Goal: Task Accomplishment & Management: Complete application form

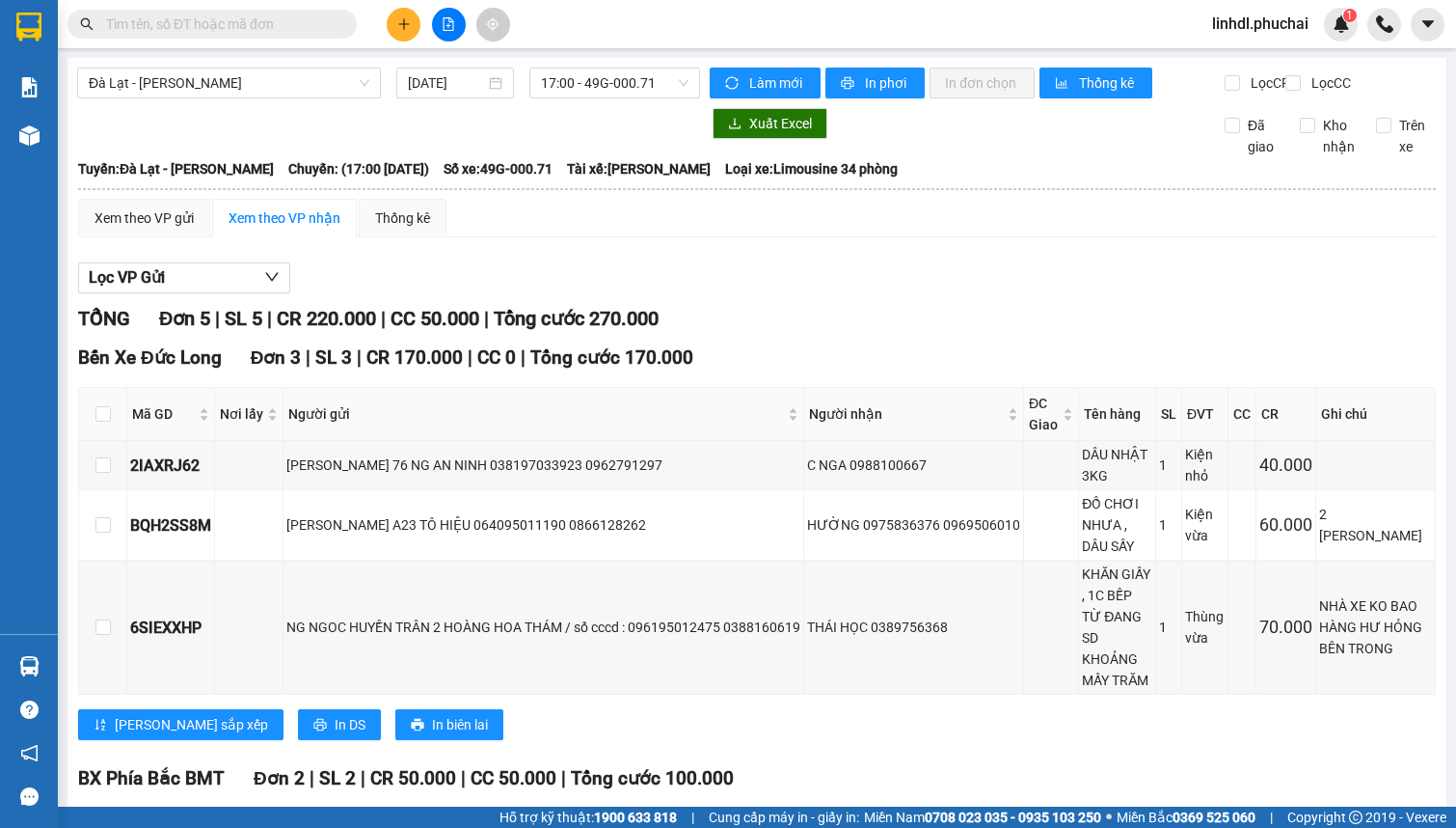
scroll to position [152, 0]
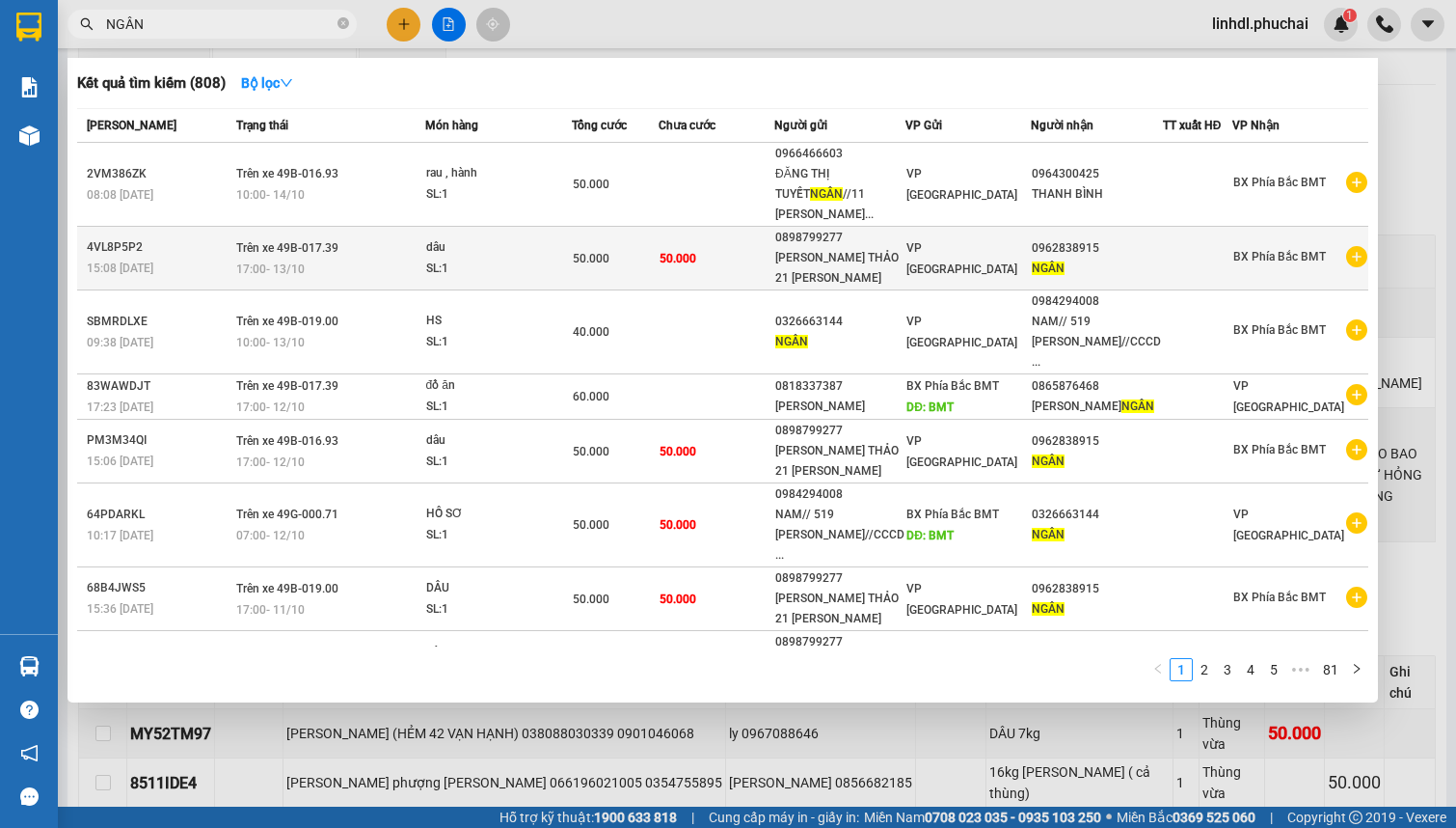
type input "NGÂN"
click at [636, 248] on div "50.000" at bounding box center [615, 259] width 85 height 22
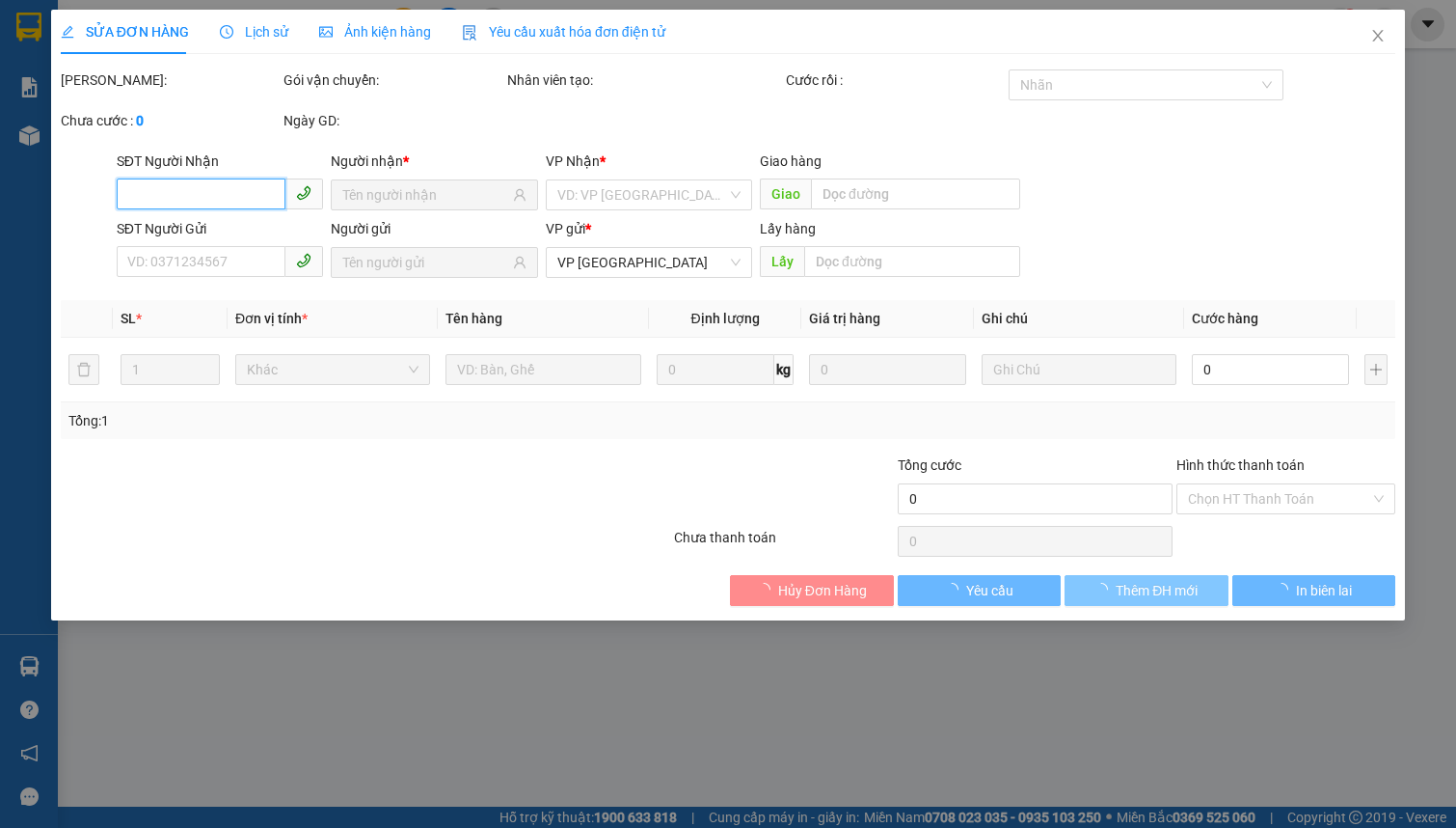
type input "0962838915"
type input "0898799277"
type input "50.000"
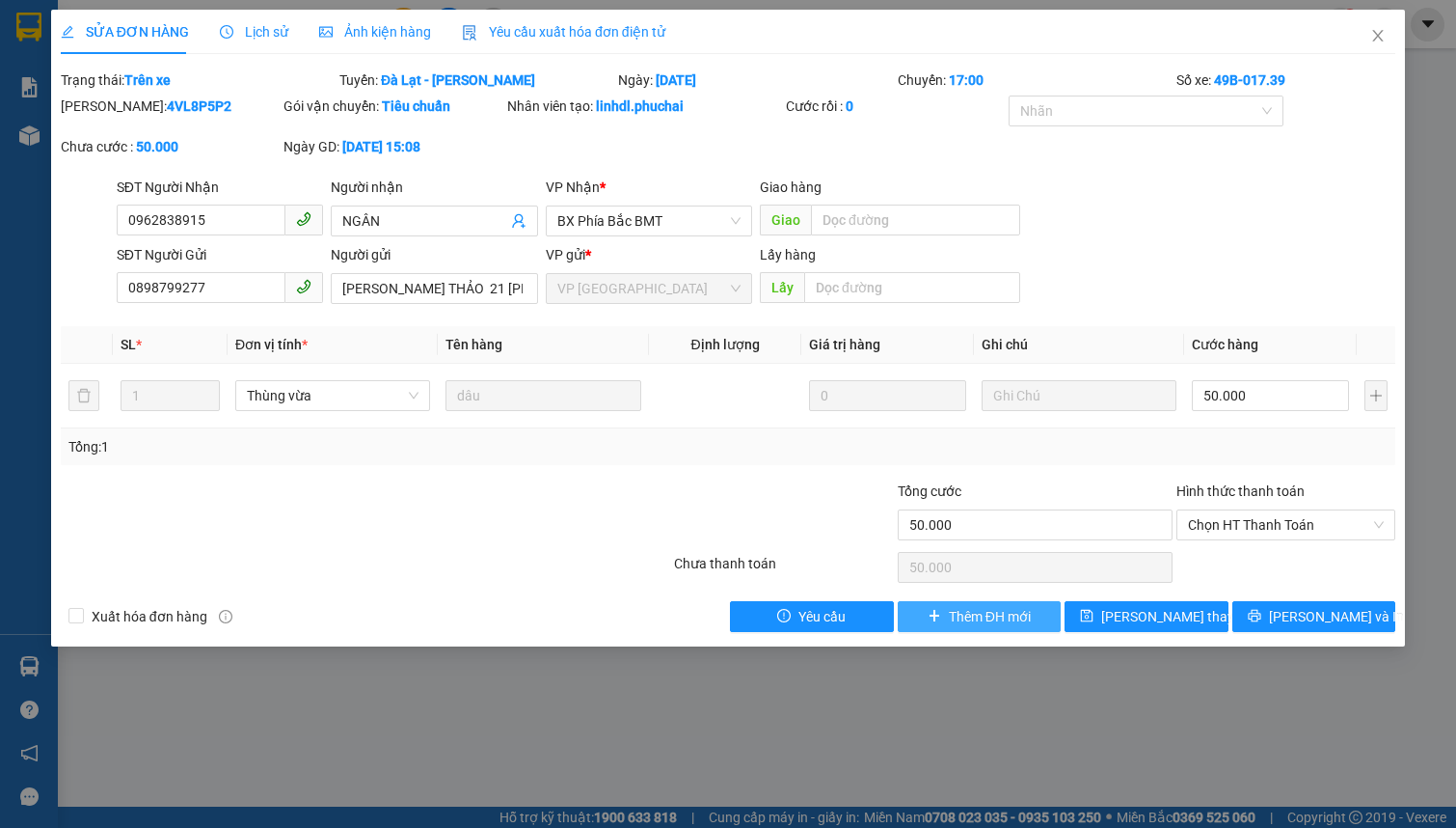
click at [990, 611] on span "Thêm ĐH mới" at bounding box center [989, 617] width 82 height 22
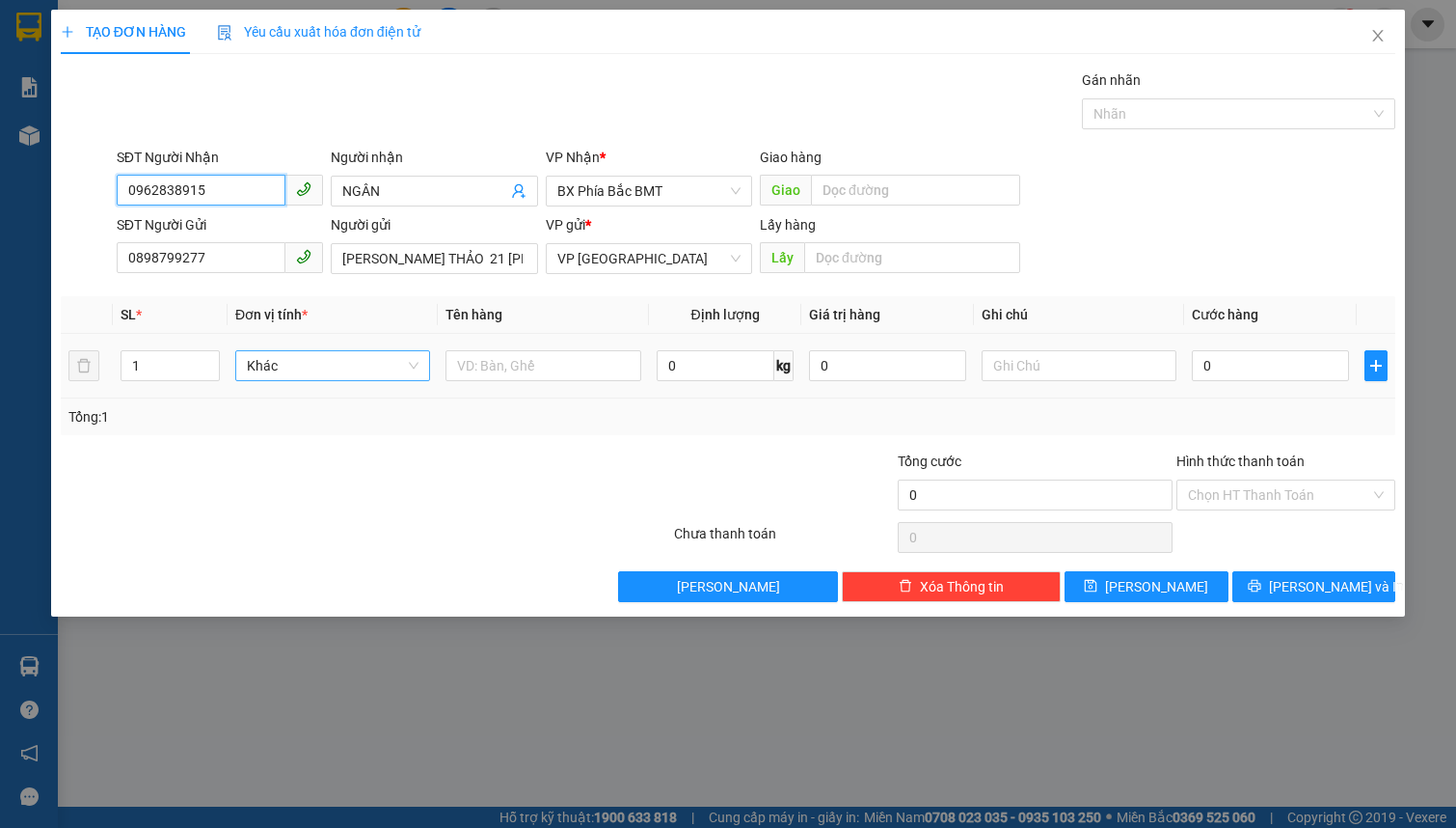
click at [322, 357] on span "Khác" at bounding box center [332, 365] width 172 height 29
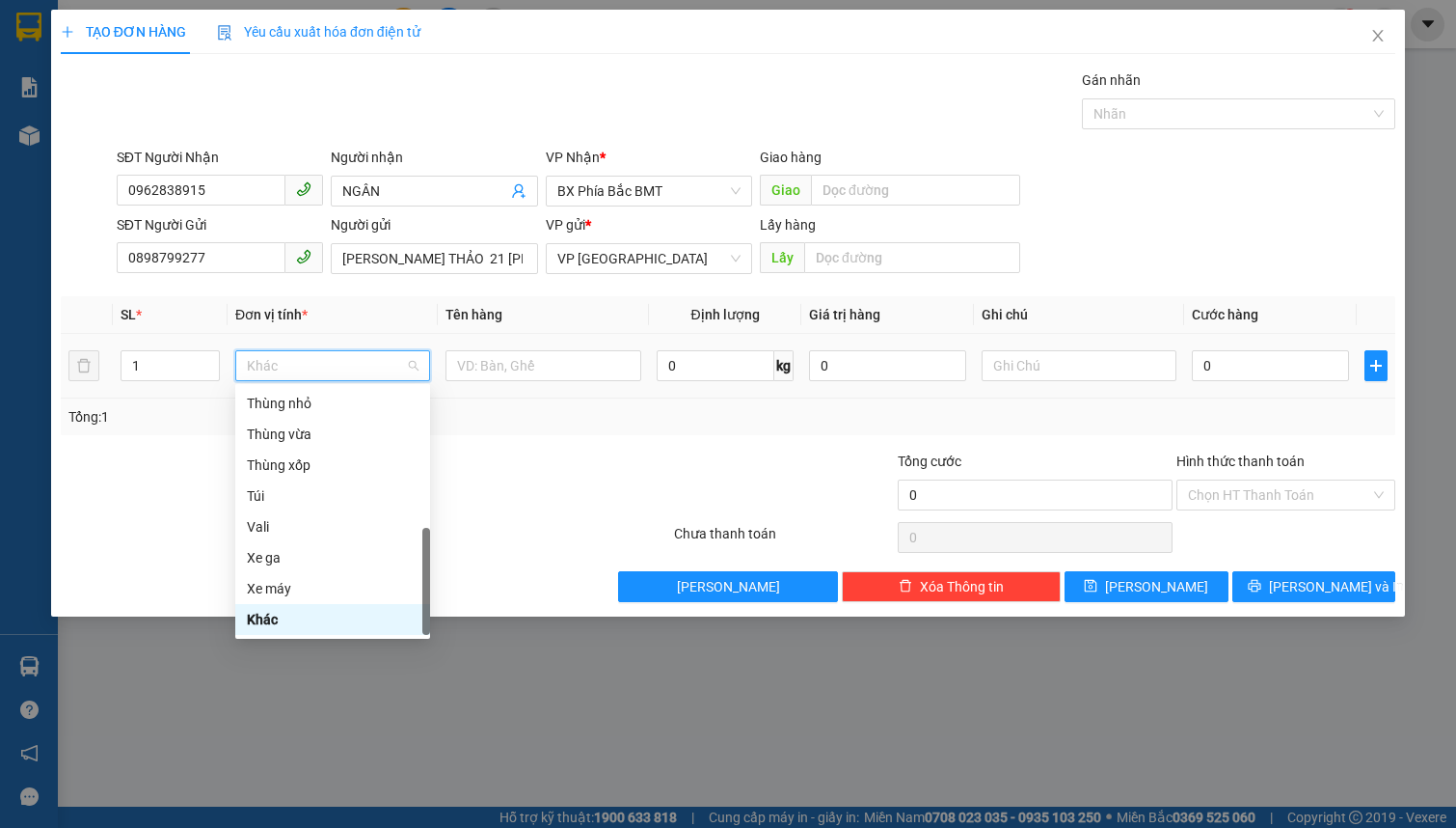
type input "T"
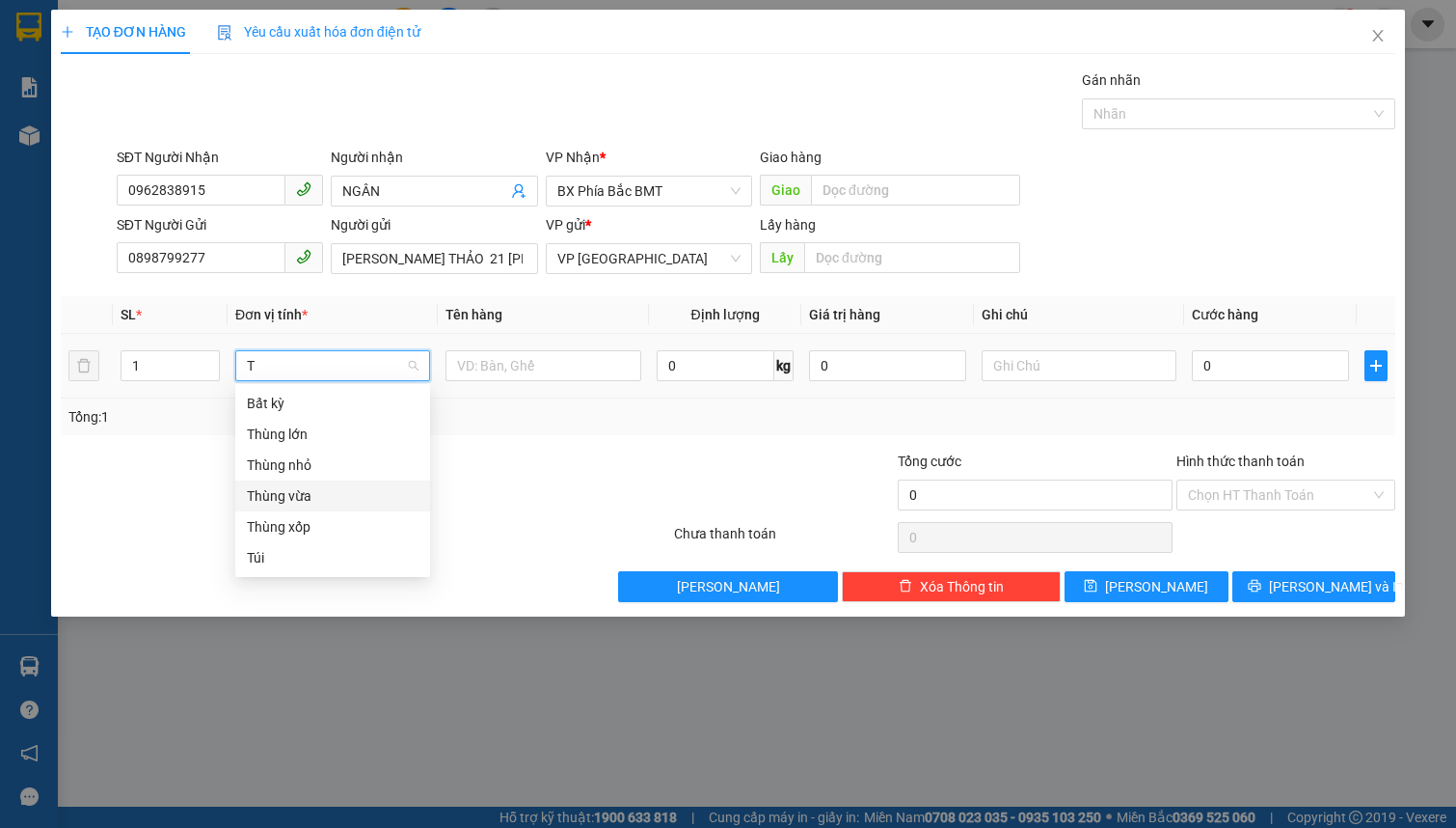
click at [356, 492] on div "Thùng vừa" at bounding box center [332, 496] width 172 height 22
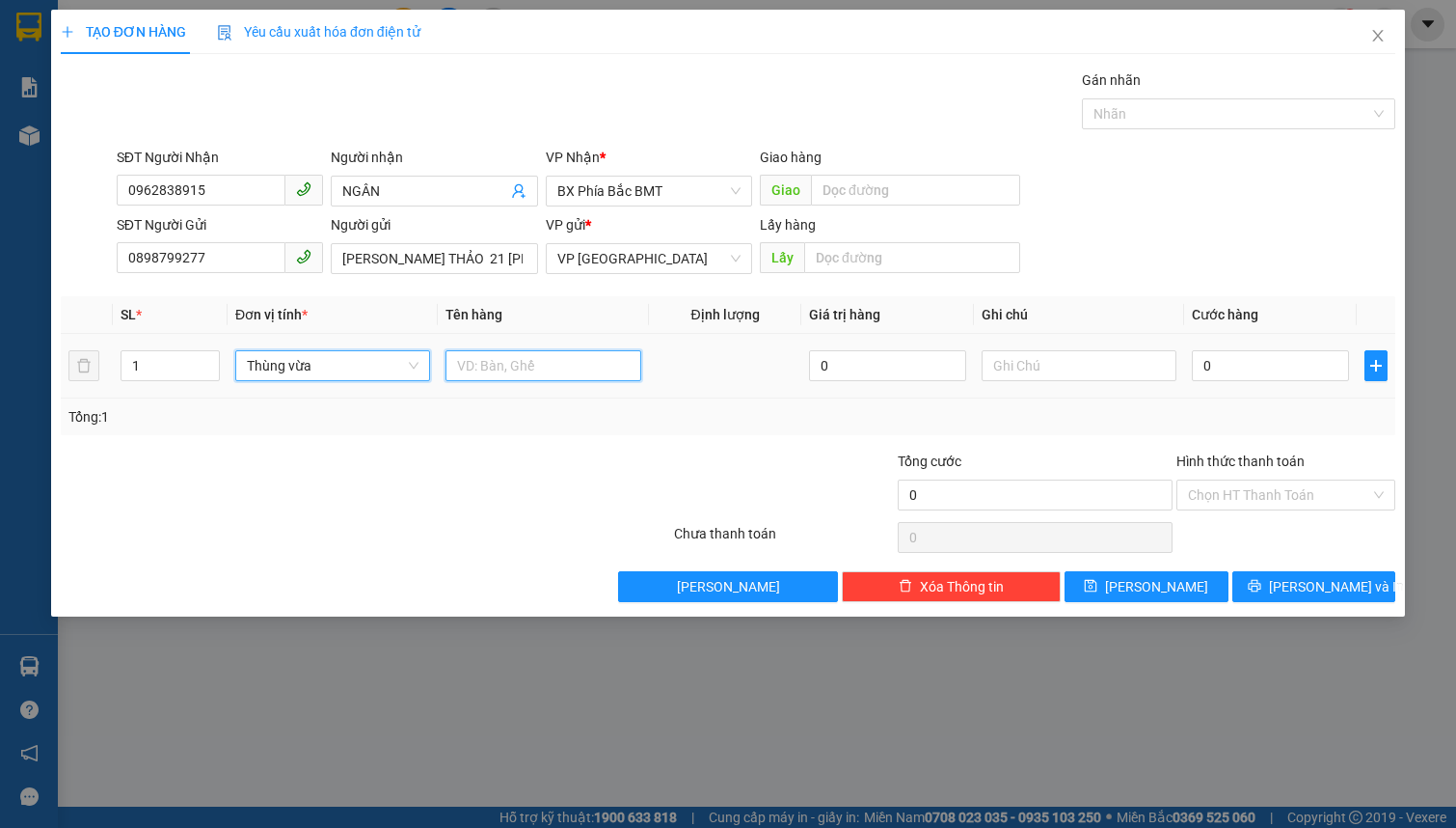
click at [496, 367] on input "text" at bounding box center [543, 365] width 195 height 30
type input "DÂU"
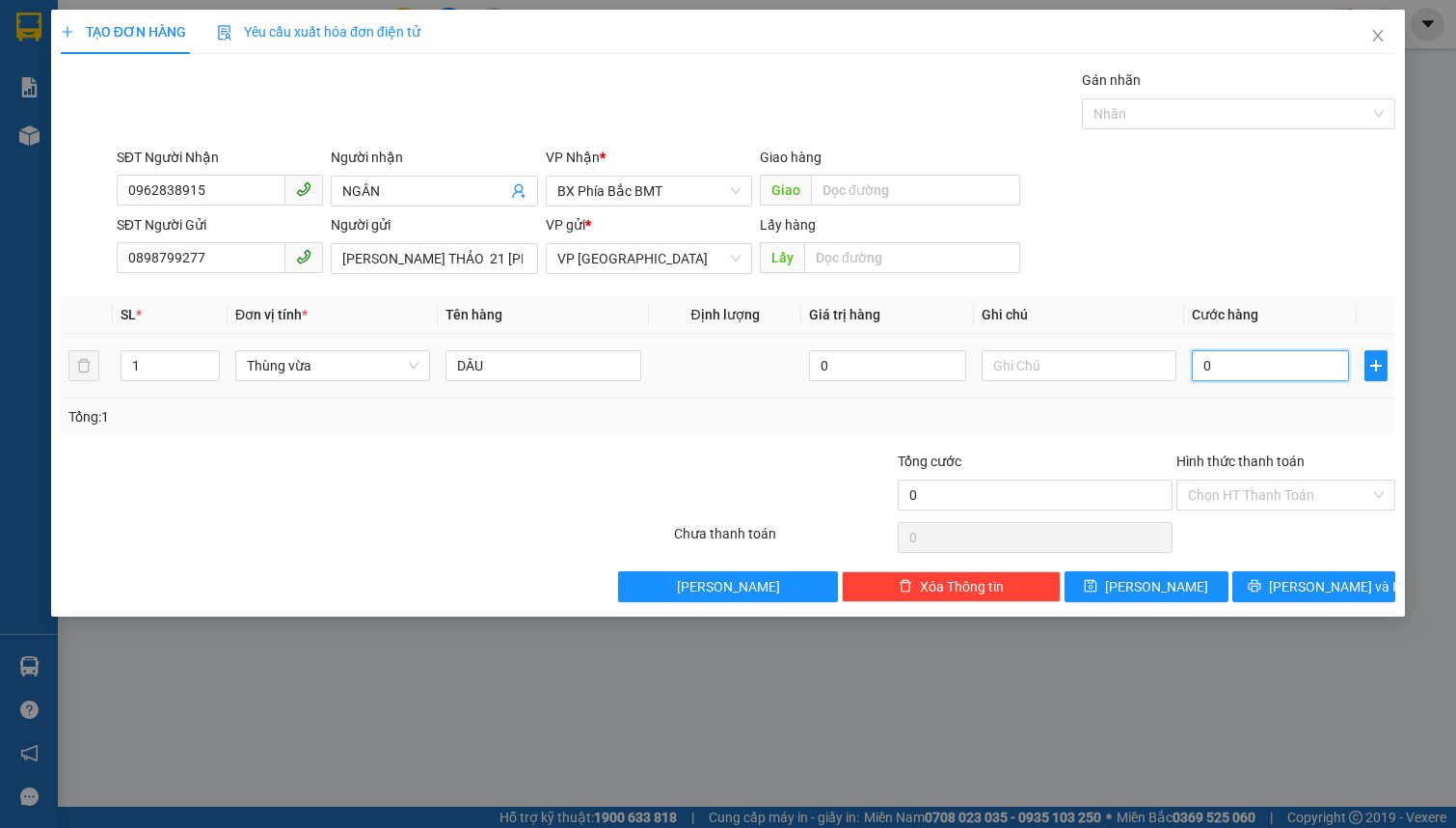
click at [1237, 368] on input "0" at bounding box center [1270, 365] width 157 height 30
type input "5"
type input "50"
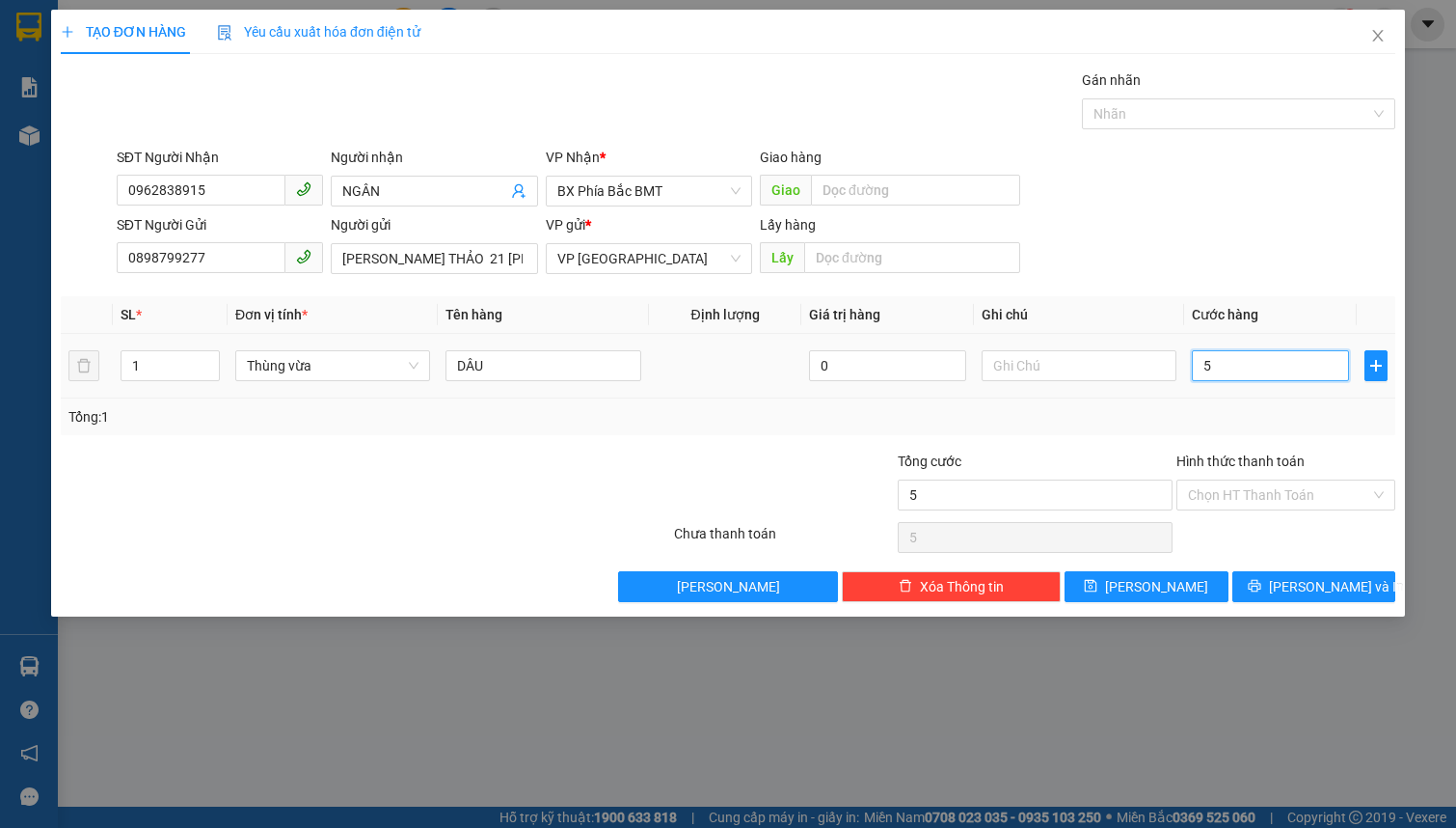
type input "50"
type input "500"
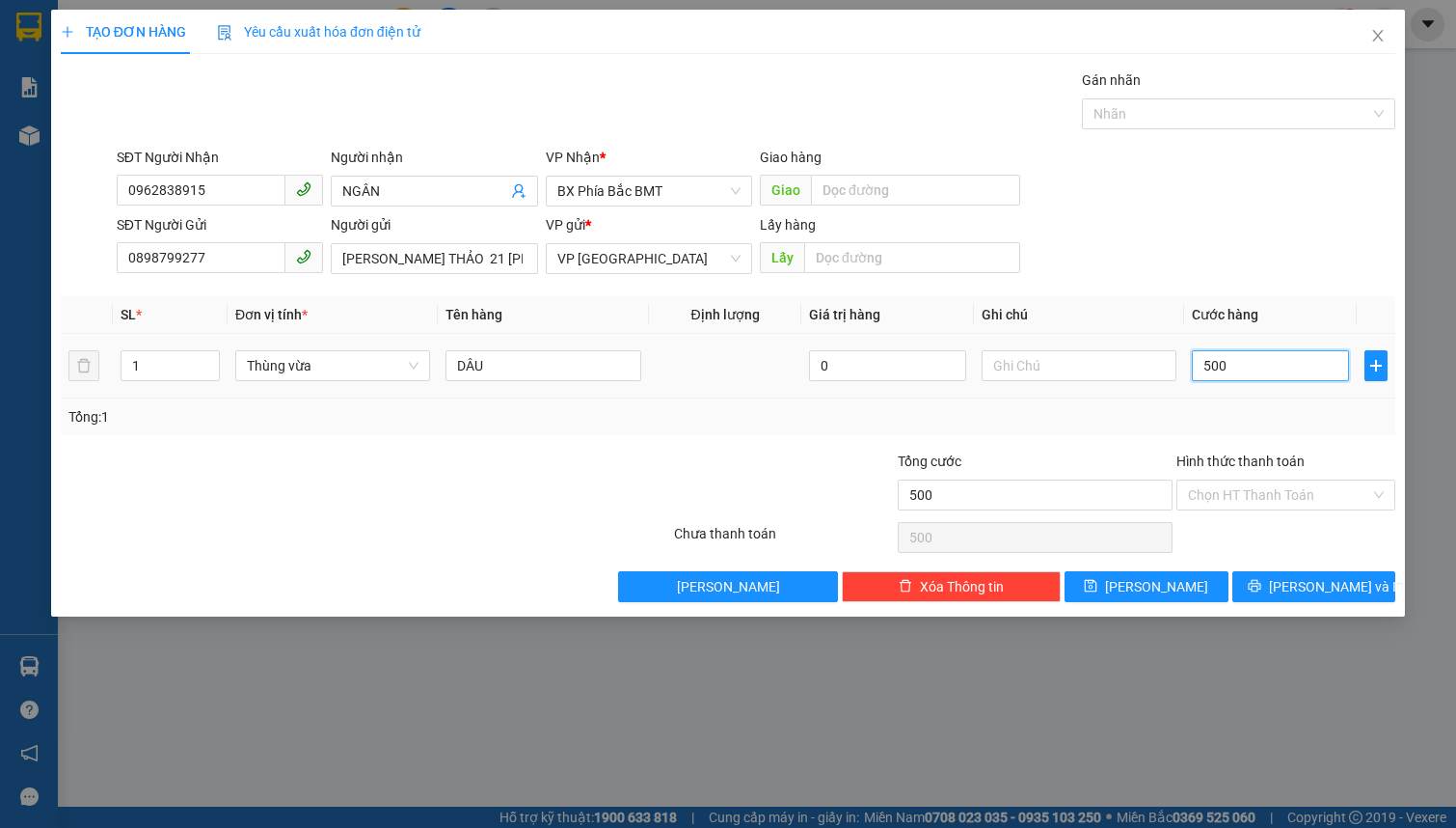
type input "5.000"
type input "50.000"
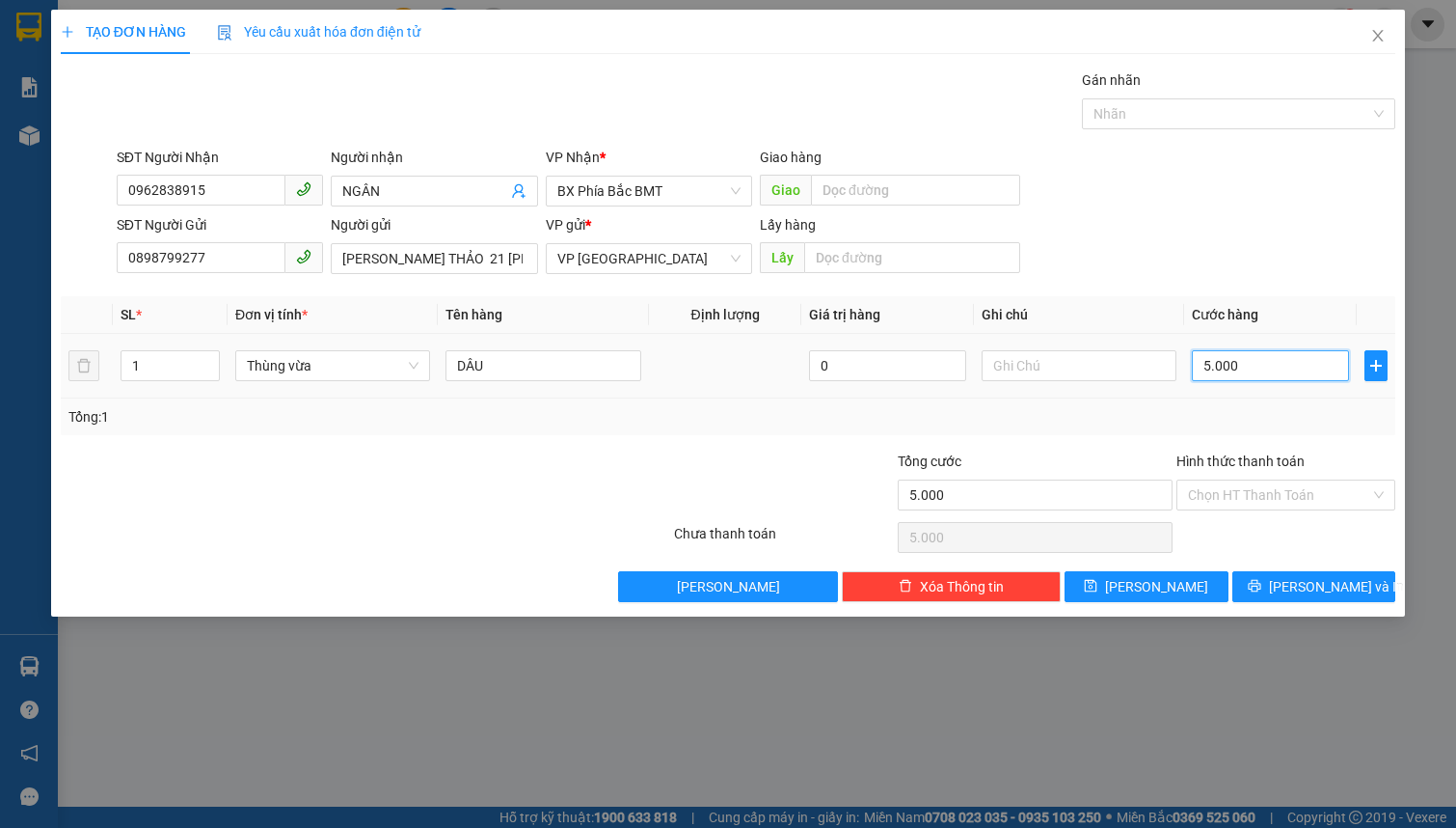
type input "50.000"
click at [1290, 593] on button "[PERSON_NAME] và In" at bounding box center [1314, 586] width 164 height 30
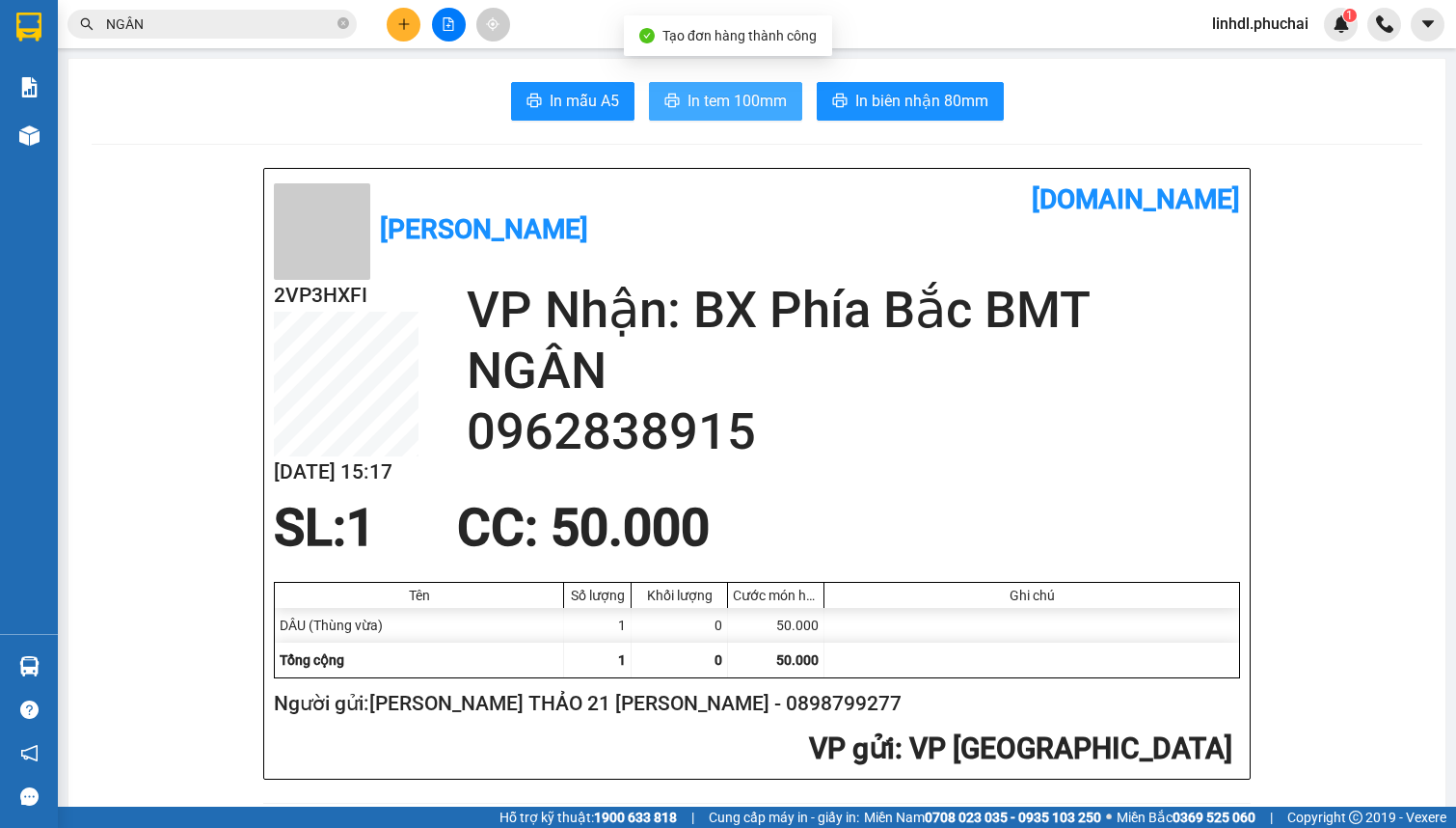
click at [697, 103] on span "In tem 100mm" at bounding box center [736, 100] width 99 height 25
click at [195, 27] on input "NGÂN" at bounding box center [219, 25] width 227 height 22
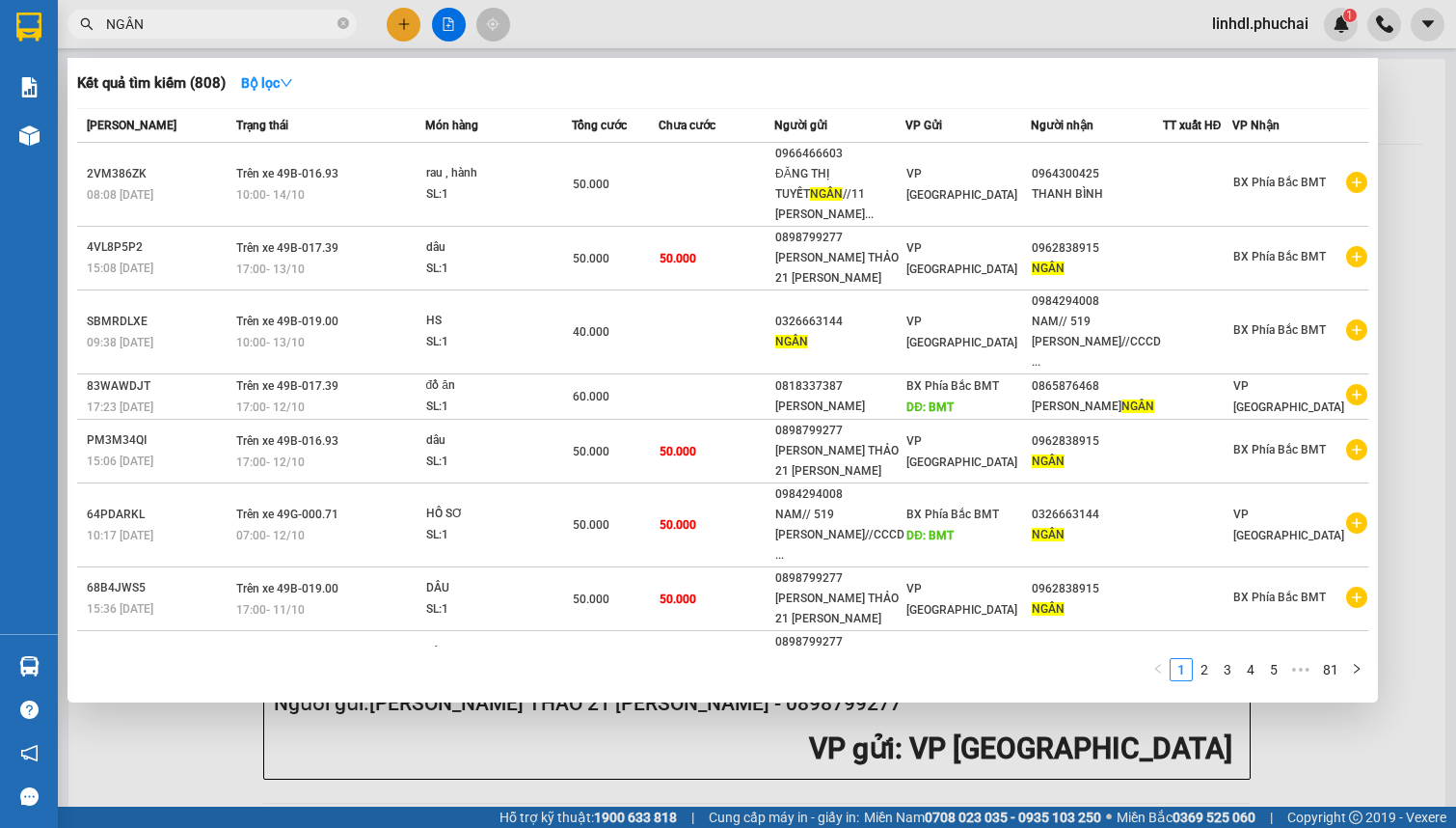
click at [195, 27] on input "NGÂN" at bounding box center [219, 25] width 227 height 22
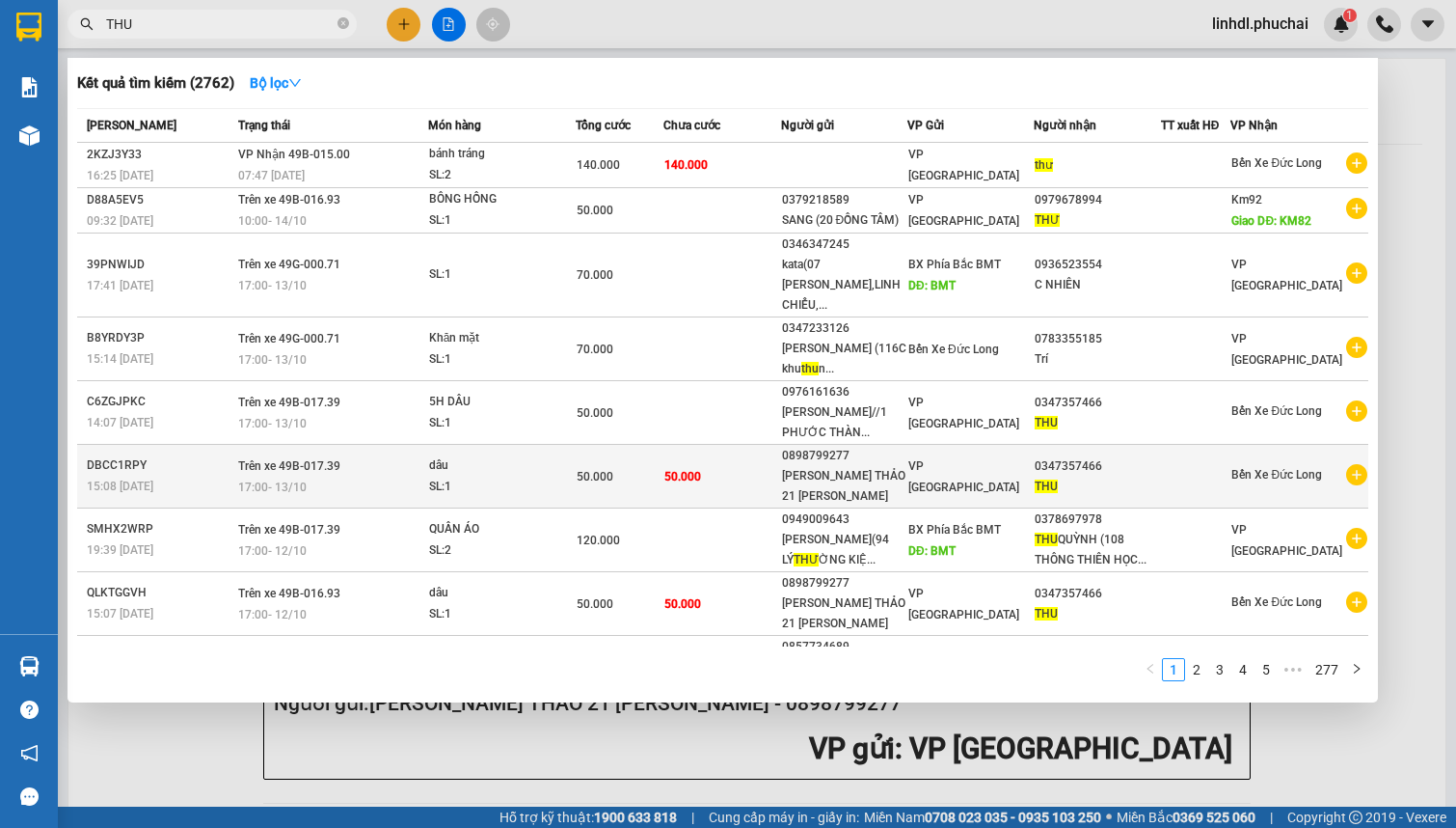
scroll to position [94, 0]
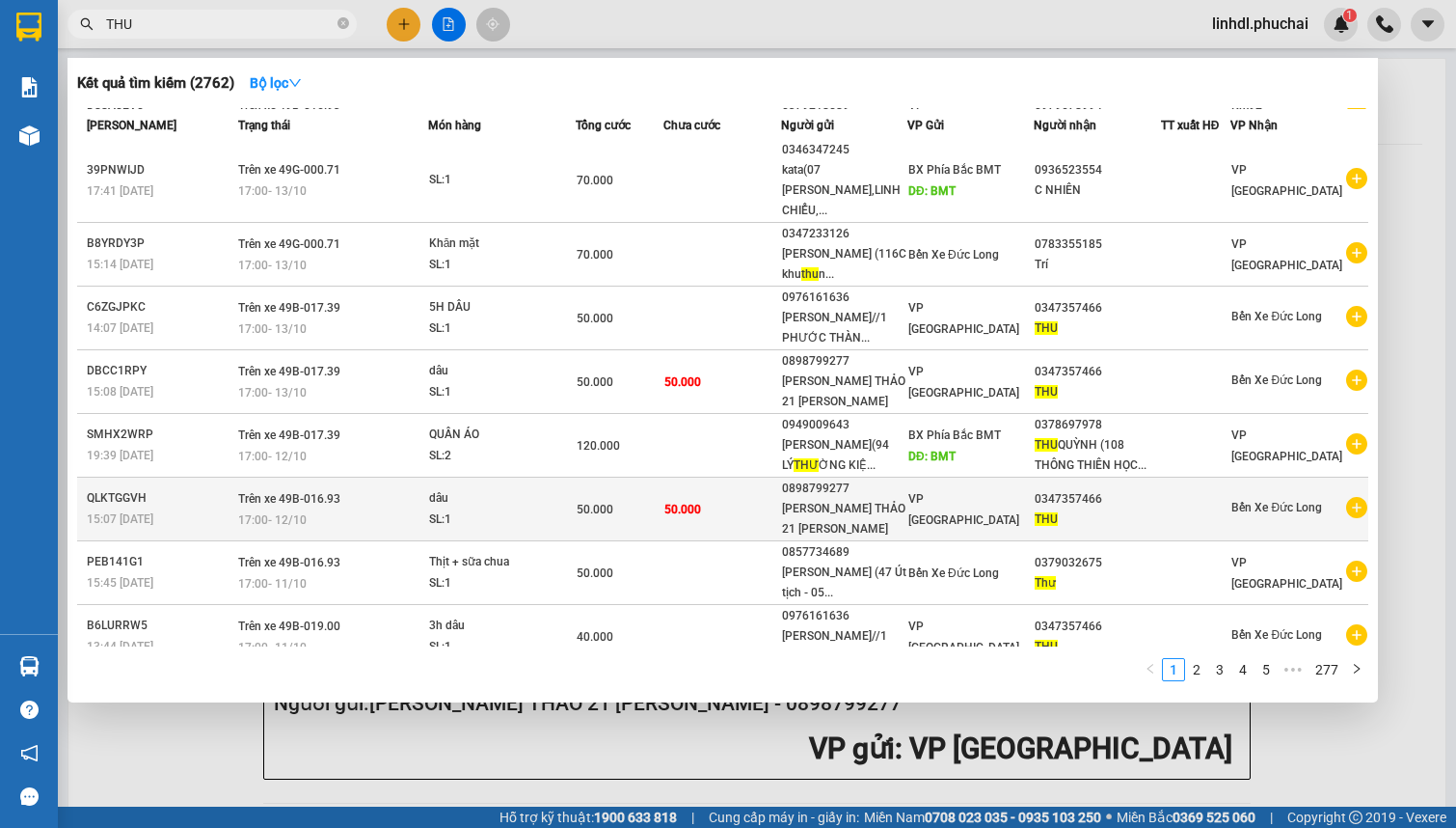
type input "THU"
click at [779, 483] on td "50.000" at bounding box center [722, 509] width 117 height 64
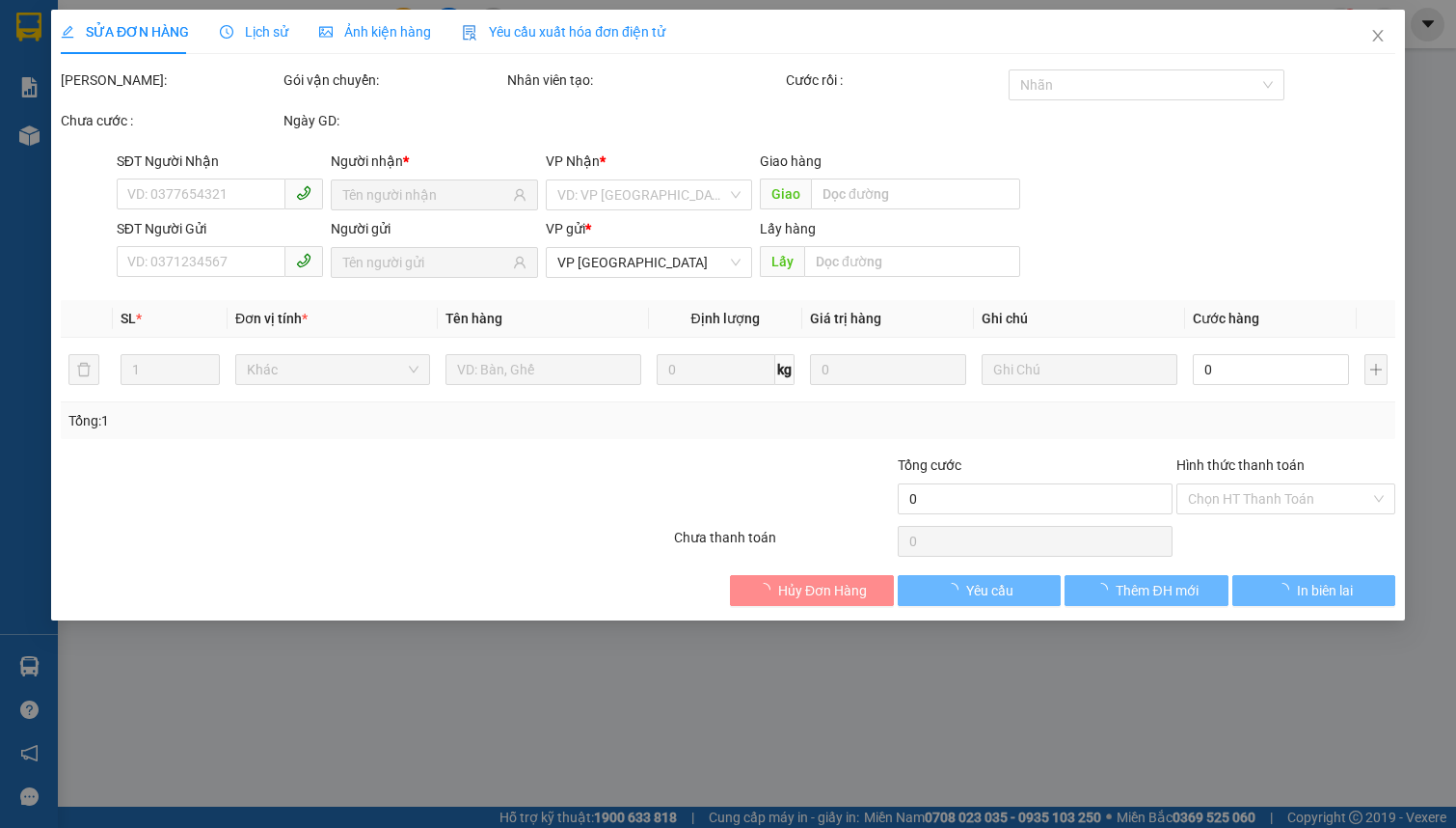
type input "0347357466"
type input "0898799277"
type input "50.000"
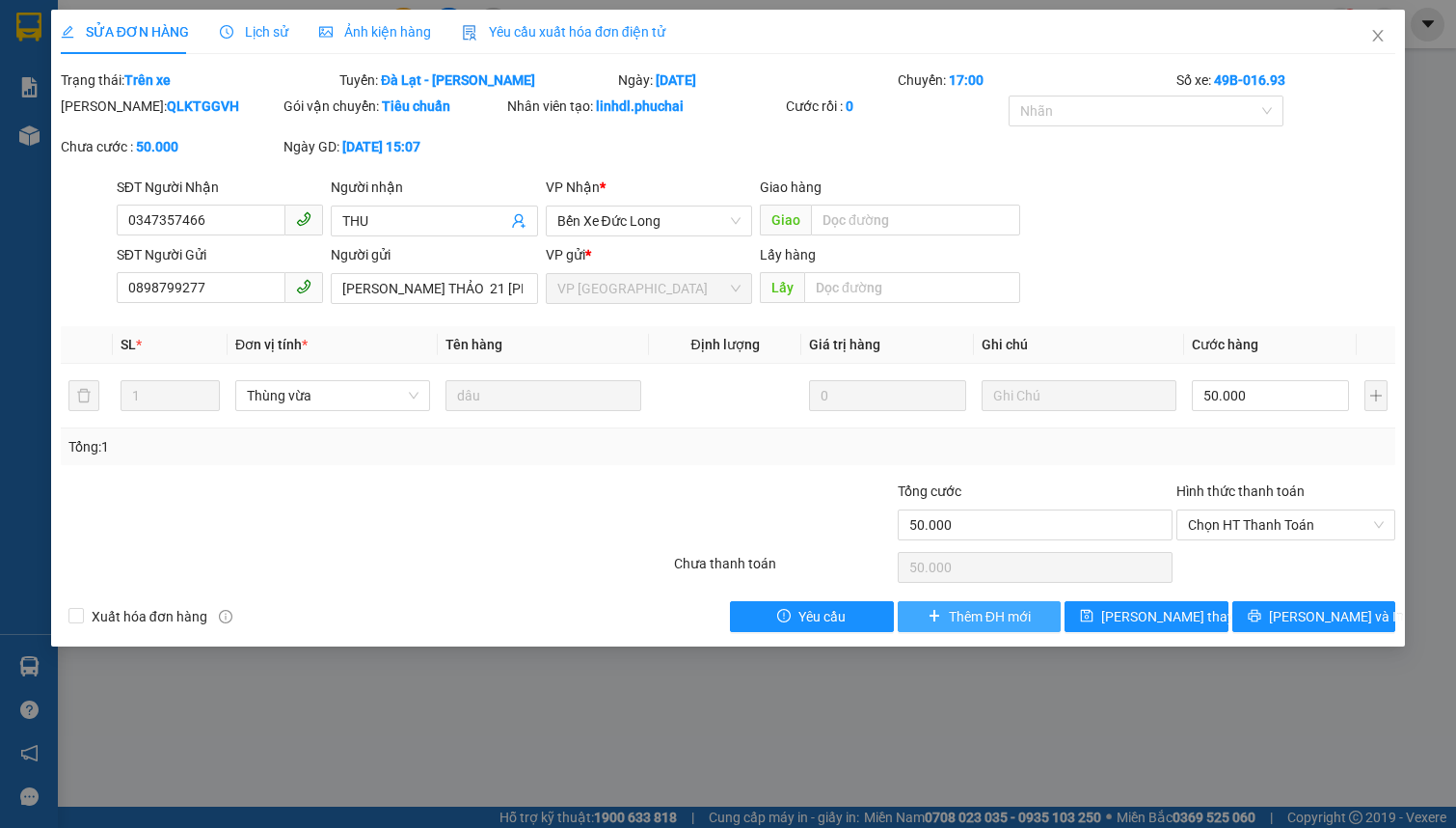
click at [976, 615] on span "Thêm ĐH mới" at bounding box center [989, 617] width 82 height 22
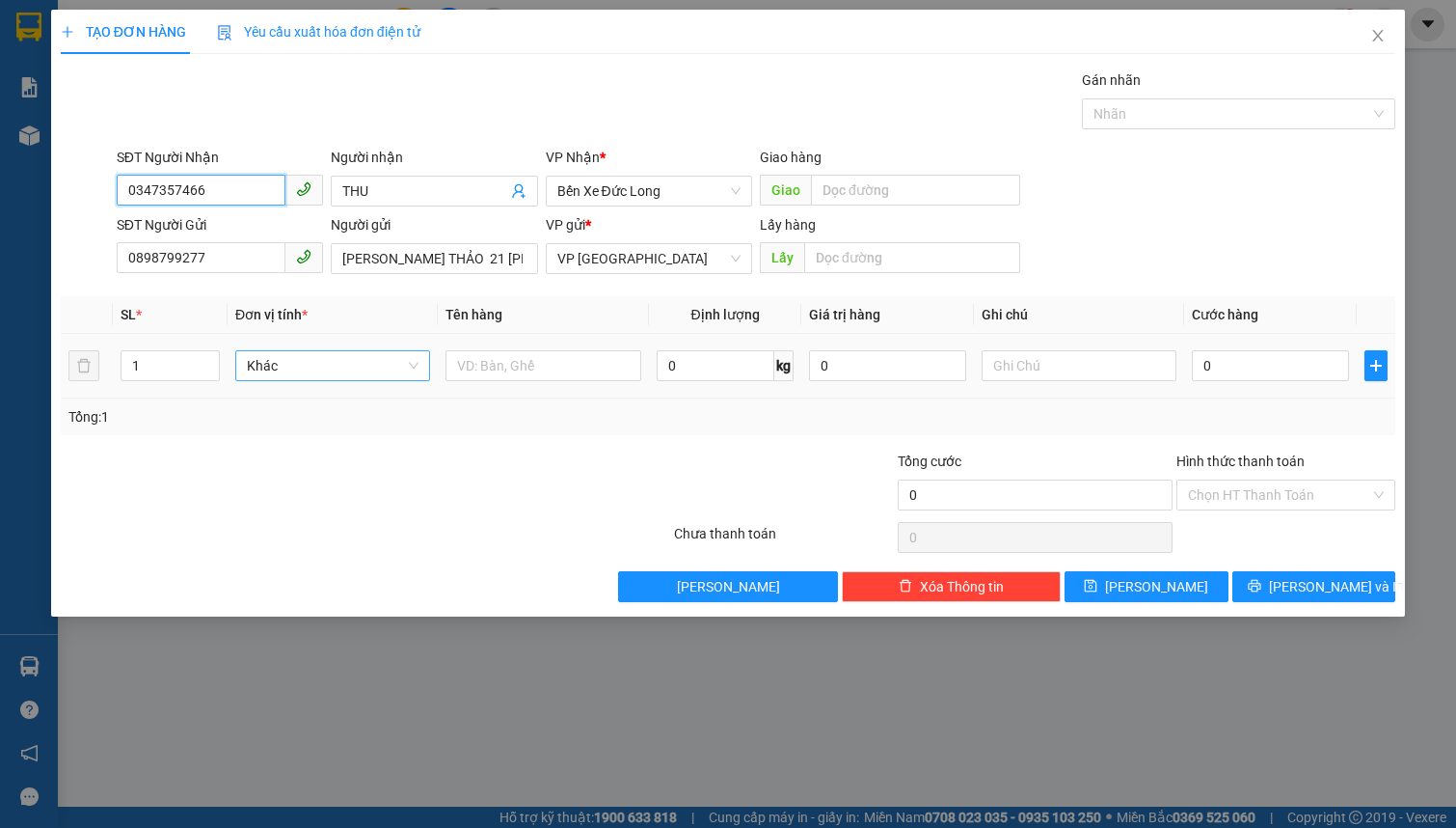
click at [346, 375] on span "Khác" at bounding box center [332, 365] width 172 height 29
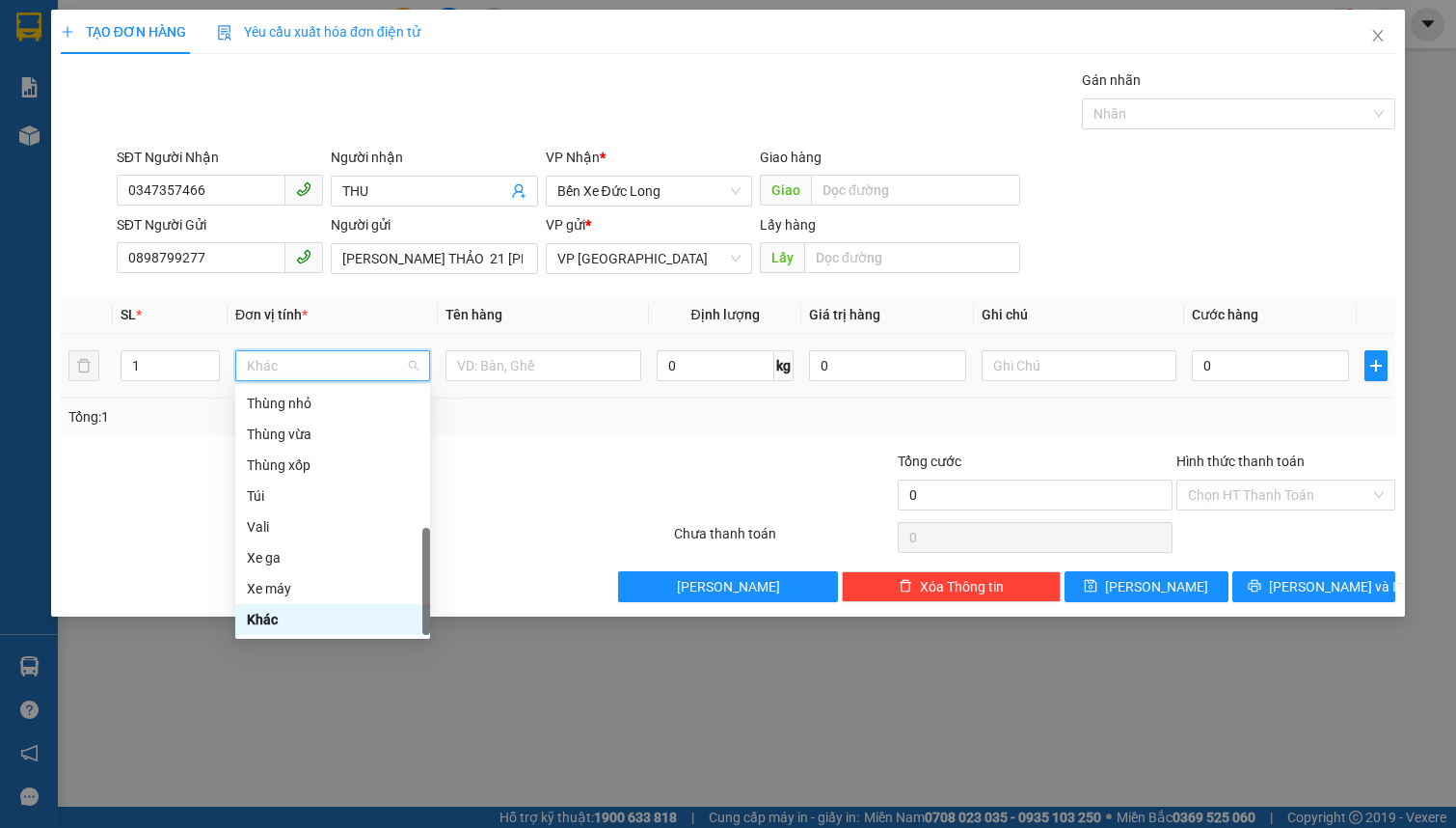
type input "T"
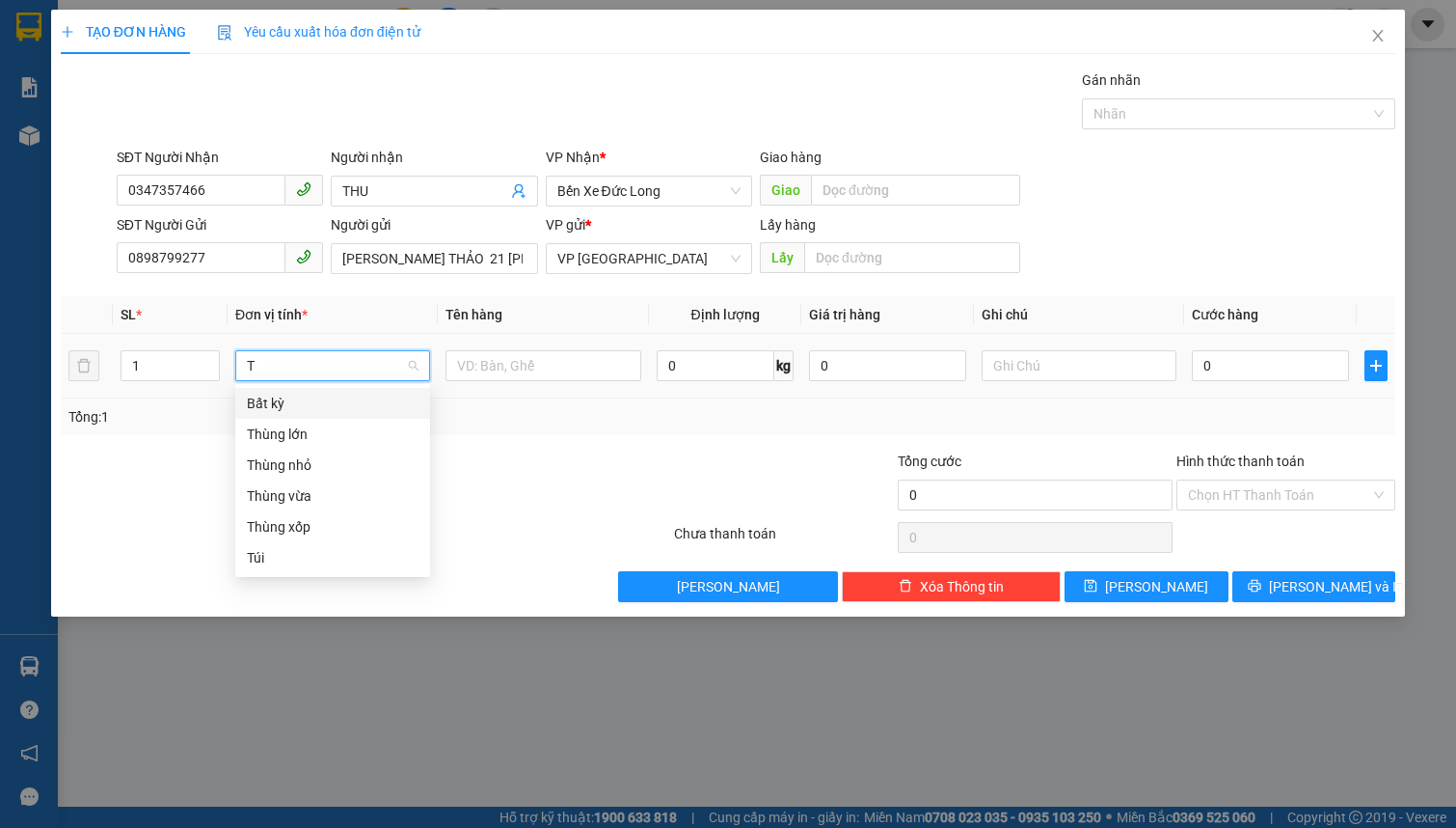
scroll to position [0, 0]
click at [306, 495] on div "Thùng vừa" at bounding box center [332, 496] width 172 height 22
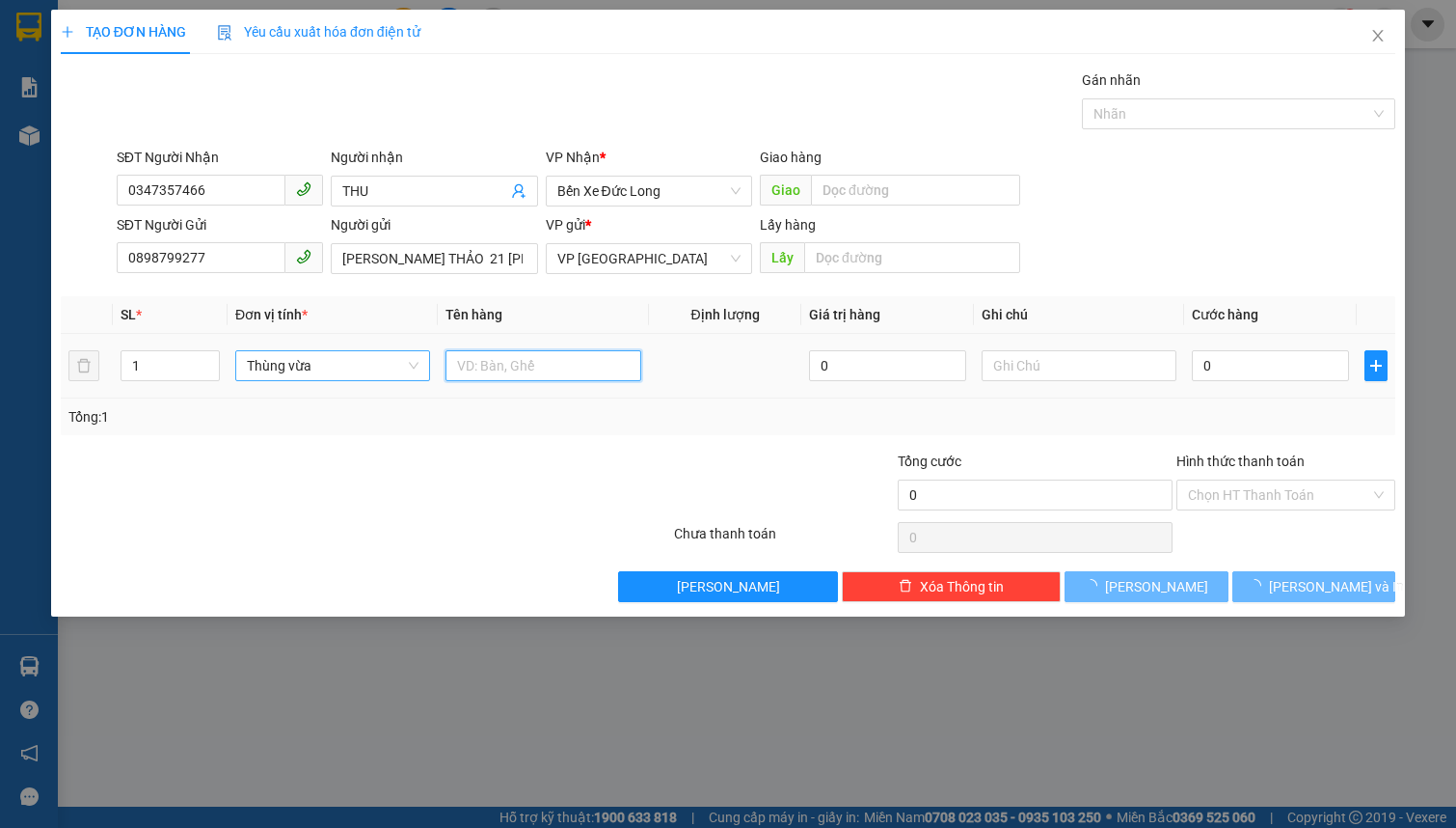
click at [501, 364] on input "text" at bounding box center [543, 365] width 195 height 30
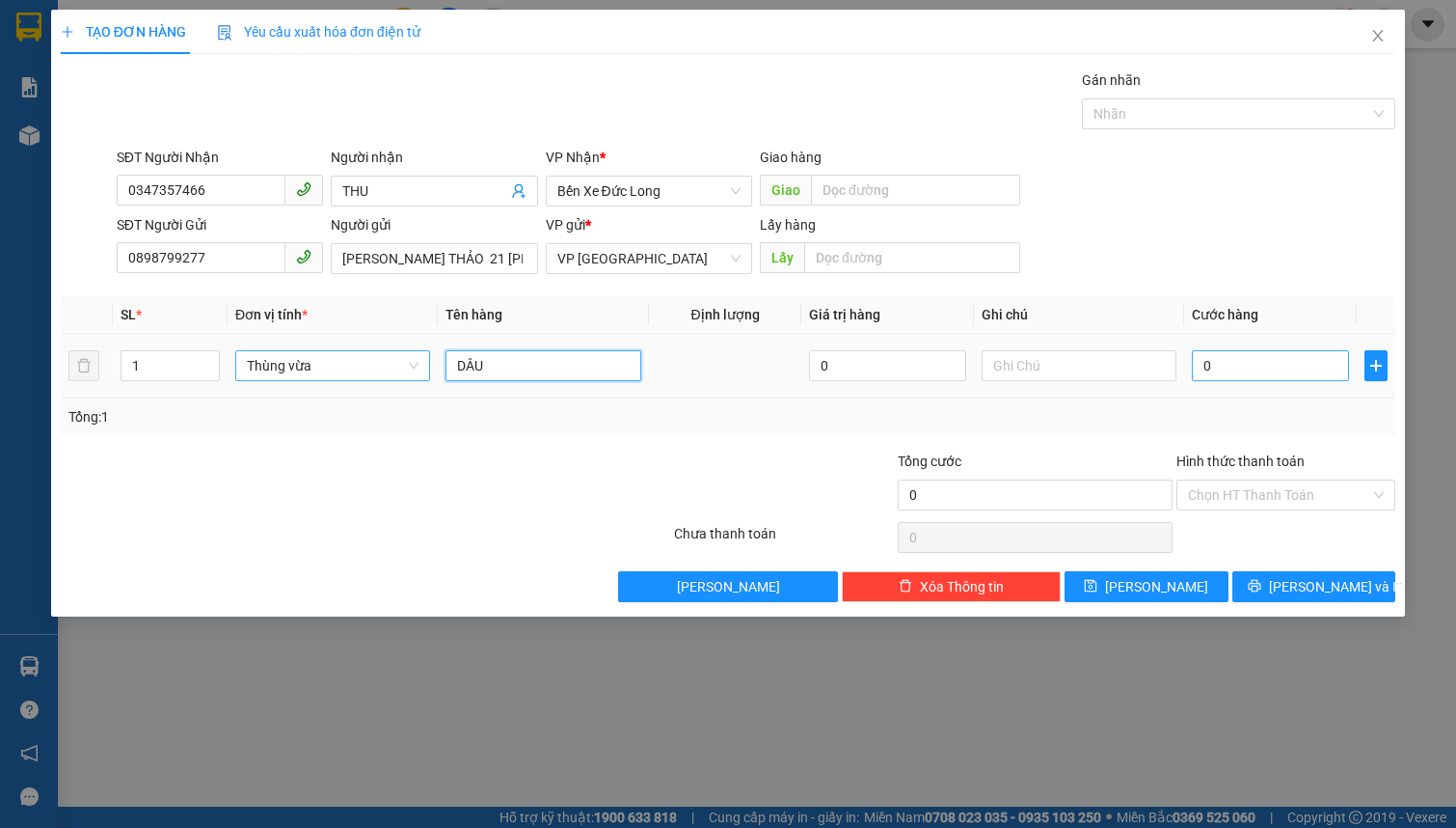
type input "DÂU"
click at [1254, 371] on input "0" at bounding box center [1270, 365] width 157 height 30
type input "5"
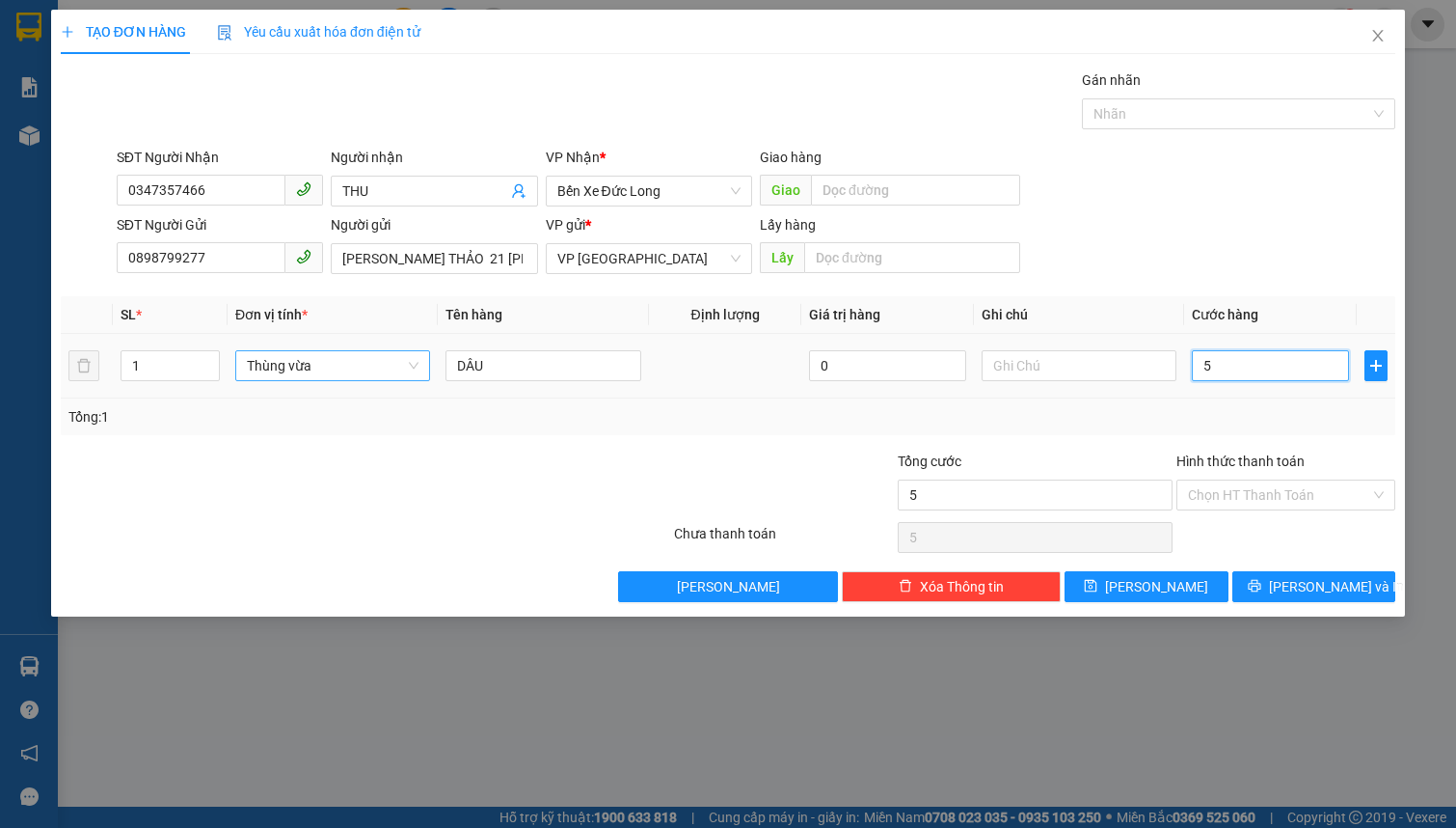
type input "50"
type input "500"
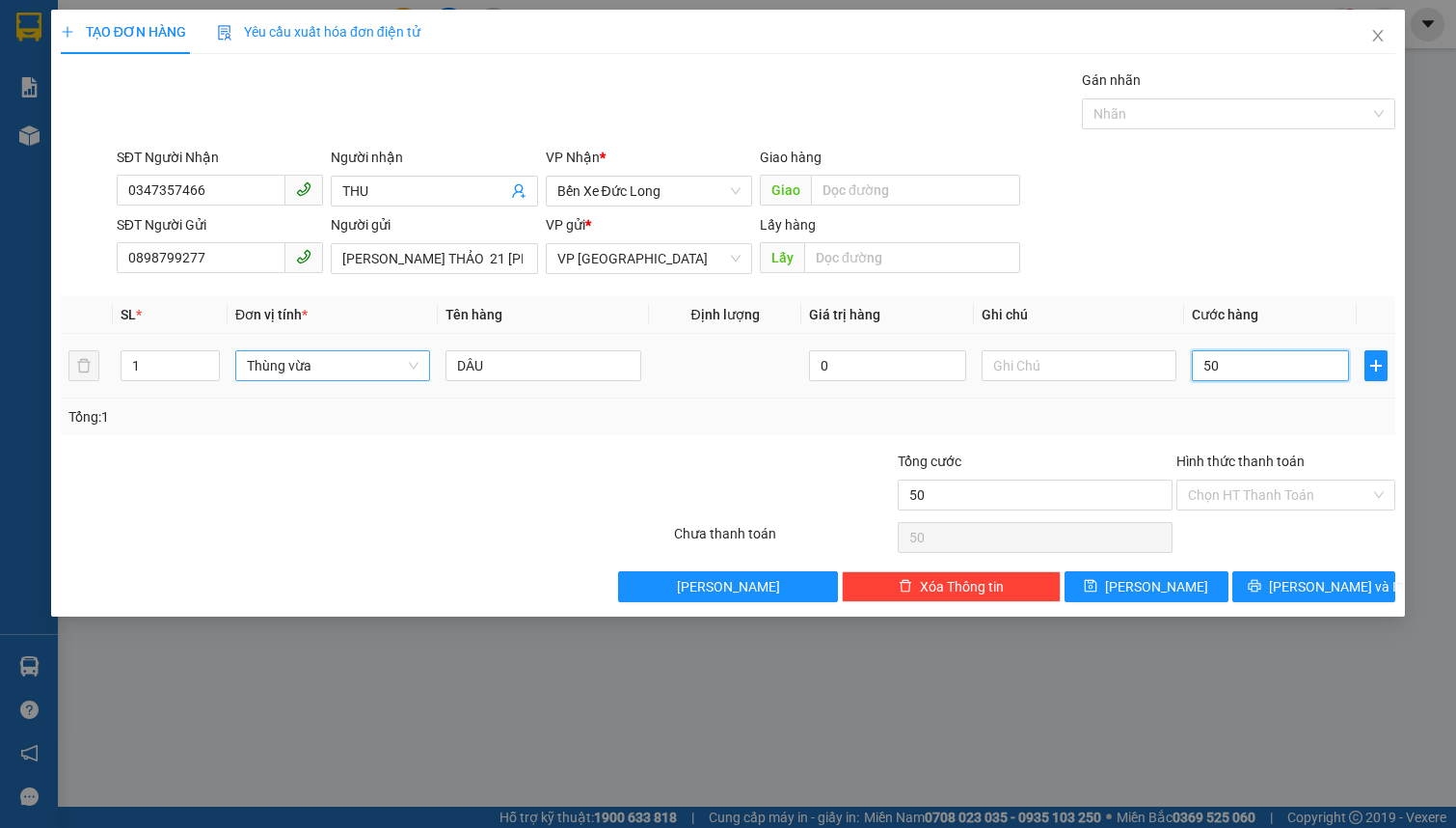
type input "500"
type input "5.000"
type input "50.000"
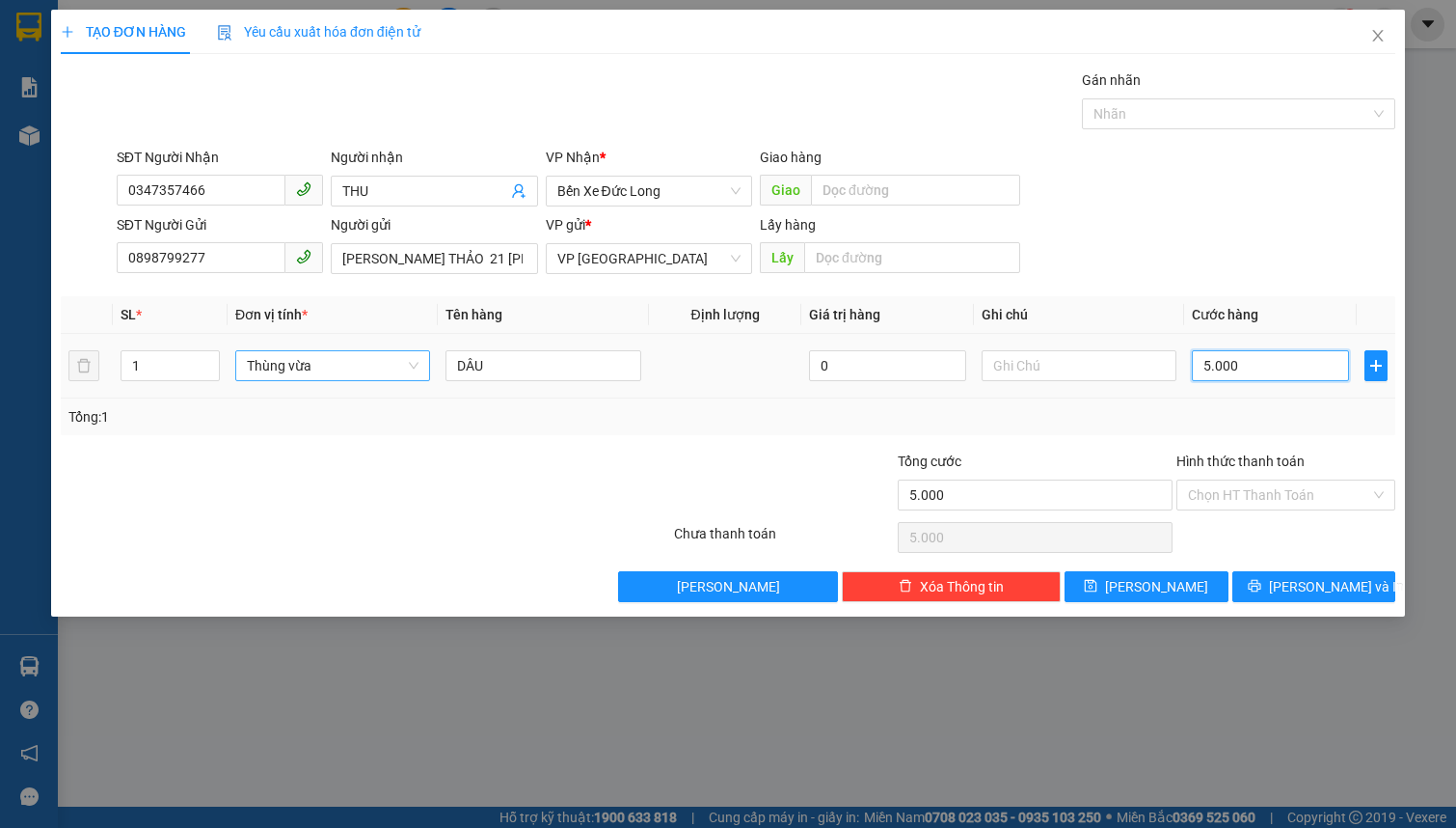
type input "50.000"
click at [1261, 588] on icon "printer" at bounding box center [1254, 586] width 14 height 14
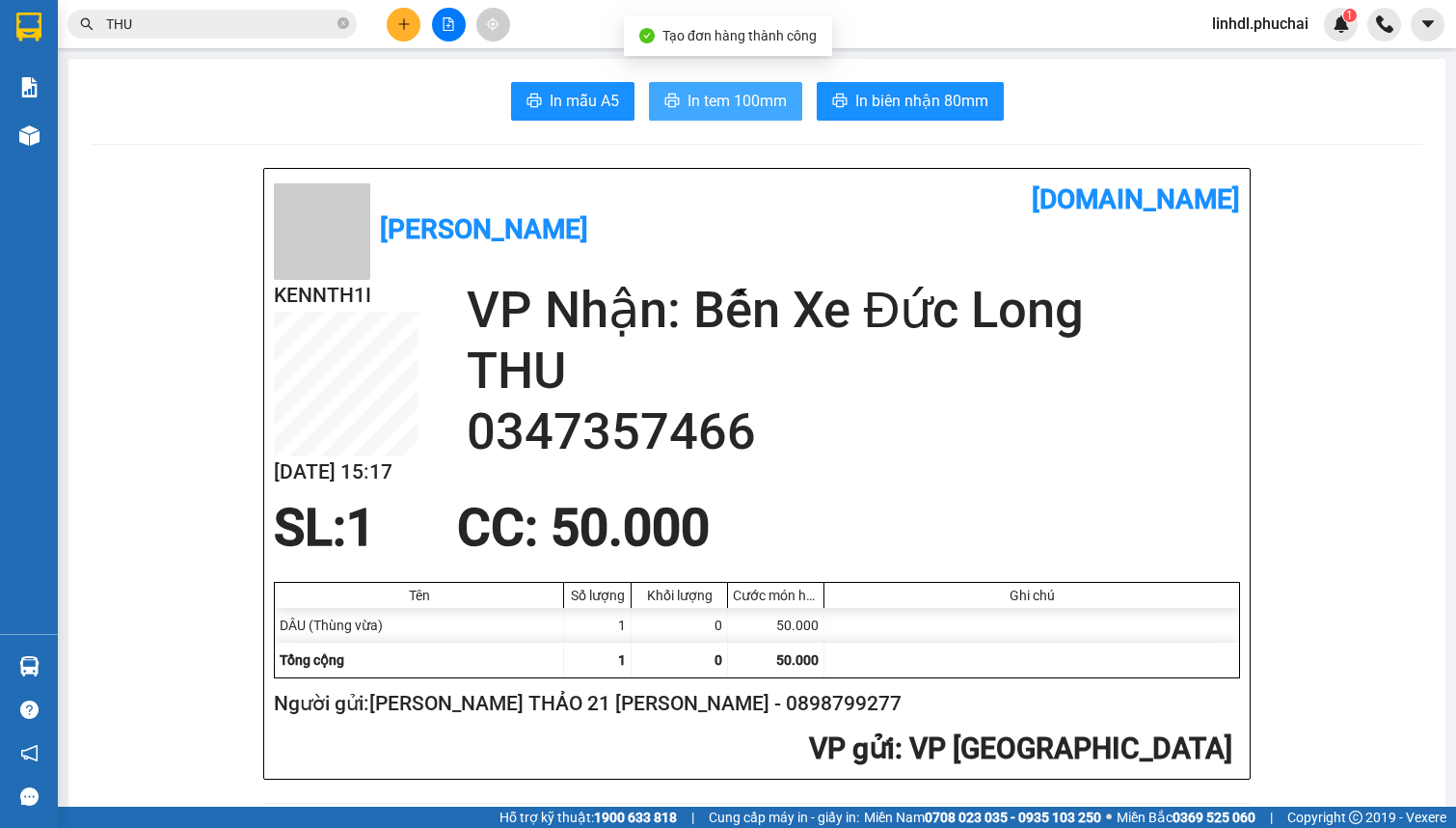
click at [763, 91] on span "In tem 100mm" at bounding box center [736, 100] width 99 height 25
click at [193, 29] on input "THU" at bounding box center [219, 25] width 227 height 22
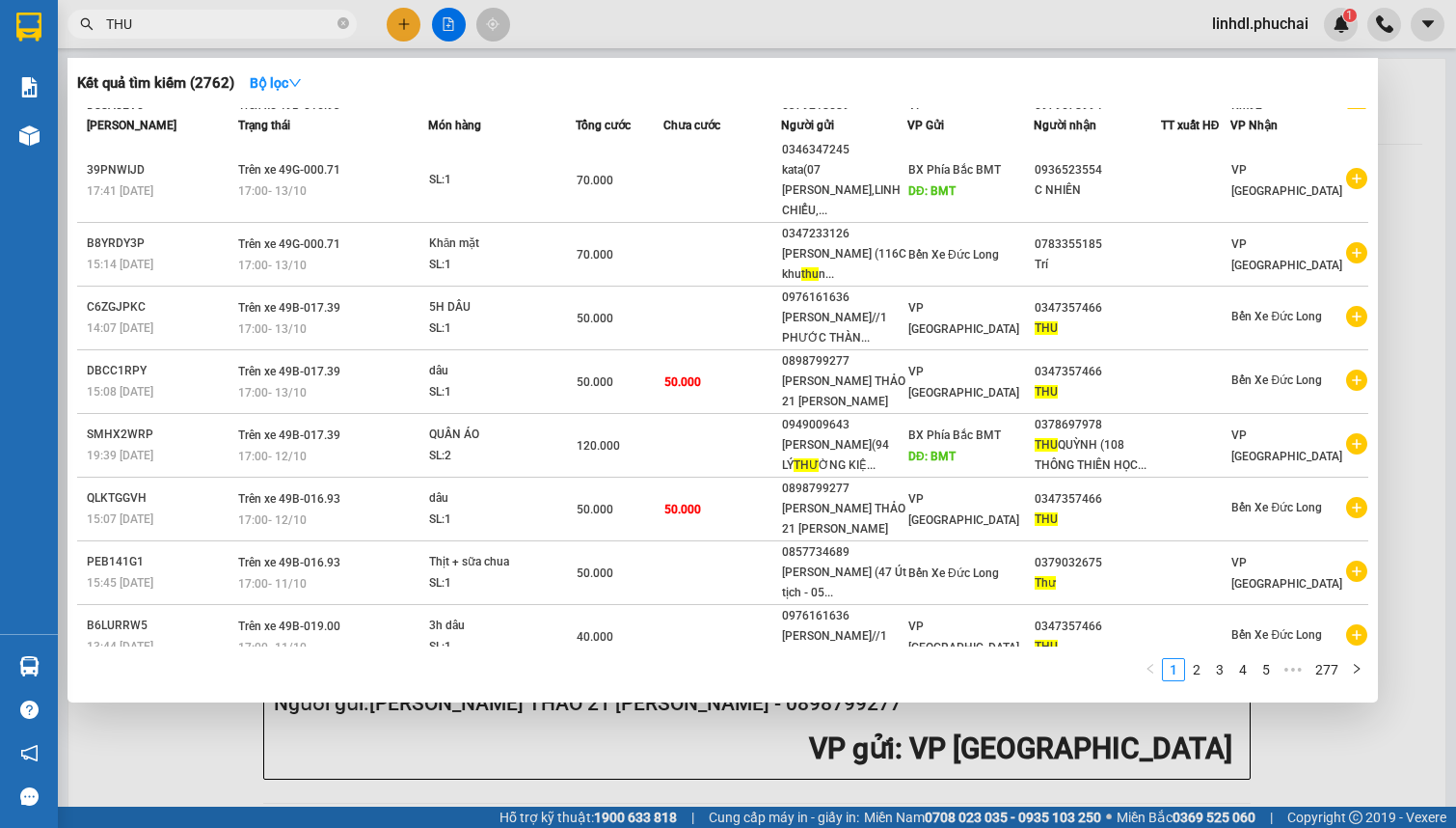
click at [193, 29] on input "THU" at bounding box center [219, 25] width 227 height 22
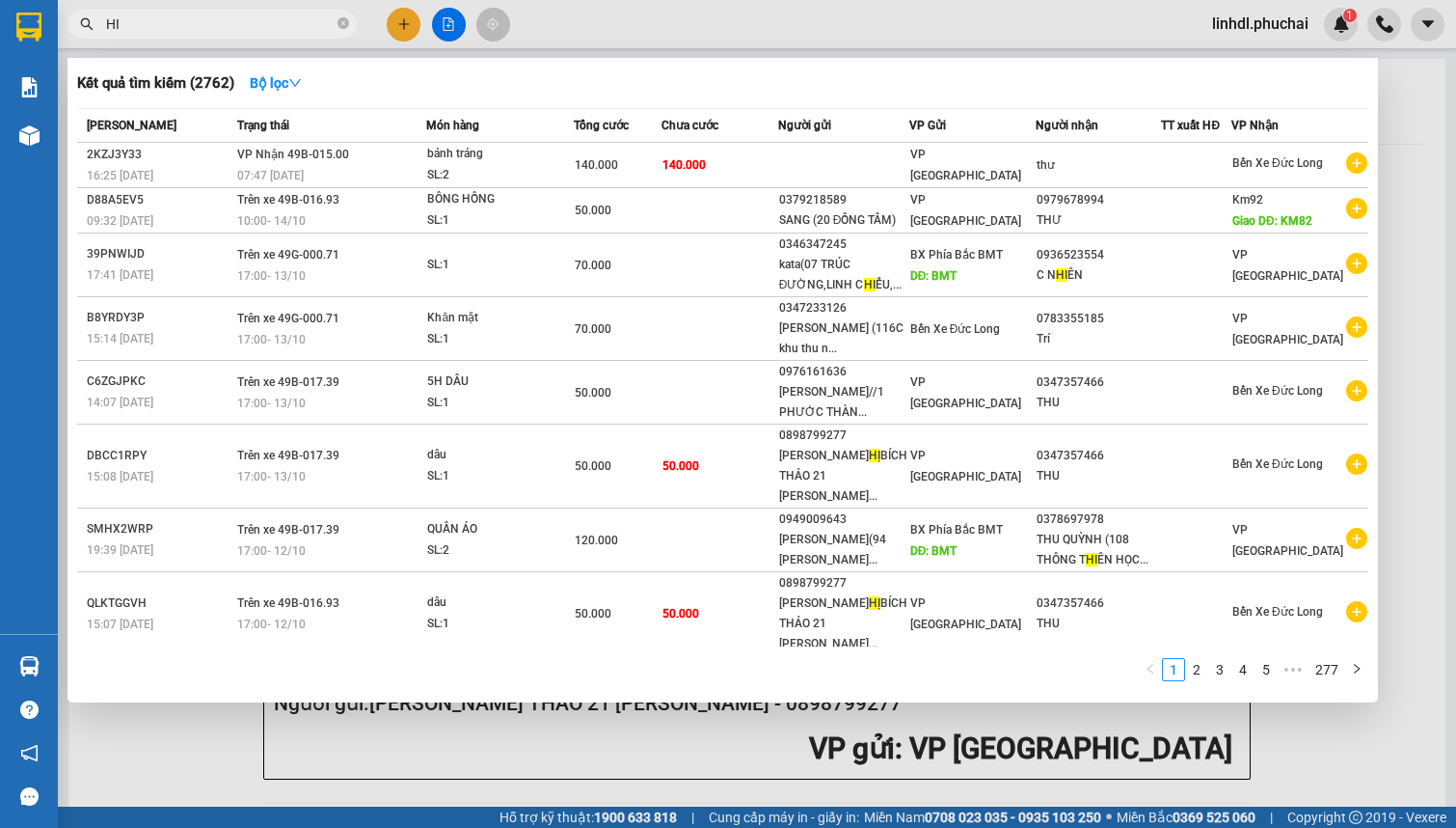
type input "H"
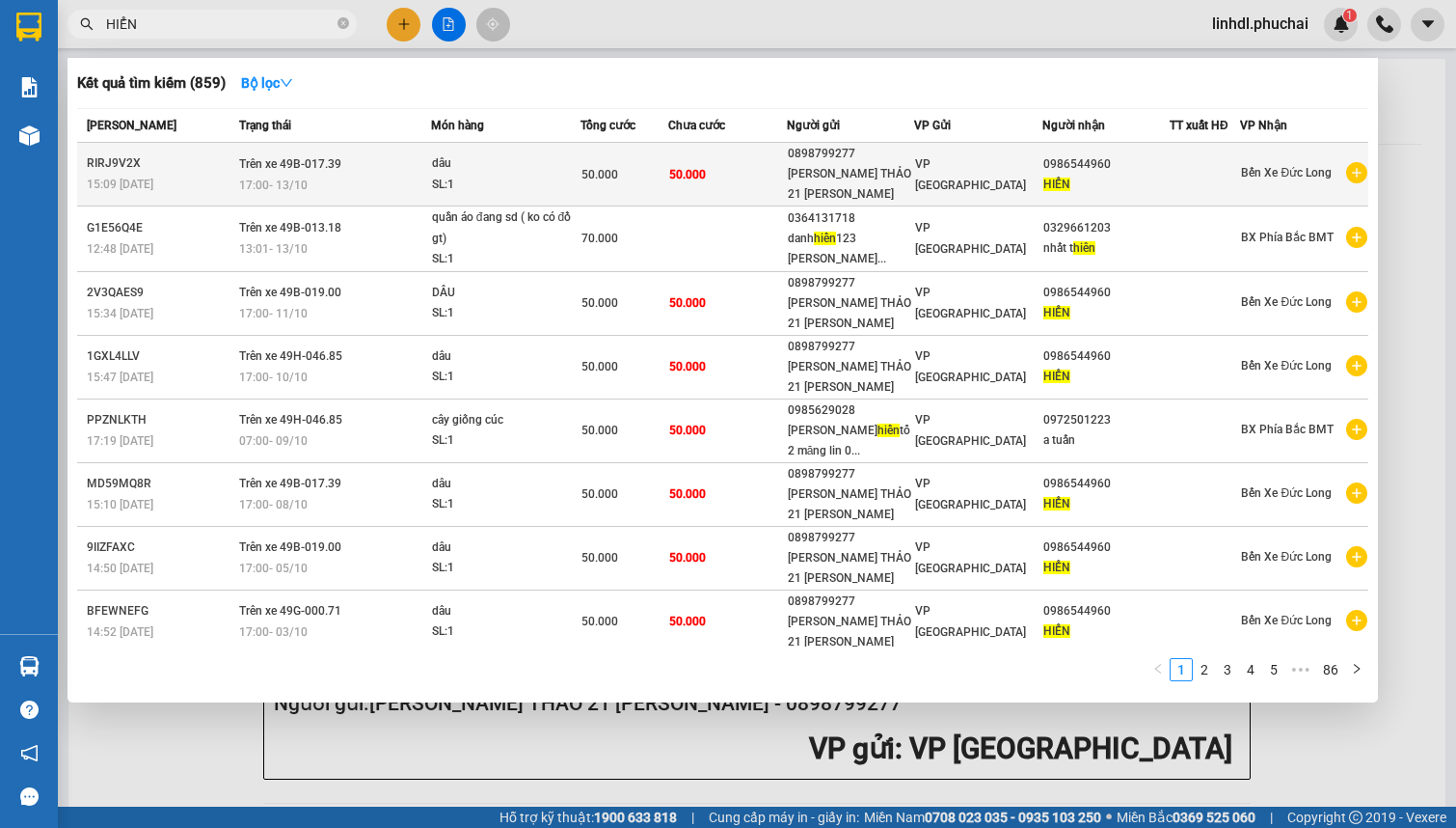
type input "HIỂN"
click at [678, 173] on span "50.000" at bounding box center [687, 175] width 36 height 14
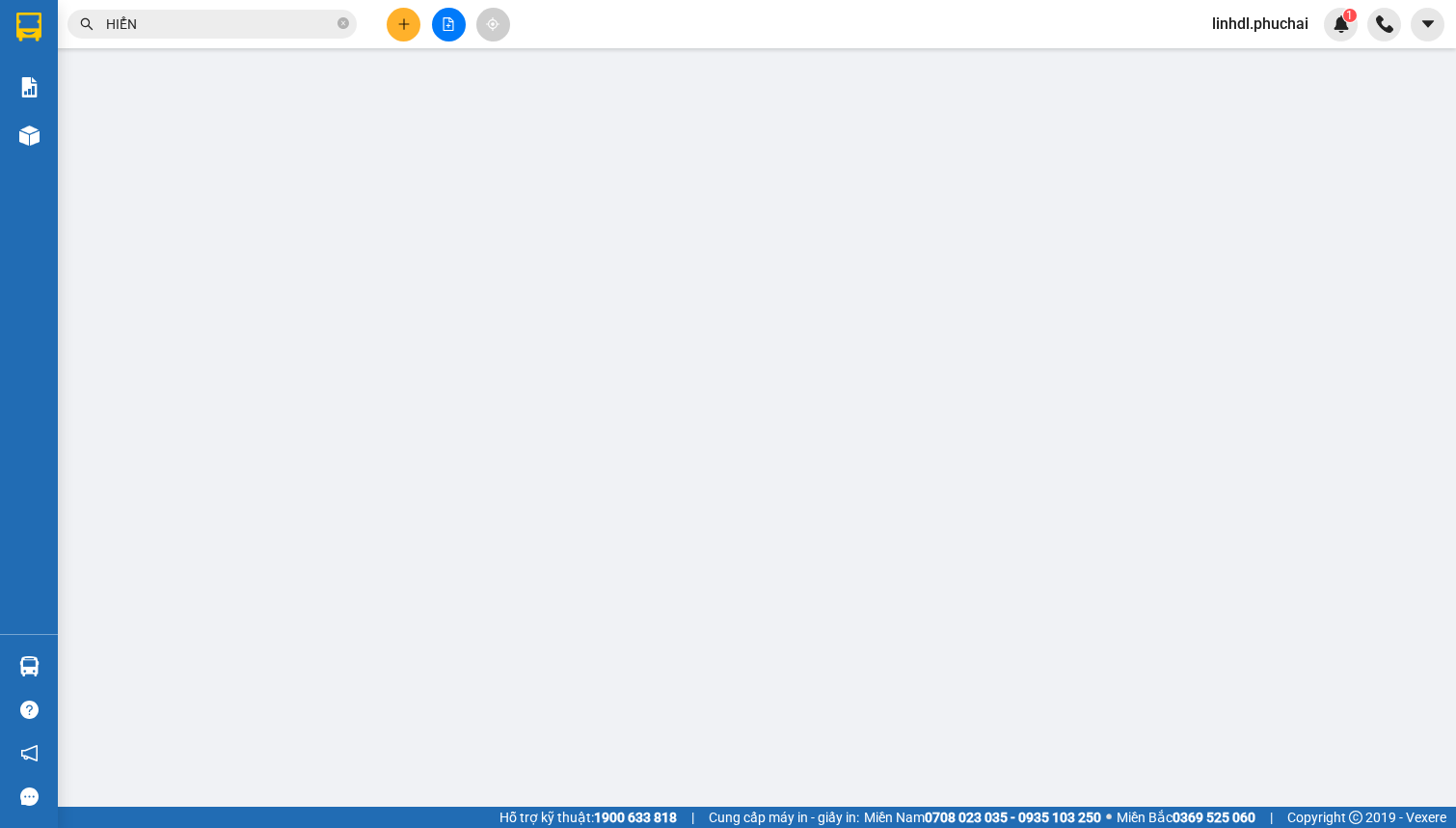
type input "0986544960"
type input "0898799277"
type input "50.000"
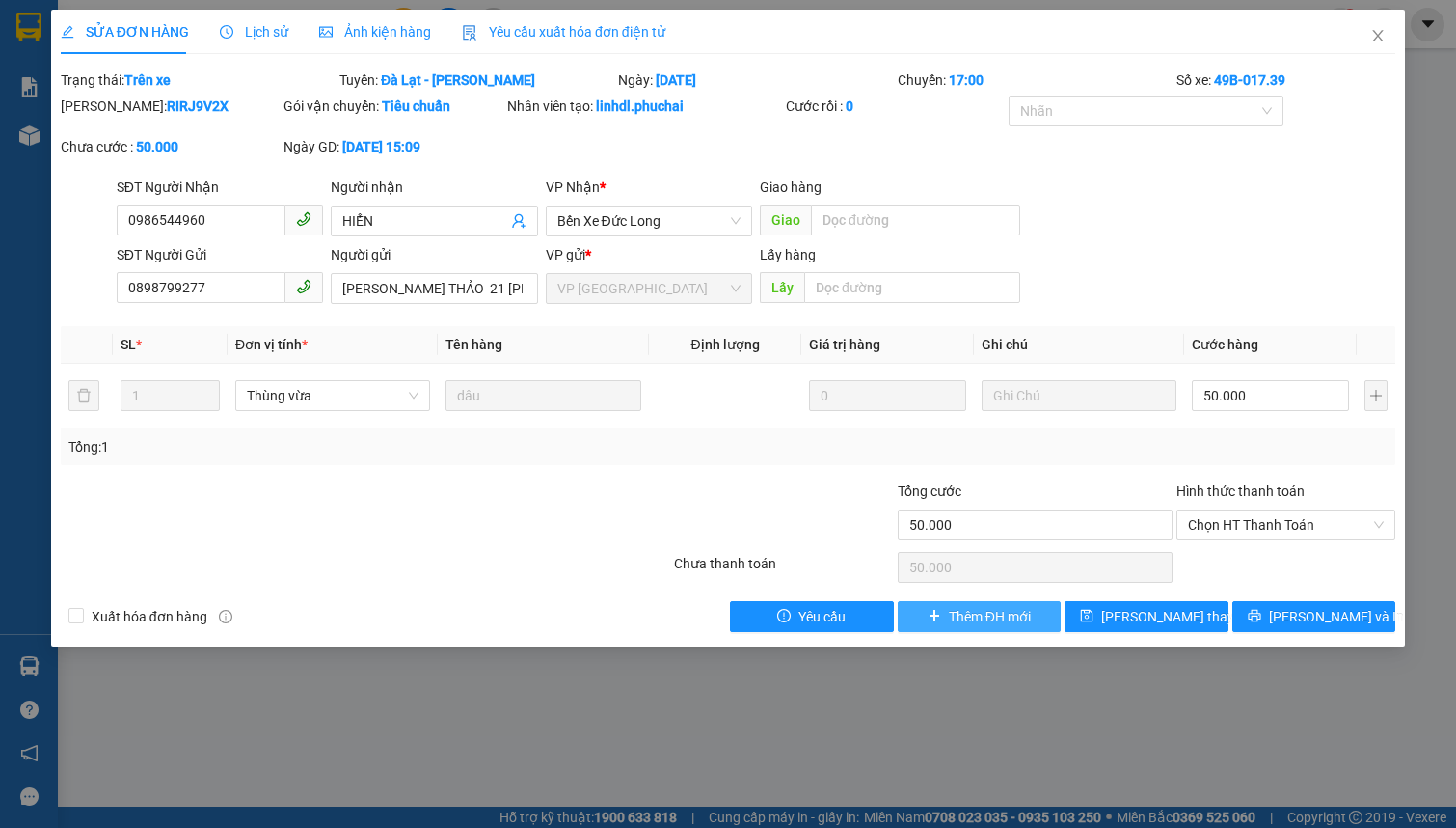
click at [965, 617] on span "Thêm ĐH mới" at bounding box center [989, 617] width 82 height 22
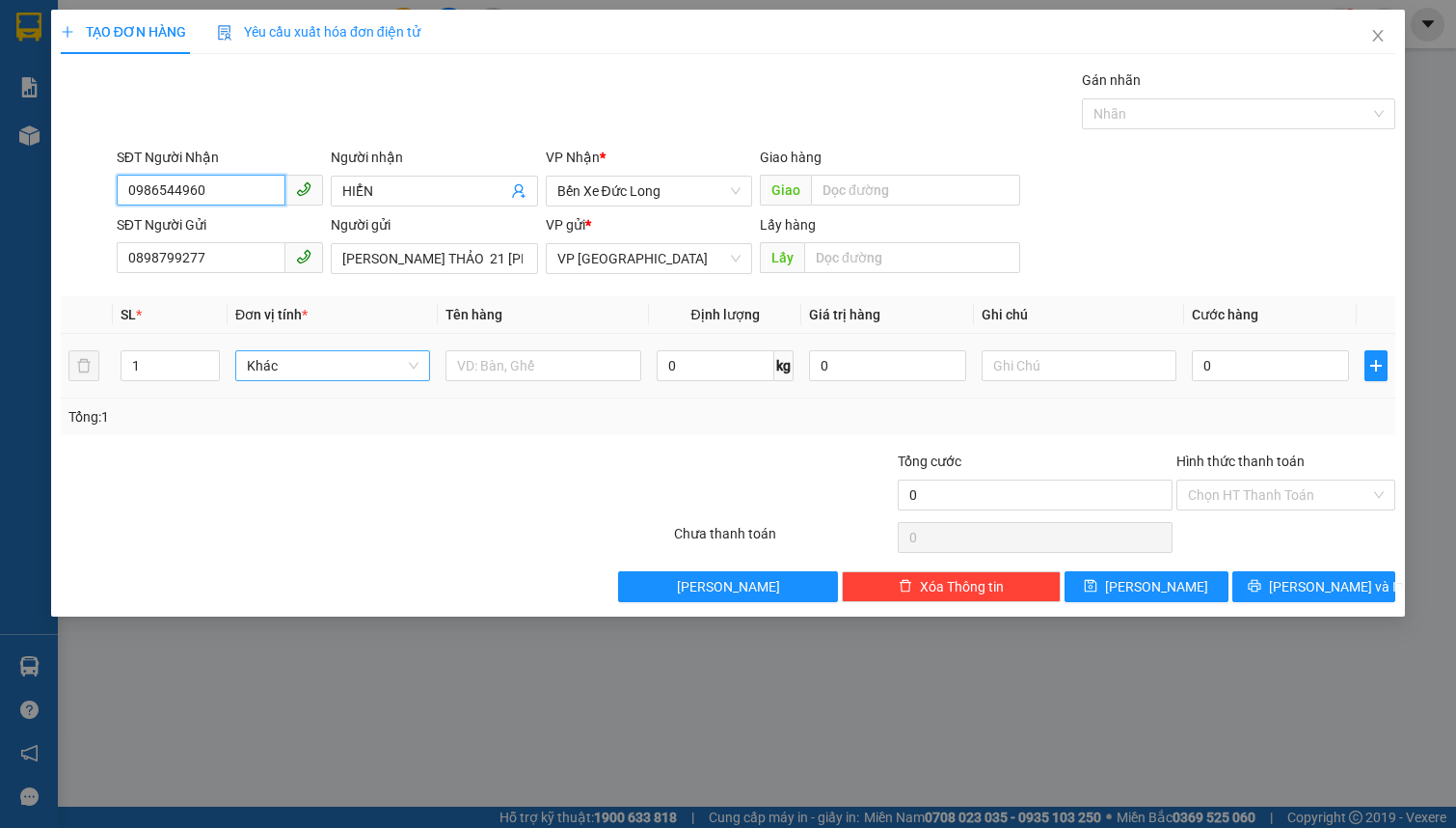
click at [371, 357] on span "Khác" at bounding box center [332, 365] width 172 height 29
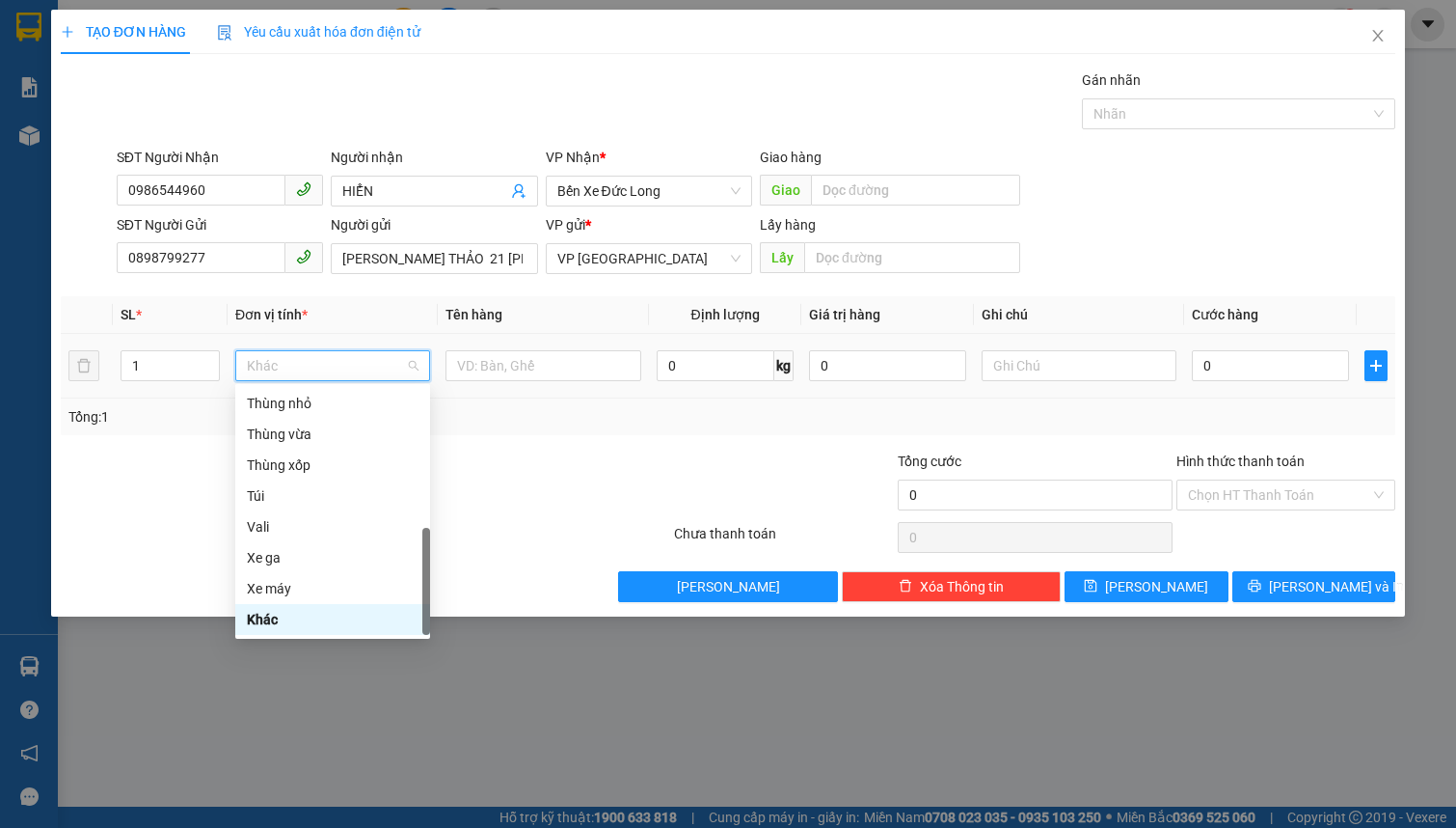
type input "T"
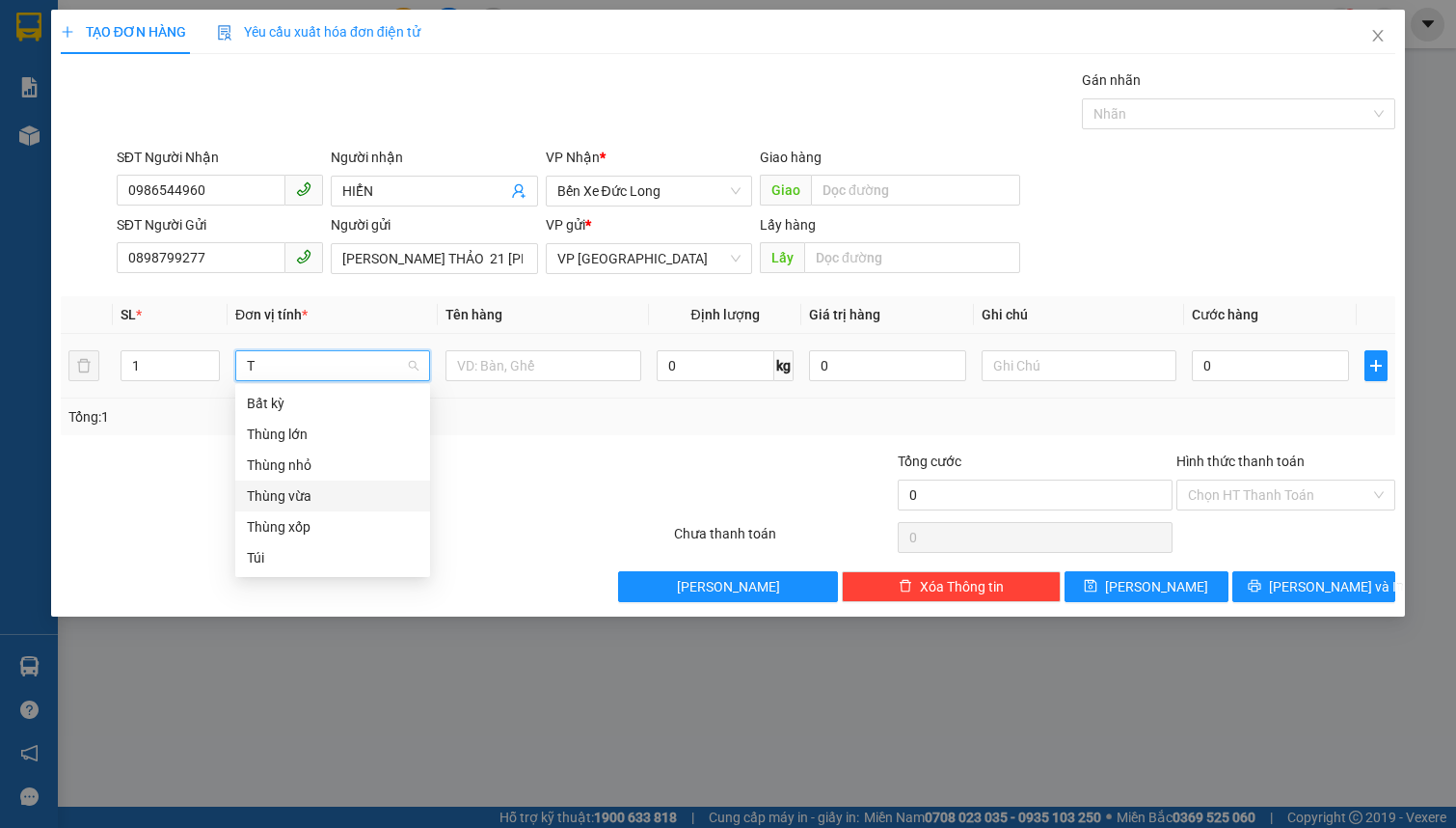
click at [354, 497] on div "Thùng vừa" at bounding box center [332, 496] width 172 height 22
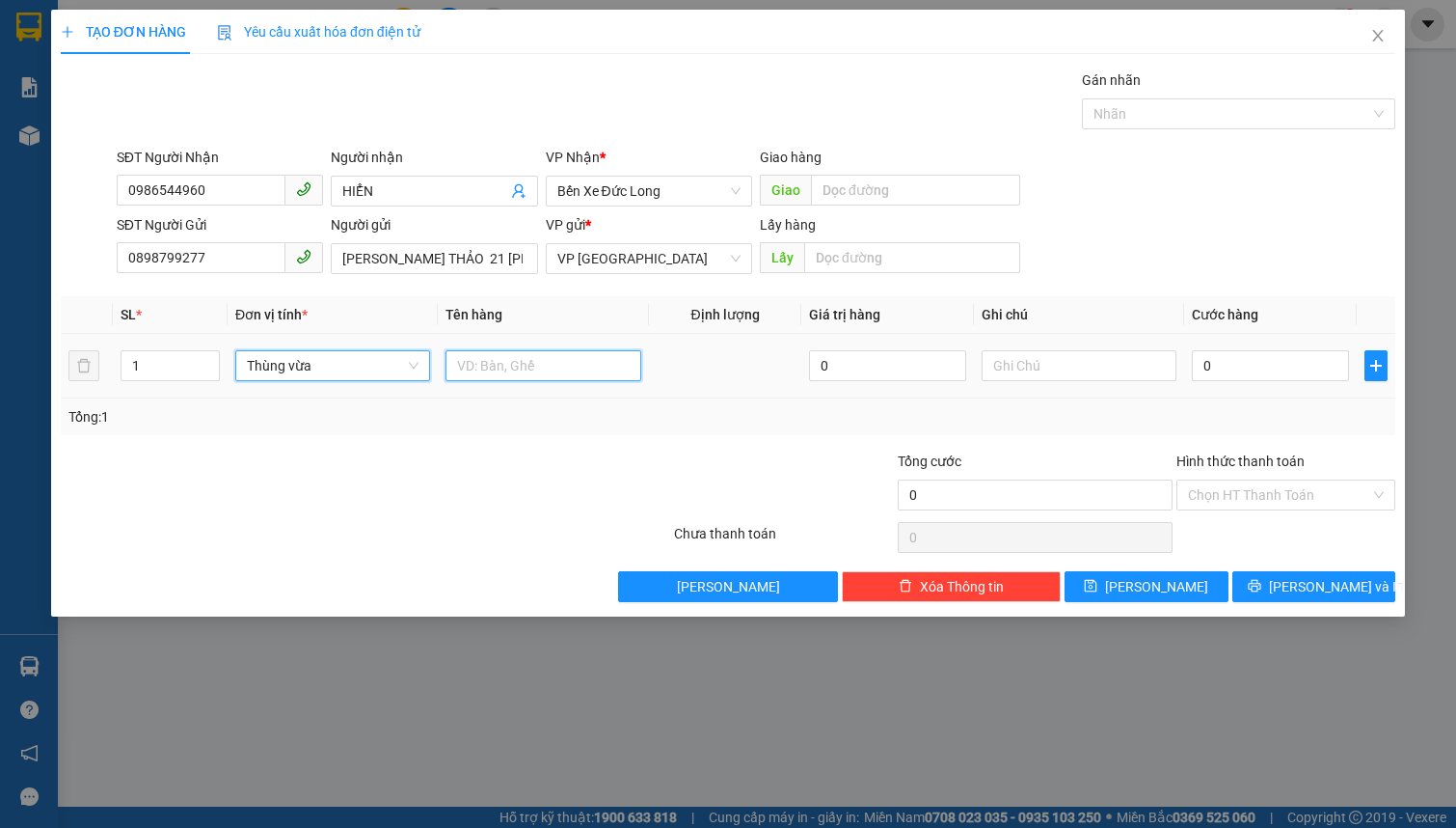
click at [501, 369] on input "text" at bounding box center [543, 365] width 195 height 30
type input "DÂU"
click at [1247, 357] on input "0" at bounding box center [1270, 365] width 157 height 30
type input "6"
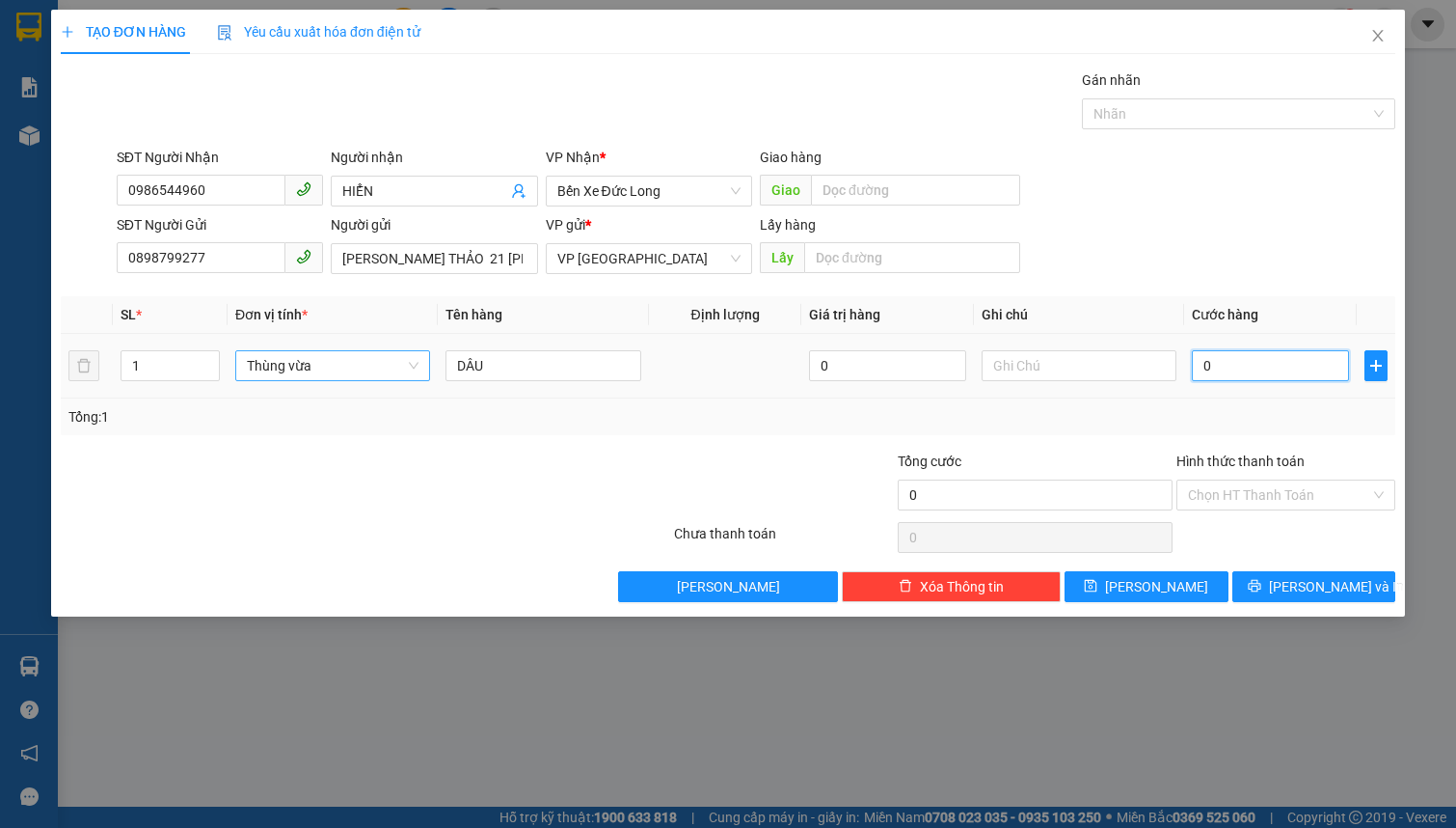
type input "6"
type input "60"
type input "600"
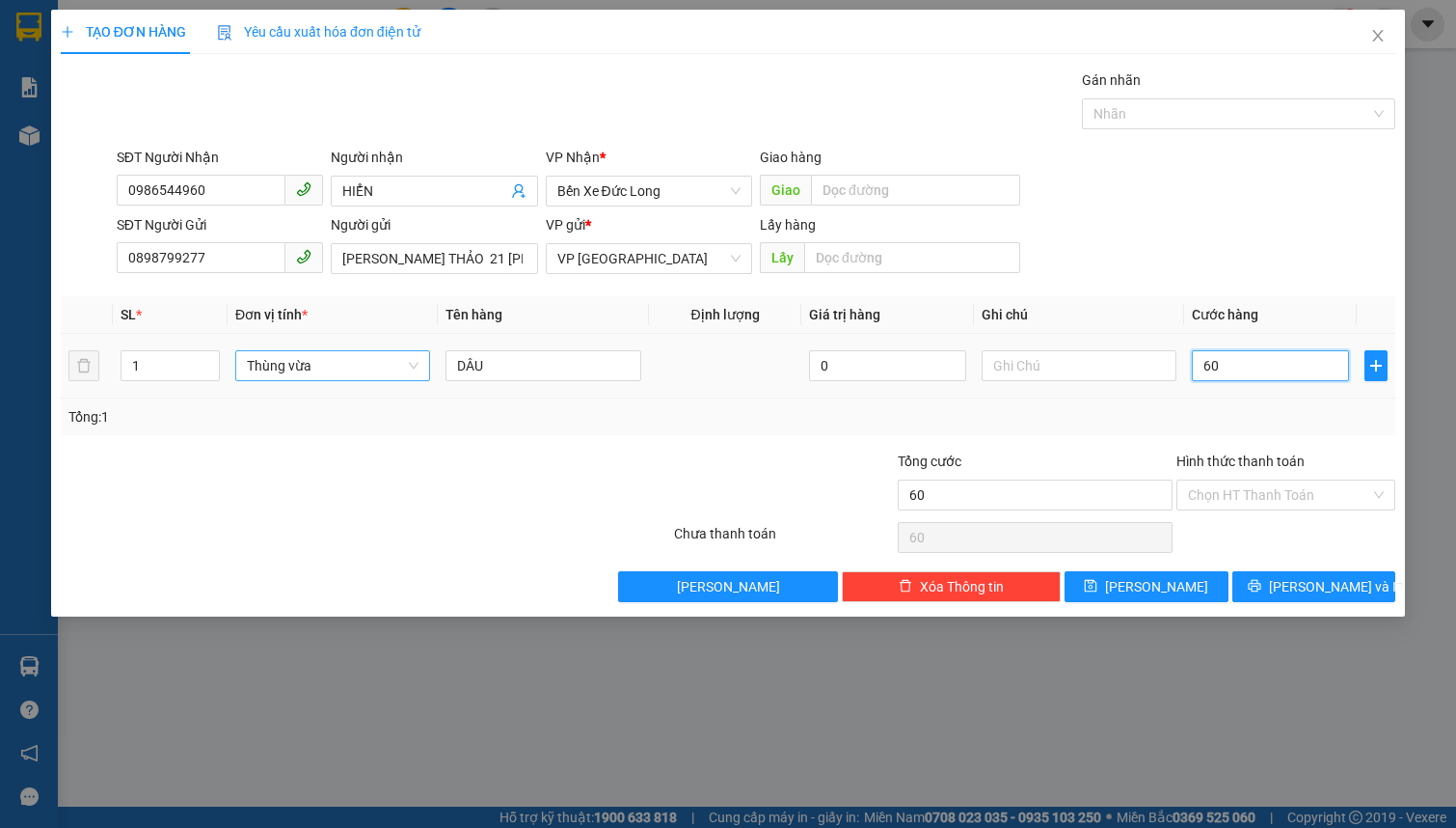
type input "600"
type input "6.000"
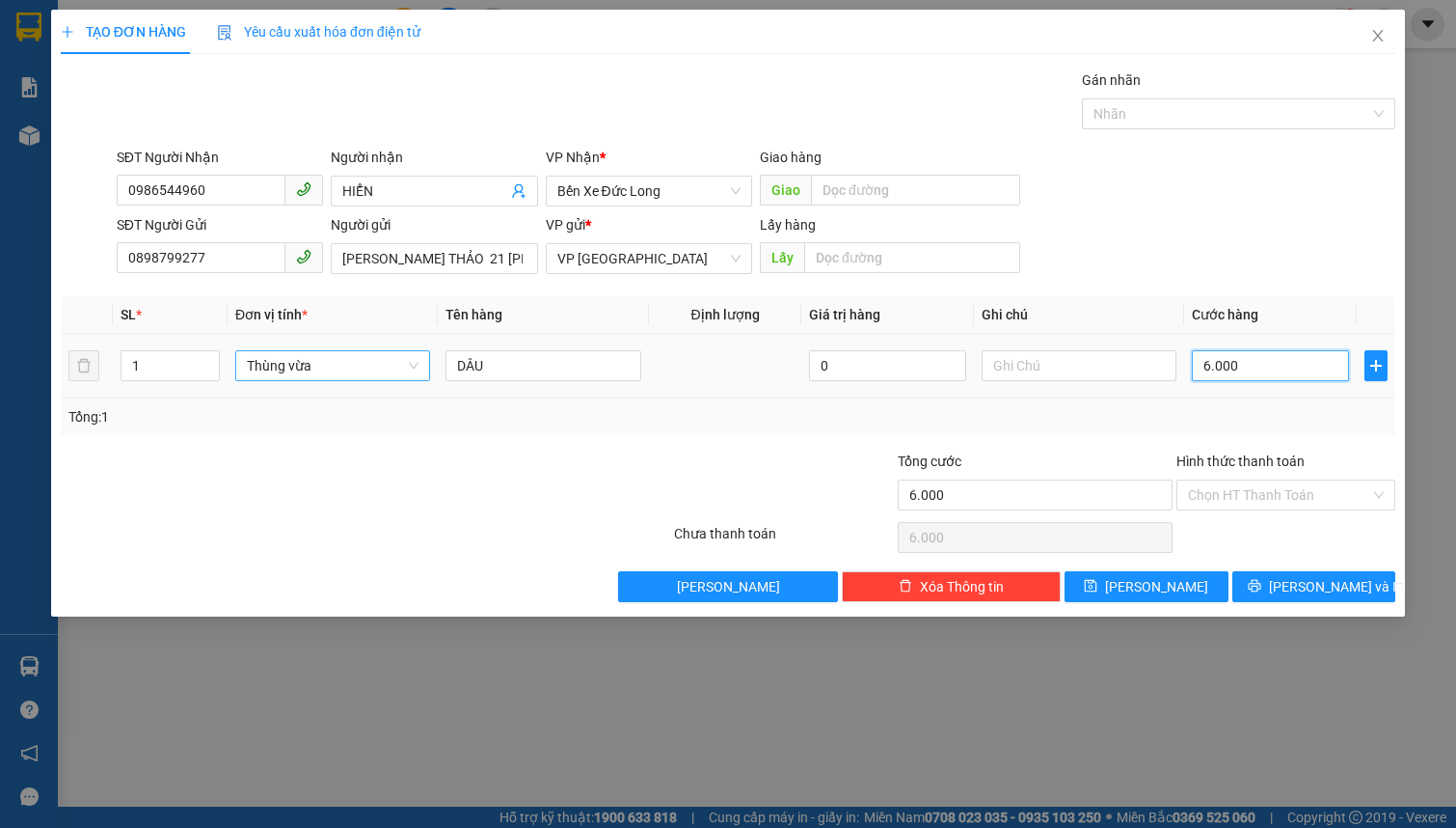
type input "60.000"
click at [1315, 579] on span "[PERSON_NAME] và In" at bounding box center [1336, 587] width 135 height 22
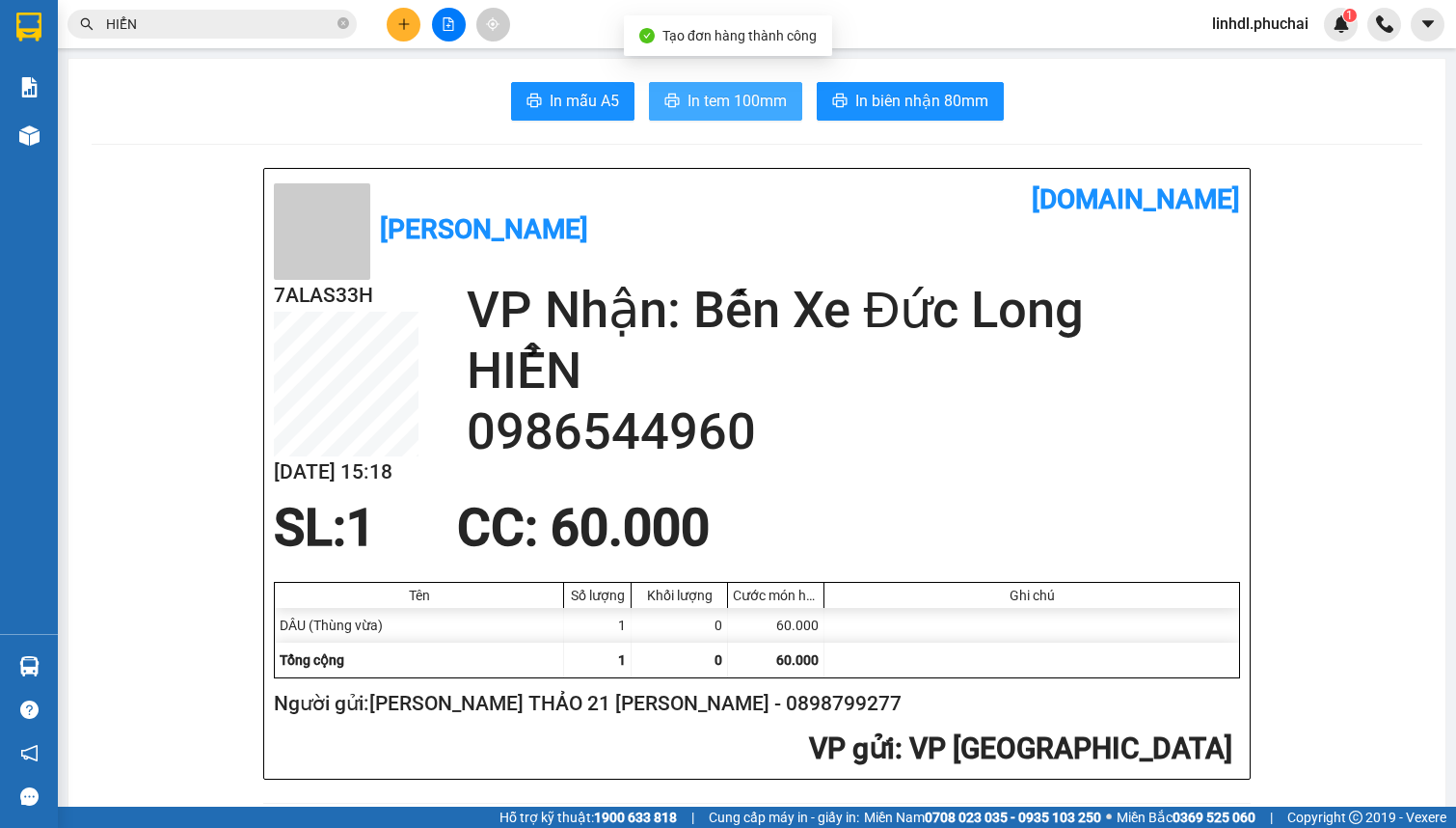
click at [741, 98] on span "In tem 100mm" at bounding box center [736, 100] width 99 height 25
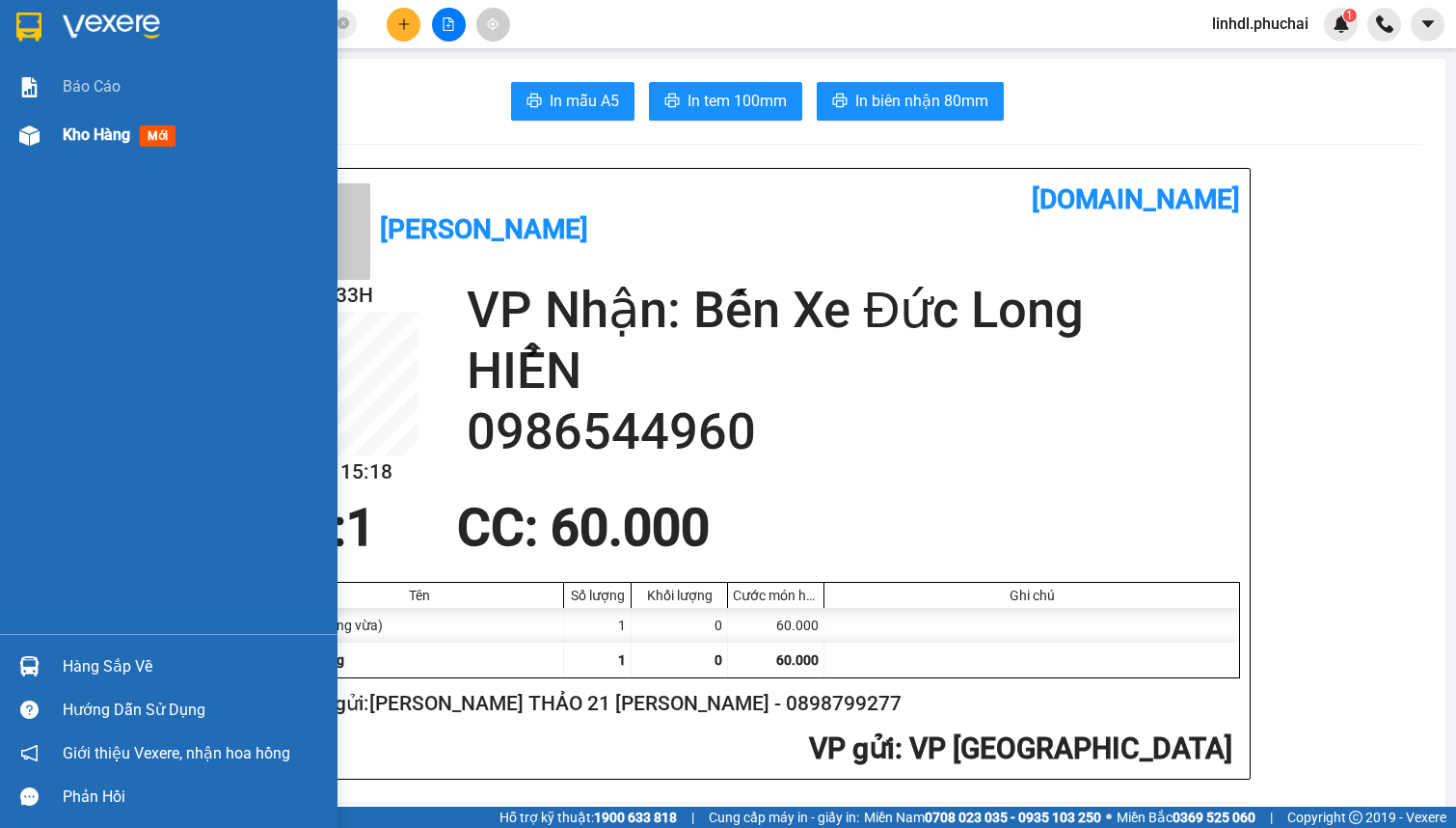
click at [45, 154] on div "Kho hàng mới" at bounding box center [168, 135] width 337 height 48
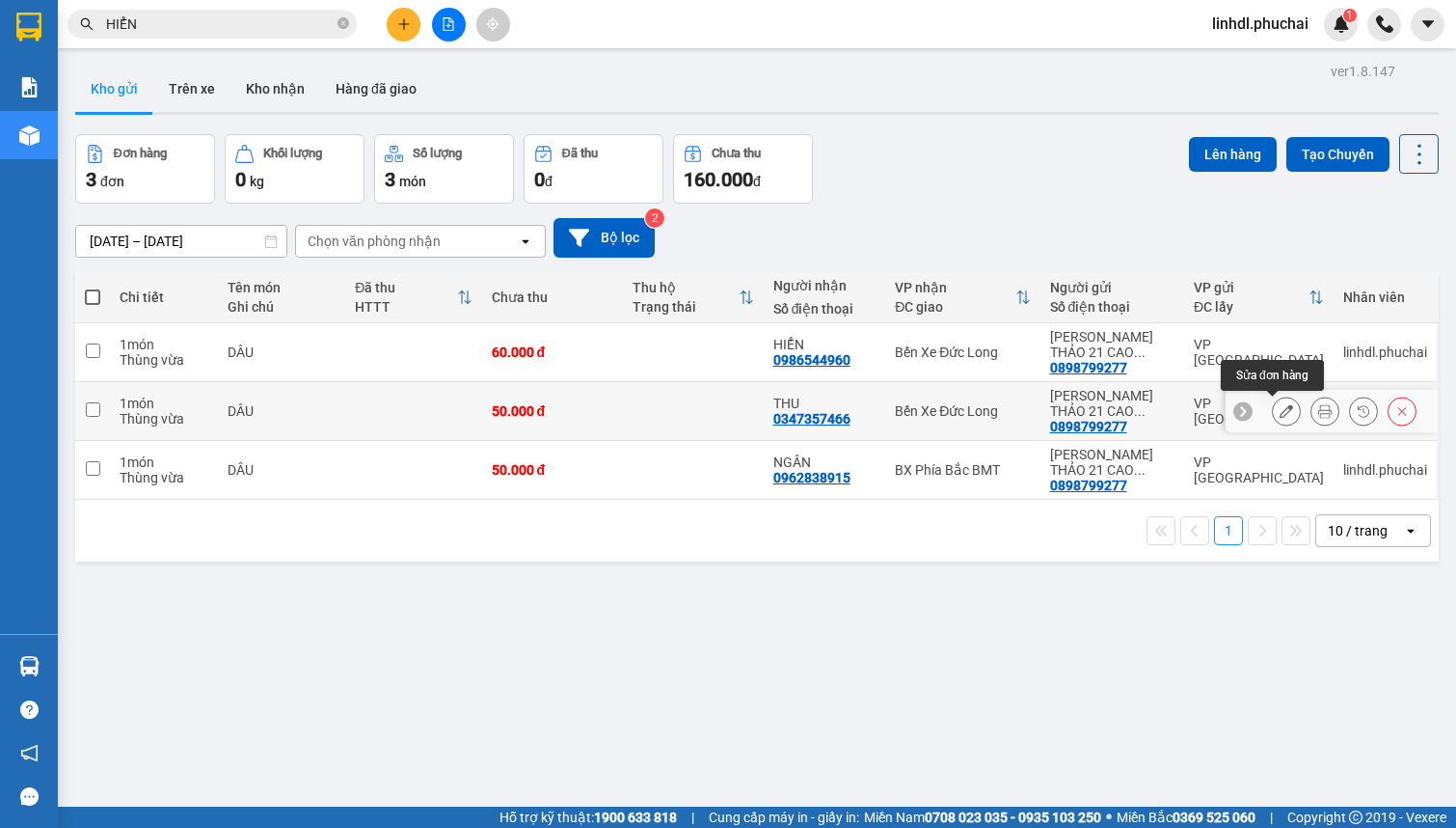
click at [1281, 415] on button at bounding box center [1286, 411] width 27 height 33
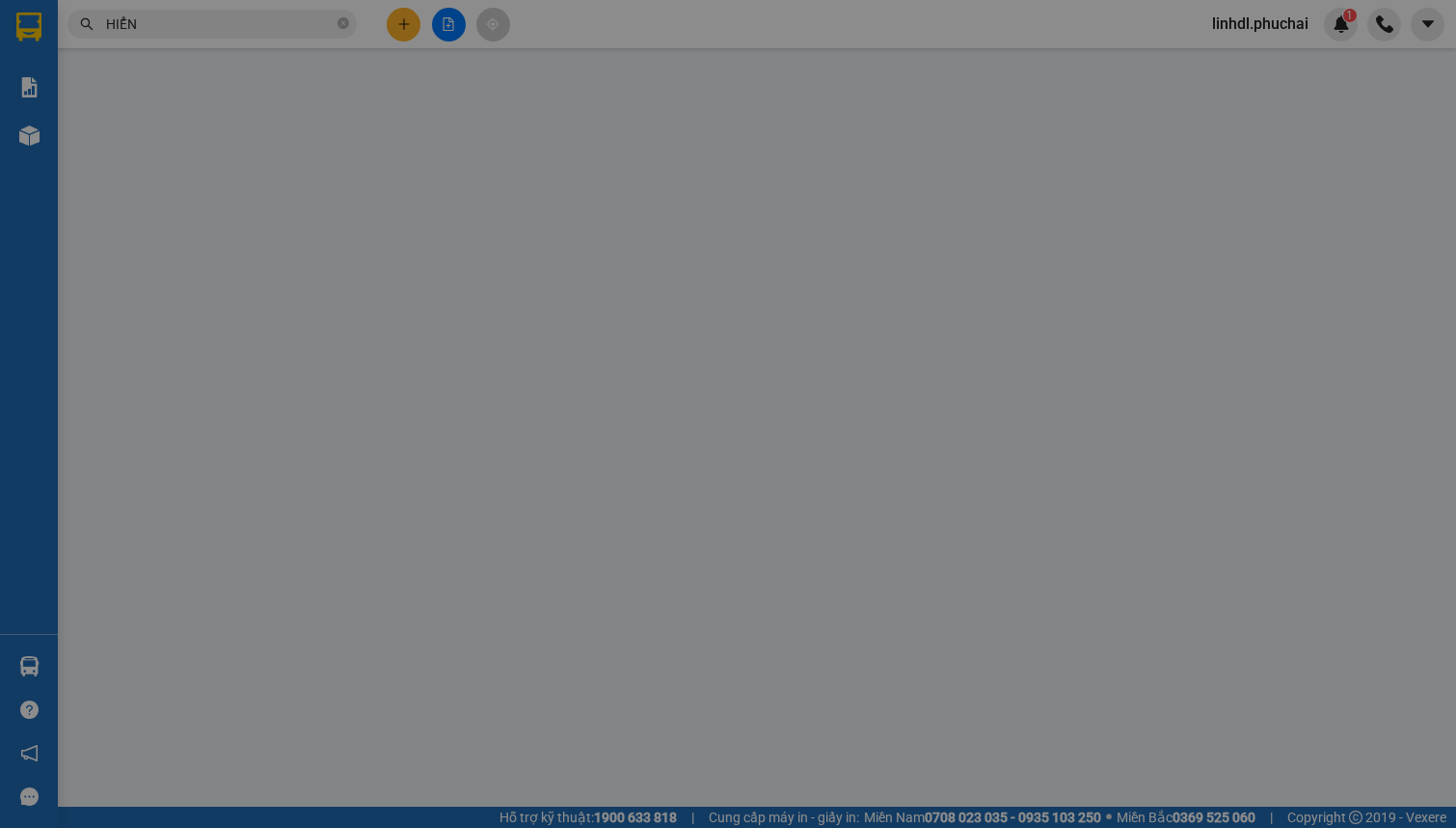
type input "0347357466"
type input "0898799277"
type input "50.000"
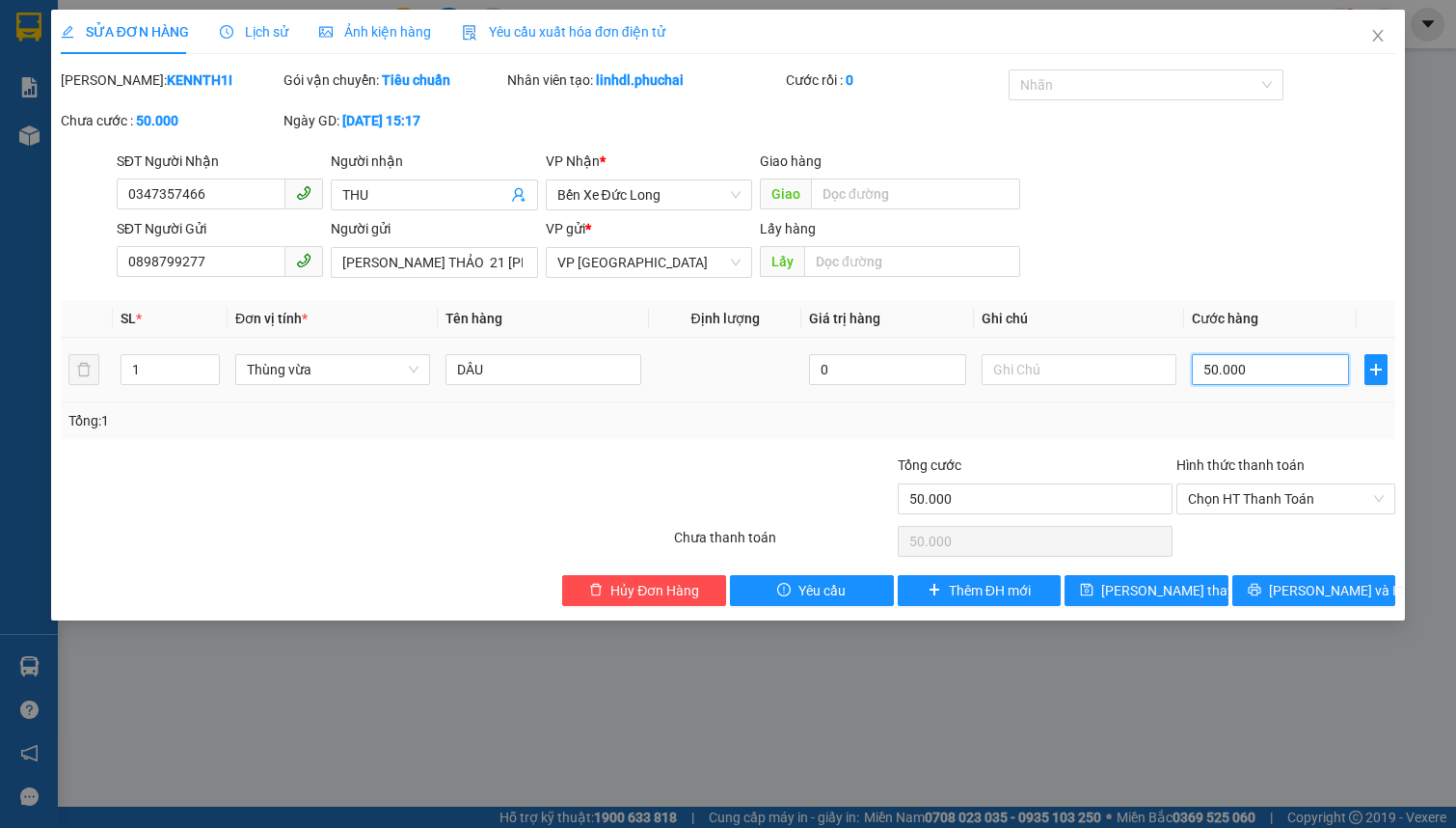
click at [1242, 370] on input "50.000" at bounding box center [1270, 369] width 157 height 30
drag, startPoint x: 1242, startPoint y: 370, endPoint x: 1253, endPoint y: 367, distance: 11.4
click at [1243, 370] on input "50.000" at bounding box center [1270, 369] width 157 height 30
type input "6"
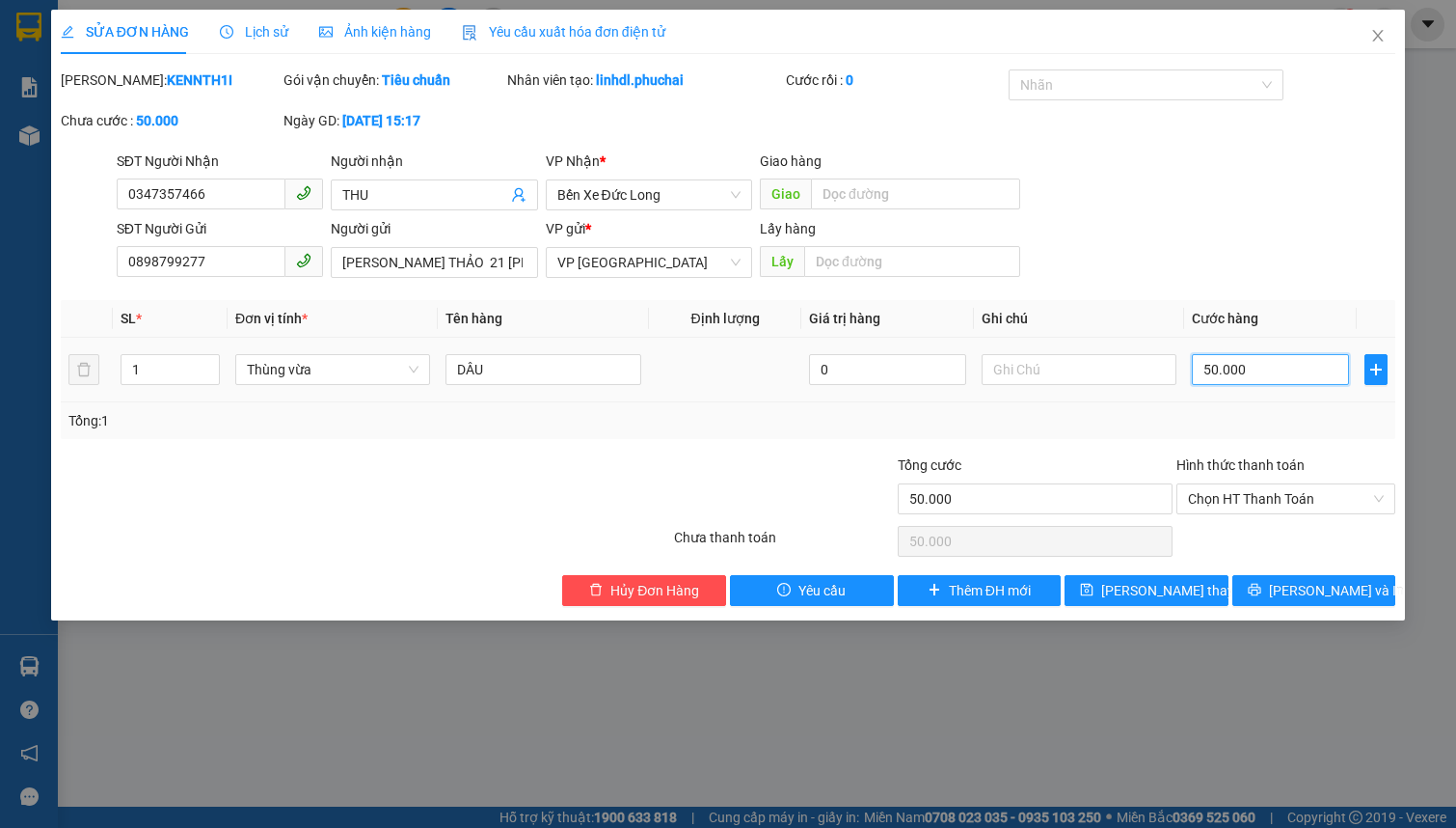
type input "6"
type input "60"
type input "600"
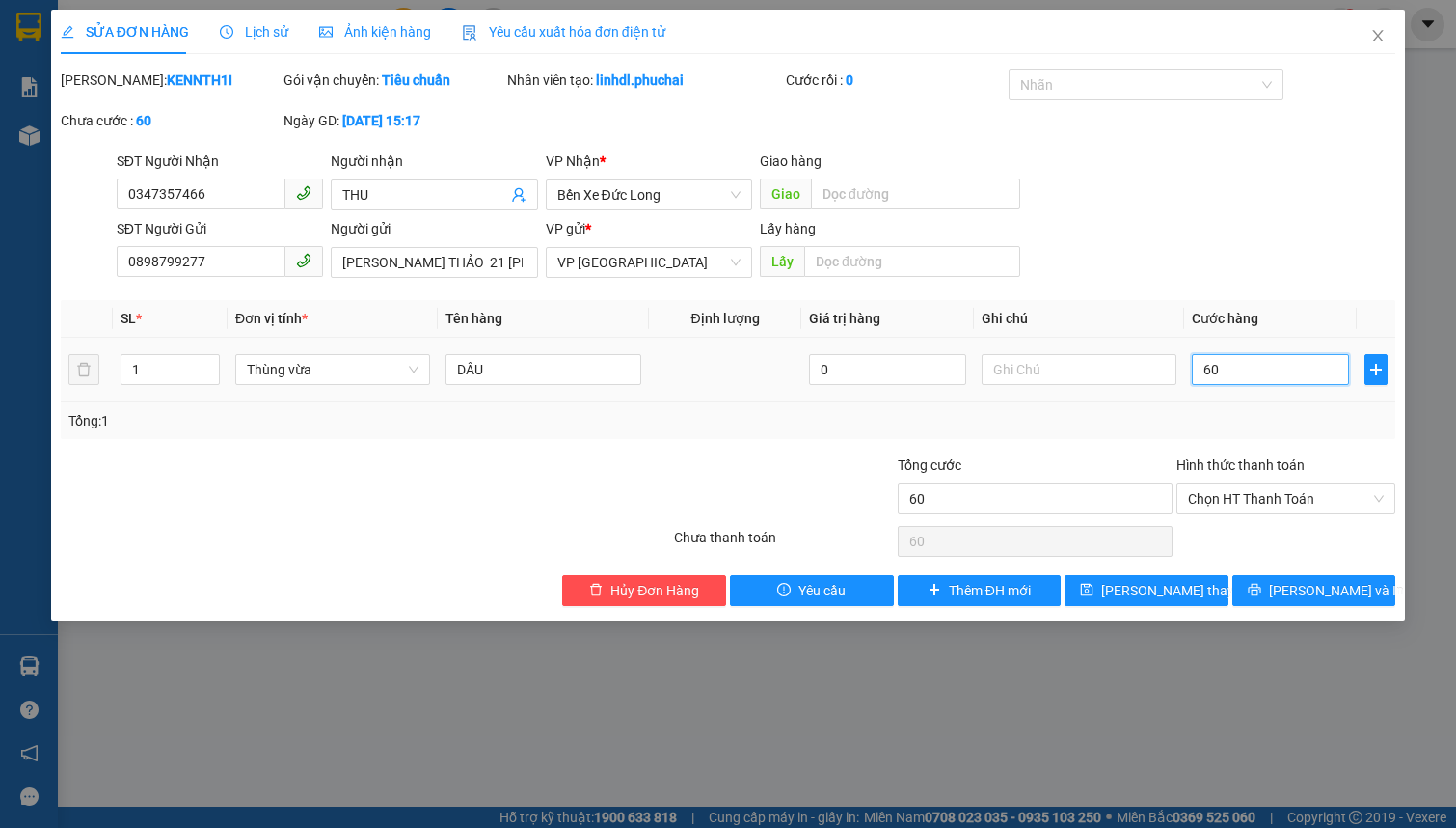
type input "600"
type input "6.000"
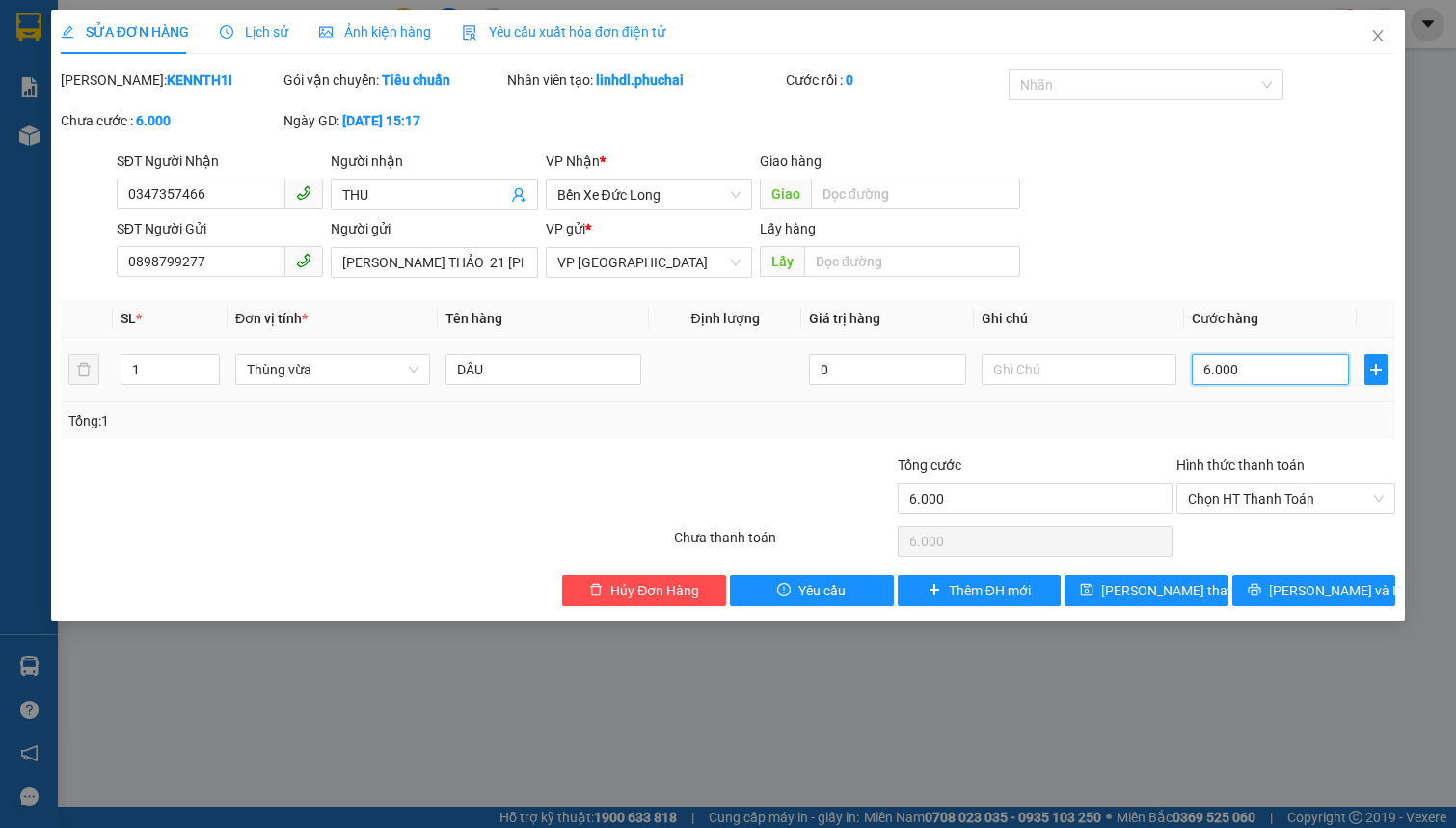
type input "60.000"
click at [1166, 594] on span "[PERSON_NAME] thay đổi" at bounding box center [1178, 591] width 154 height 22
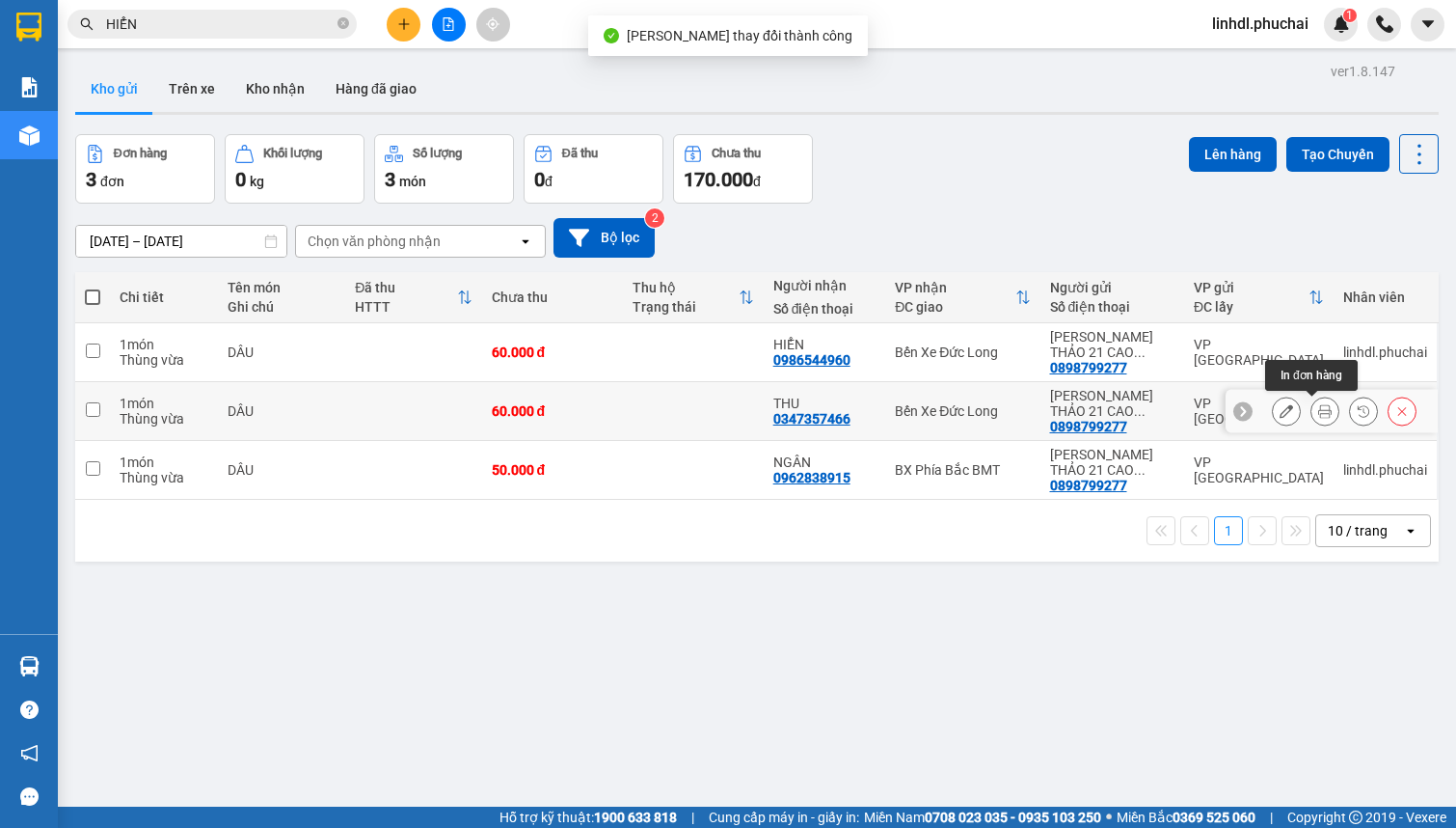
click at [1318, 407] on icon at bounding box center [1325, 411] width 14 height 14
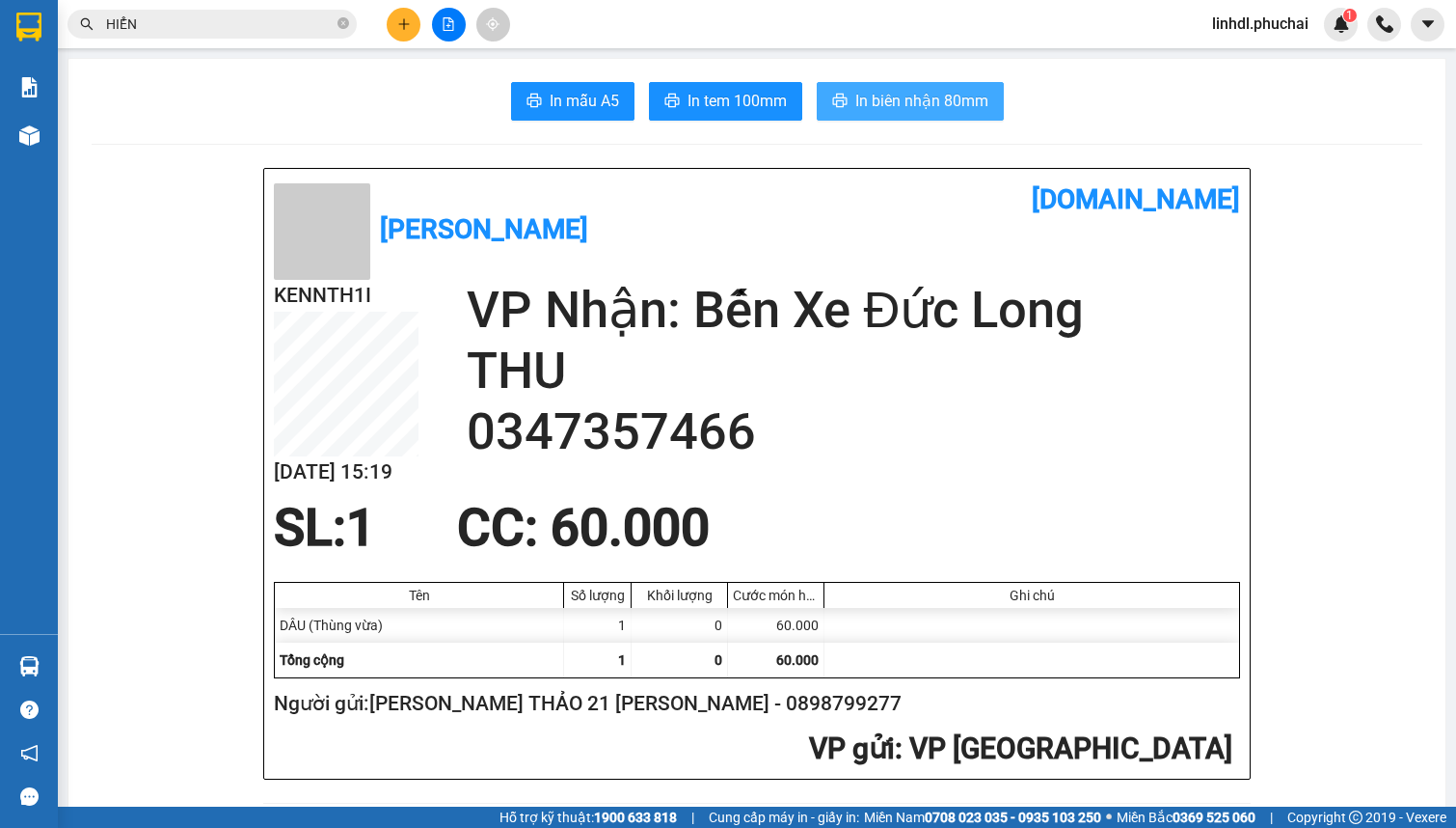
click at [929, 89] on span "In biên nhận 80mm" at bounding box center [921, 100] width 133 height 25
click at [726, 100] on span "In tem 100mm" at bounding box center [736, 100] width 99 height 25
click at [403, 18] on icon "plus" at bounding box center [404, 25] width 14 height 14
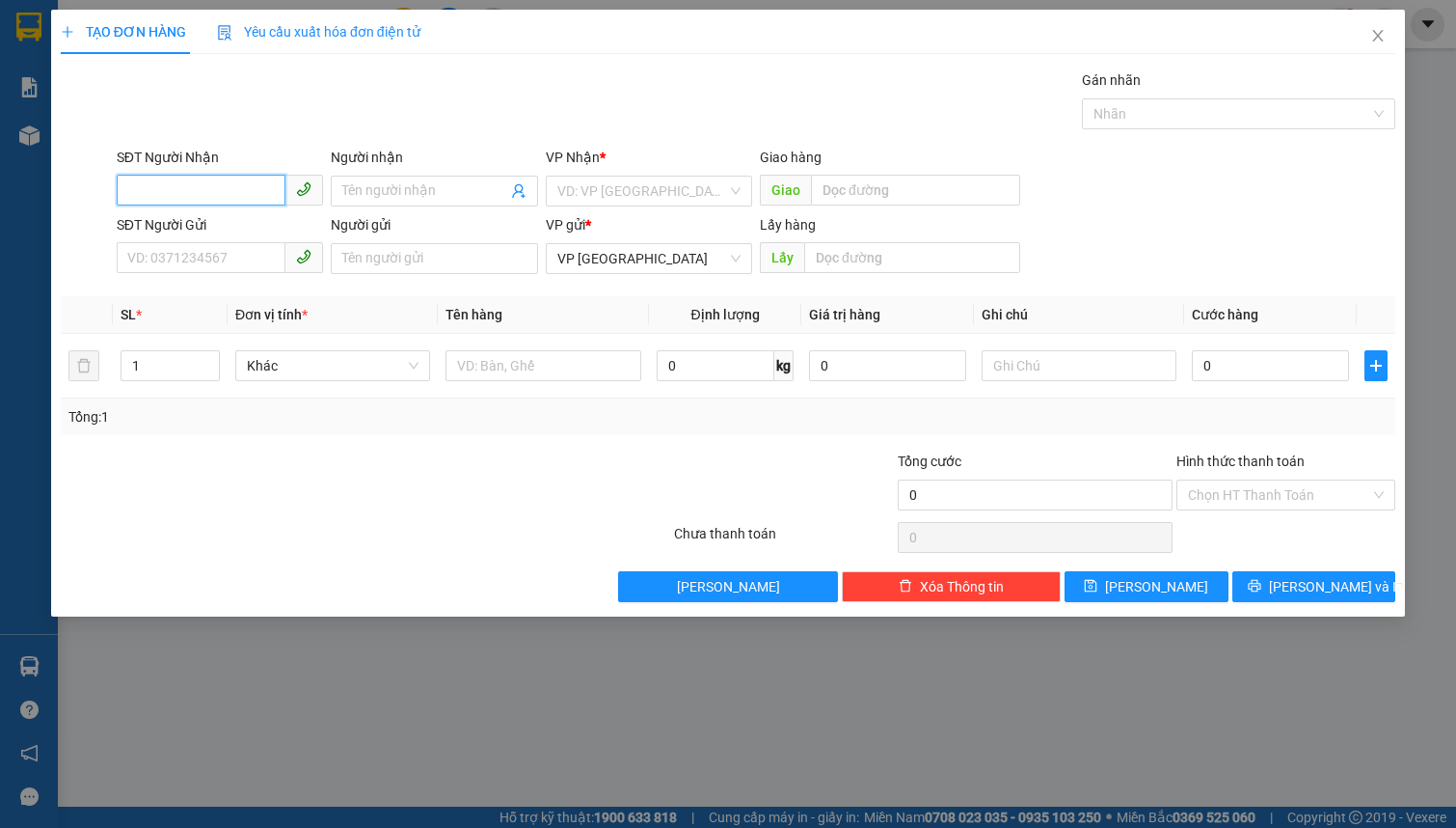
click at [174, 177] on input "SĐT Người Nhận" at bounding box center [202, 190] width 169 height 30
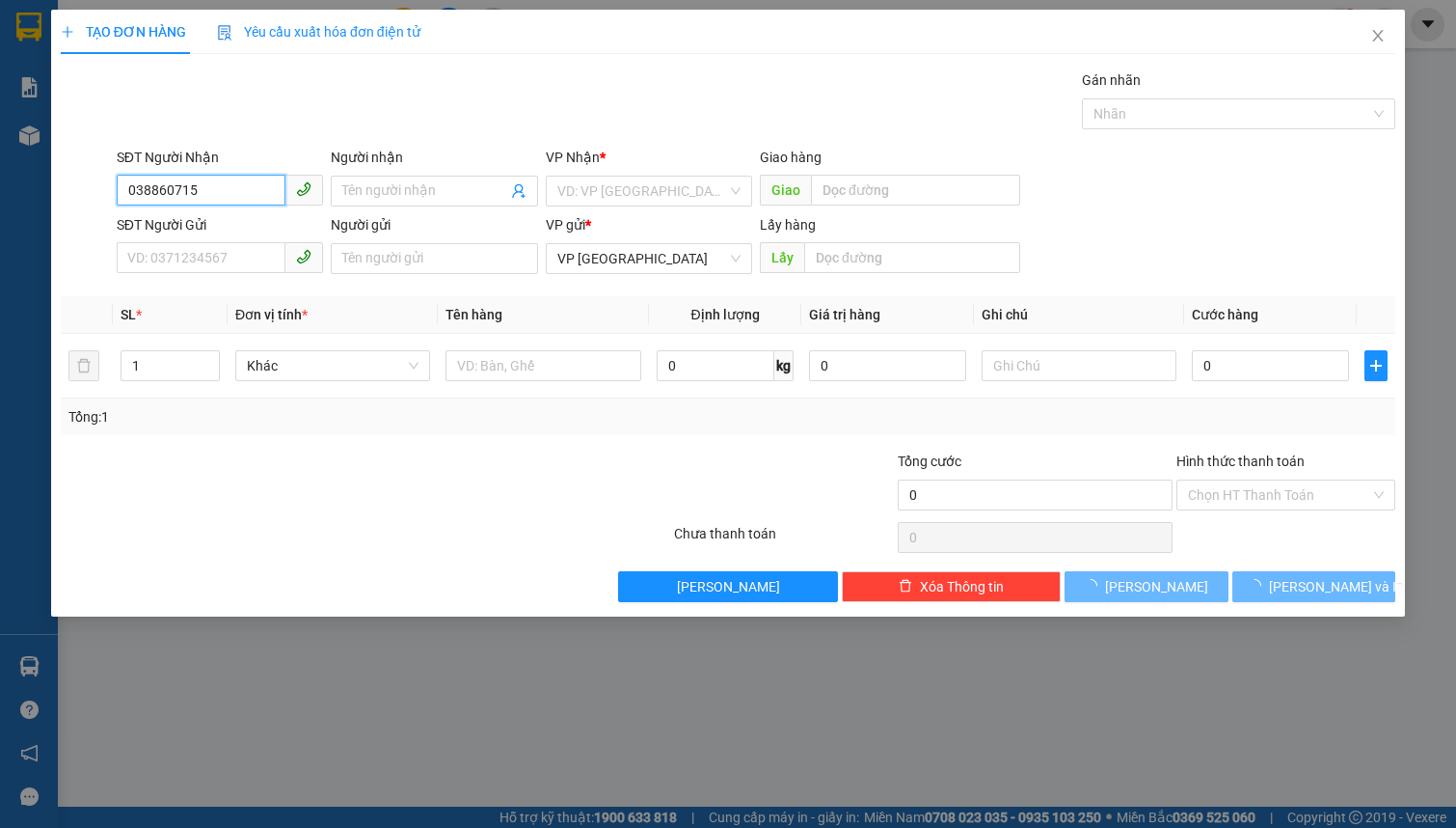
type input "0388607156"
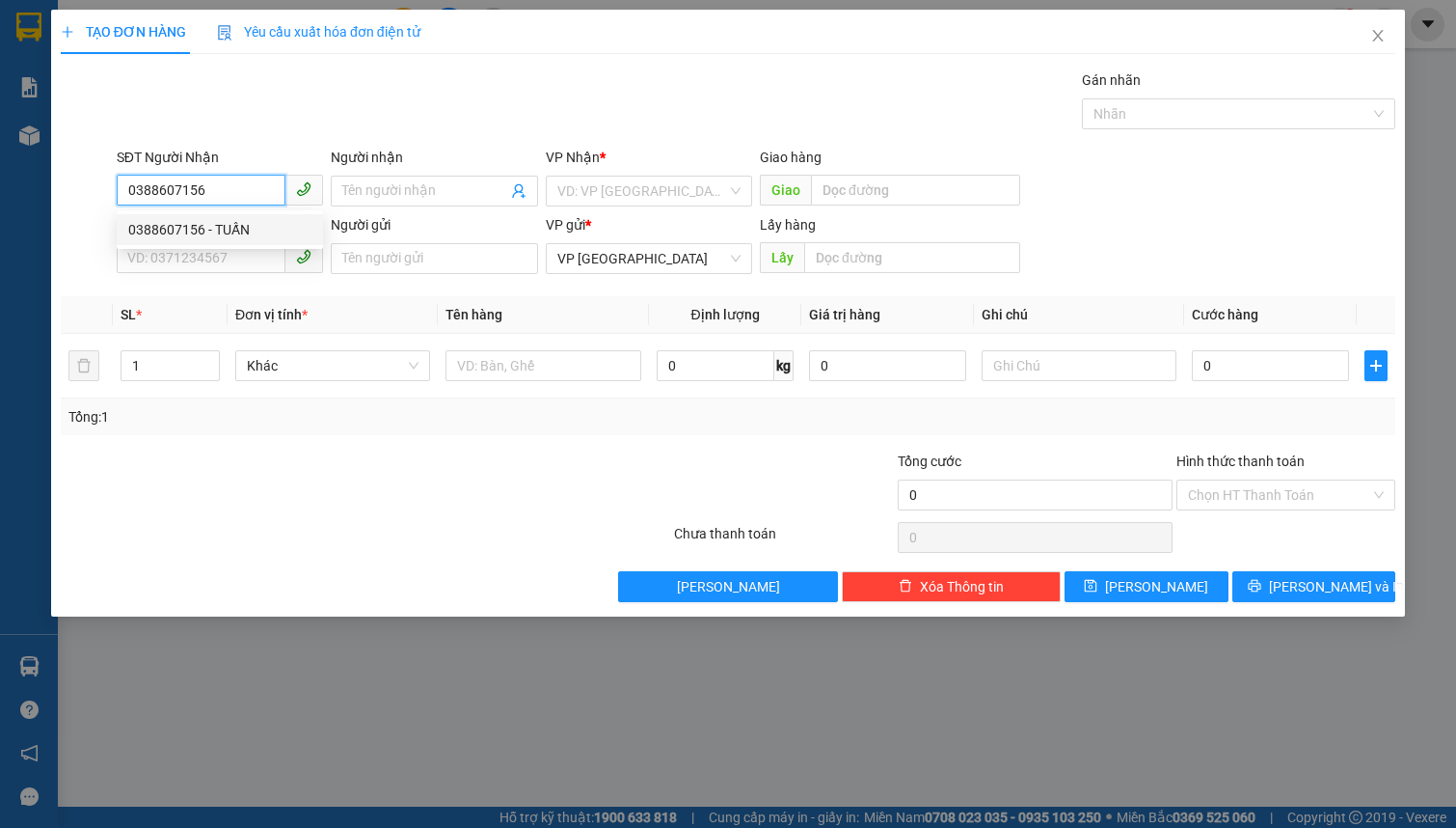
click at [226, 230] on div "0388607156 - TUẤN" at bounding box center [219, 230] width 183 height 22
type input "TUẤN"
type input "50.000"
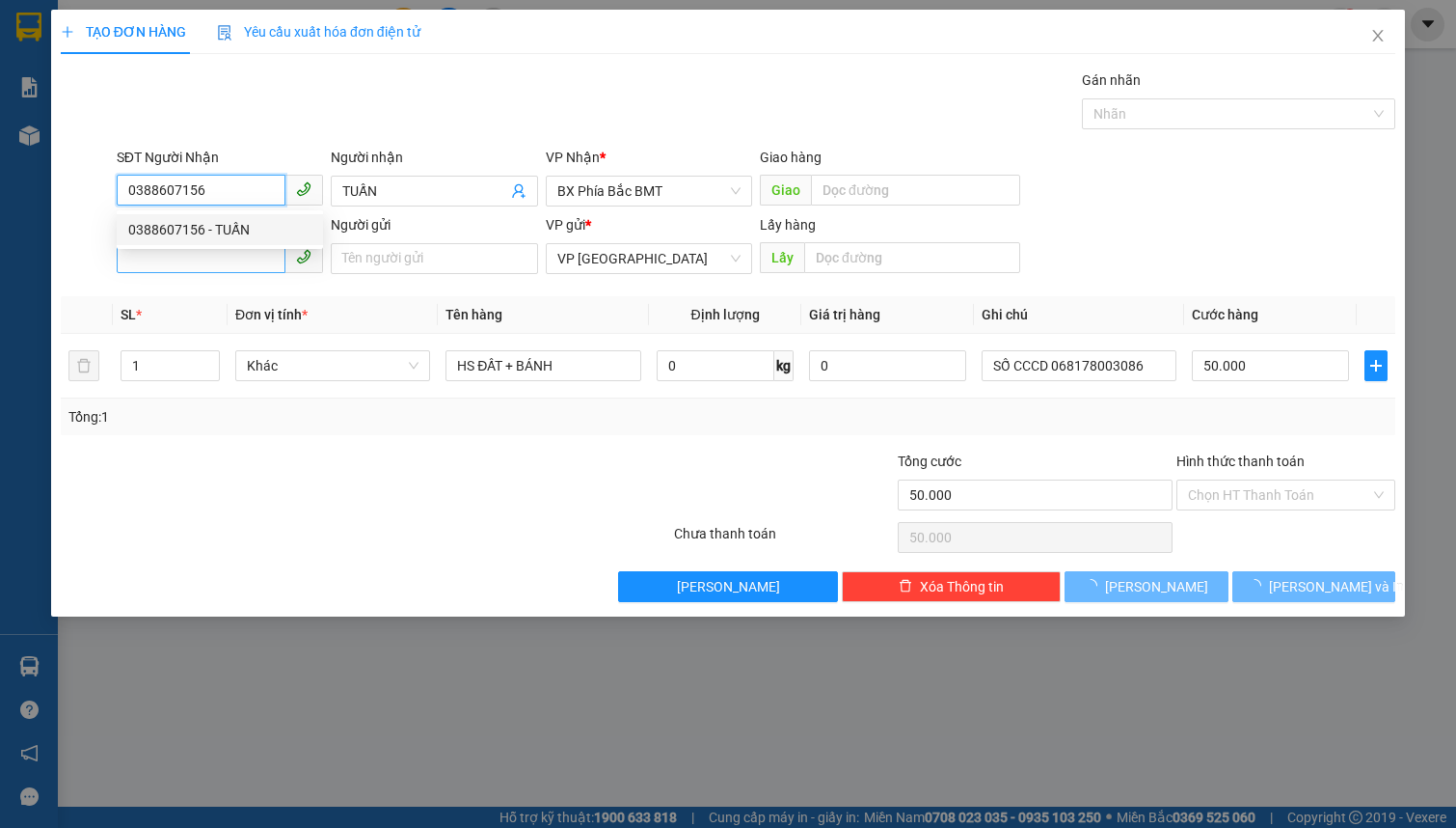
type input "0388607156"
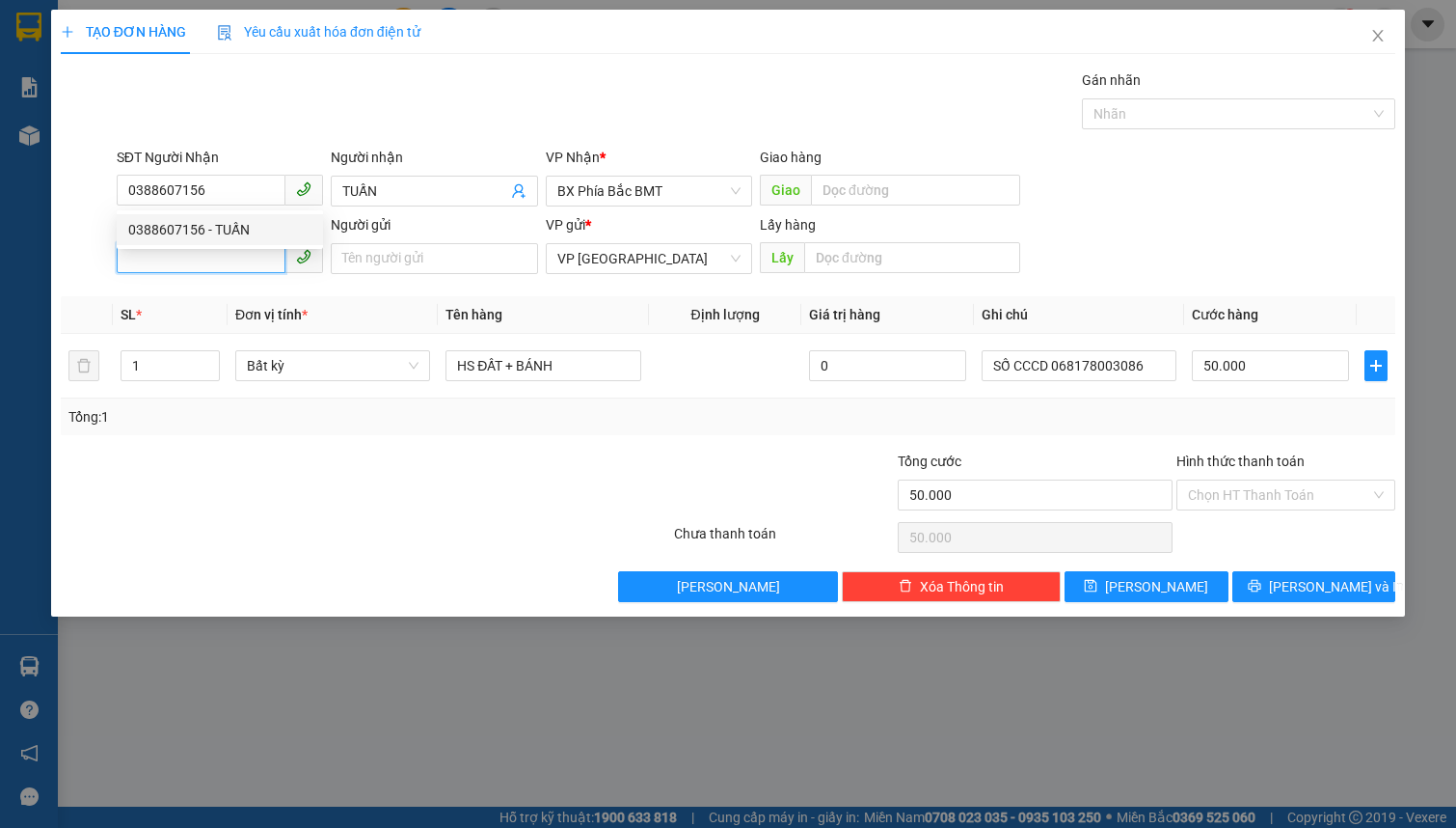
click at [211, 266] on input "SĐT Người Gửi" at bounding box center [202, 257] width 169 height 30
click at [235, 262] on input "0935863838" at bounding box center [202, 257] width 169 height 30
type input "0935863838"
click at [367, 248] on input "Người gửi" at bounding box center [434, 258] width 206 height 30
type input "D"
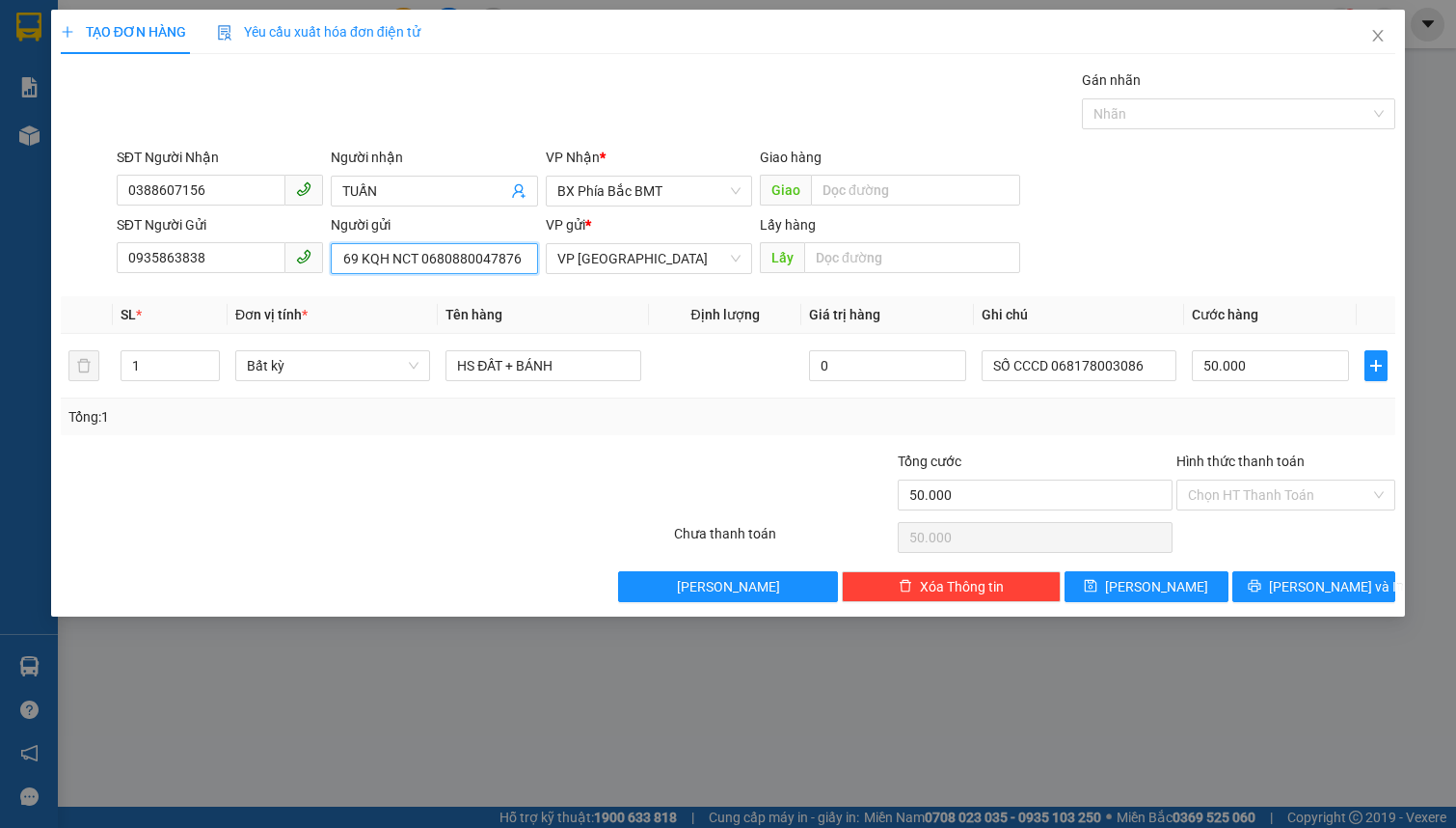
scroll to position [0, 182]
type input "ĐỨC [PERSON_NAME] 69 KQH NCT 0680880047876"
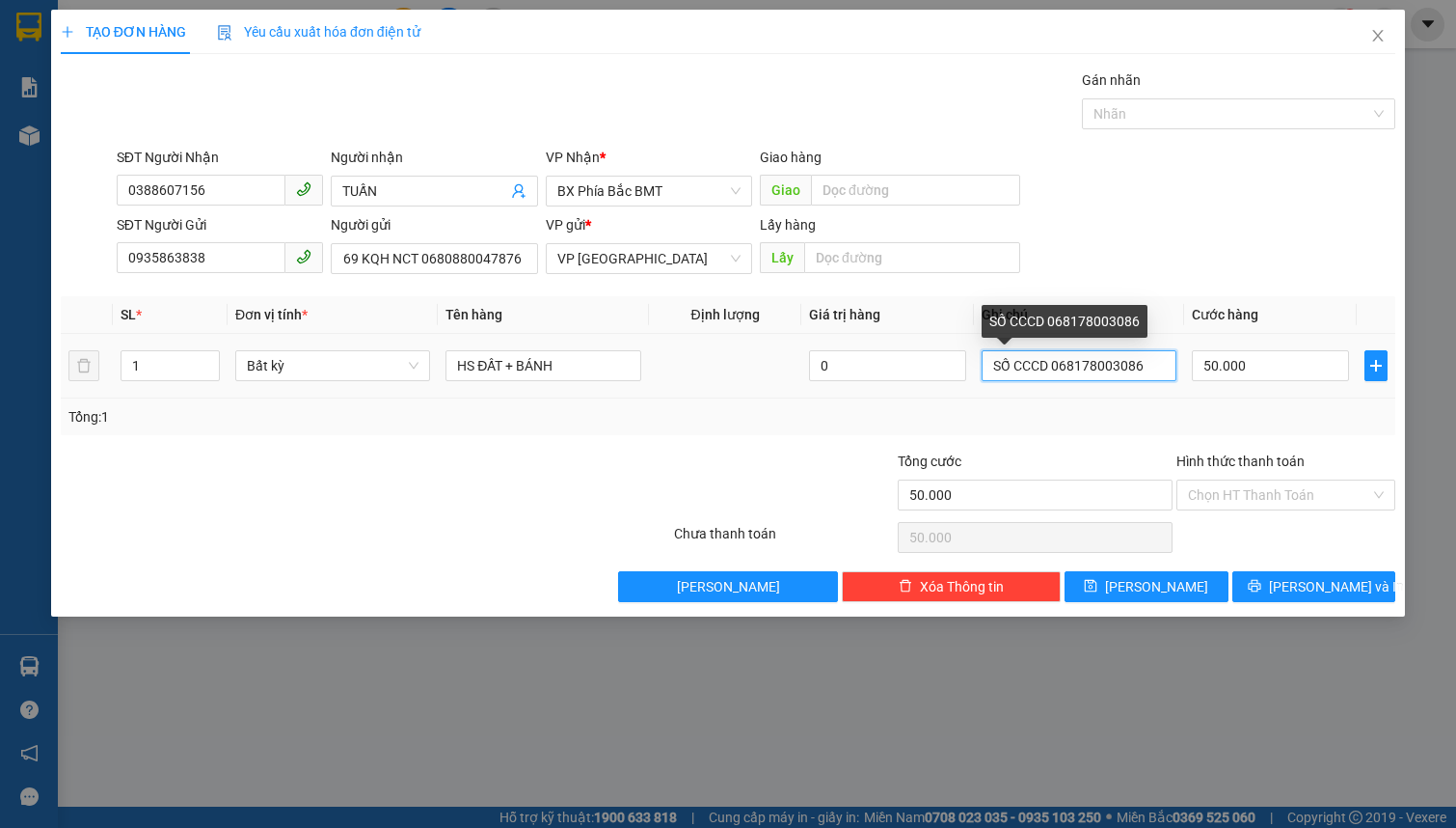
click at [1137, 372] on input "SỐ CCCD 068178003086" at bounding box center [1079, 365] width 195 height 30
click at [1137, 373] on input "SỐ CCCD 068178003086" at bounding box center [1079, 365] width 195 height 30
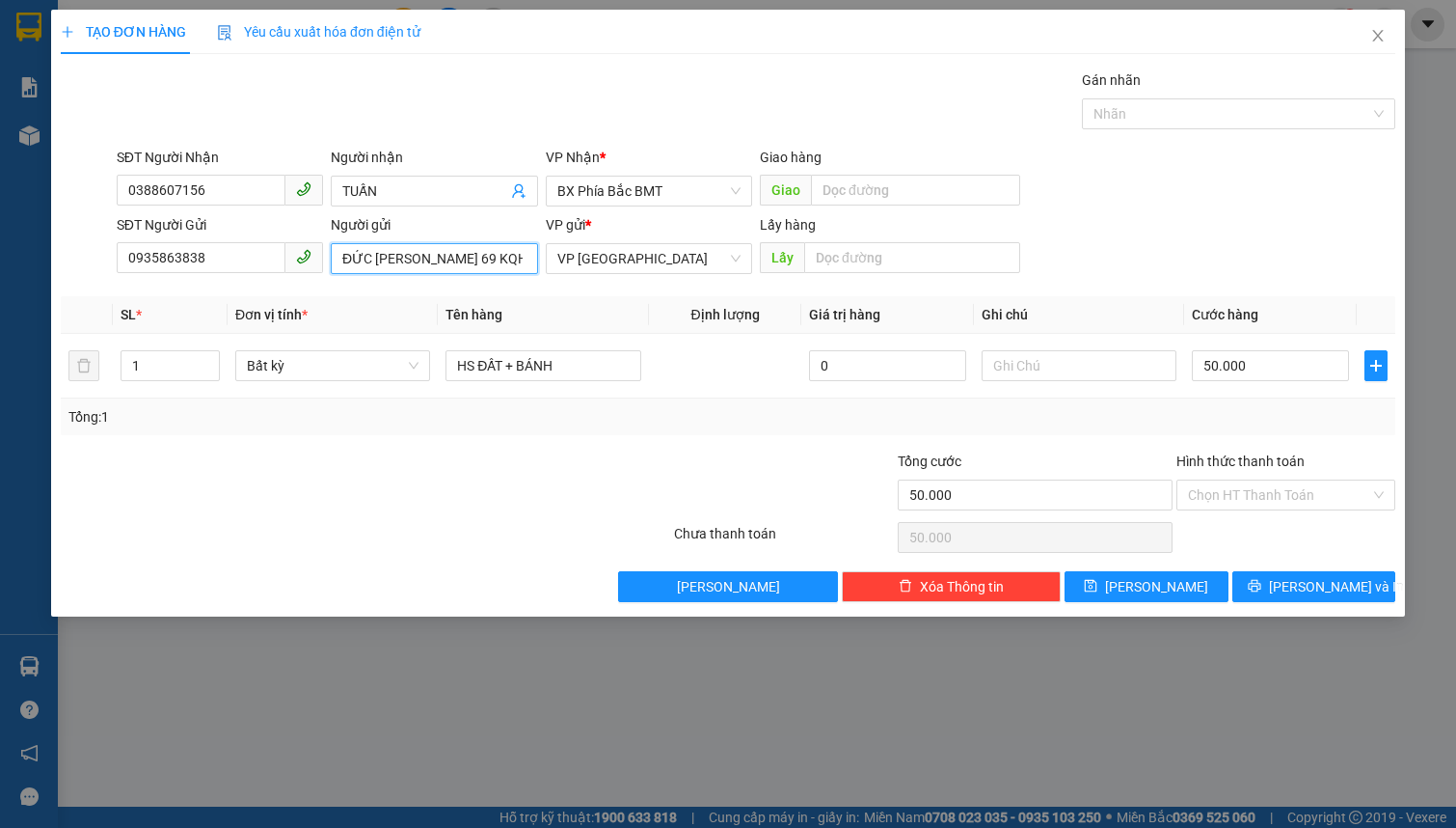
click at [430, 267] on input "ĐỨC [PERSON_NAME] 69 KQH NCT 0680880047876" at bounding box center [434, 258] width 206 height 30
click at [338, 375] on span "Bất kỳ" at bounding box center [332, 365] width 172 height 29
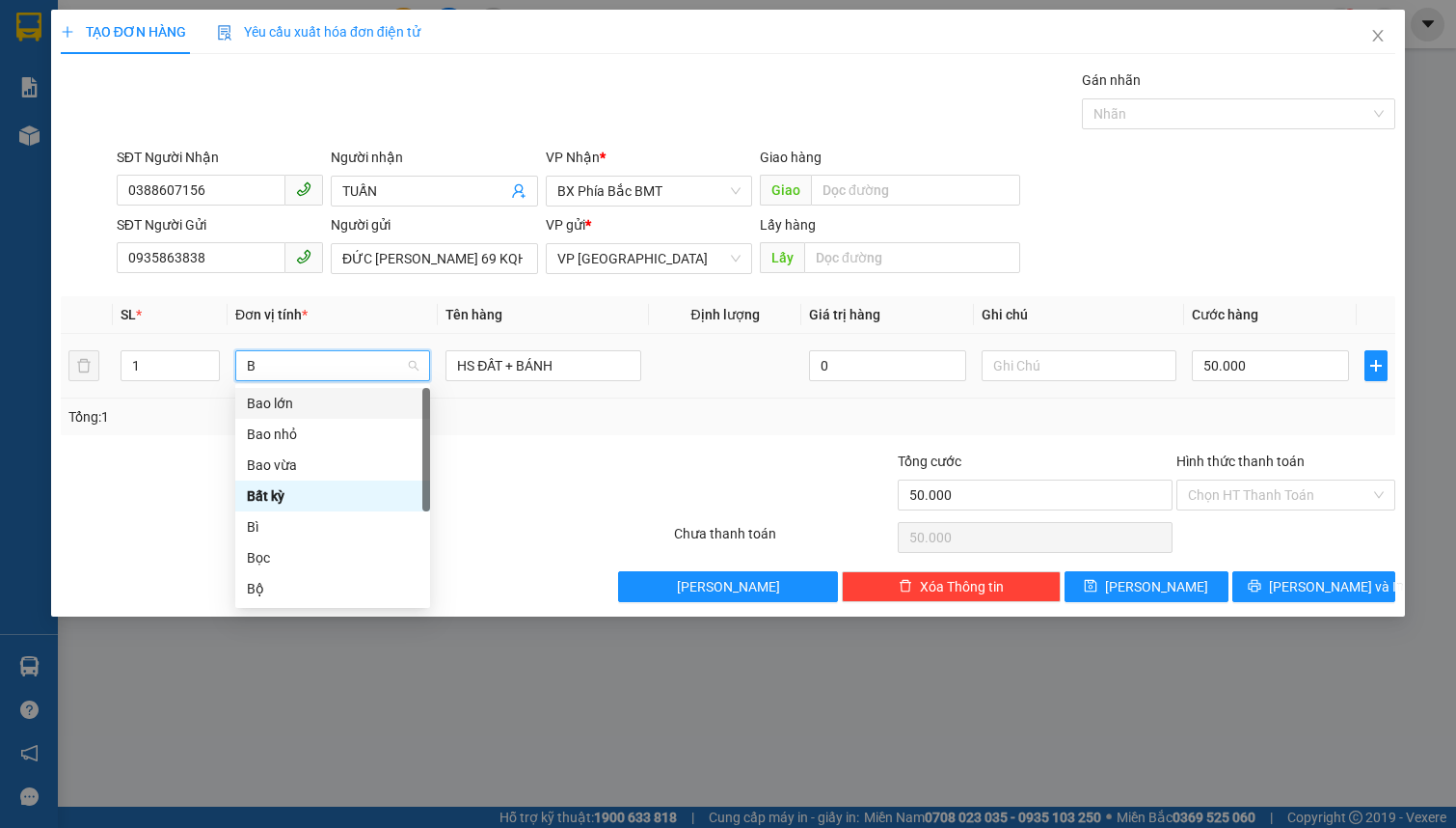
type input "B"
click at [308, 511] on div "Bì" at bounding box center [332, 526] width 195 height 30
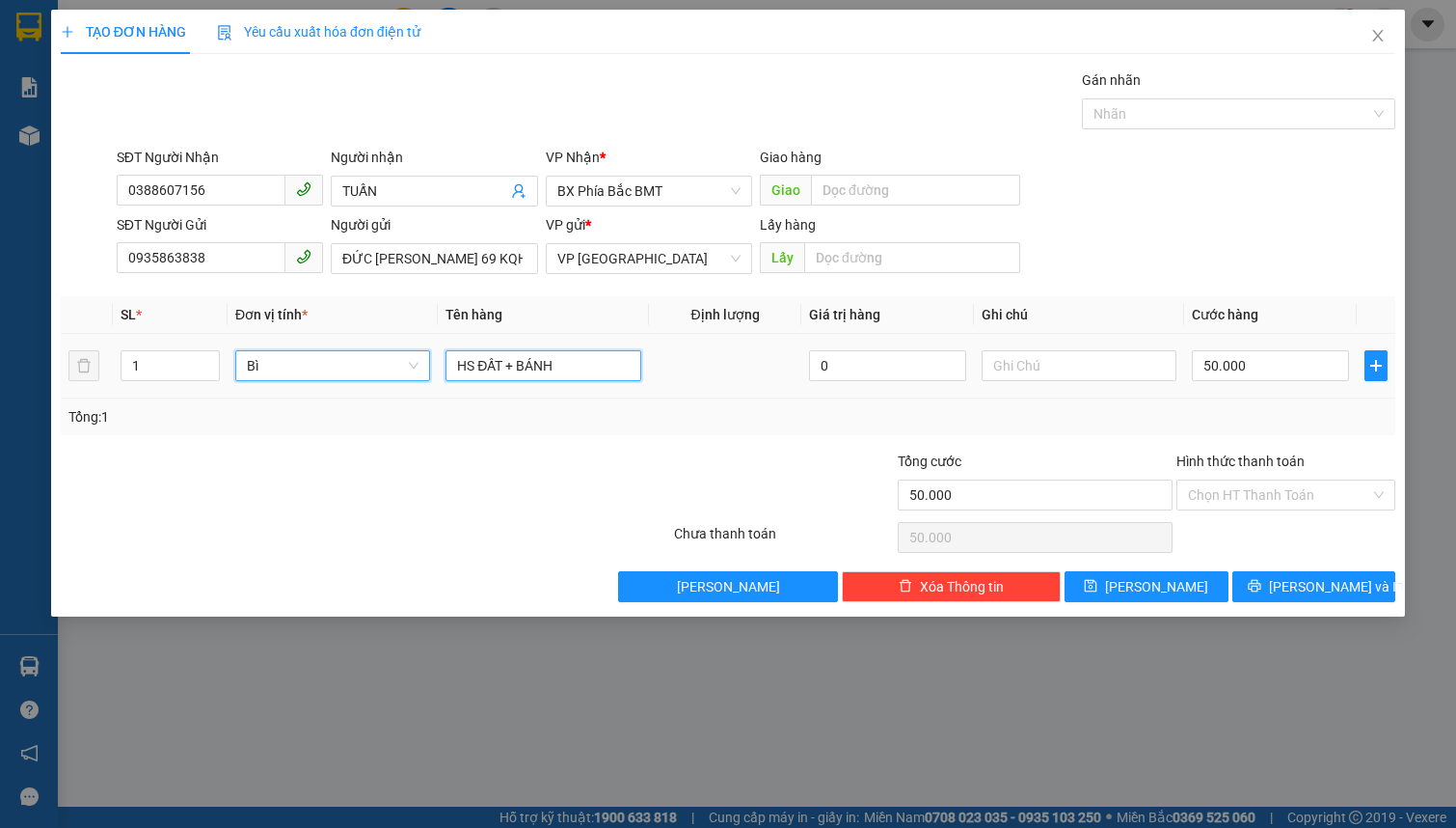
click at [615, 368] on input "HS ĐẤT + BÁNH" at bounding box center [543, 365] width 195 height 30
type input "0"
click at [364, 377] on span "Bì" at bounding box center [332, 365] width 172 height 29
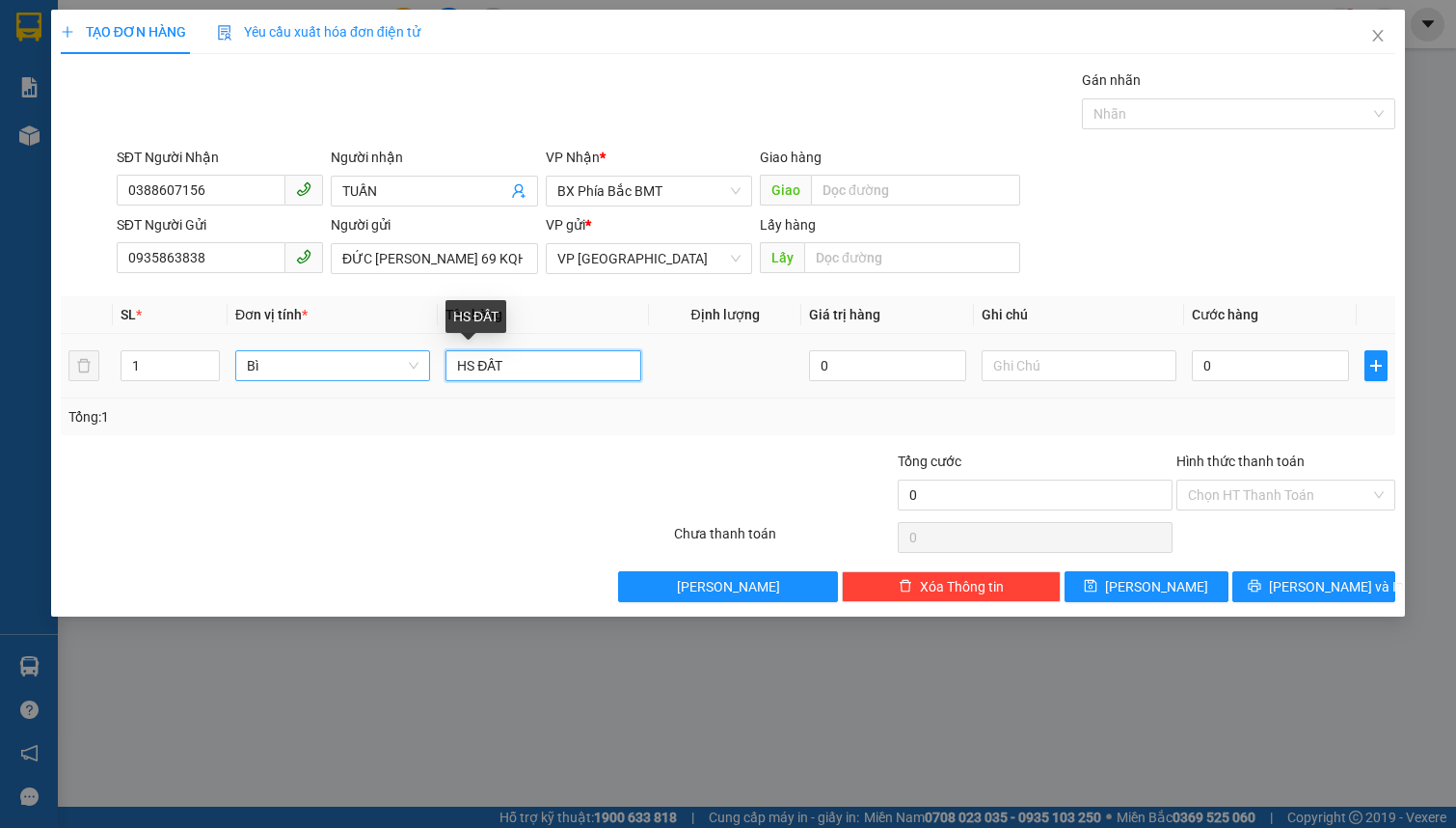
type input "HS ĐẤT"
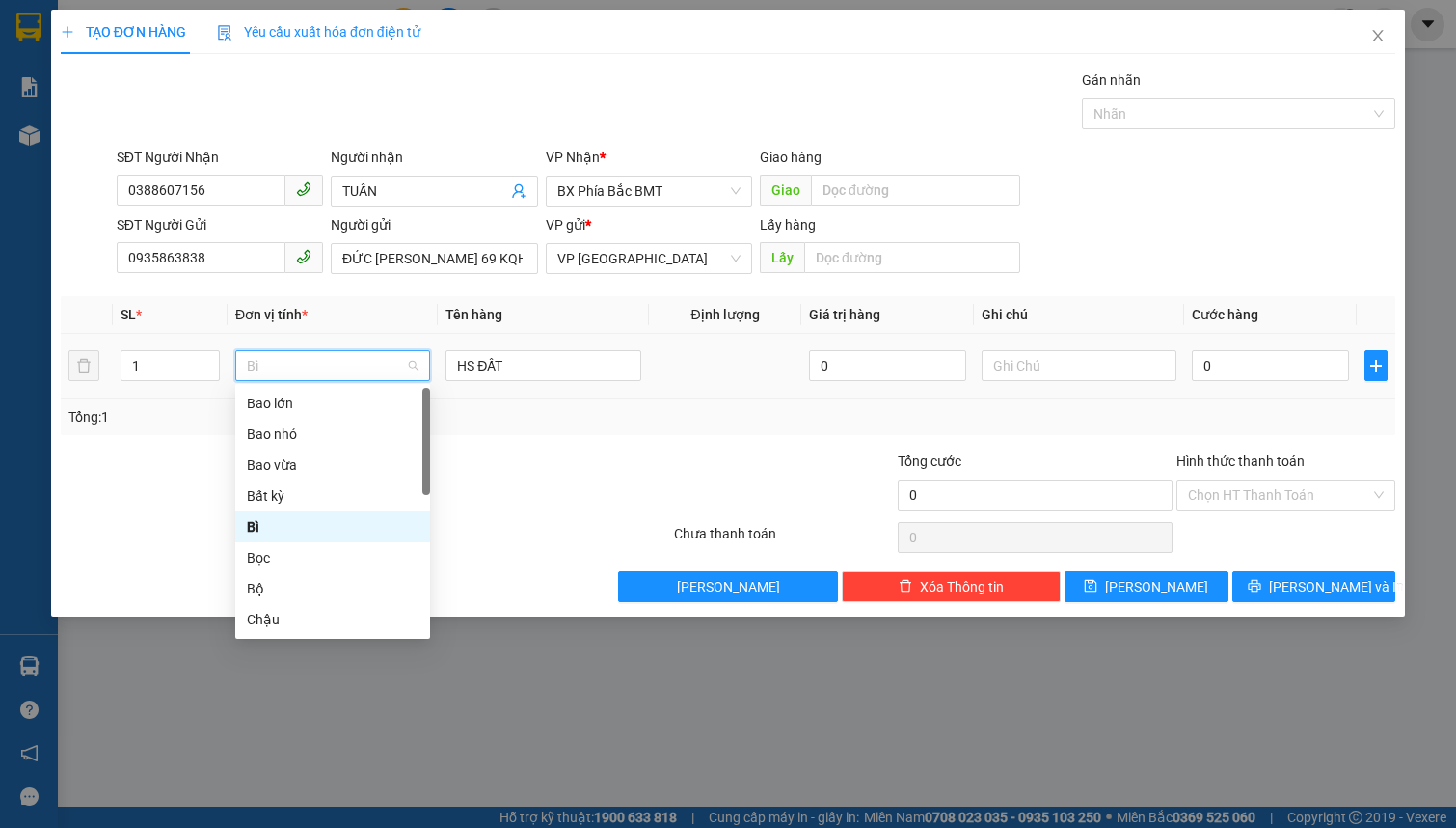
type input "H"
click at [269, 454] on div "Hộp" at bounding box center [332, 465] width 172 height 22
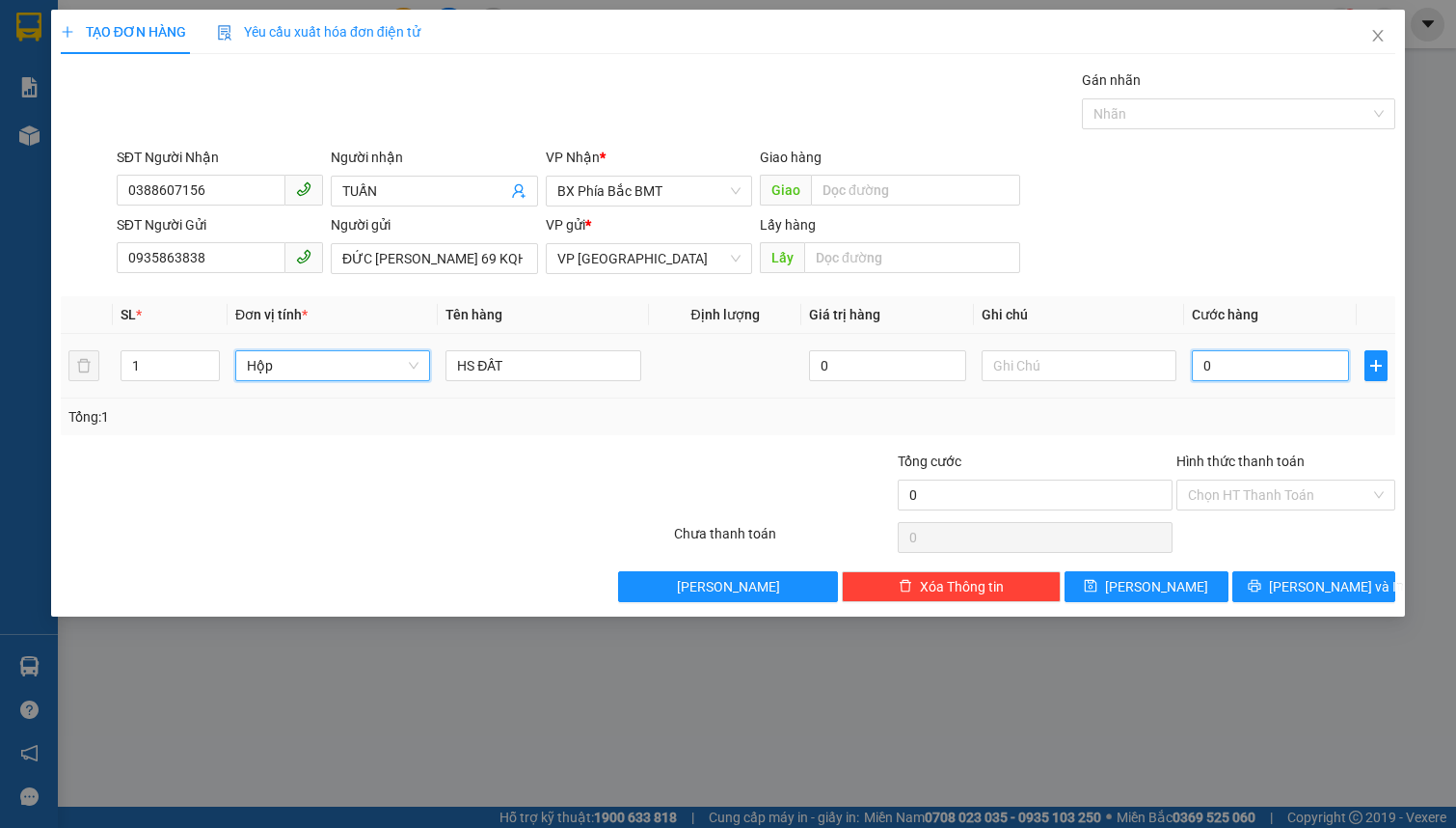
click at [1254, 367] on input "0" at bounding box center [1270, 365] width 157 height 30
type input "4"
type input "0"
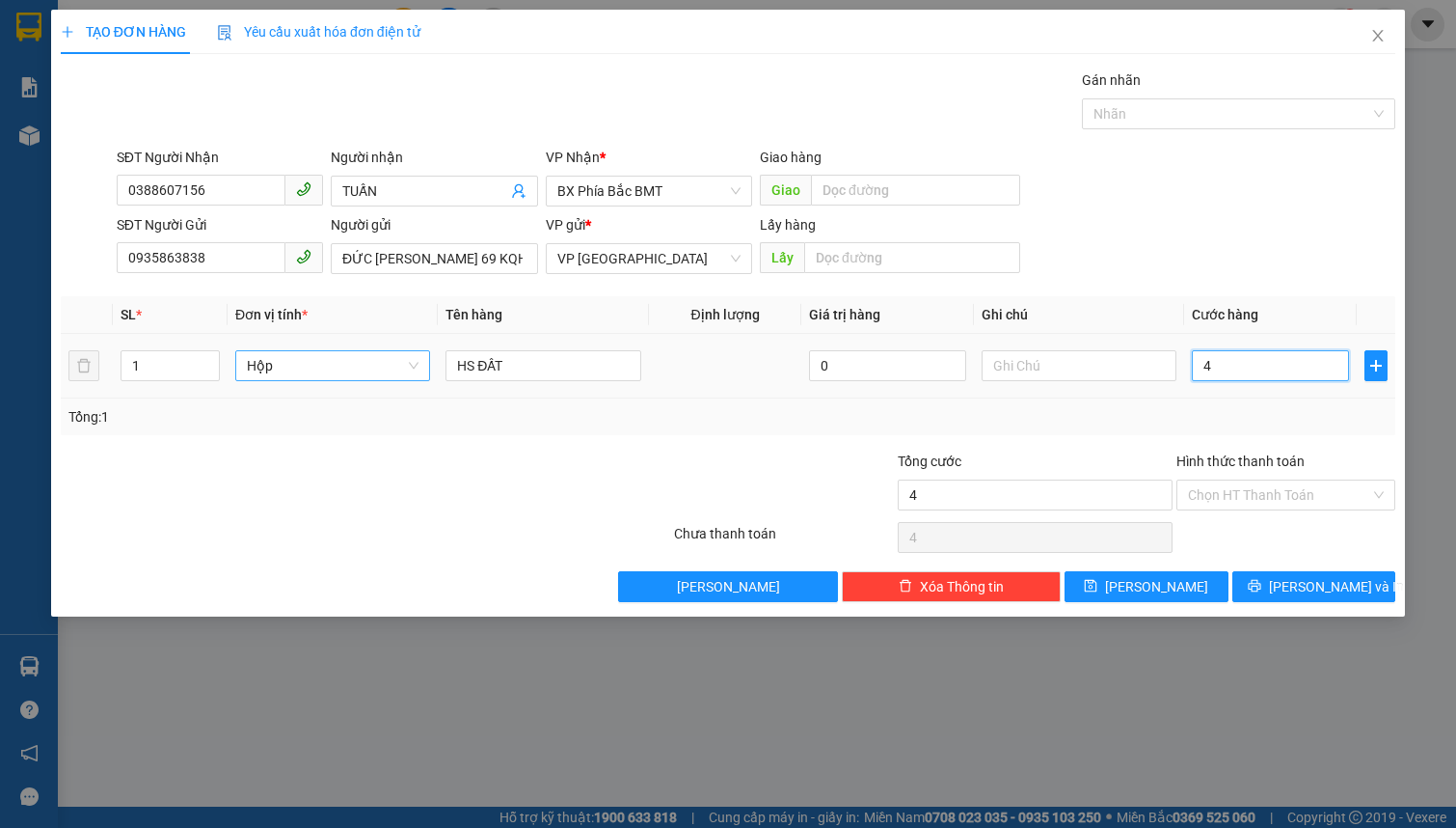
type input "0"
type input "5"
type input "05"
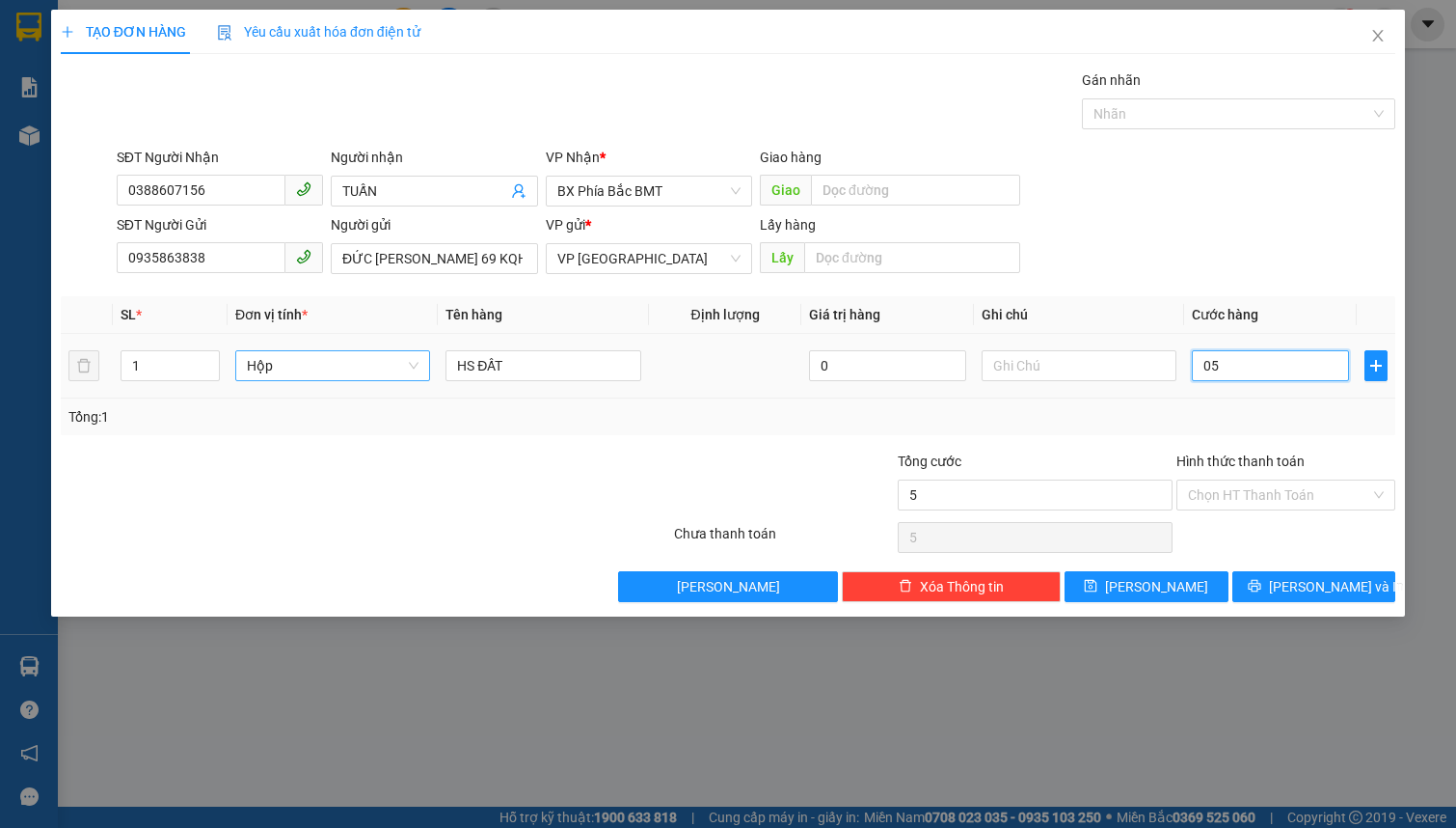
type input "50"
type input "050"
type input "500"
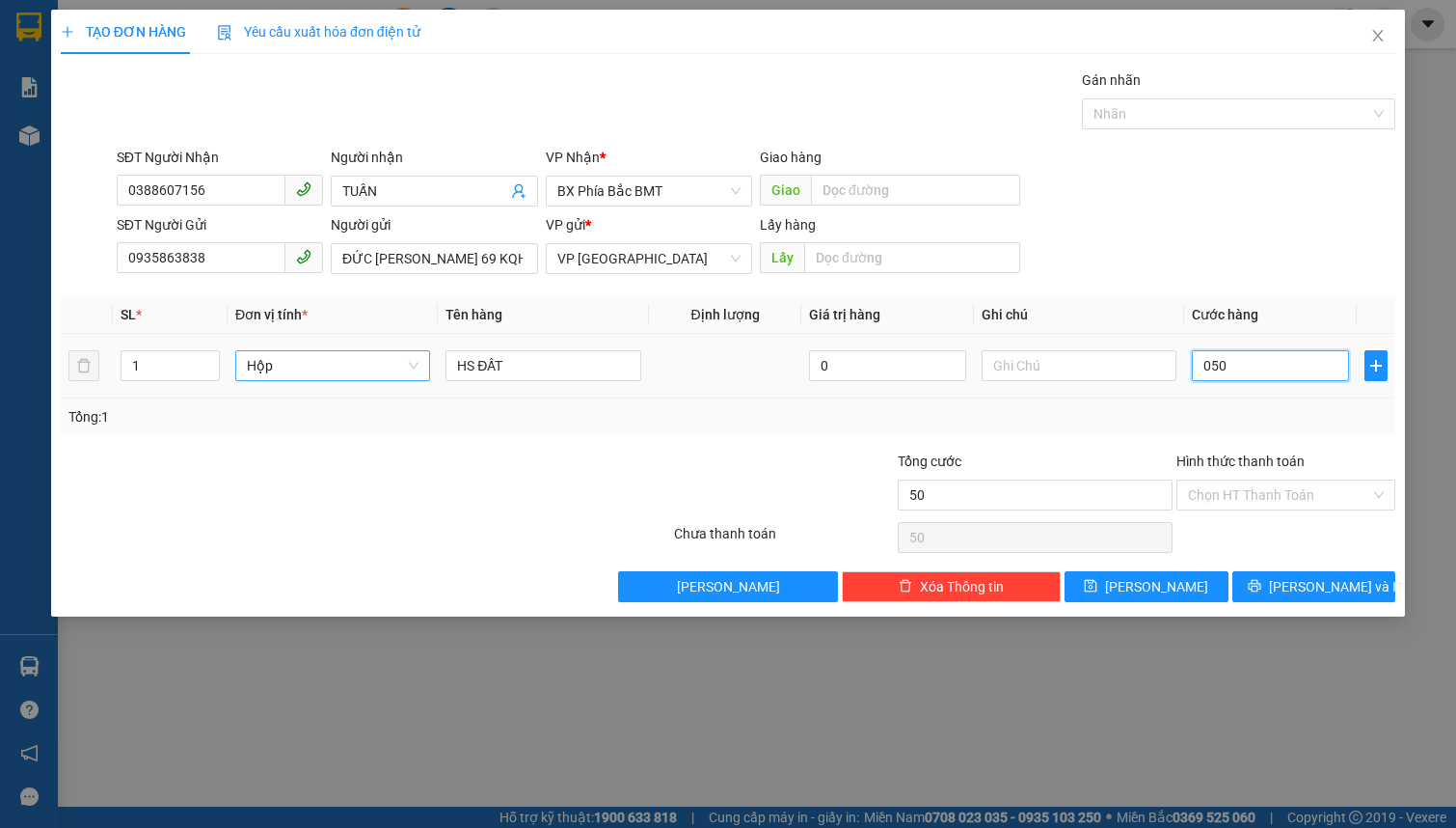
type input "0.500"
type input "5.000"
type input "05.000"
type input "50.000"
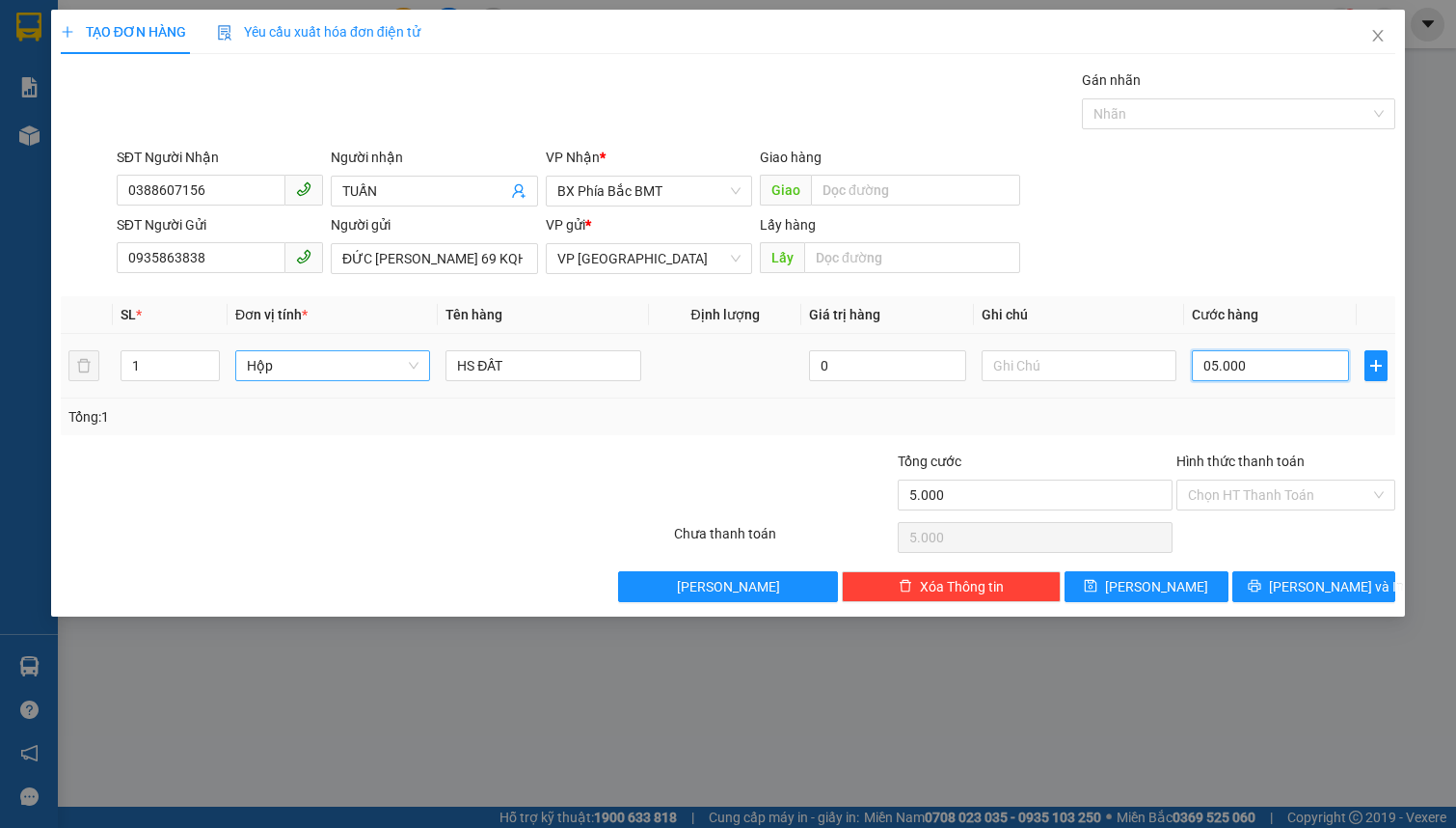
type input "50.000"
click at [1251, 484] on input "Hình thức thanh toán" at bounding box center [1278, 494] width 182 height 29
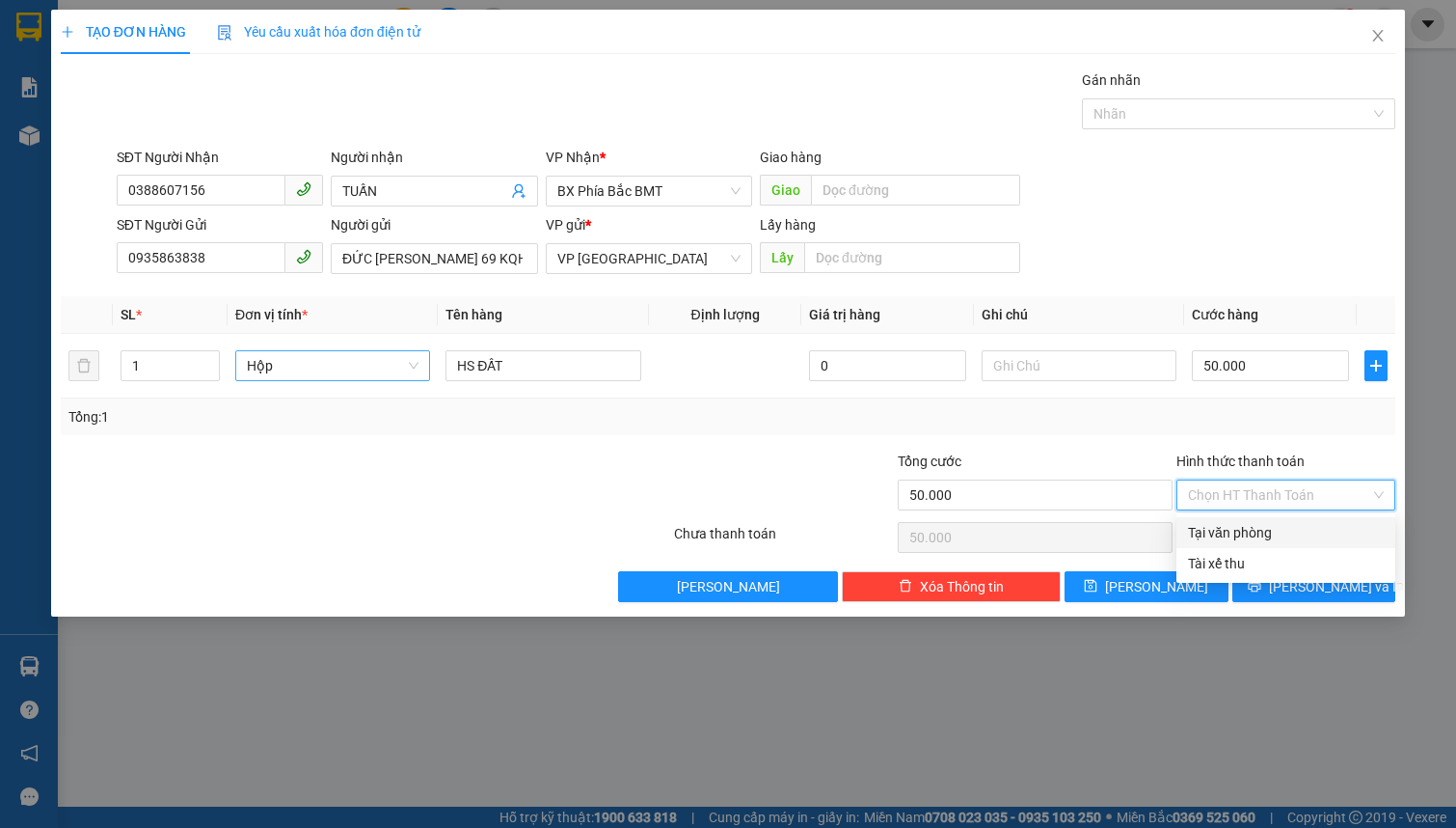
click at [1245, 534] on div "Tại văn phòng" at bounding box center [1285, 533] width 196 height 22
type input "0"
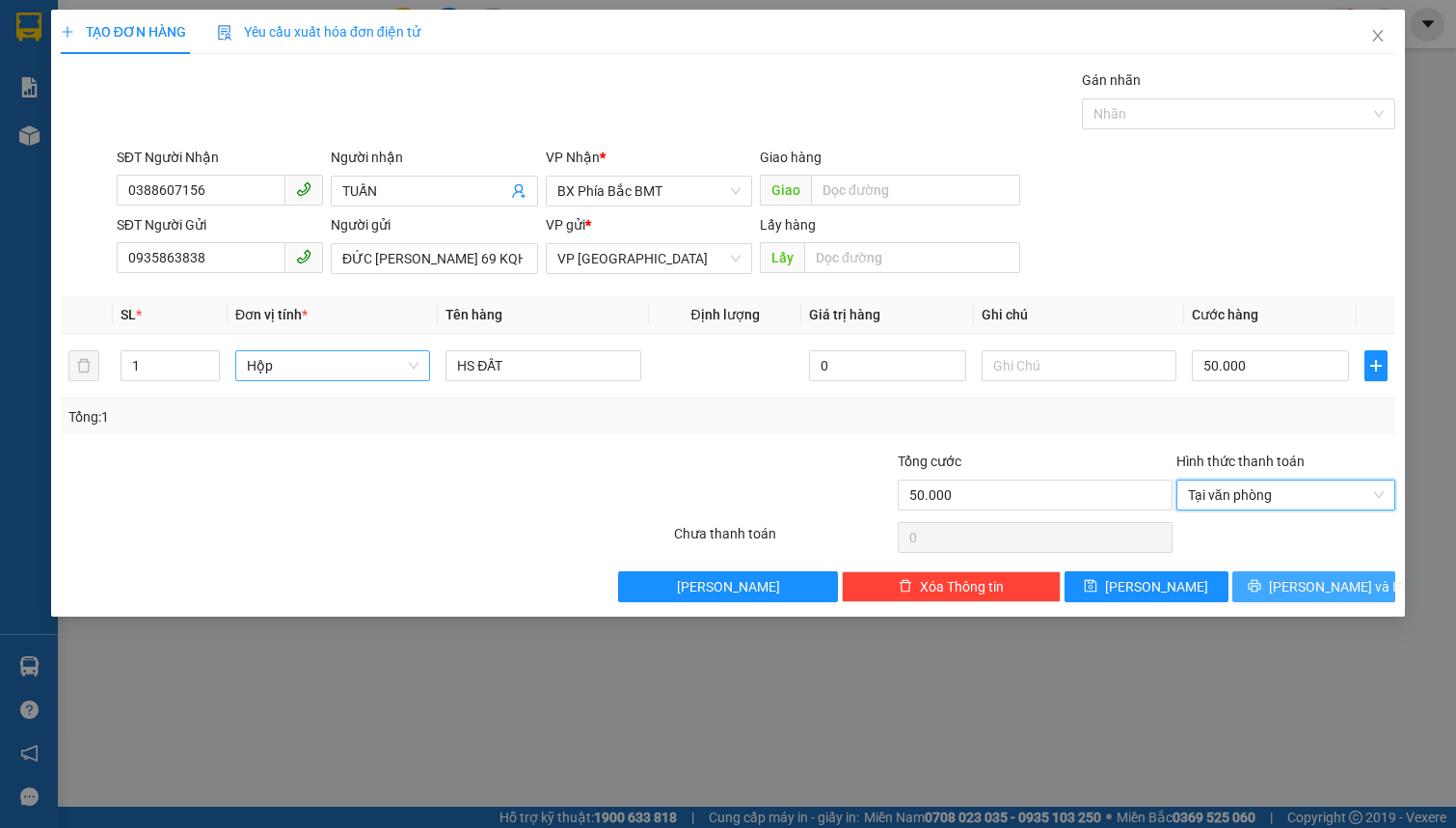
click at [1331, 594] on span "[PERSON_NAME] và In" at bounding box center [1336, 587] width 135 height 22
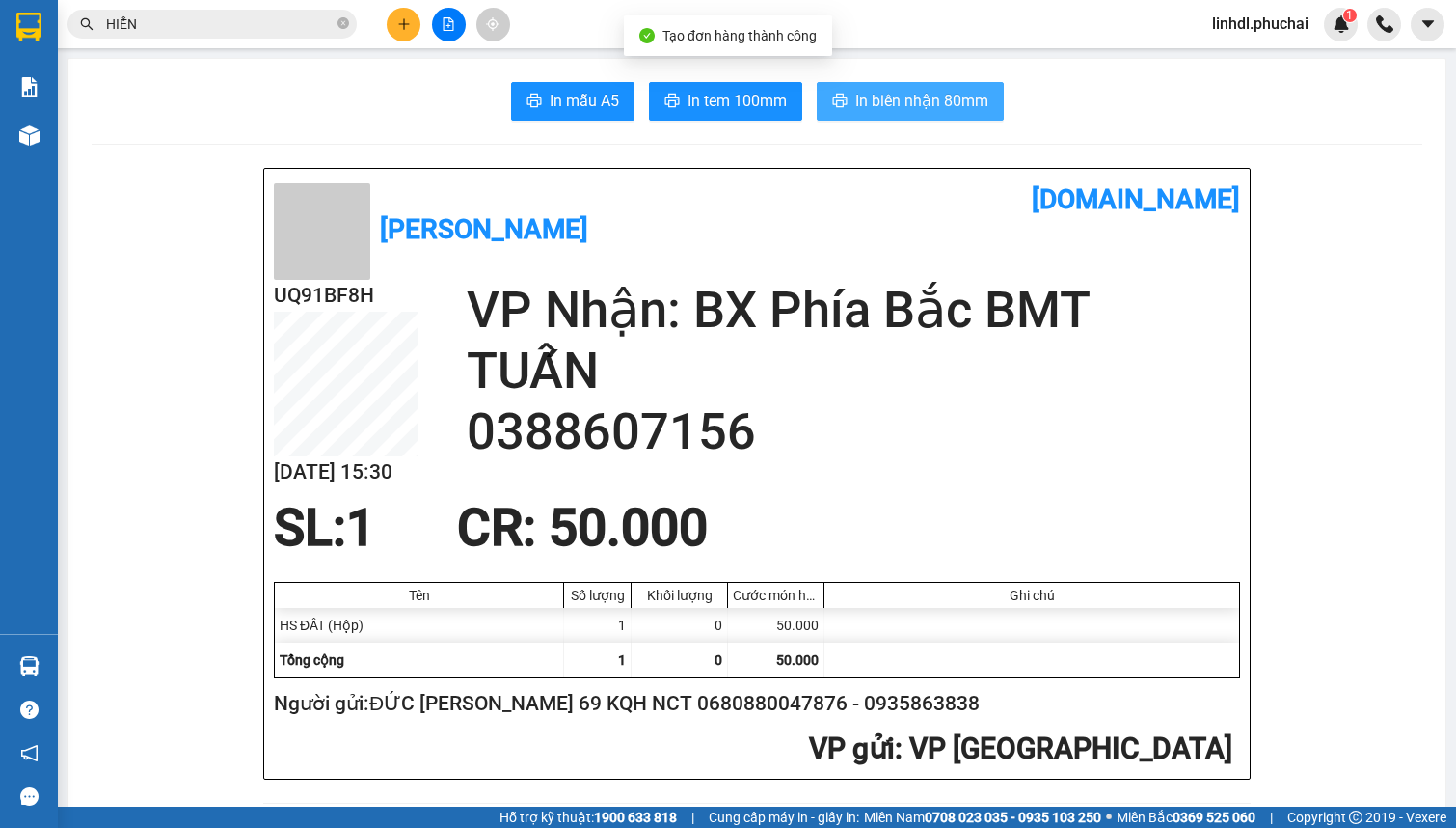
click at [915, 107] on span "In biên nhận 80mm" at bounding box center [921, 100] width 133 height 25
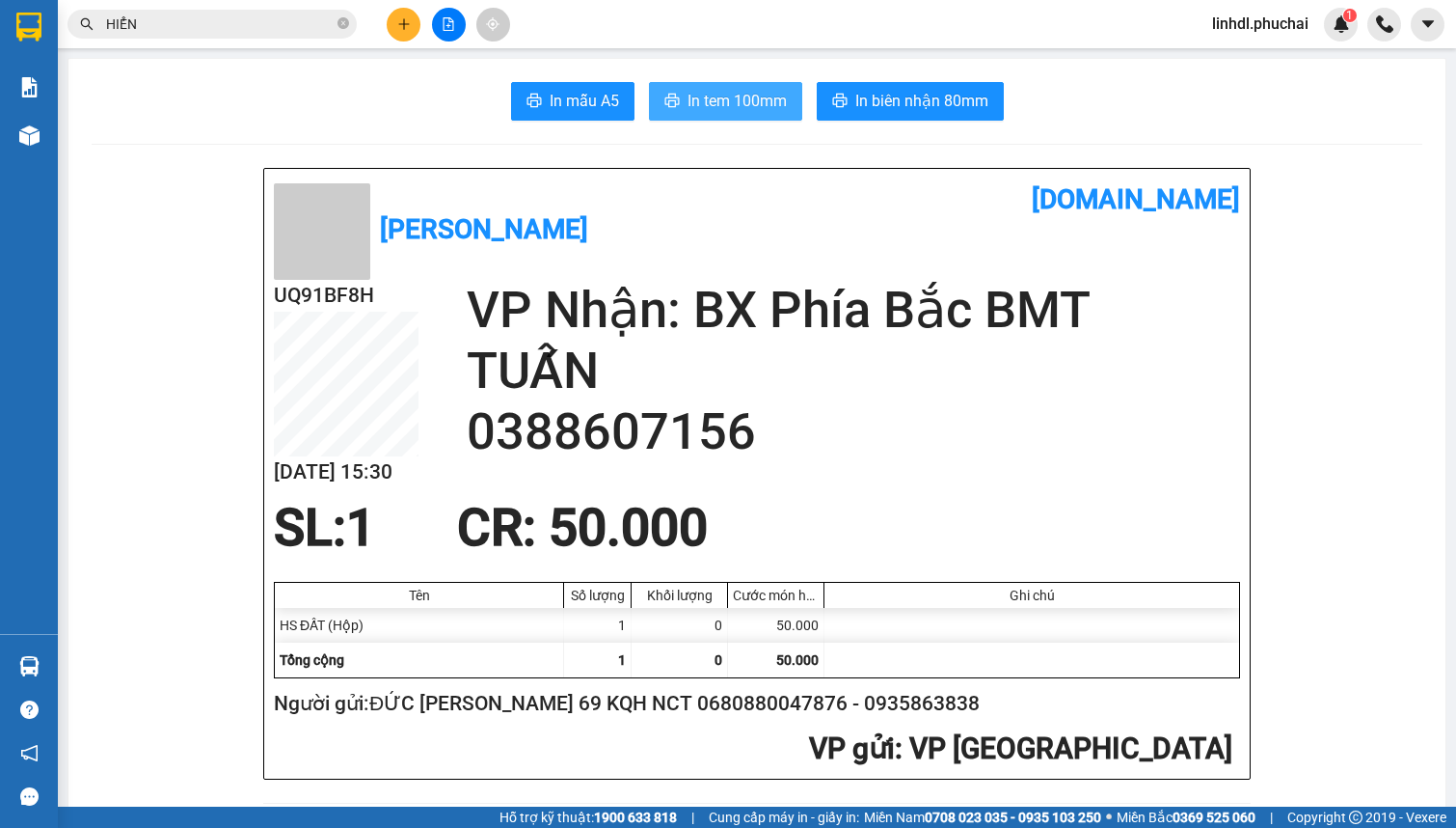
click at [724, 105] on span "In tem 100mm" at bounding box center [736, 100] width 99 height 25
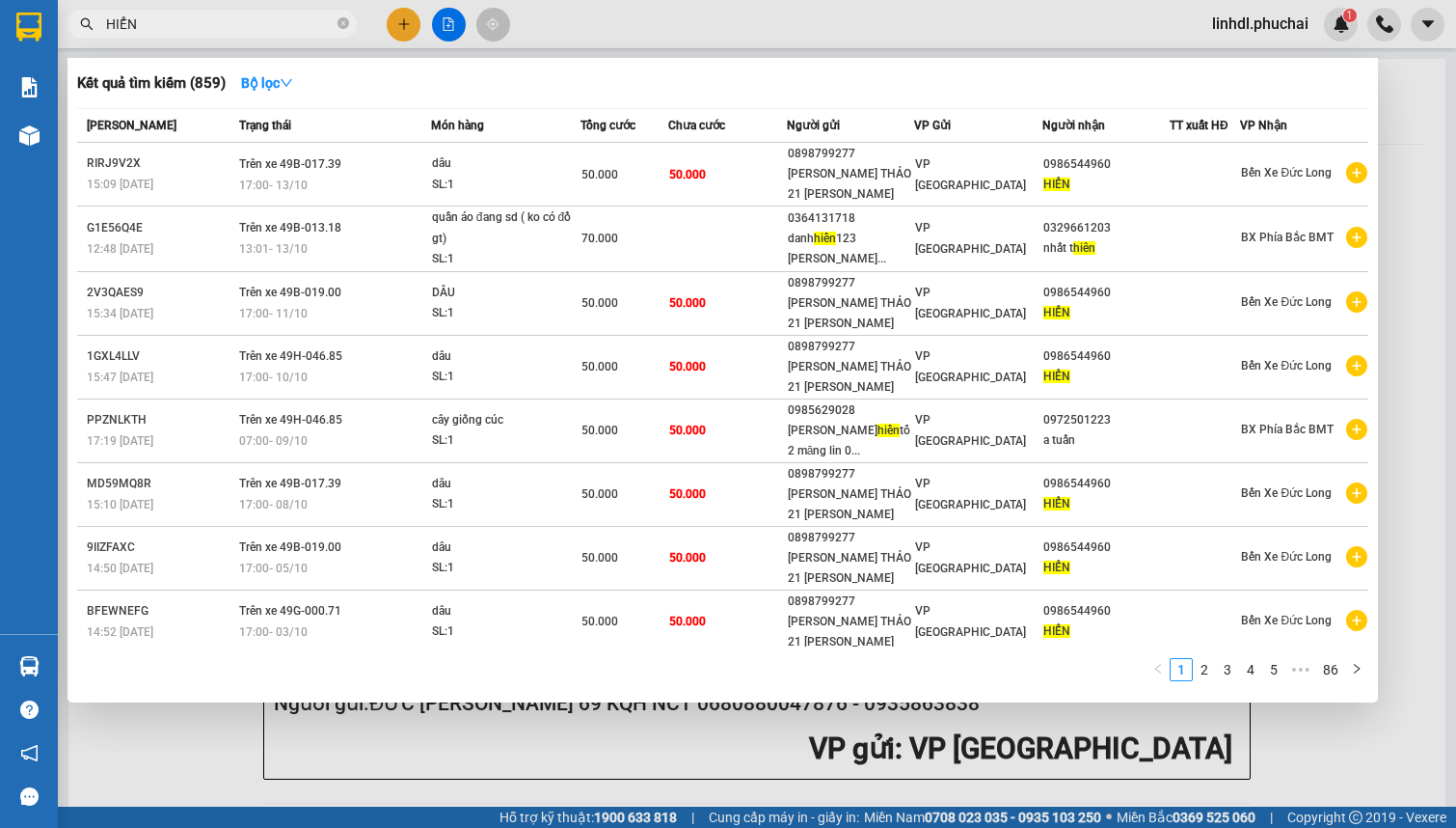
click at [211, 21] on input "HIỂN" at bounding box center [219, 25] width 227 height 22
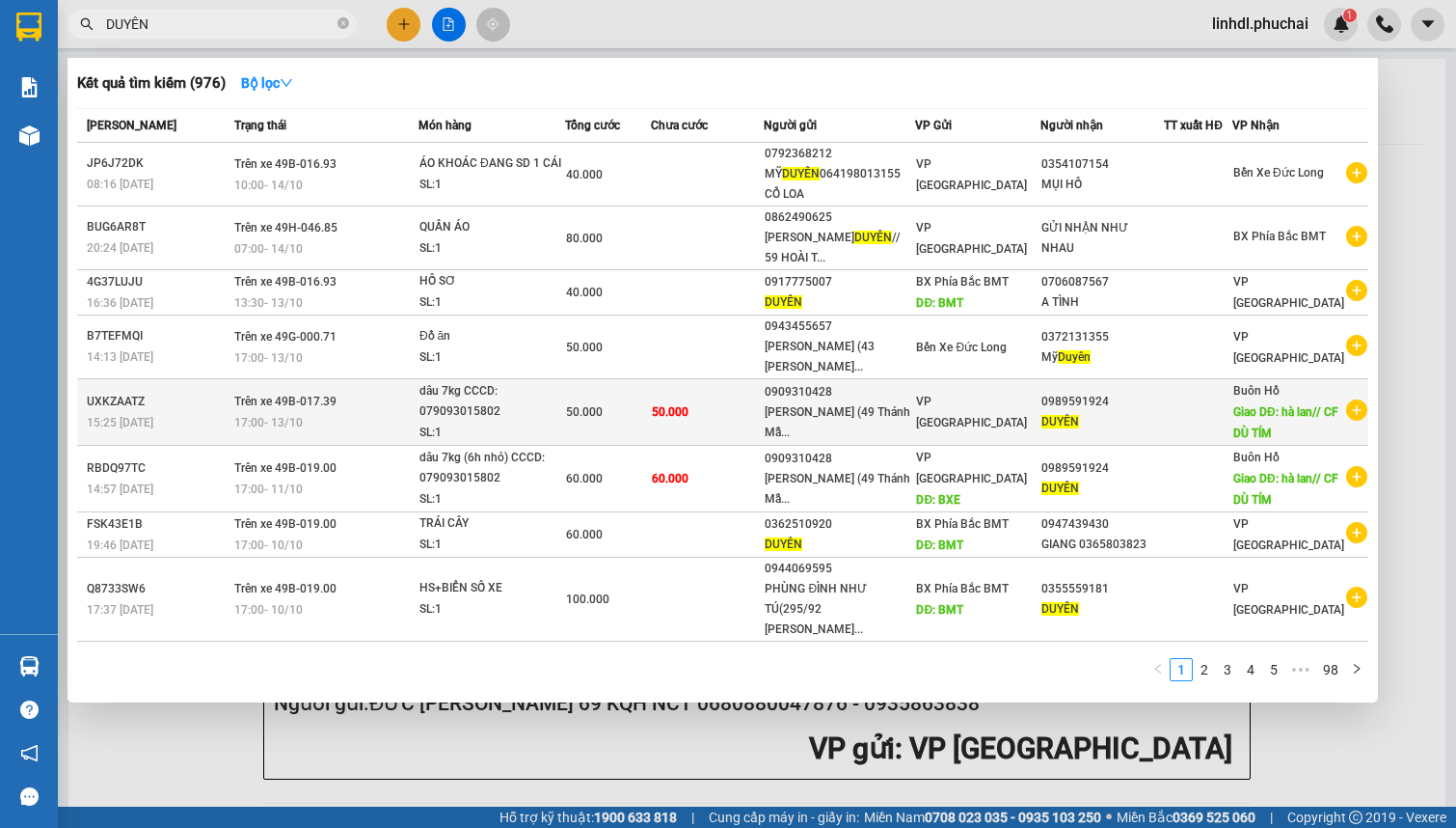
type input "DUYÊN"
click at [559, 401] on div "dâu 7kg CCCD: 079093015802" at bounding box center [492, 401] width 145 height 41
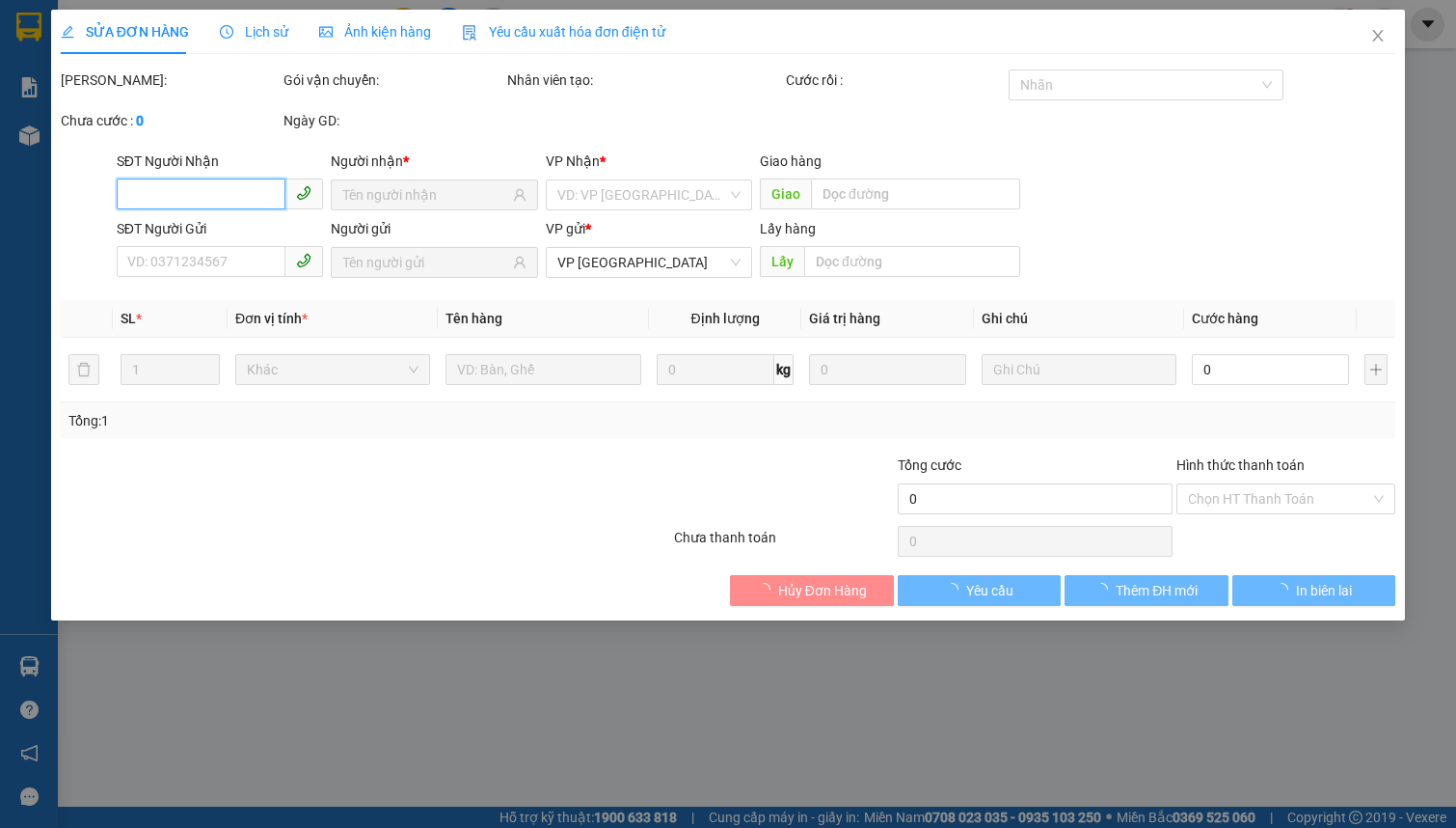
type input "0989591924"
type input "hà lan// CF DÙ TÍM"
type input "0909310428"
type input "50.000"
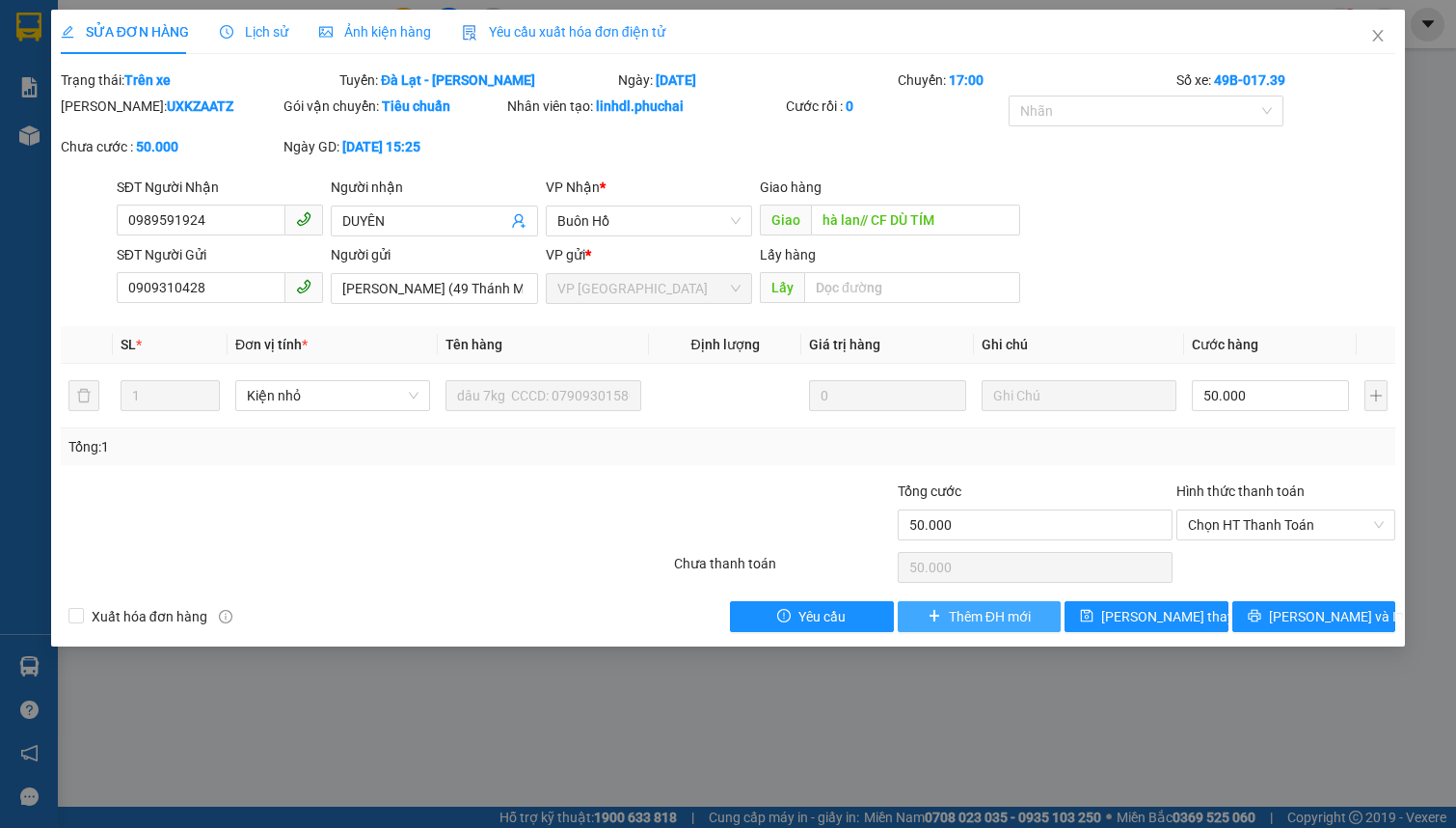
click at [979, 615] on span "Thêm ĐH mới" at bounding box center [989, 617] width 82 height 22
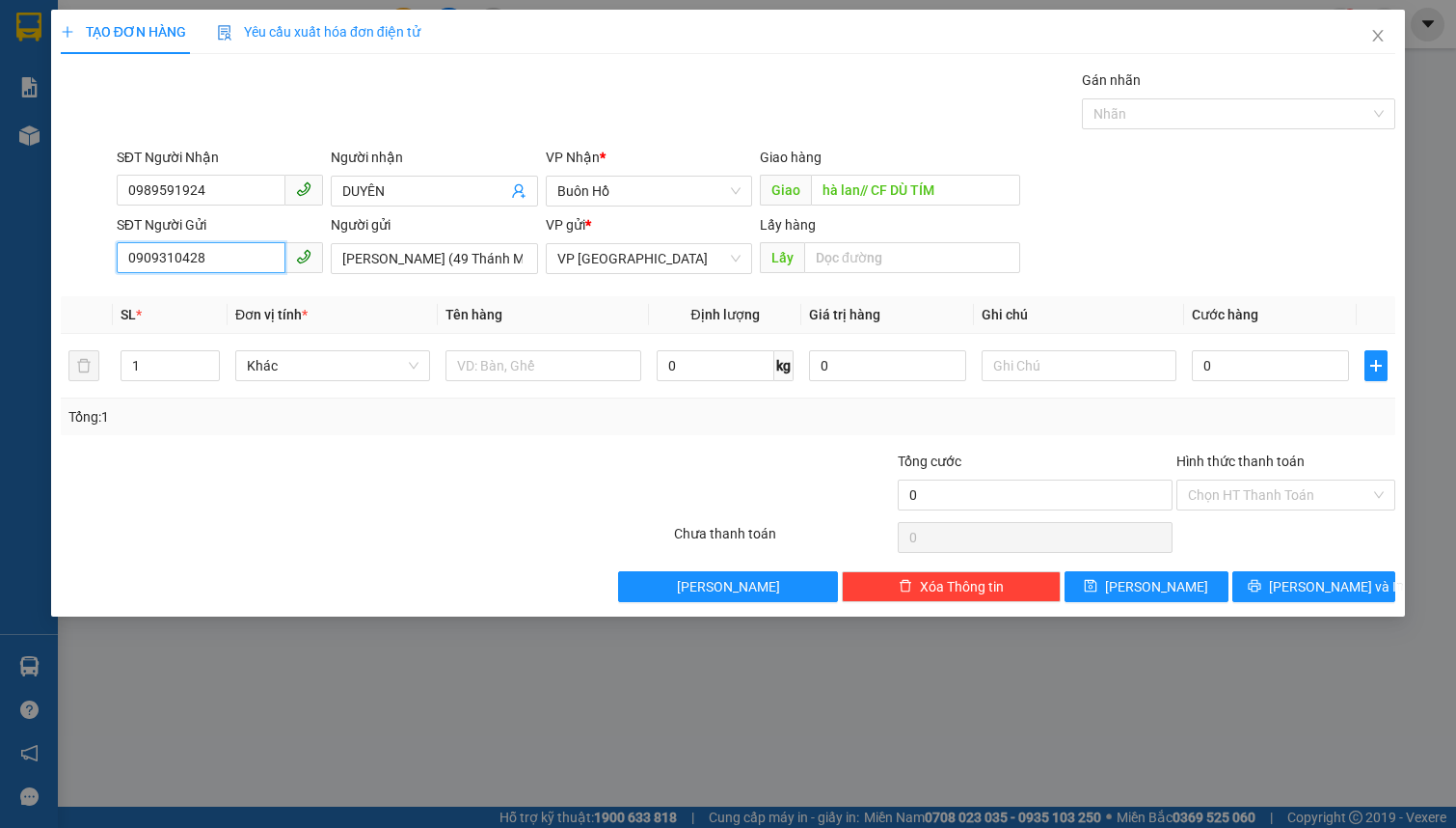
click at [275, 242] on input "0909310428" at bounding box center [202, 257] width 169 height 30
click at [257, 249] on input "0909310428" at bounding box center [202, 257] width 169 height 30
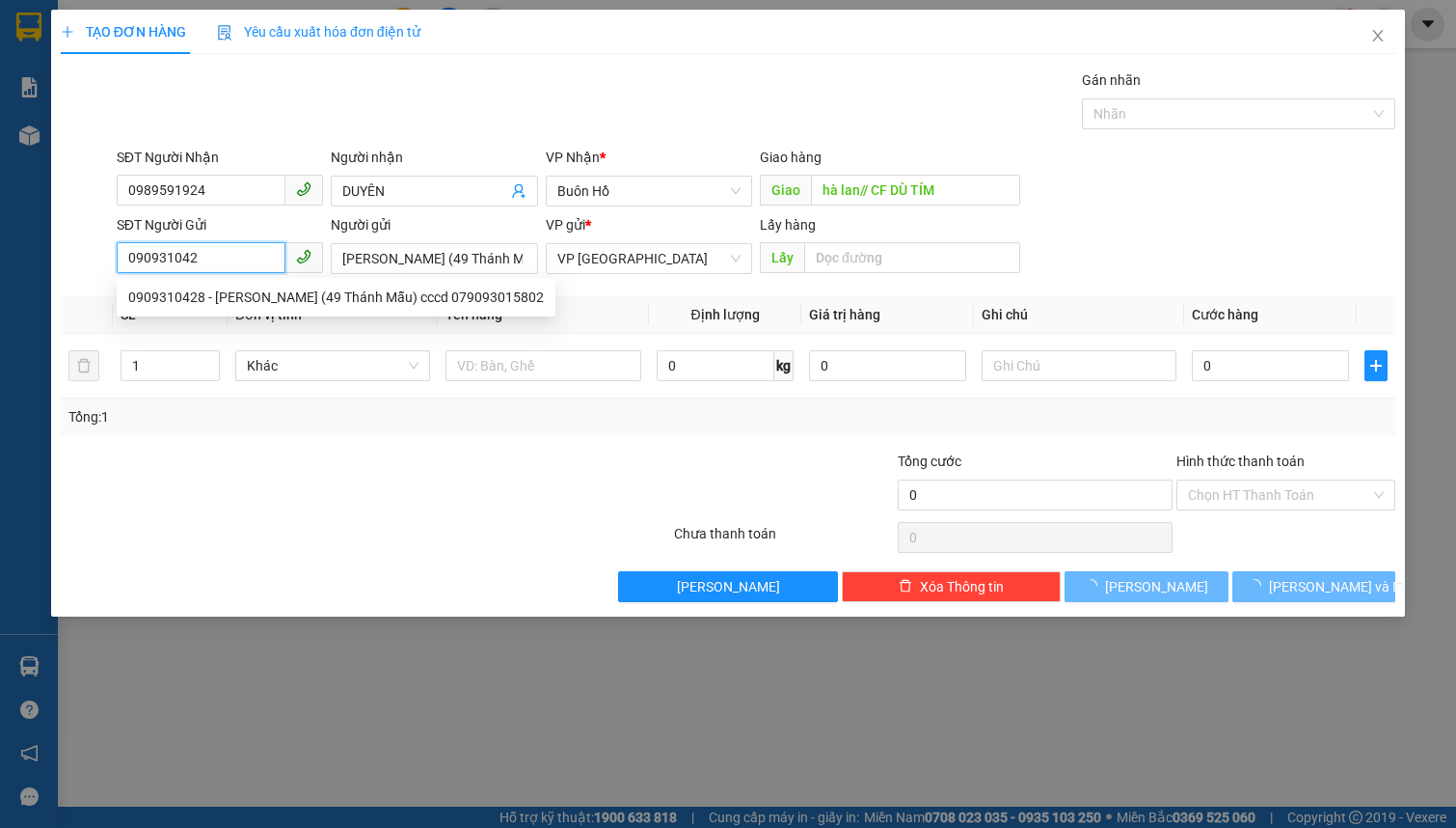
type input "0909310428"
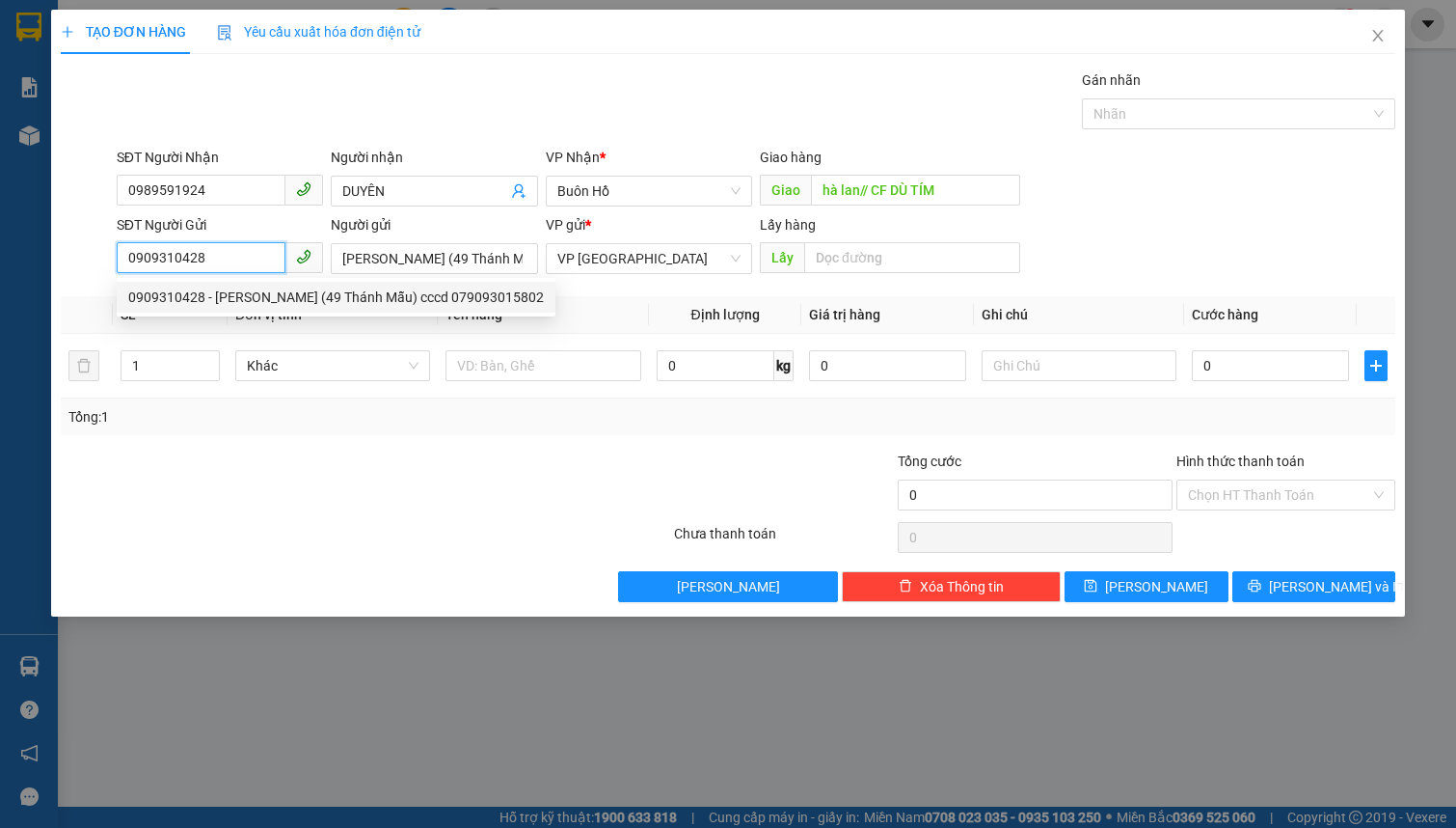
click at [310, 301] on div "0909310428 - [PERSON_NAME] (49 Thánh Mẫu) cccd 079093015802" at bounding box center [335, 297] width 416 height 22
type input "50.000"
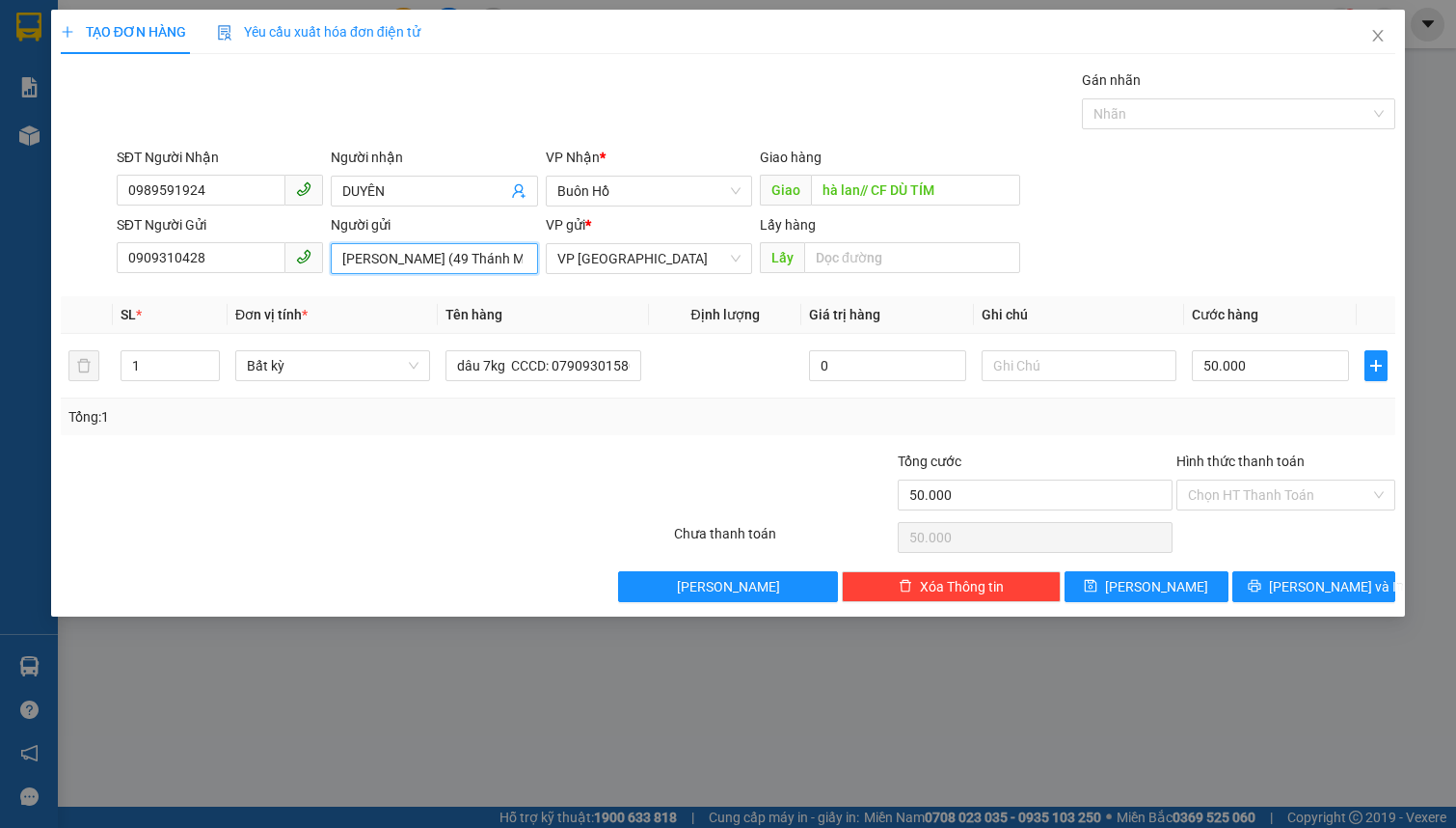
click at [488, 262] on input "[PERSON_NAME] (49 Thánh Mẫu) cccd 079093015802" at bounding box center [434, 258] width 206 height 30
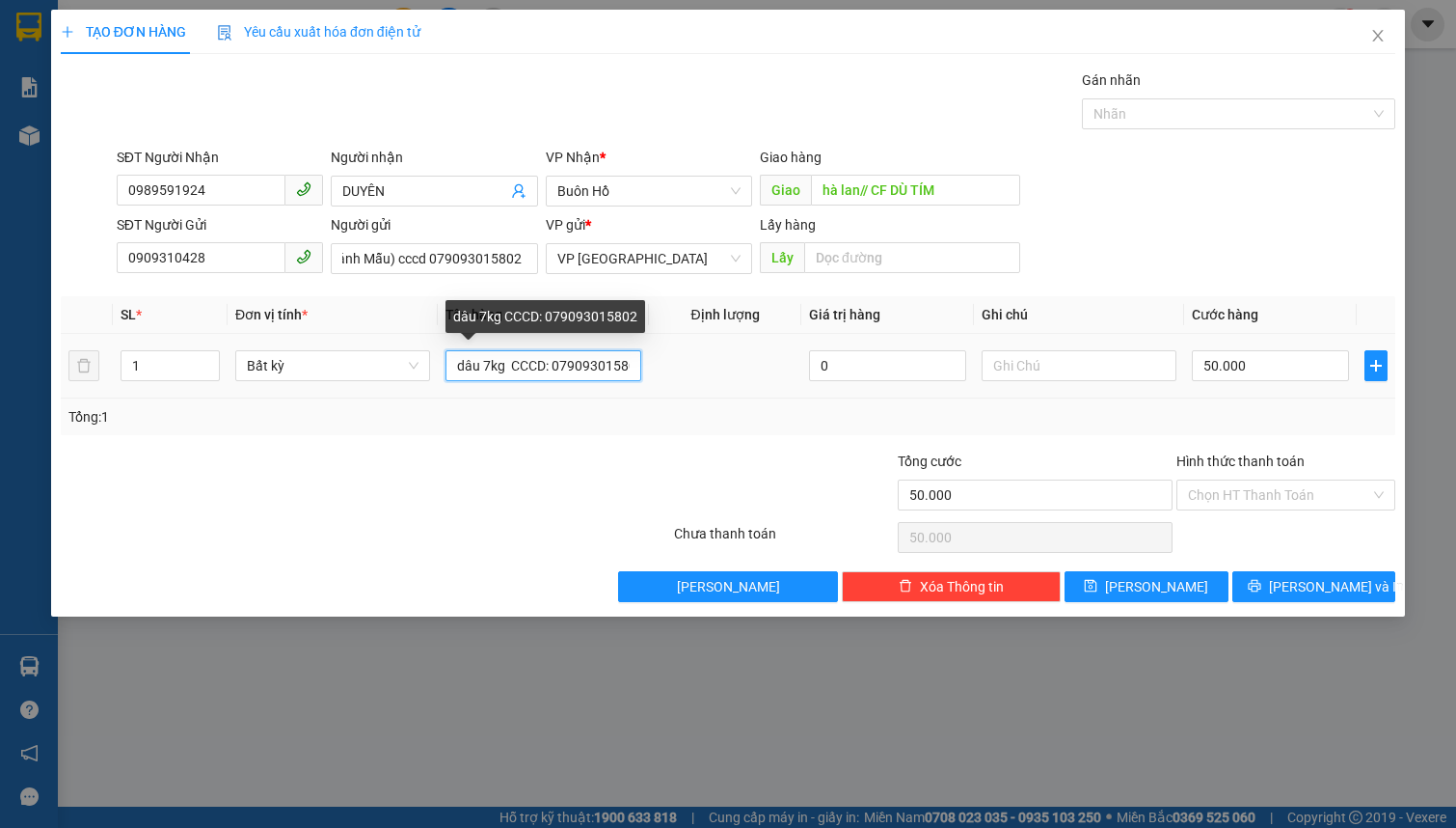
click at [531, 357] on input "dâu 7kg CCCD: 079093015802" at bounding box center [543, 365] width 195 height 30
click at [260, 375] on span "Bất kỳ" at bounding box center [332, 365] width 172 height 29
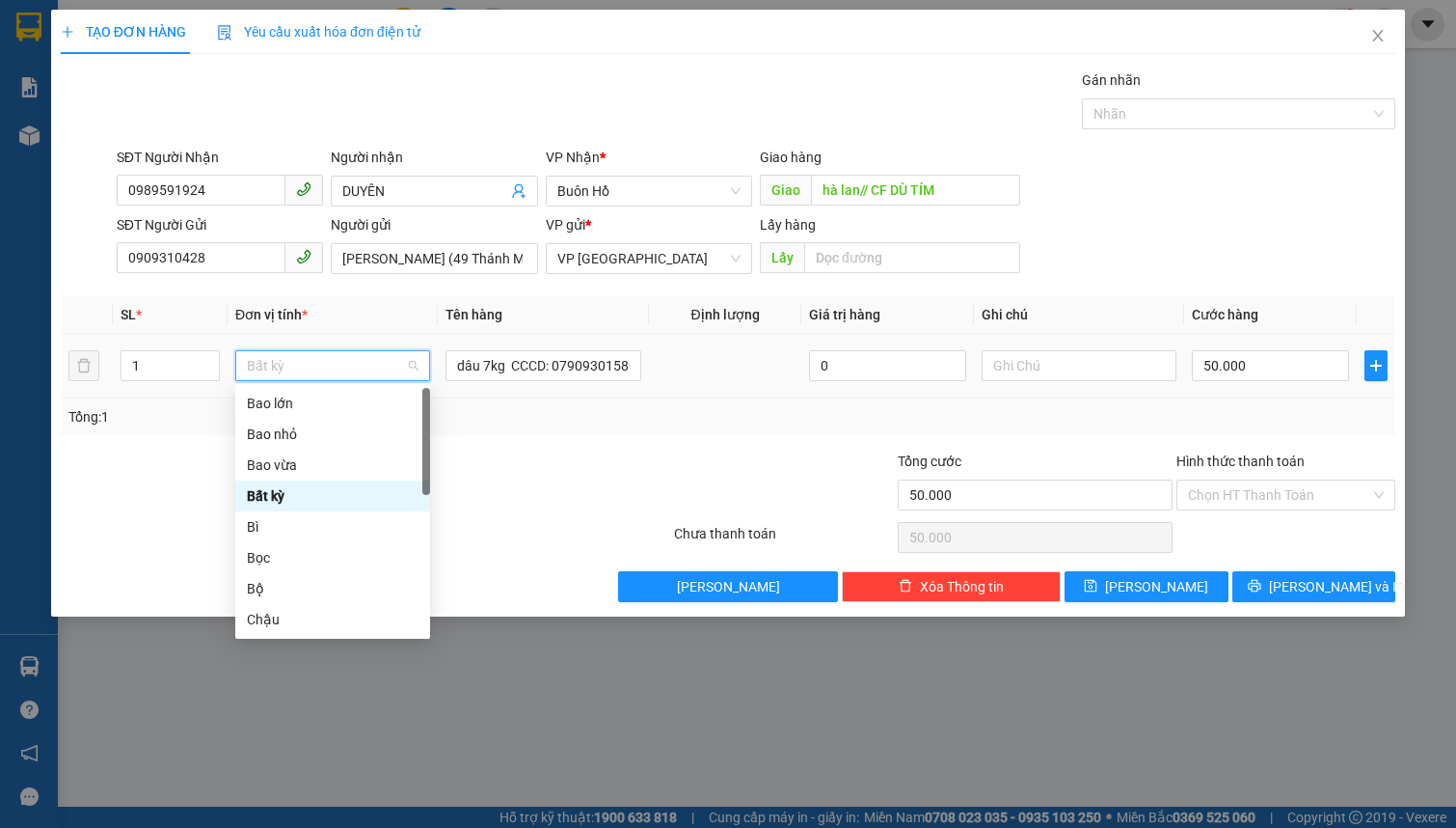
type input "K"
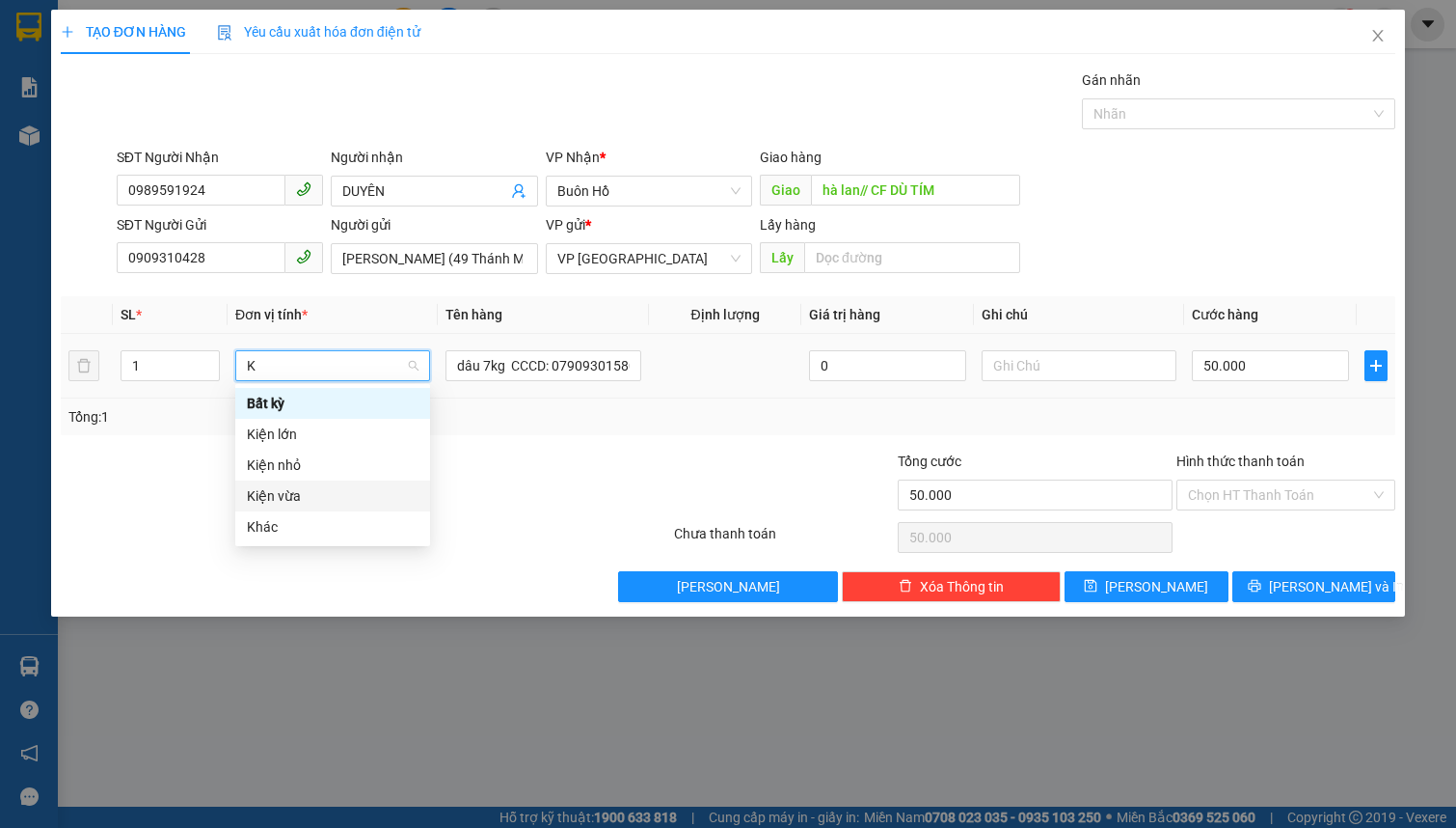
click at [326, 501] on div "Kiện vừa" at bounding box center [332, 496] width 172 height 22
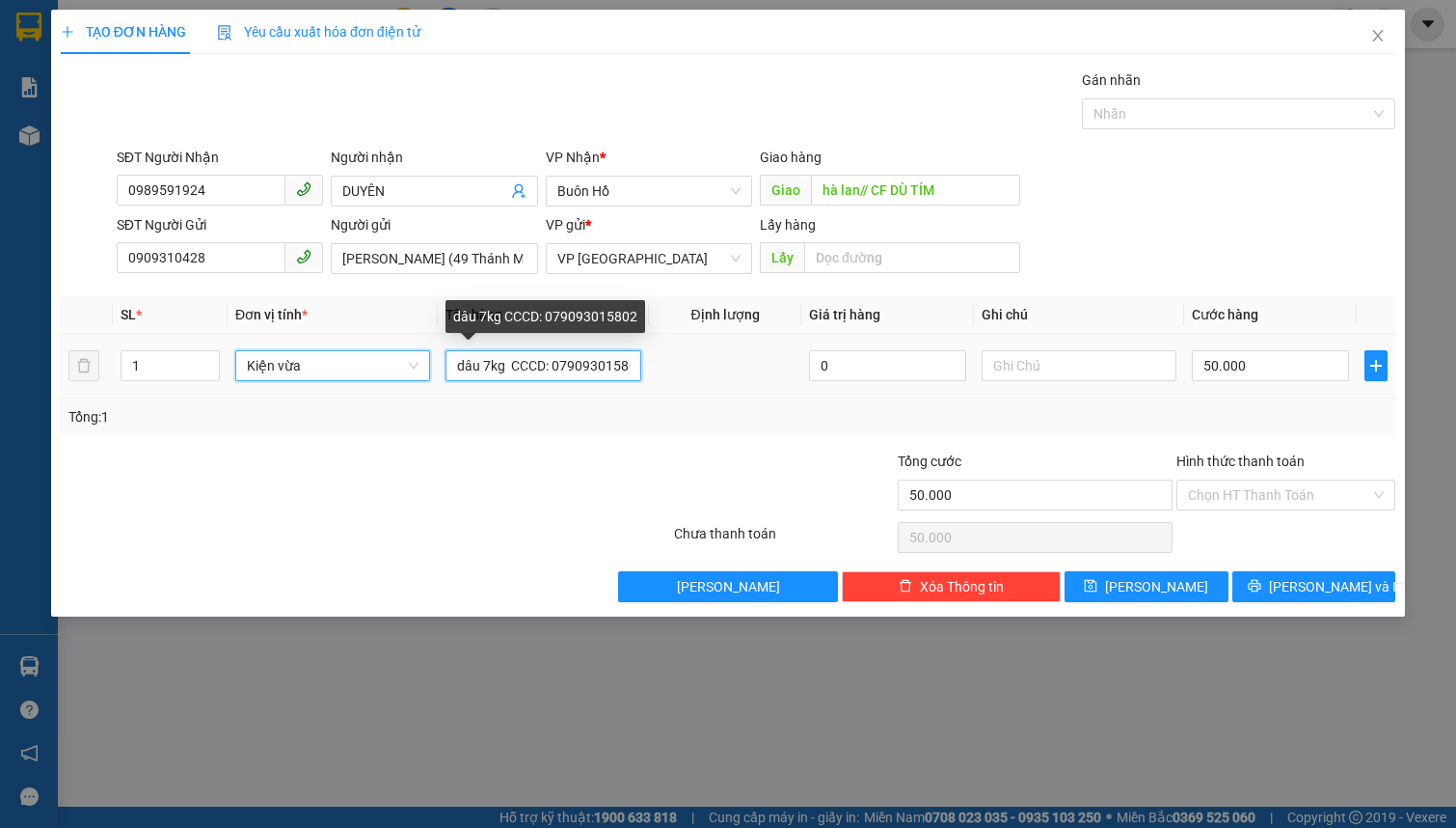
click at [558, 375] on input "dâu 7kg CCCD: 079093015802" at bounding box center [543, 365] width 195 height 30
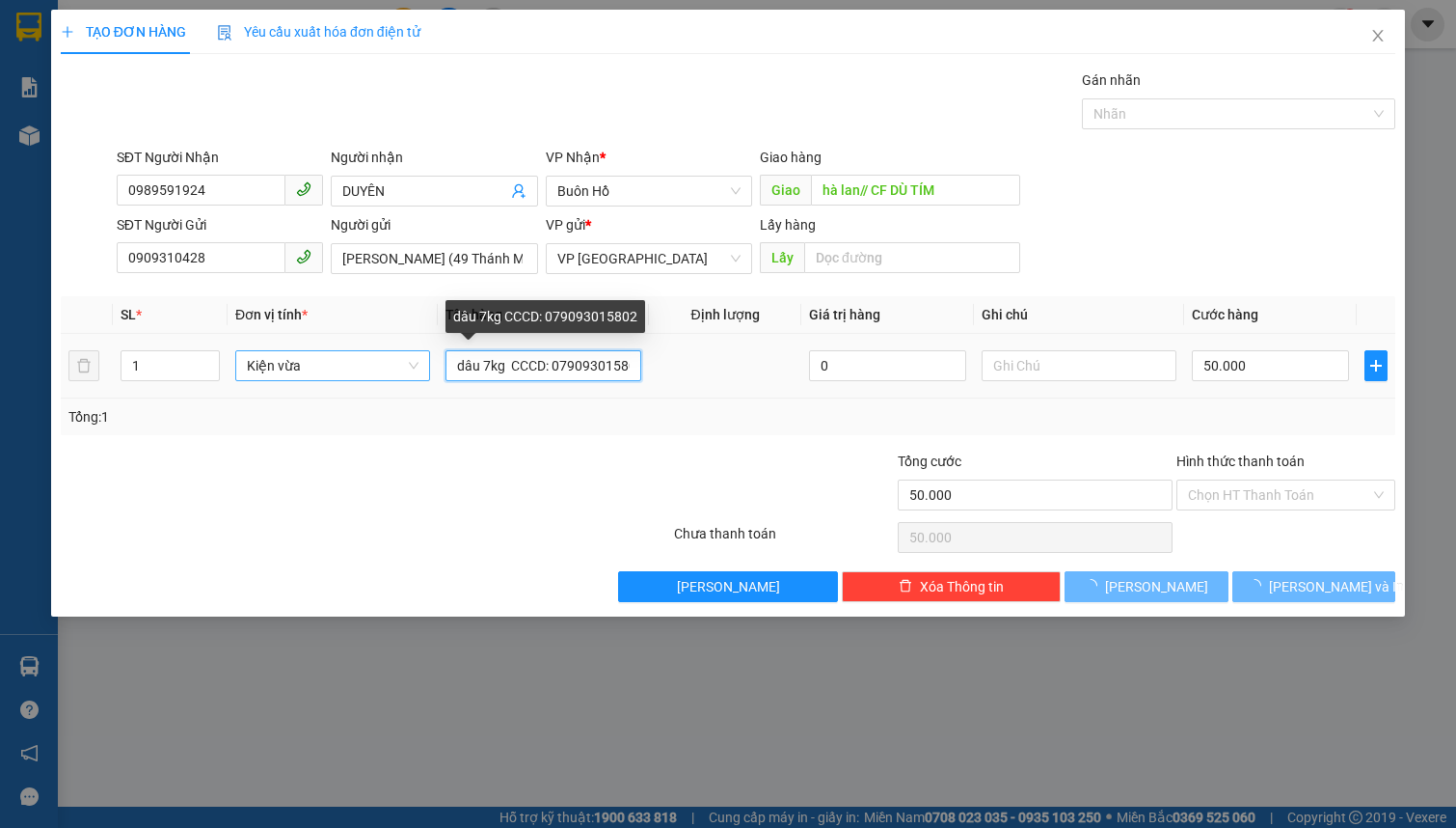
click at [558, 375] on input "dâu 7kg CCCD: 079093015802" at bounding box center [543, 365] width 195 height 30
type input "0"
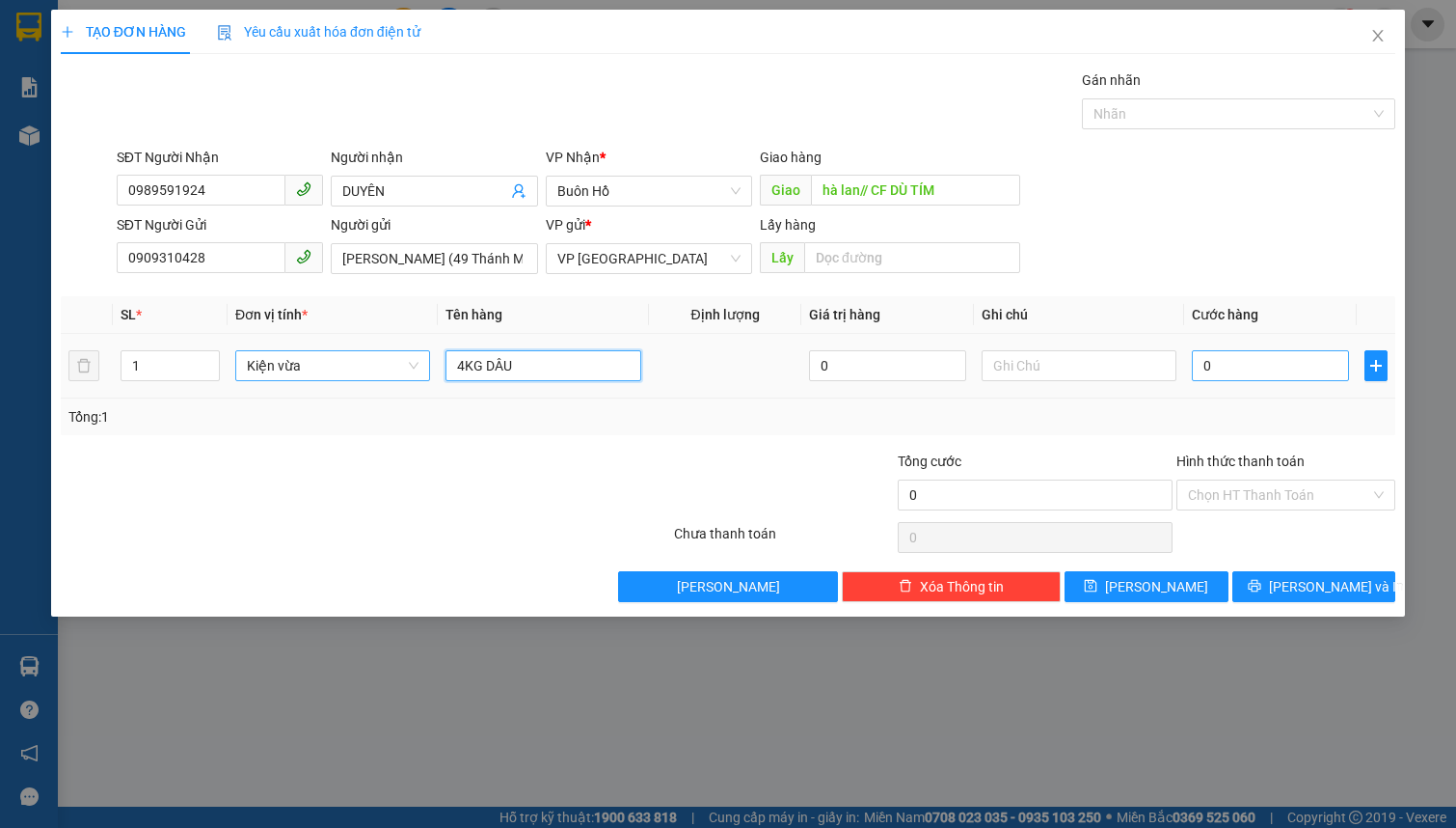
type input "4KG DÂU"
click at [1289, 371] on input "0" at bounding box center [1270, 365] width 157 height 30
type input "5"
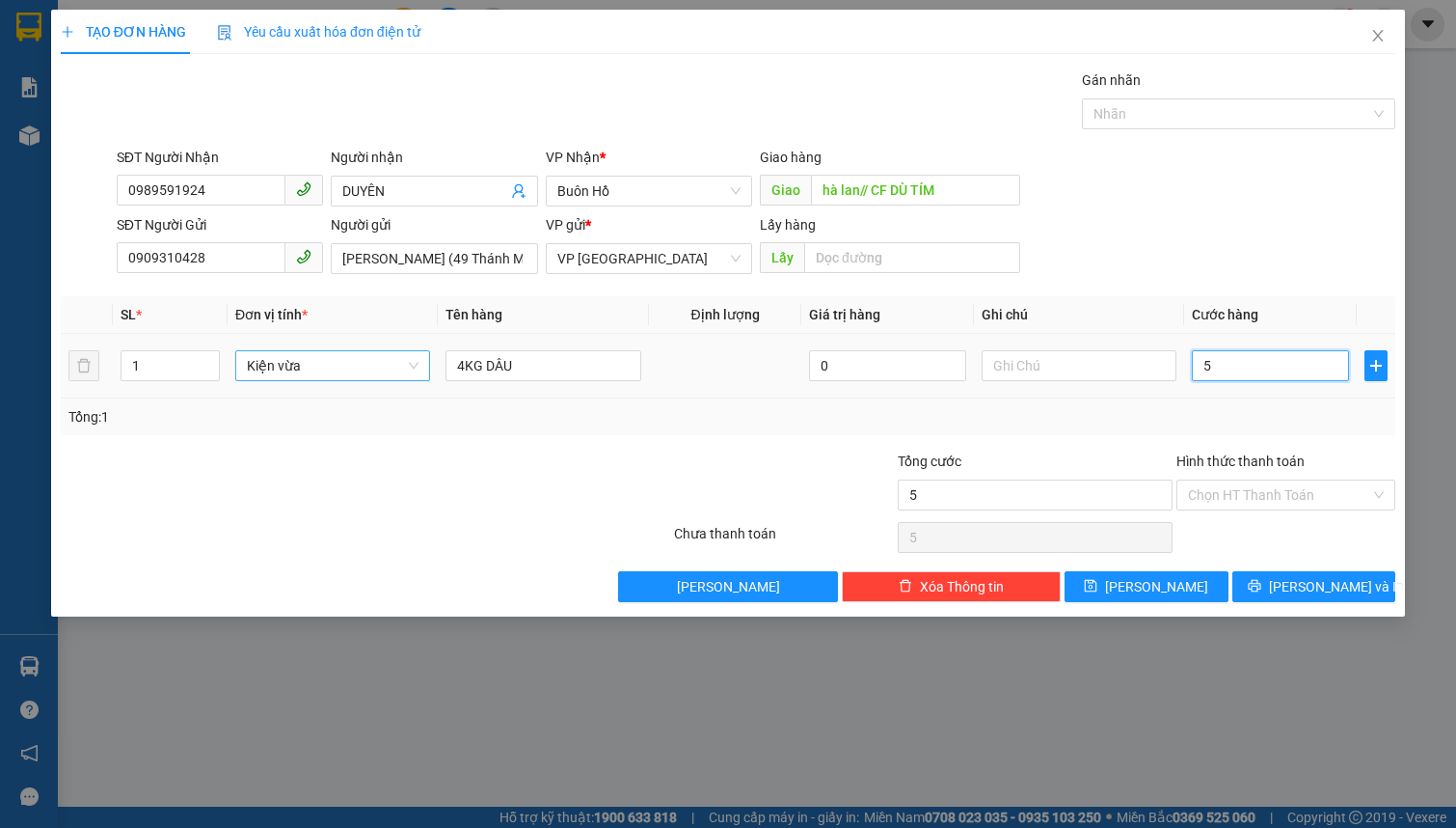
type input "50"
type input "500"
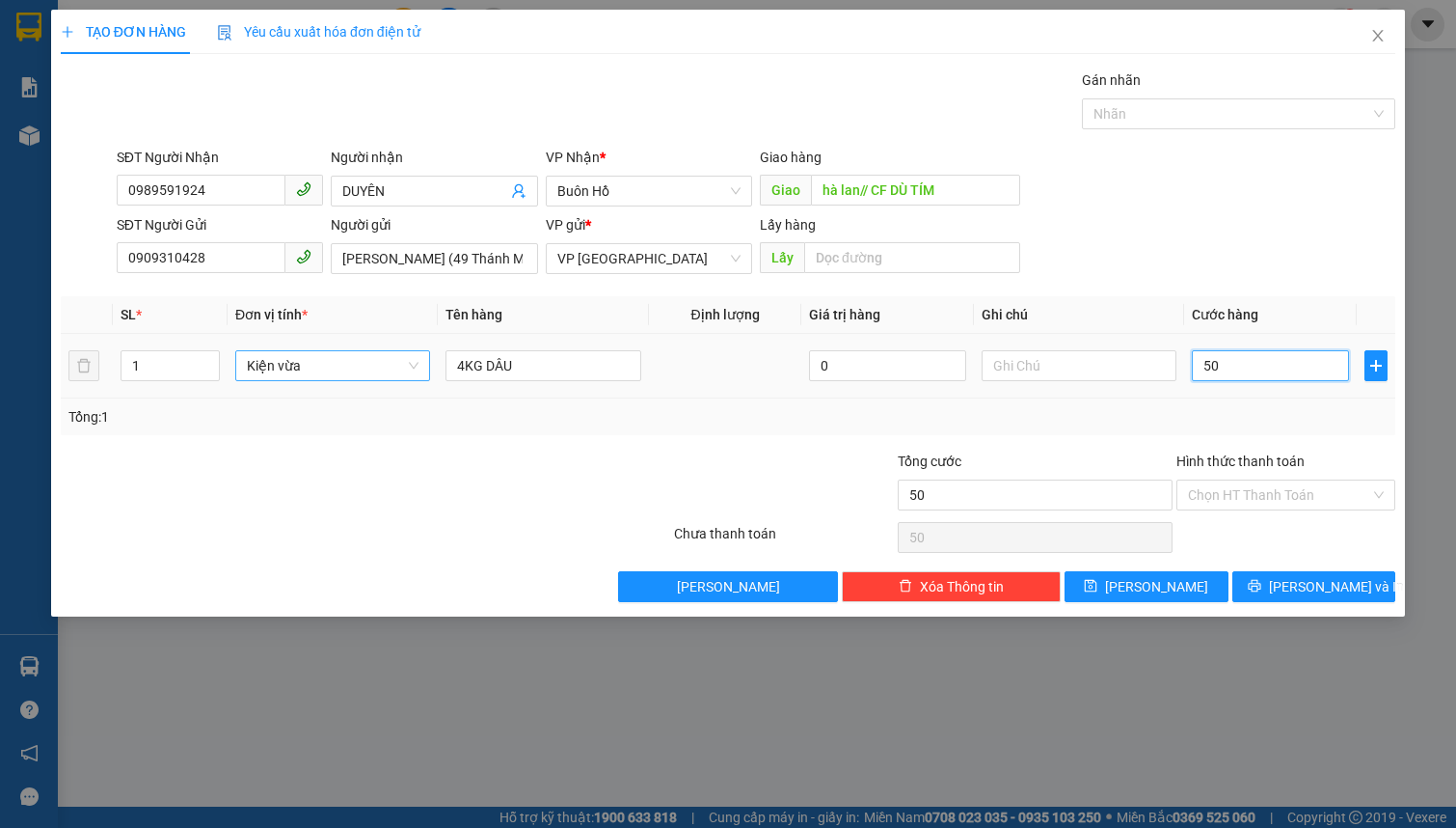
type input "500"
type input "5.000"
type input "50.000"
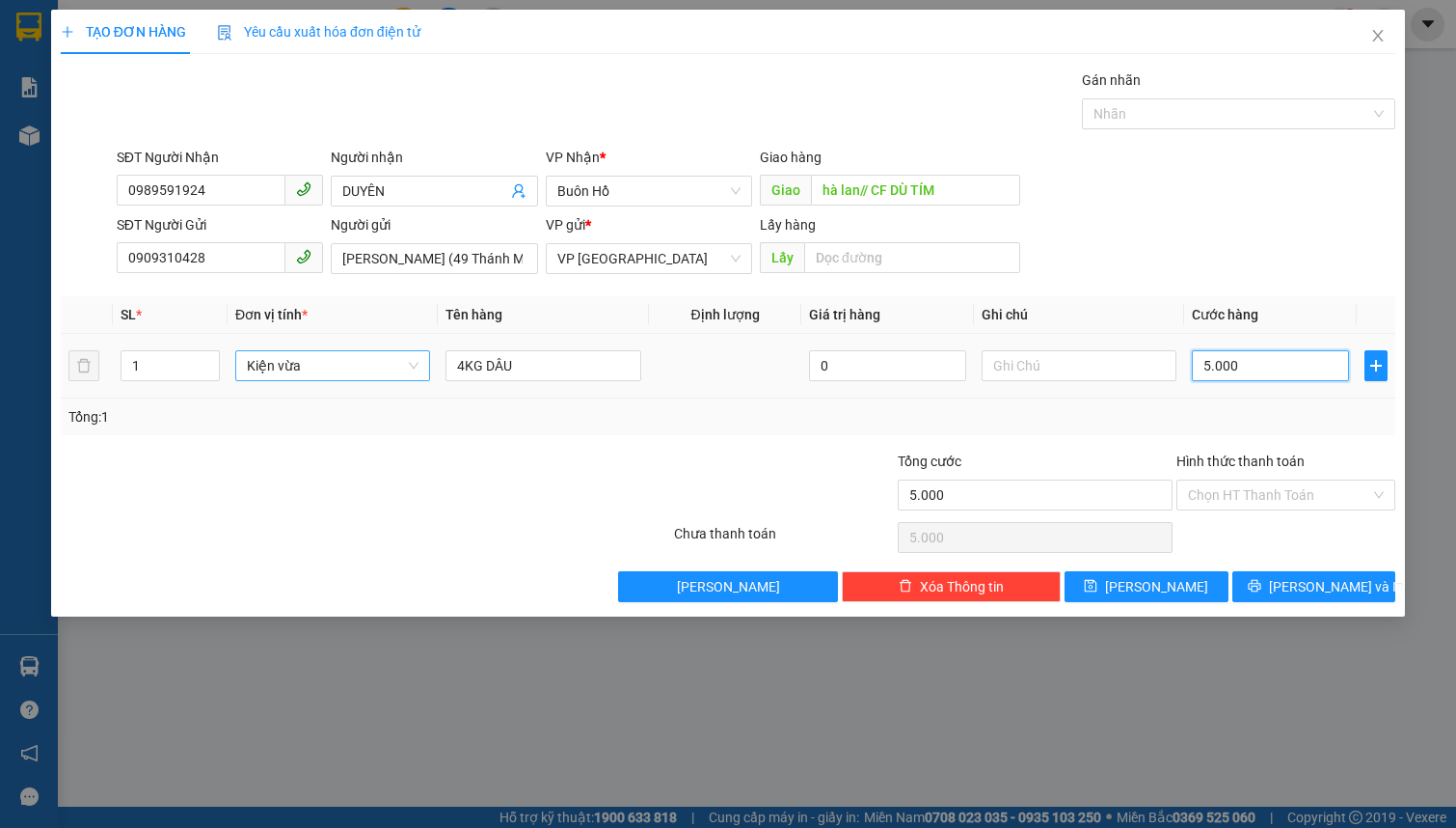
type input "50.000"
click at [1295, 588] on button "[PERSON_NAME] và In" at bounding box center [1314, 586] width 164 height 30
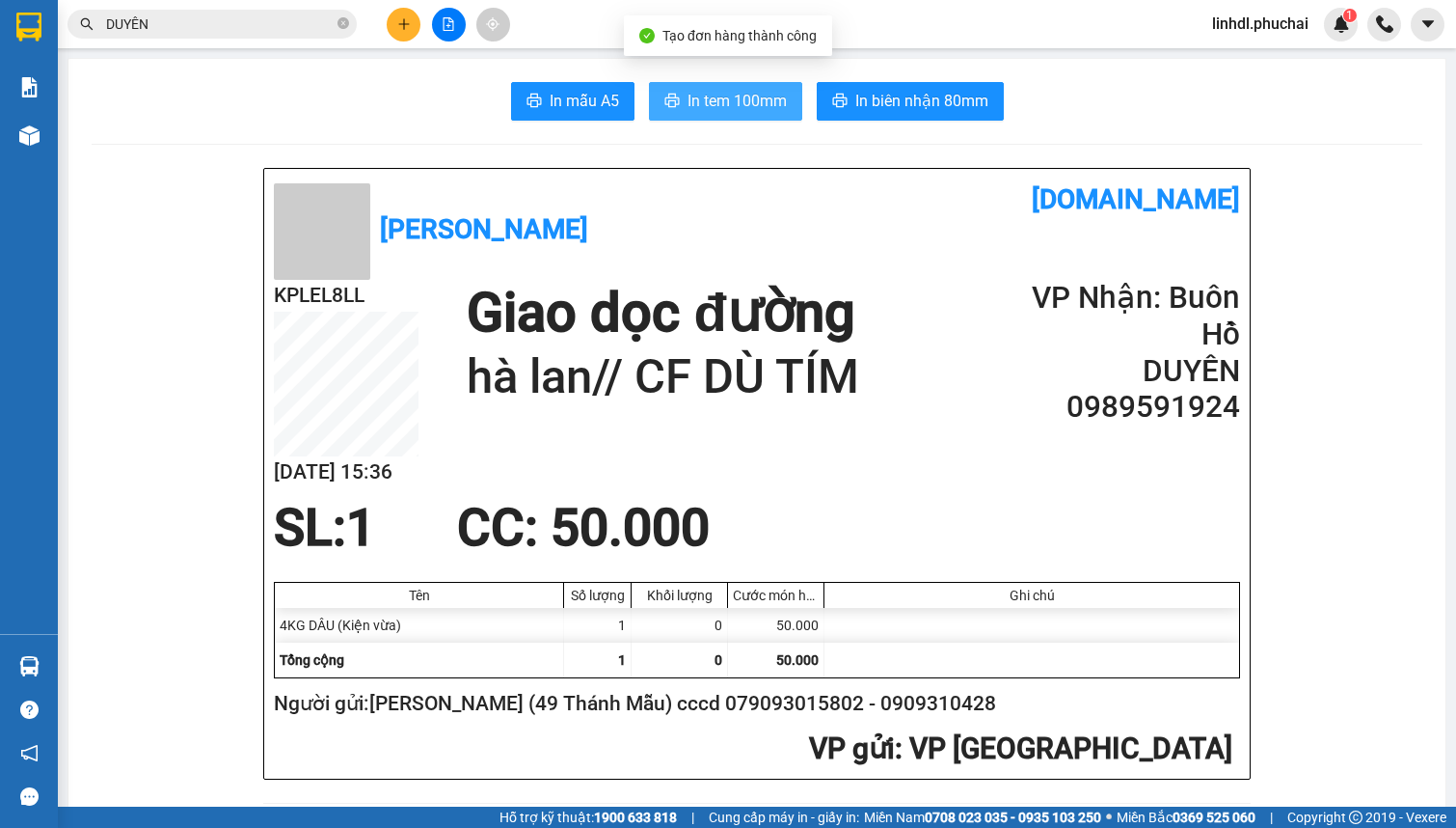
click at [773, 110] on span "In tem 100mm" at bounding box center [736, 100] width 99 height 25
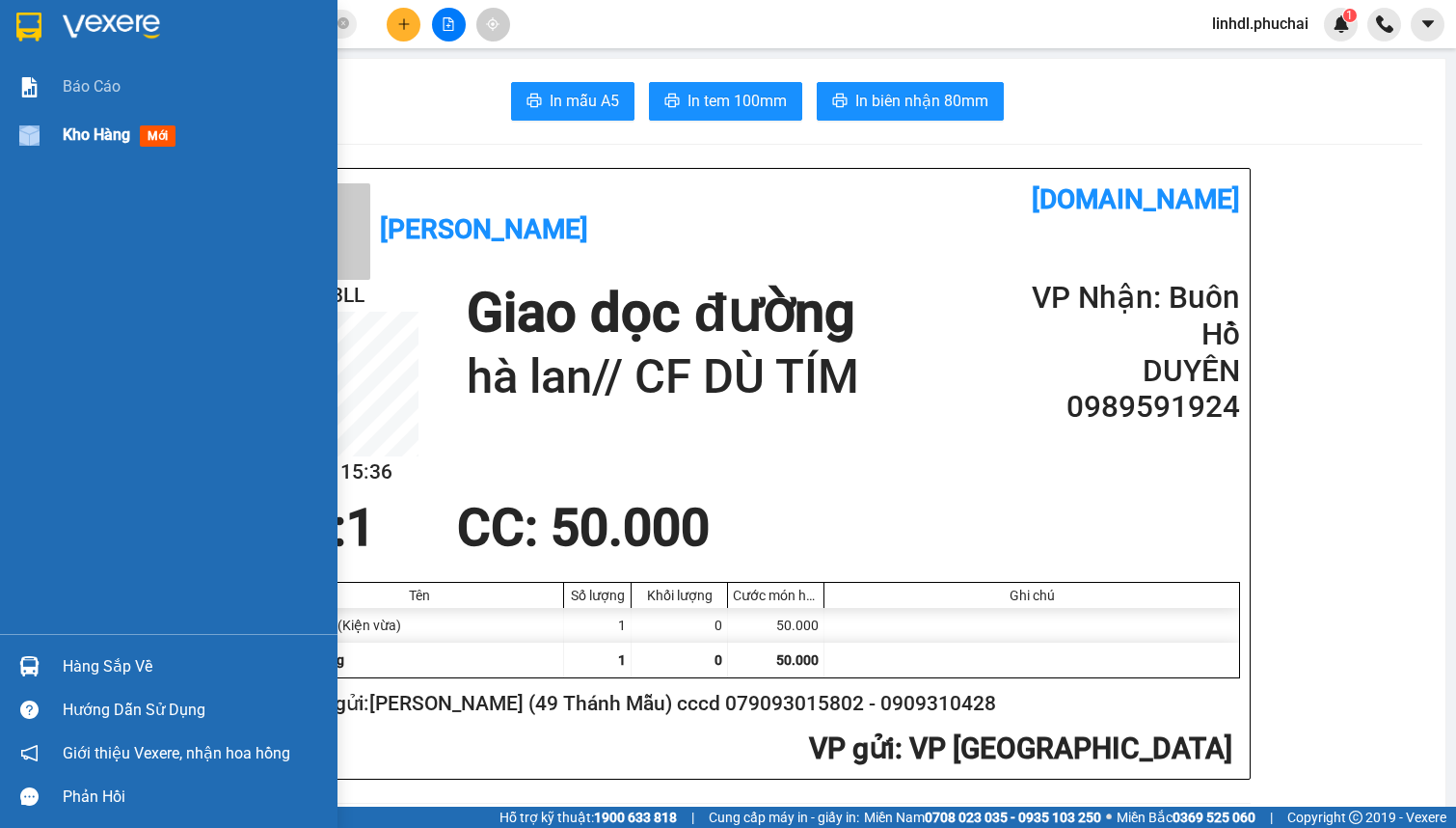
click at [54, 145] on div "Kho hàng mới" at bounding box center [168, 135] width 337 height 48
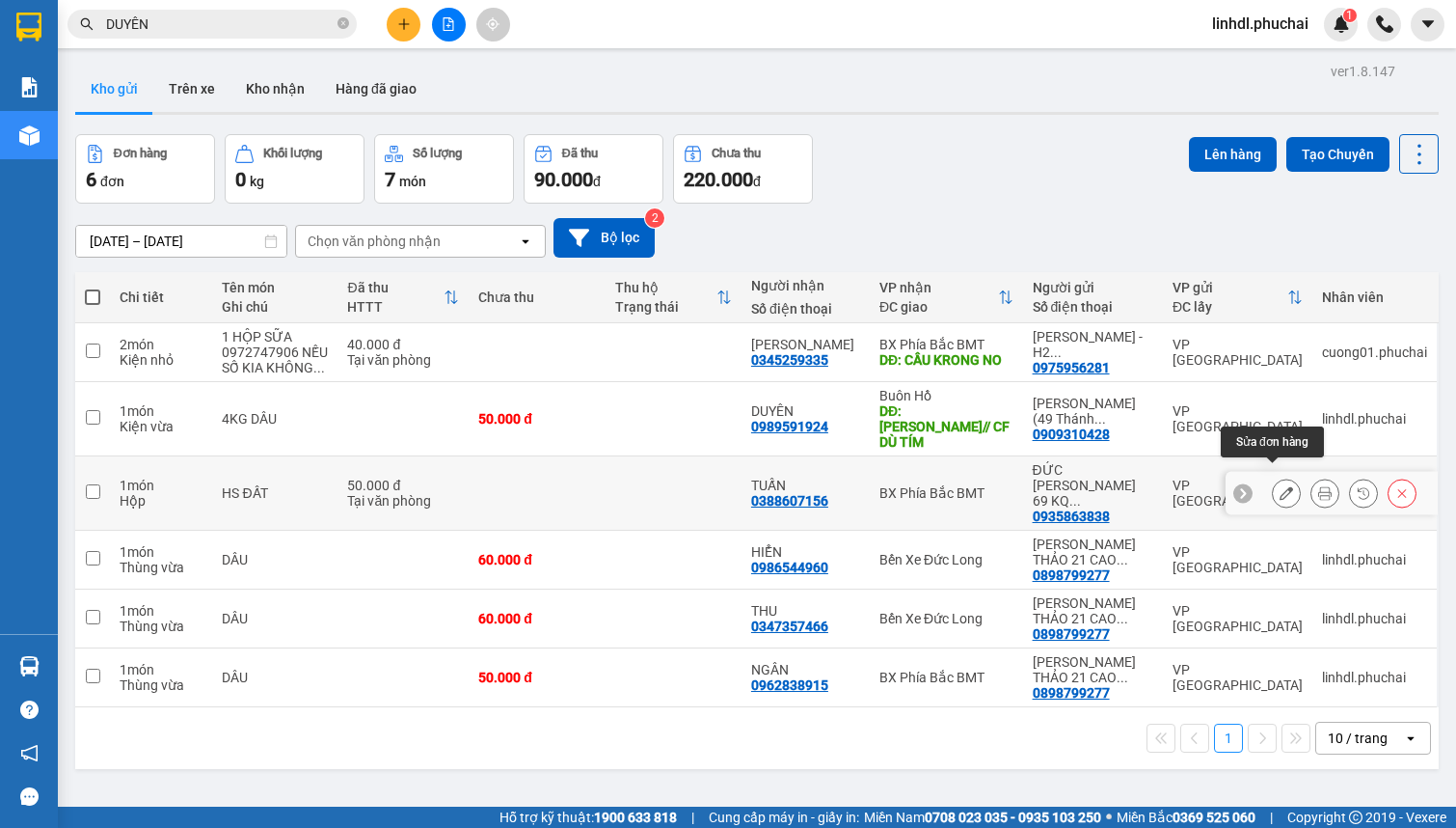
click at [1280, 486] on icon at bounding box center [1287, 493] width 14 height 14
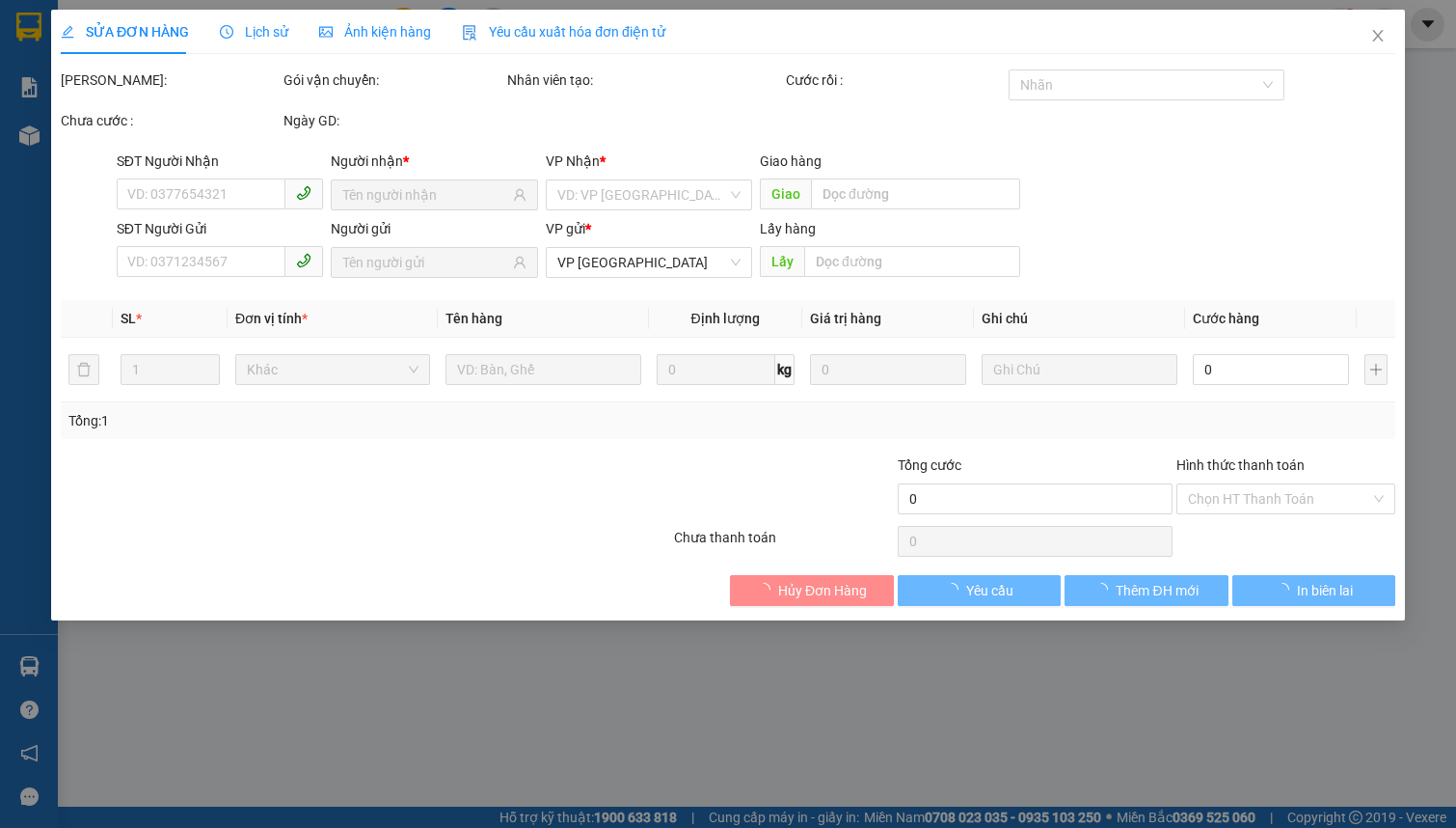
type input "0388607156"
type input "0935863838"
type input "50.000"
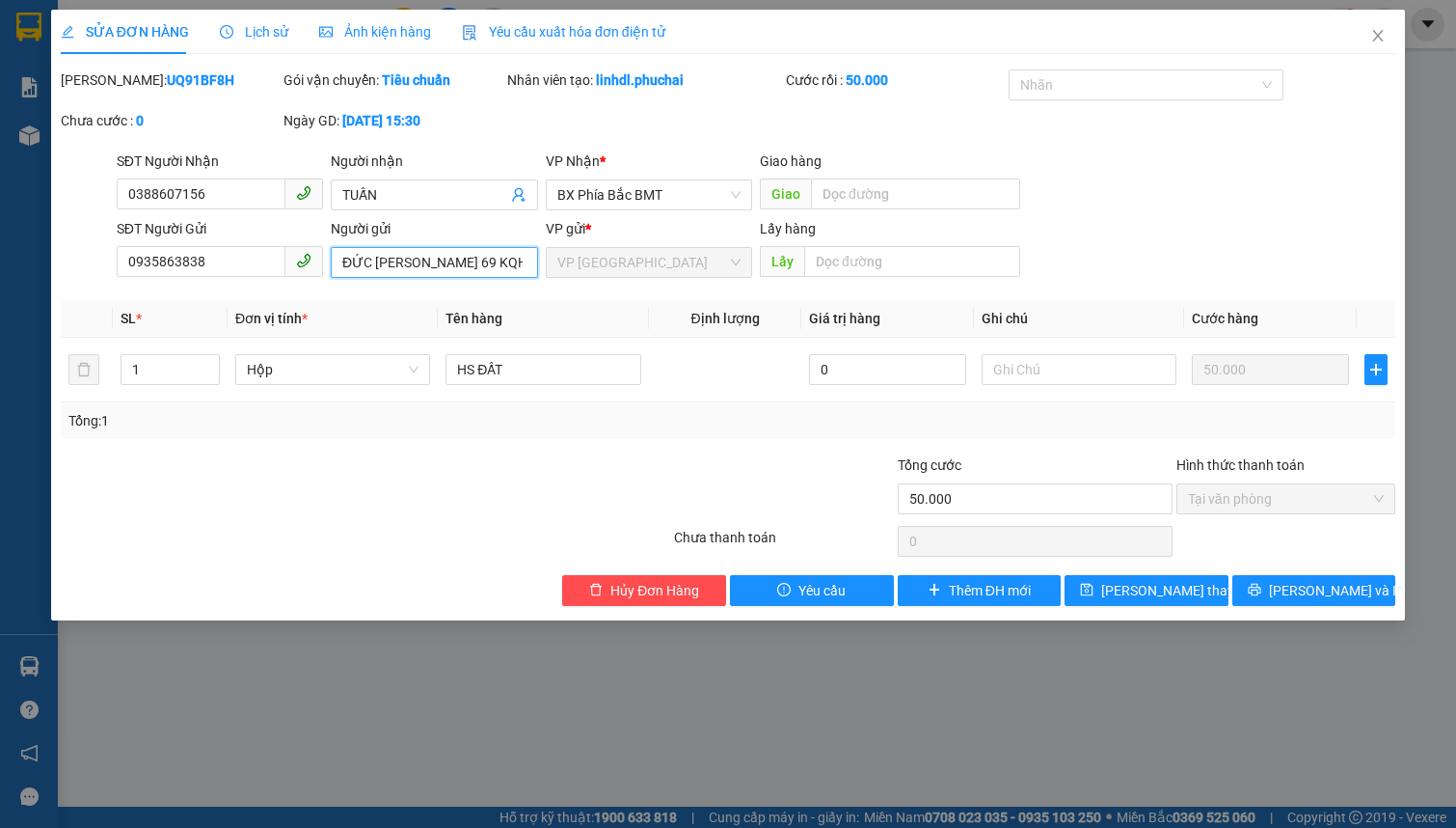
click at [414, 261] on input "ĐỨC [PERSON_NAME] 69 KQH NCT 0680880047876" at bounding box center [434, 262] width 206 height 30
drag, startPoint x: 414, startPoint y: 261, endPoint x: 261, endPoint y: 783, distance: 544.0
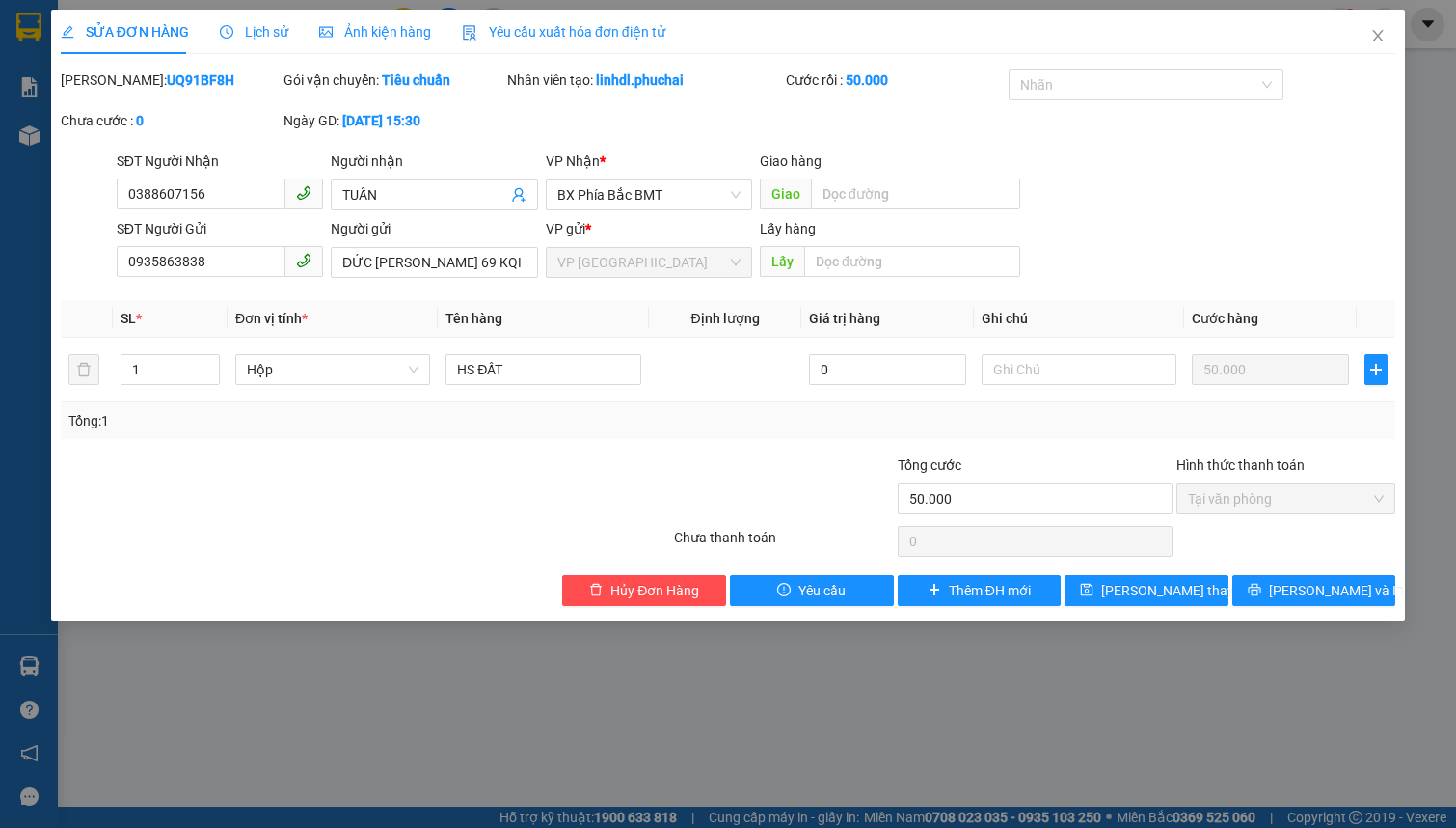
click at [261, 783] on div "SỬA ĐƠN HÀNG Lịch sử Ảnh kiện hàng Yêu cầu xuất hóa đơn điện tử Total Paid Fee …" at bounding box center [728, 414] width 1456 height 828
click at [1393, 34] on span "Close" at bounding box center [1377, 36] width 54 height 54
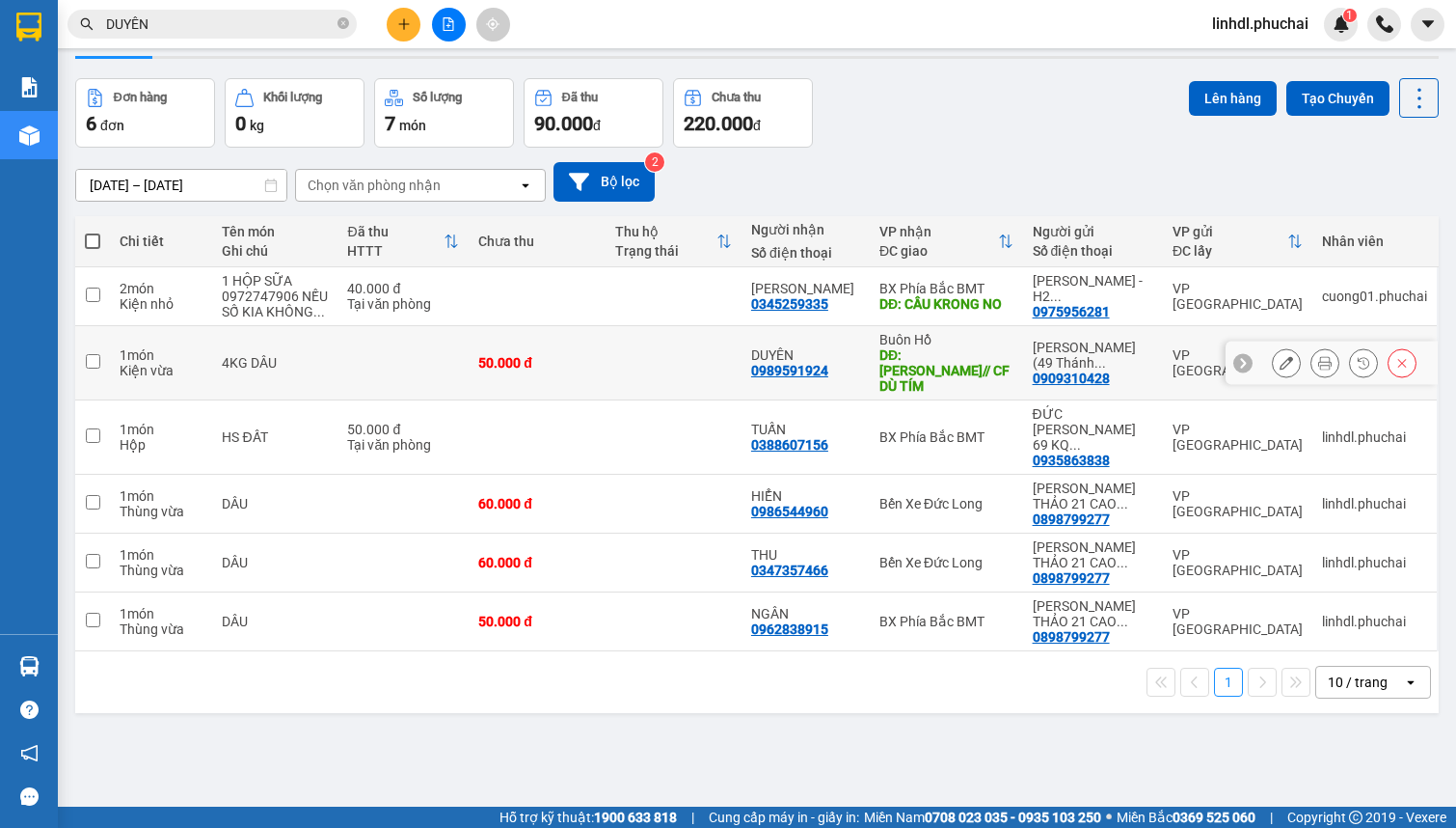
scroll to position [87, 0]
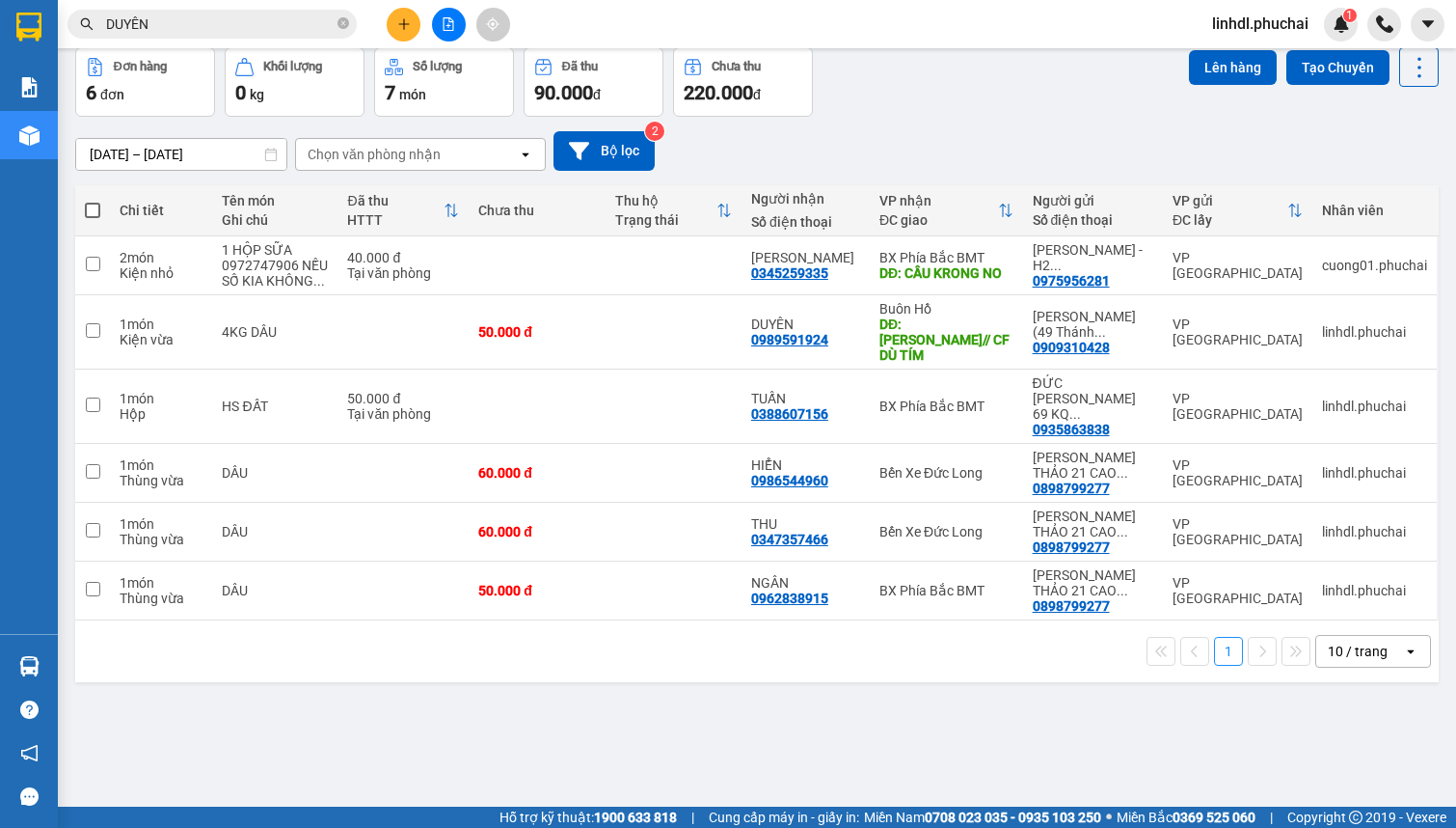
click at [395, 28] on button at bounding box center [403, 25] width 33 height 33
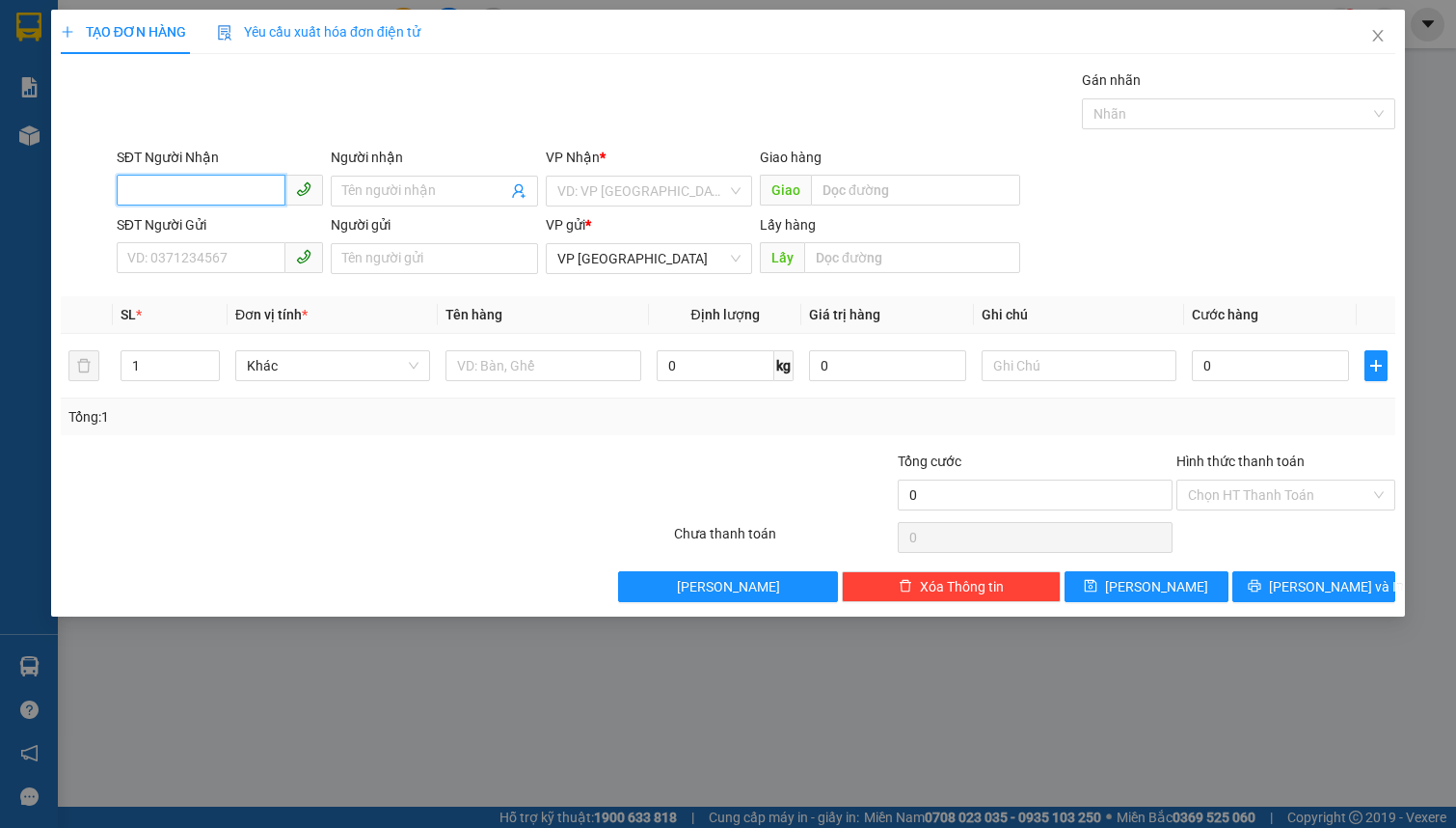
click at [175, 182] on input "SĐT Người Nhận" at bounding box center [202, 190] width 169 height 30
type input "0854062062"
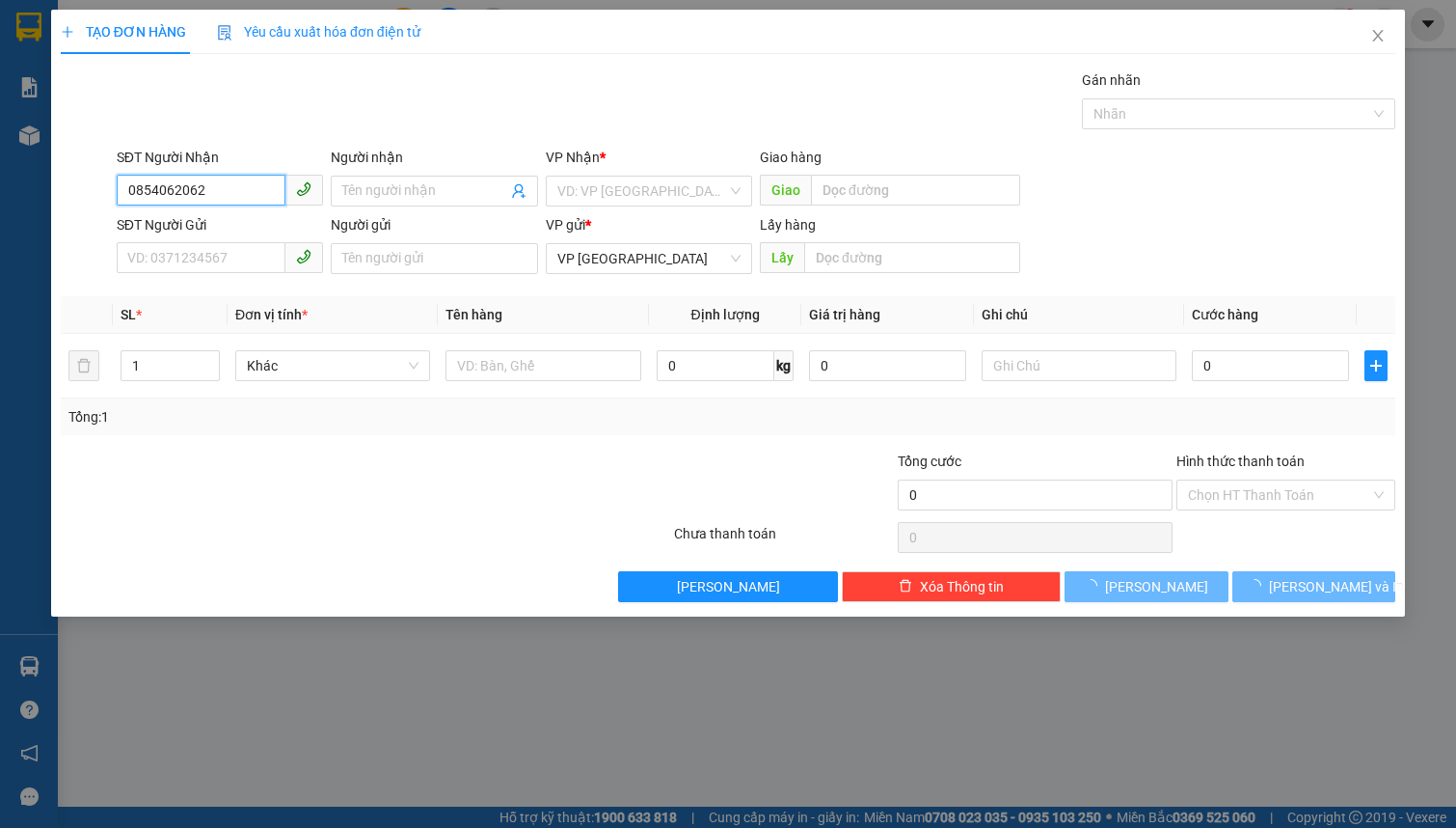
click at [209, 197] on input "0854062062" at bounding box center [202, 190] width 169 height 30
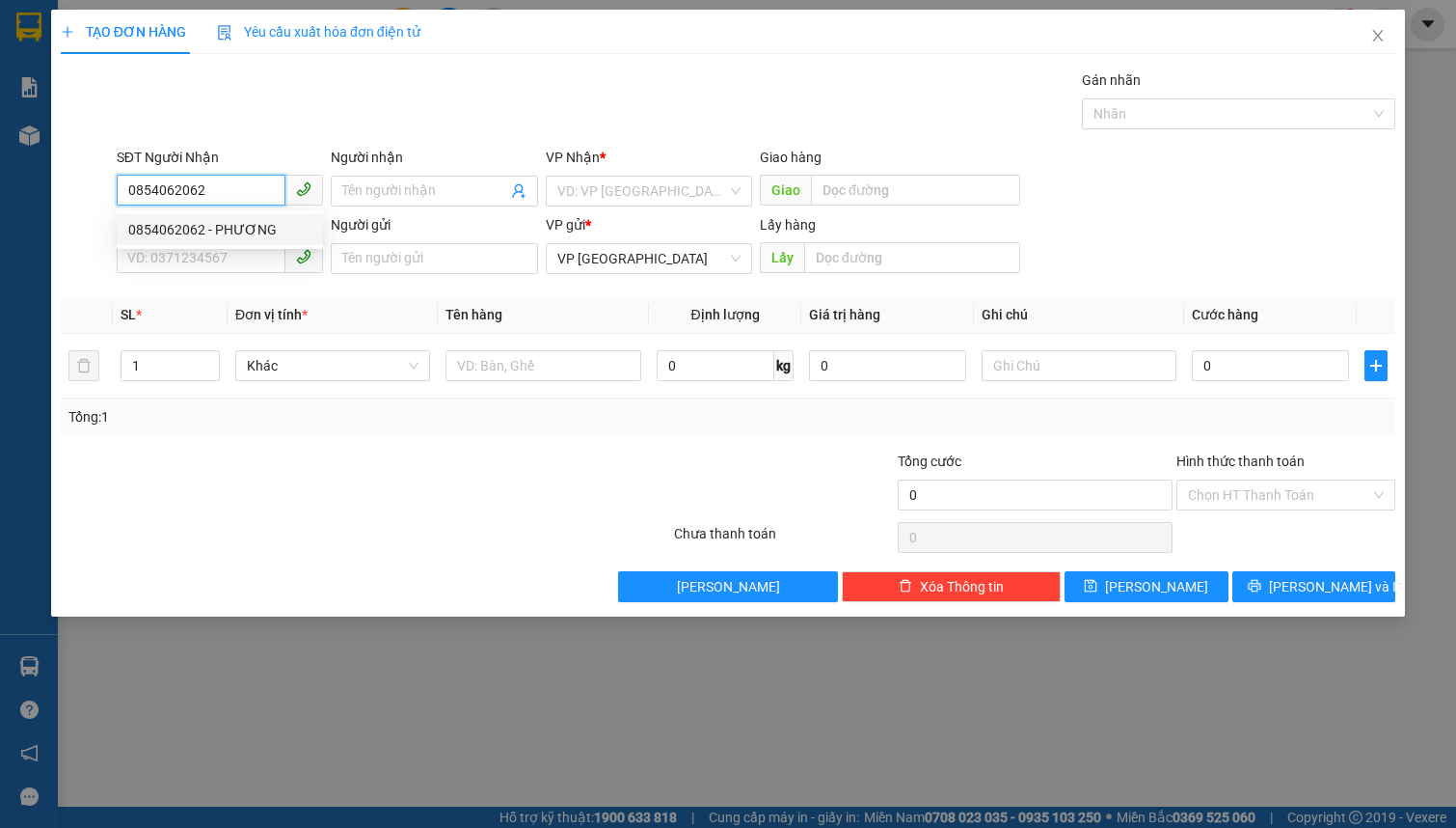
click at [224, 226] on div "0854062062 - PHƯƠNG" at bounding box center [219, 230] width 183 height 22
type input "PHƯƠNG"
type input "MILANO ĐẠ SAN"
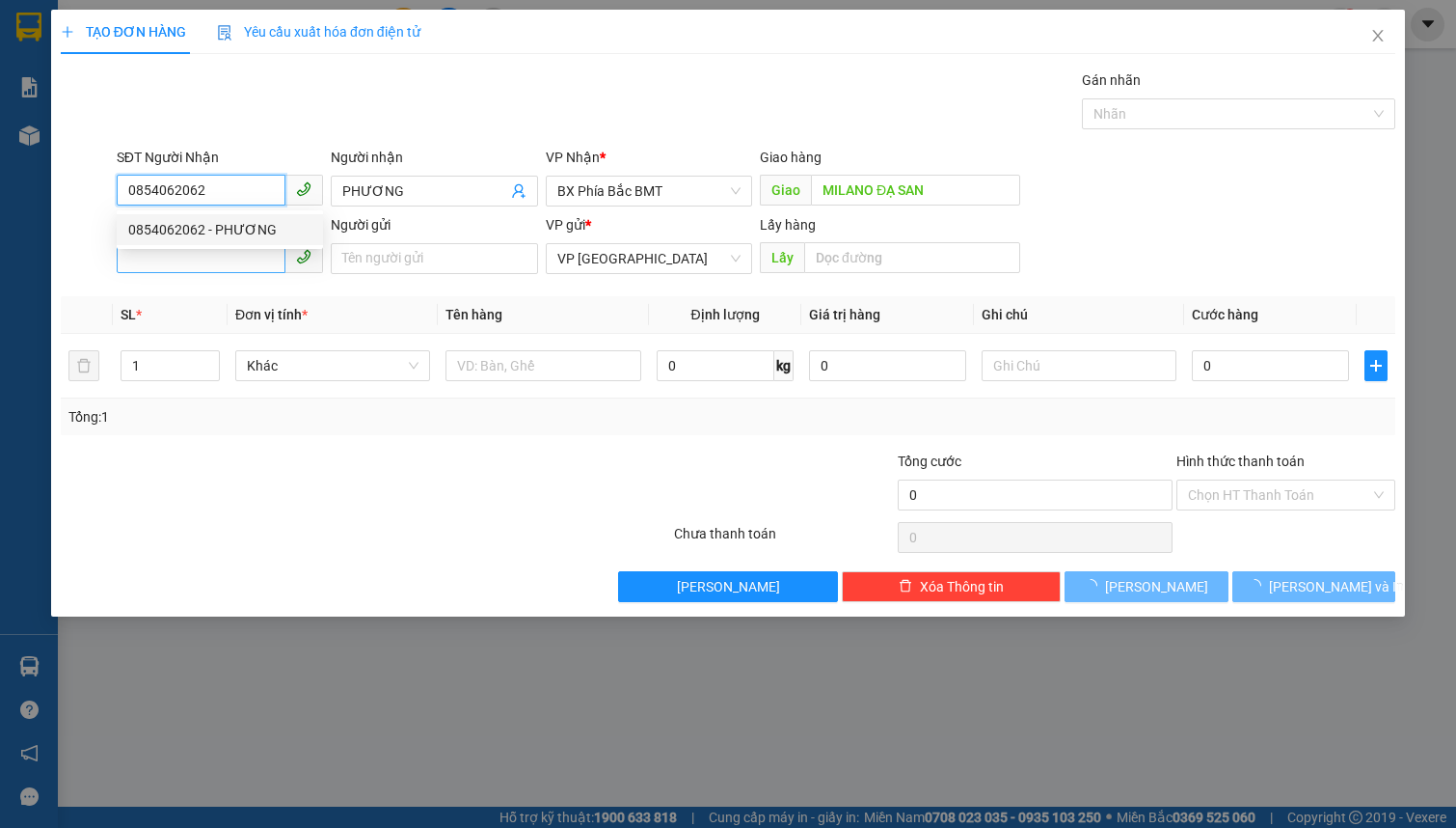
type input "0854062062"
type input "50.000"
click at [211, 255] on input "SĐT Người Gửi" at bounding box center [202, 257] width 169 height 30
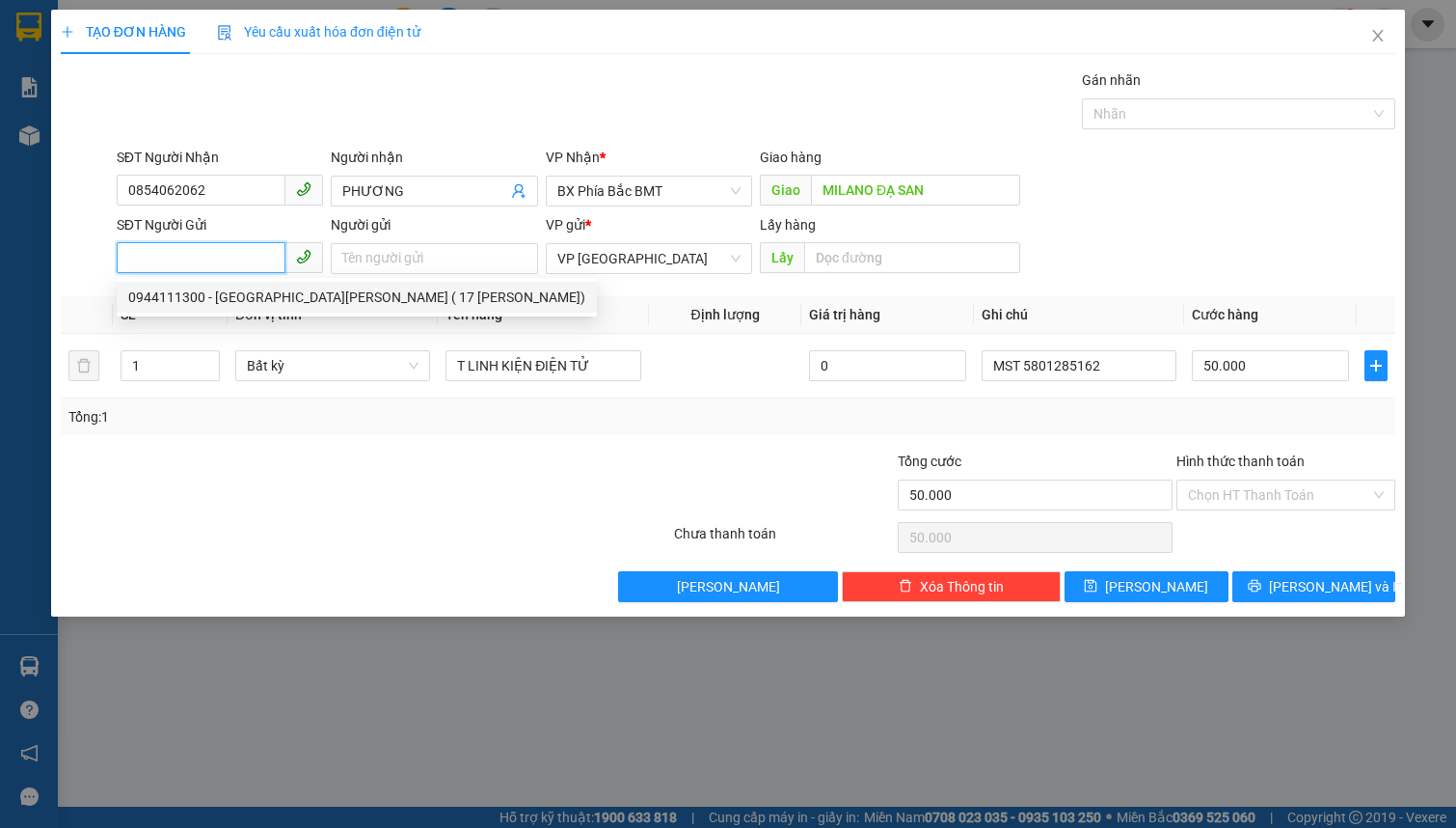
click at [202, 293] on div "0944111300 - [GEOGRAPHIC_DATA][PERSON_NAME] ( 17 [PERSON_NAME])" at bounding box center [356, 297] width 457 height 22
type input "0944111300"
type input "[PERSON_NAME] ( 17 [PERSON_NAME])"
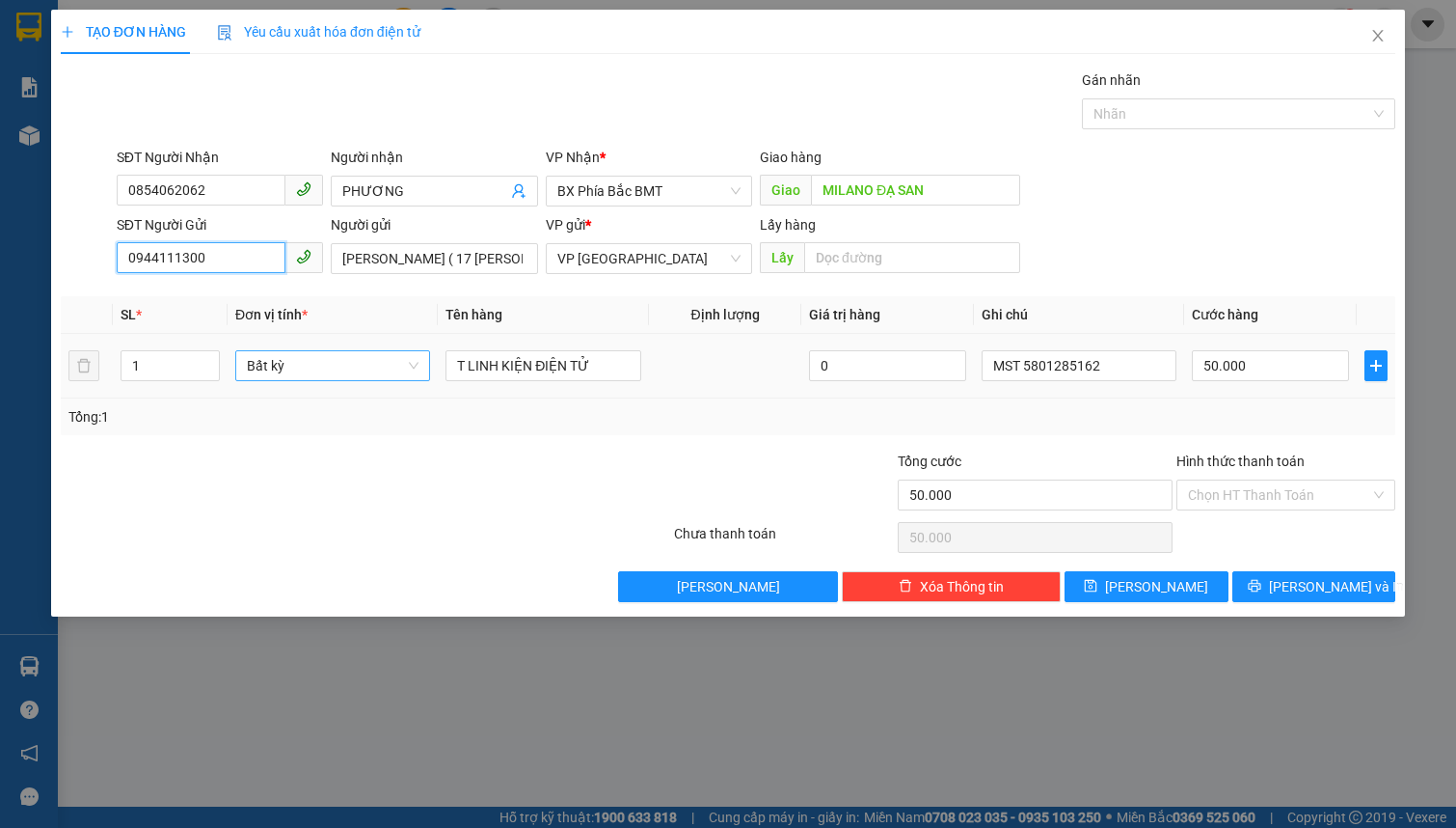
click at [290, 371] on span "Bất kỳ" at bounding box center [332, 365] width 172 height 29
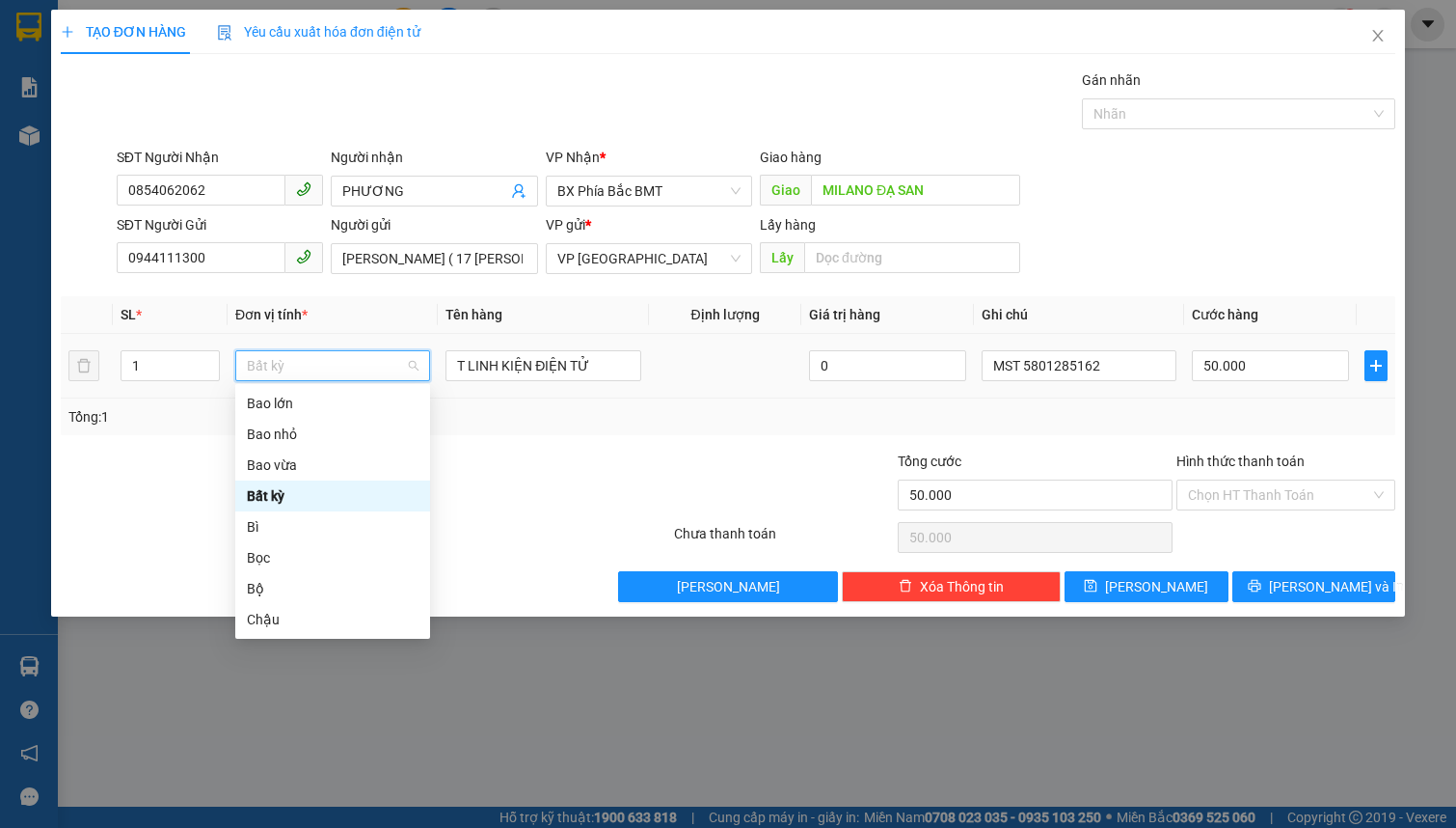
type input "k"
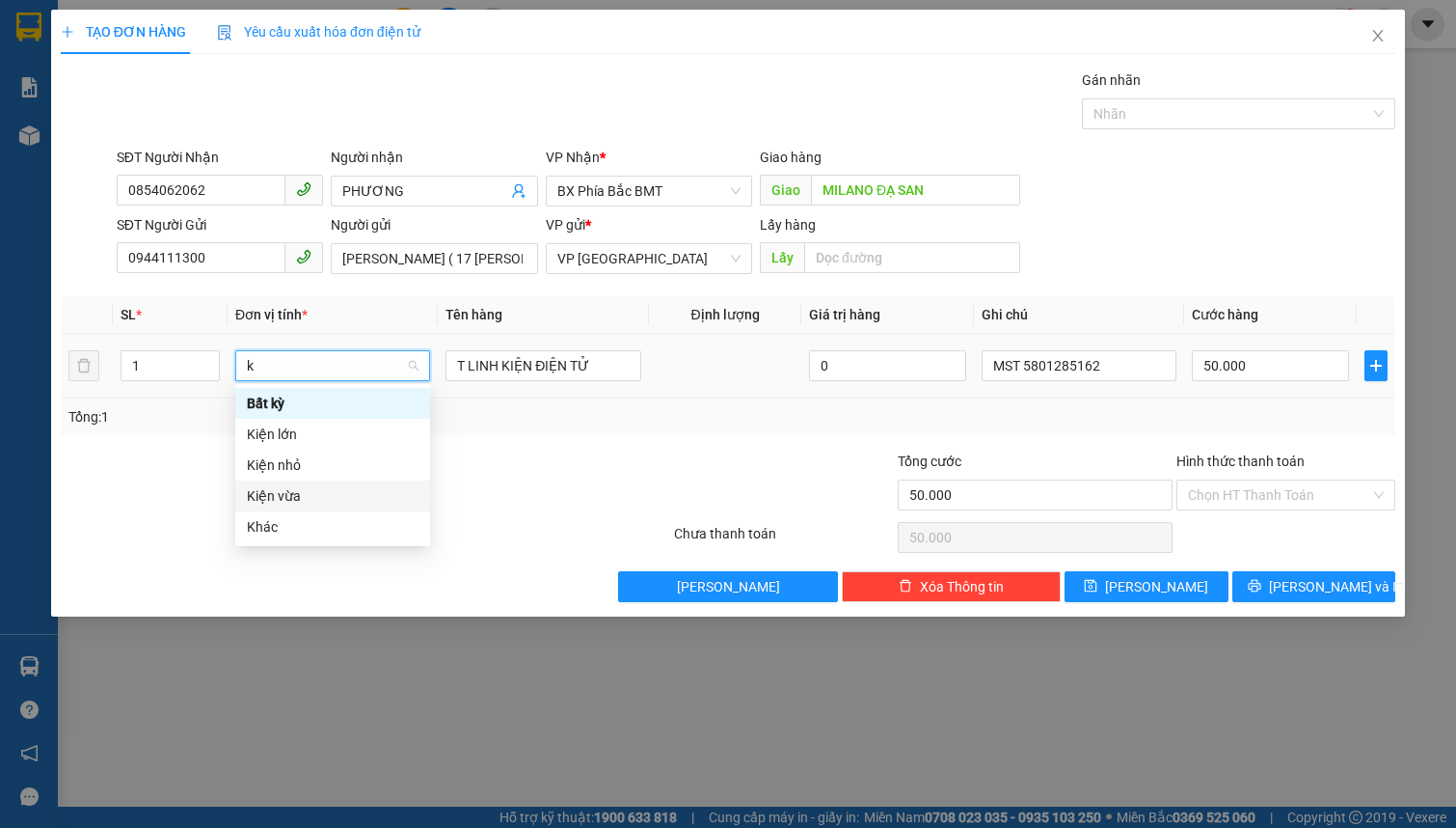
click at [319, 498] on div "Kiện vừa" at bounding box center [332, 496] width 172 height 22
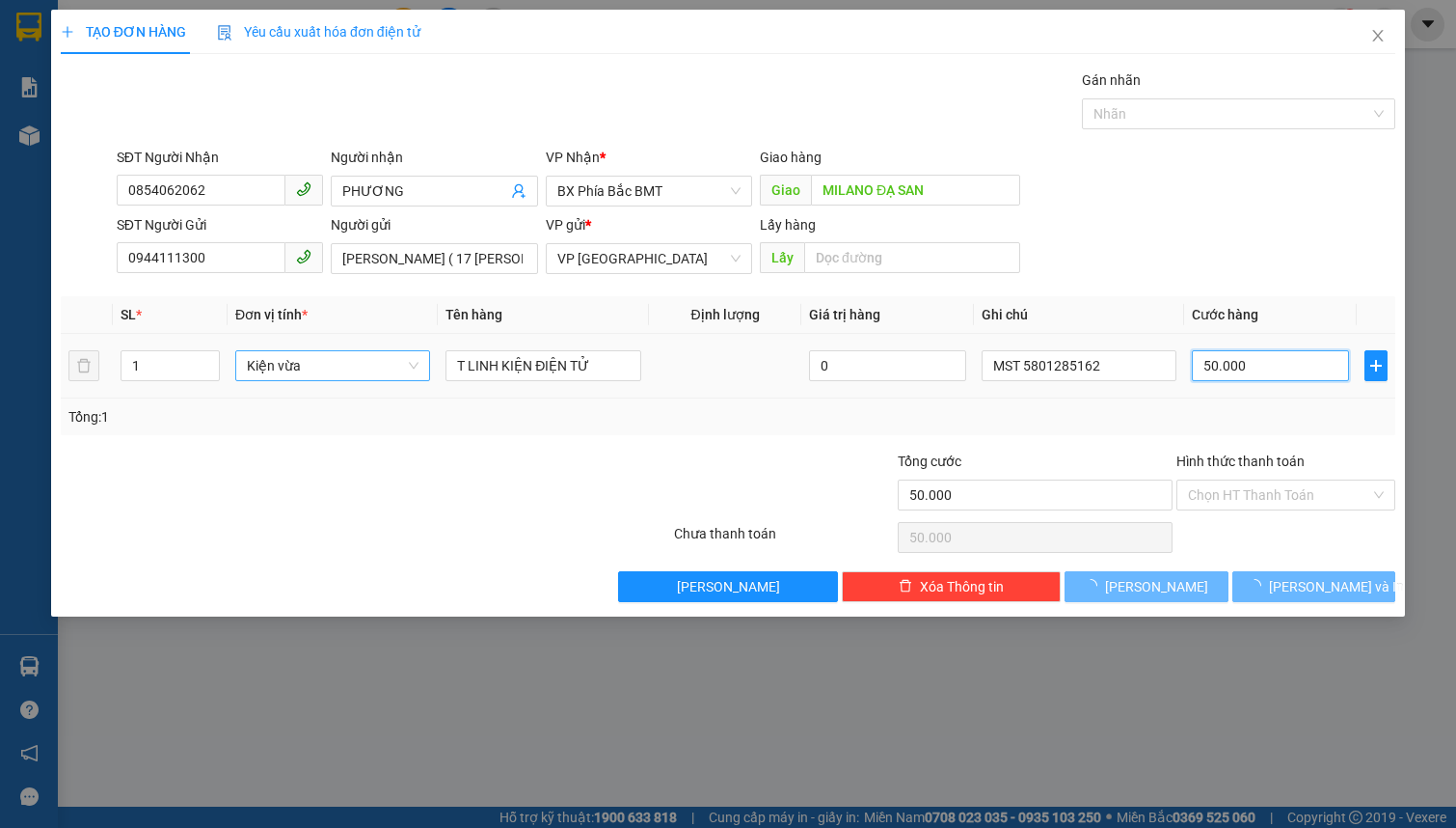
click at [1238, 373] on input "50.000" at bounding box center [1270, 365] width 157 height 30
type input "0"
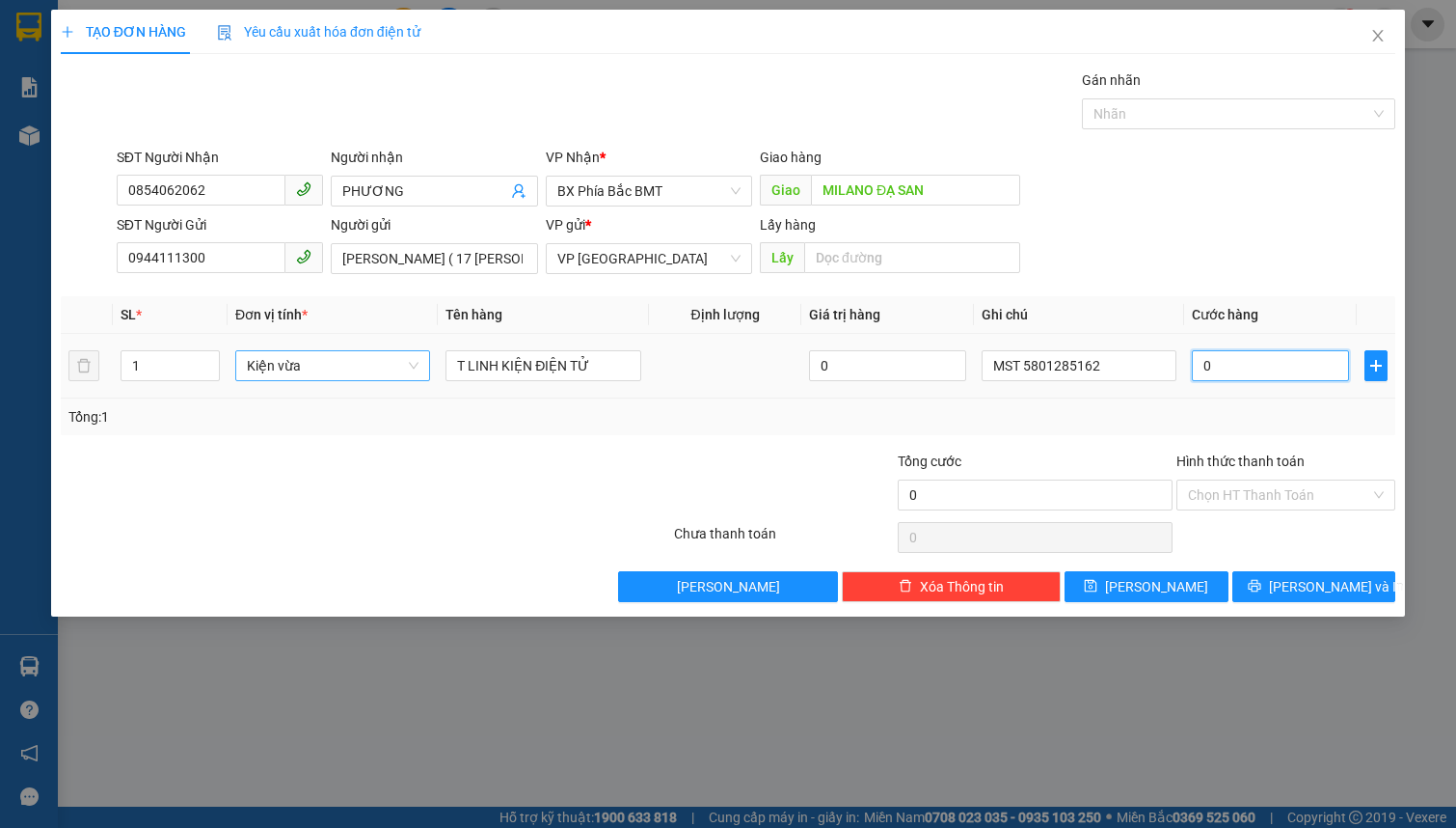
type input "6"
type input "06"
type input "60"
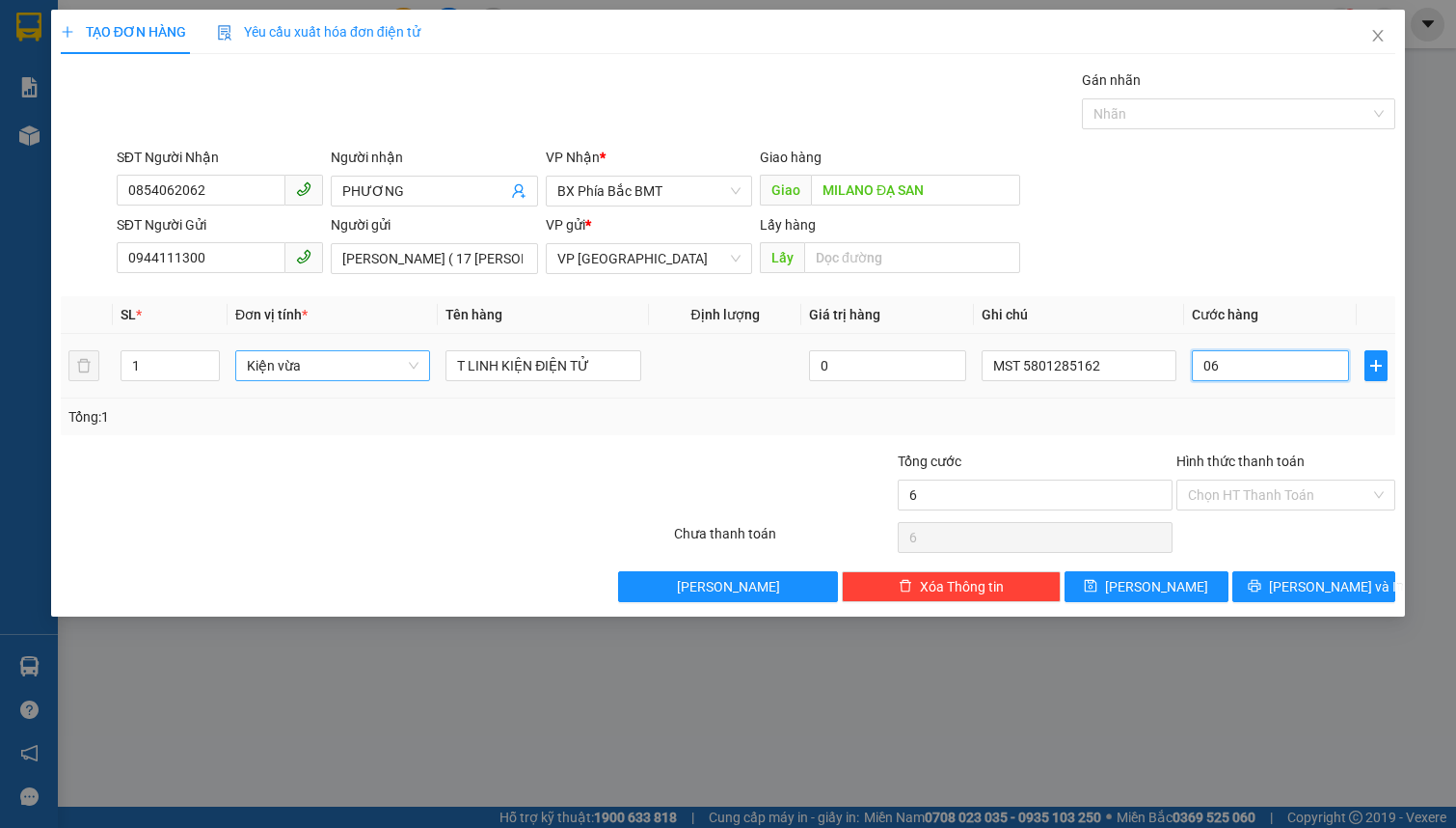
type input "060"
type input "600"
type input "0.600"
type input "6.000"
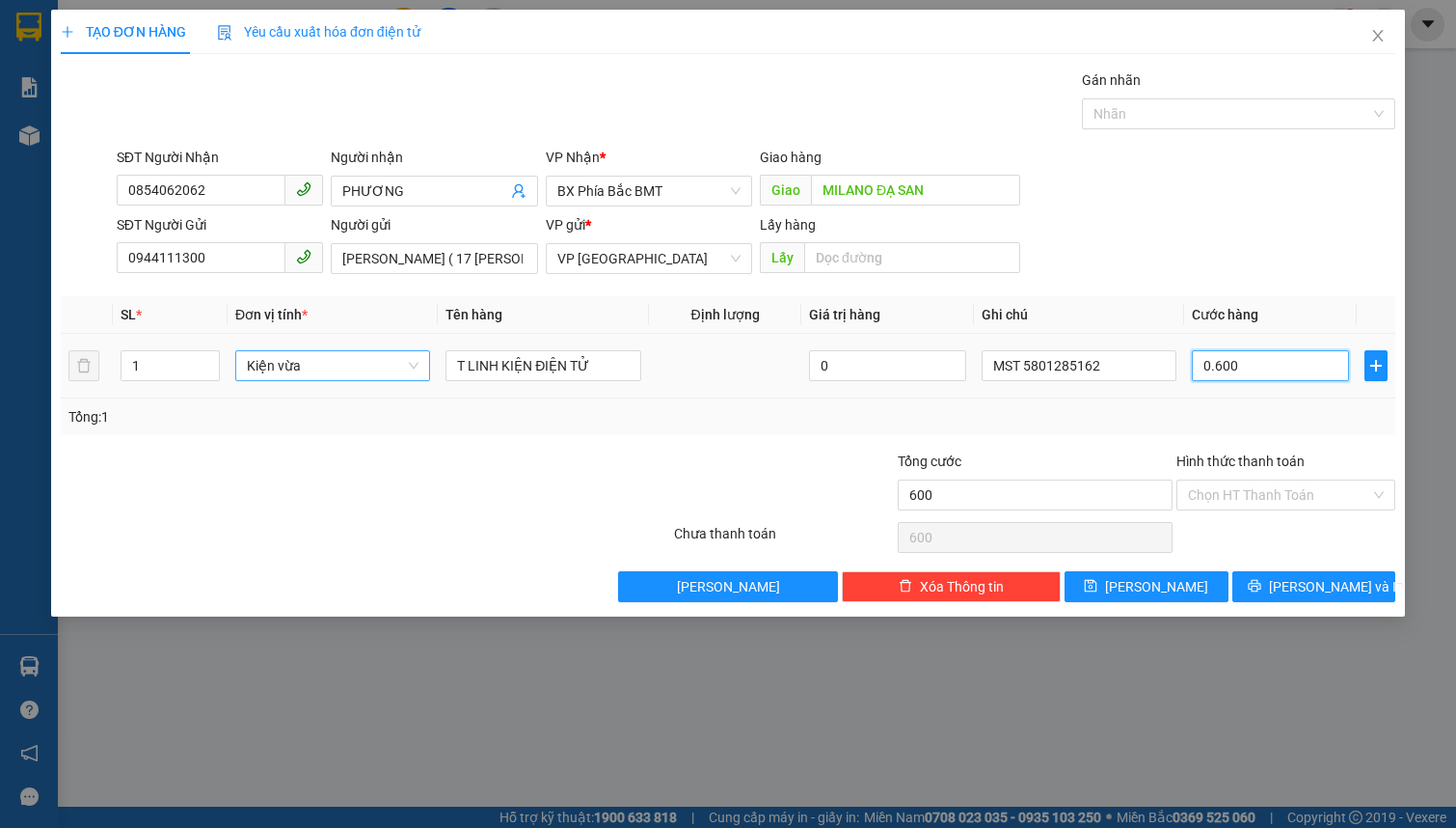
type input "6.000"
type input "06.000"
type input "60.000"
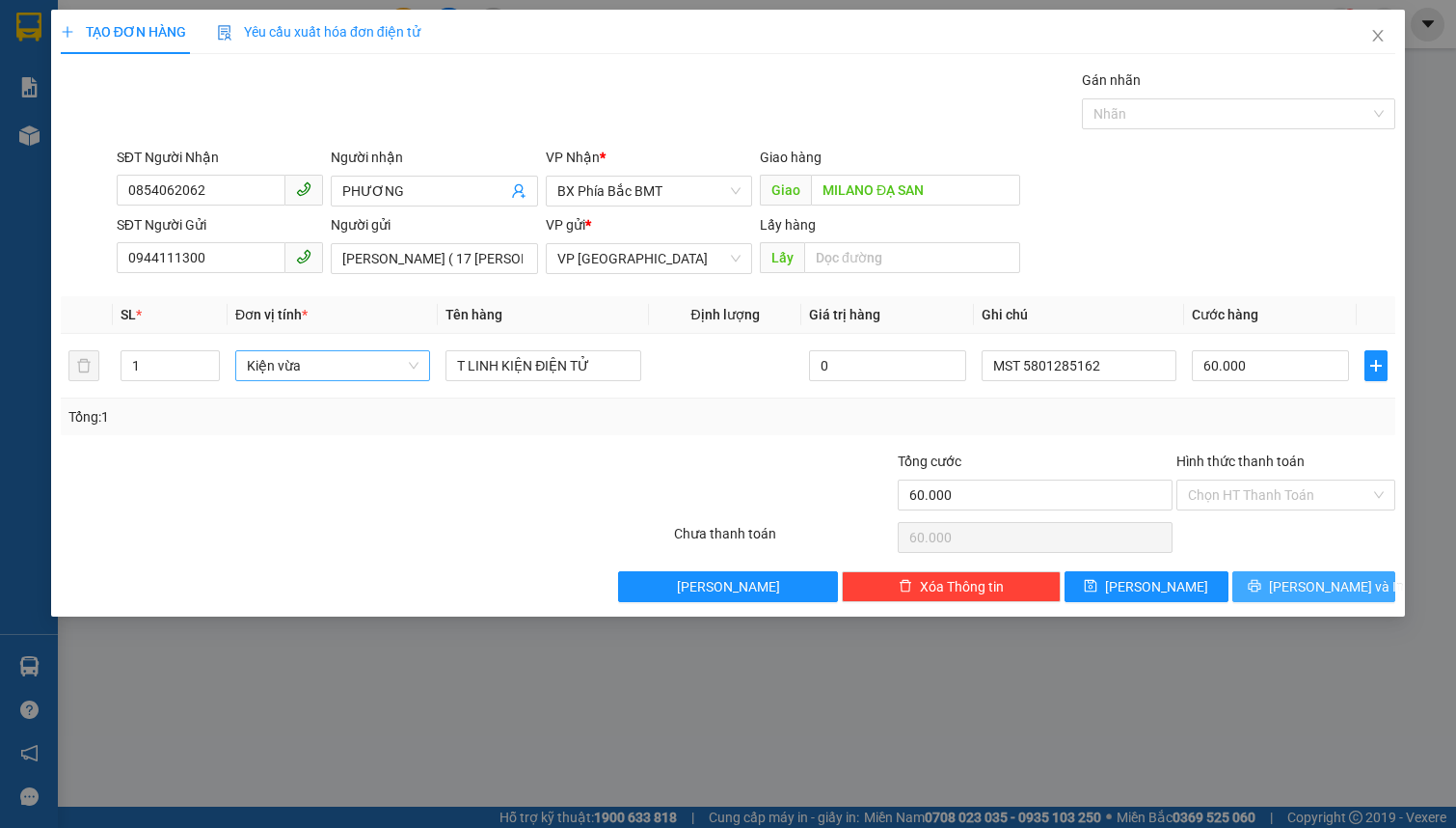
click at [1288, 593] on button "[PERSON_NAME] và In" at bounding box center [1314, 586] width 164 height 30
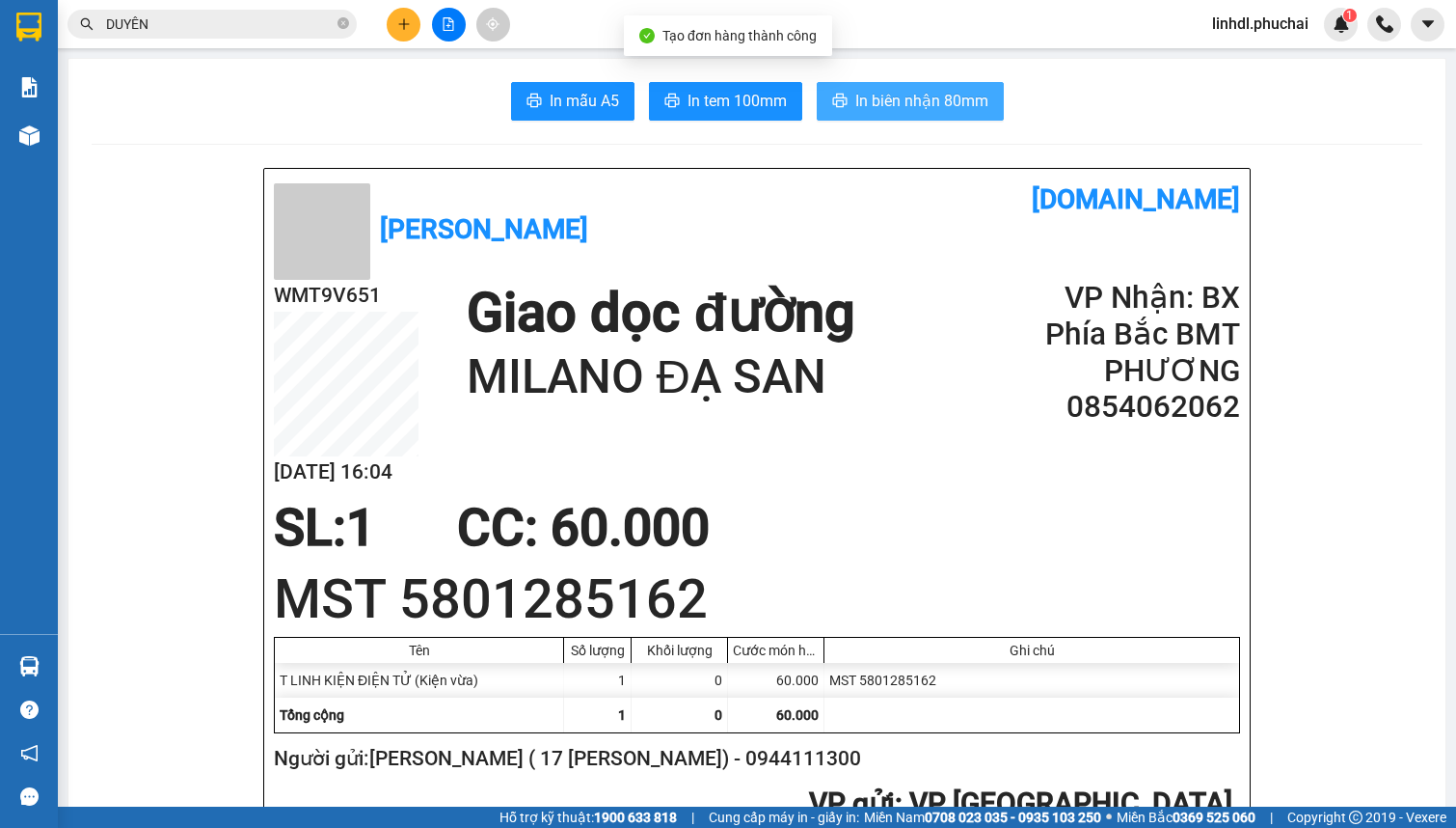
click at [935, 97] on span "In biên nhận 80mm" at bounding box center [921, 100] width 133 height 25
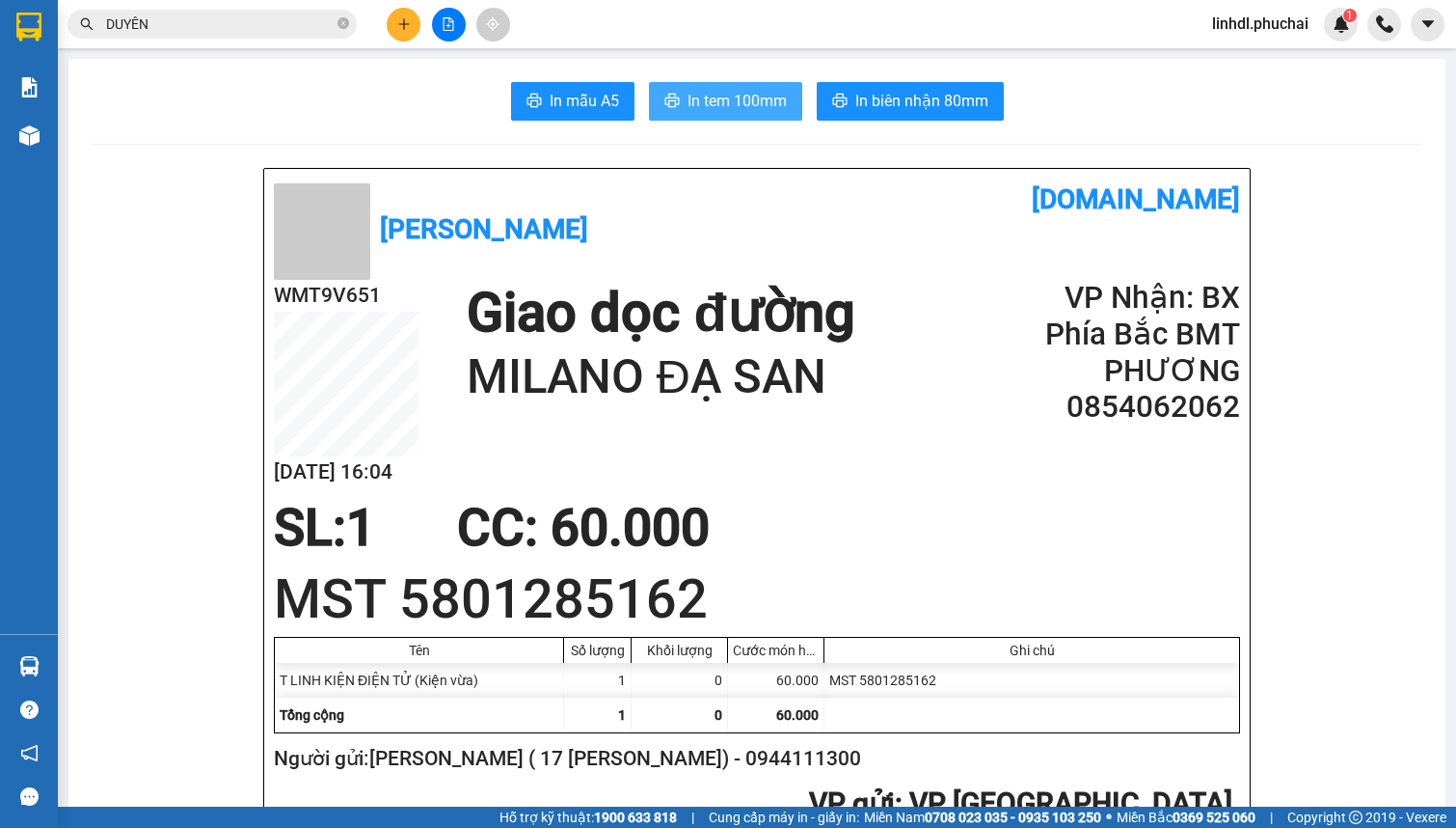
click at [761, 96] on span "In tem 100mm" at bounding box center [736, 100] width 99 height 25
click at [407, 26] on icon "plus" at bounding box center [404, 25] width 14 height 14
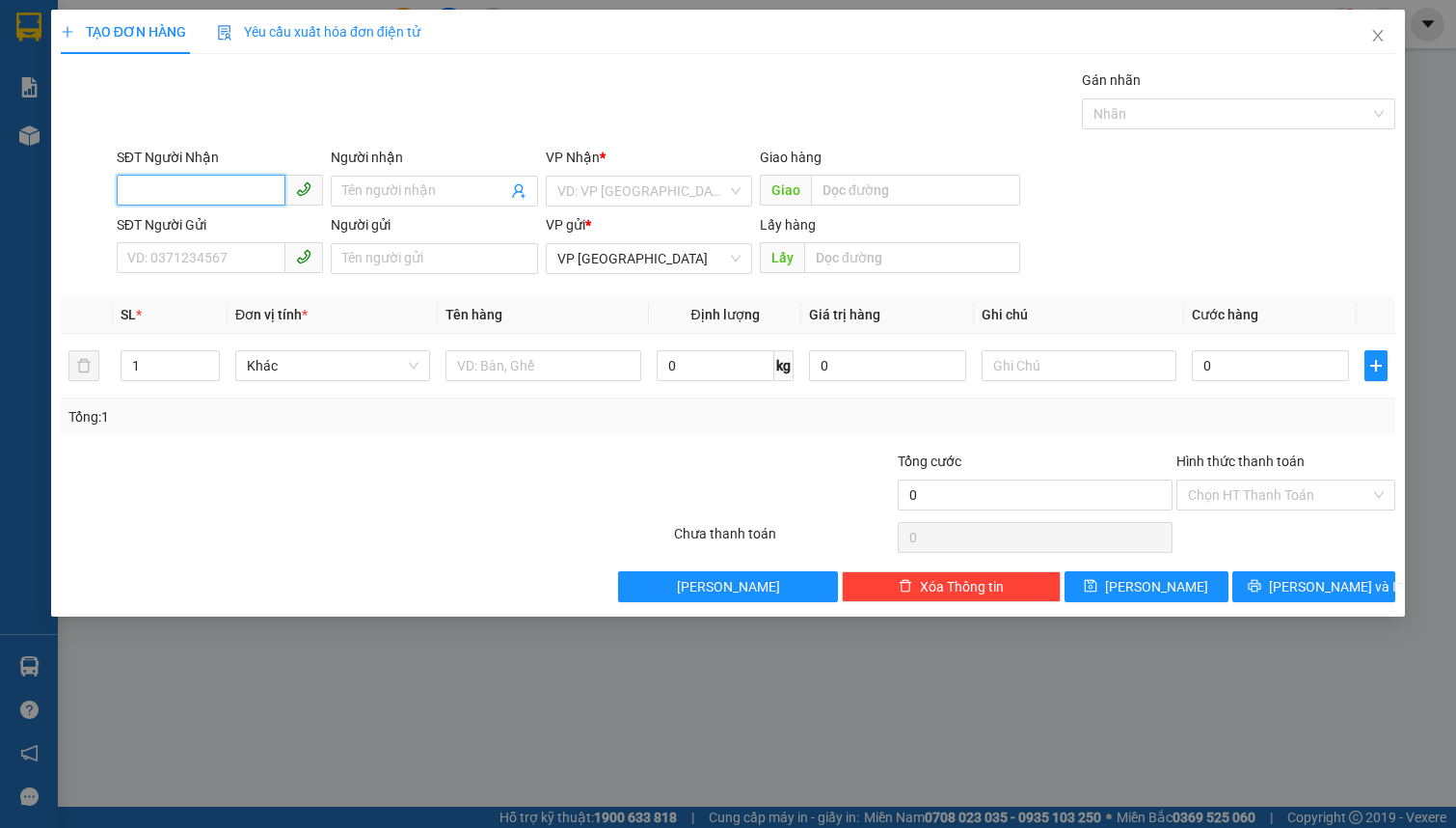
click at [172, 182] on input "SĐT Người Nhận" at bounding box center [202, 190] width 169 height 30
type input "0817476767"
click at [194, 227] on div "0817476767 - Thu thảo" at bounding box center [219, 230] width 183 height 22
type input "Thu thảo"
type input "[PERSON_NAME]"
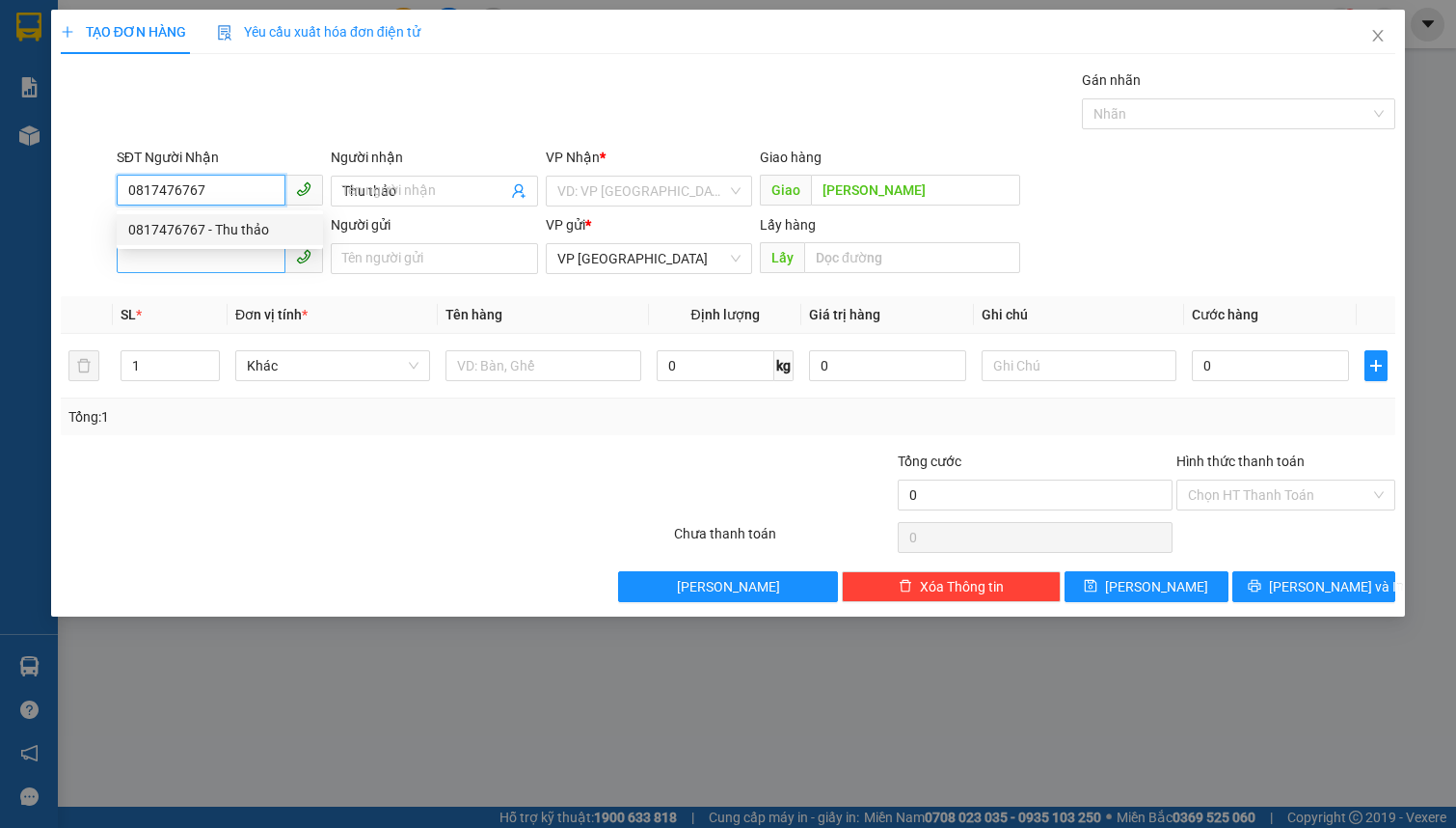
type input "100.000"
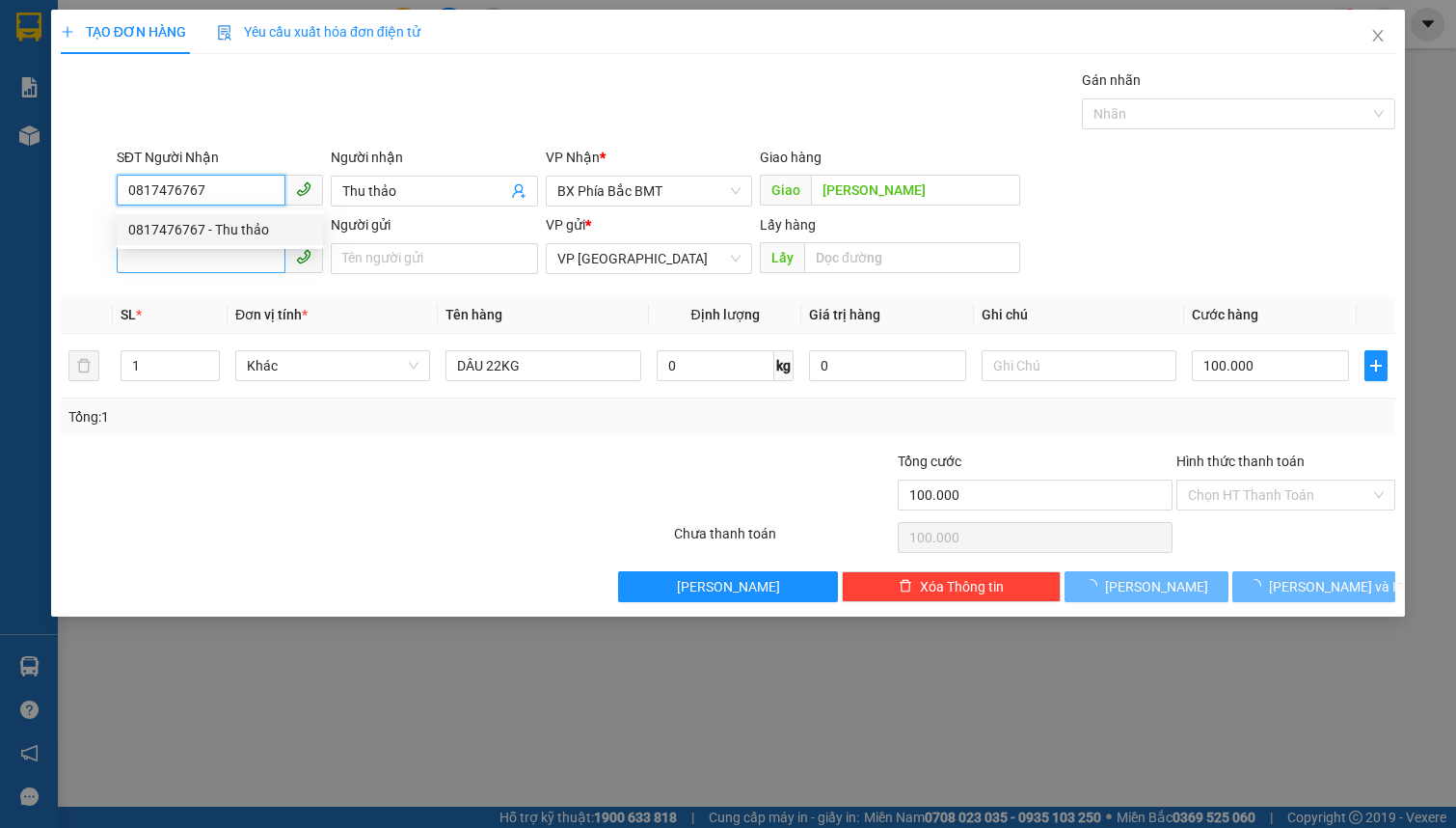
type input "0817476767"
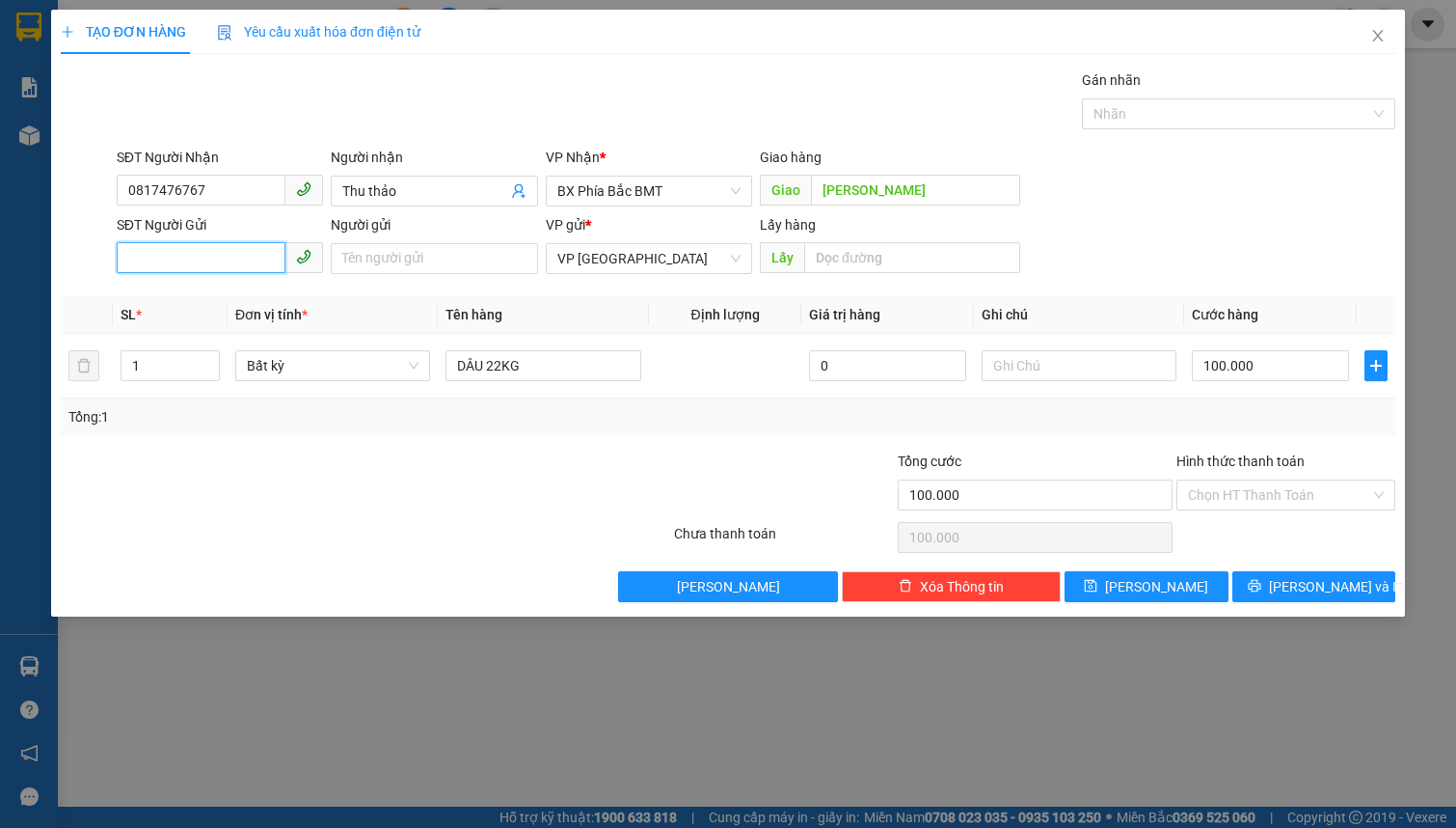
click at [200, 261] on input "SĐT Người Gửi" at bounding box center [202, 257] width 169 height 30
click at [239, 306] on div "0934875557 - [PERSON_NAME] (49 [DEMOGRAPHIC_DATA])" at bounding box center [309, 297] width 362 height 22
type input "0934875557"
type input "[PERSON_NAME] (49 [DEMOGRAPHIC_DATA])"
click at [311, 371] on span "Bất kỳ" at bounding box center [332, 365] width 172 height 29
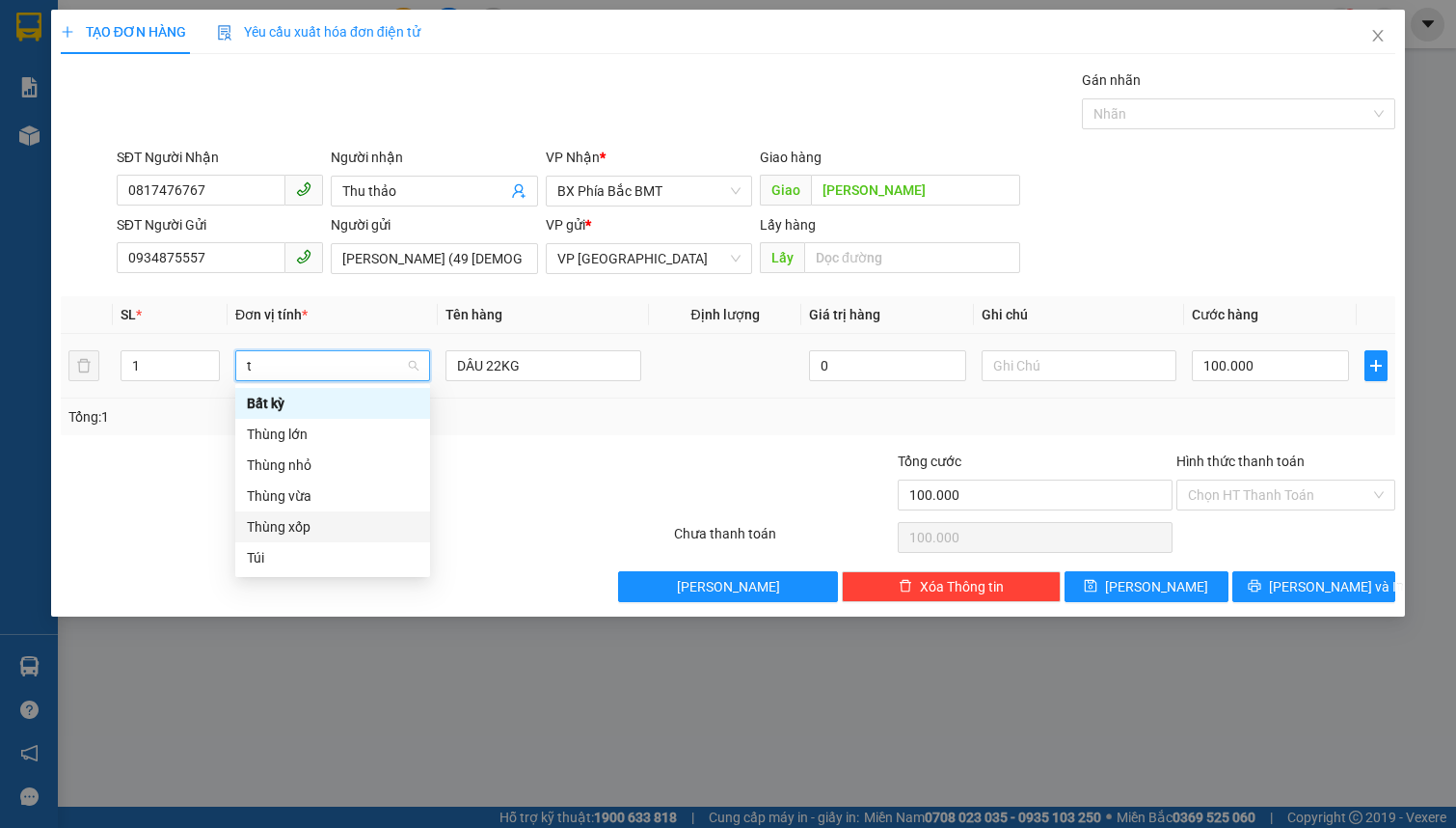
click at [352, 530] on div "Thùng xốp" at bounding box center [332, 527] width 172 height 22
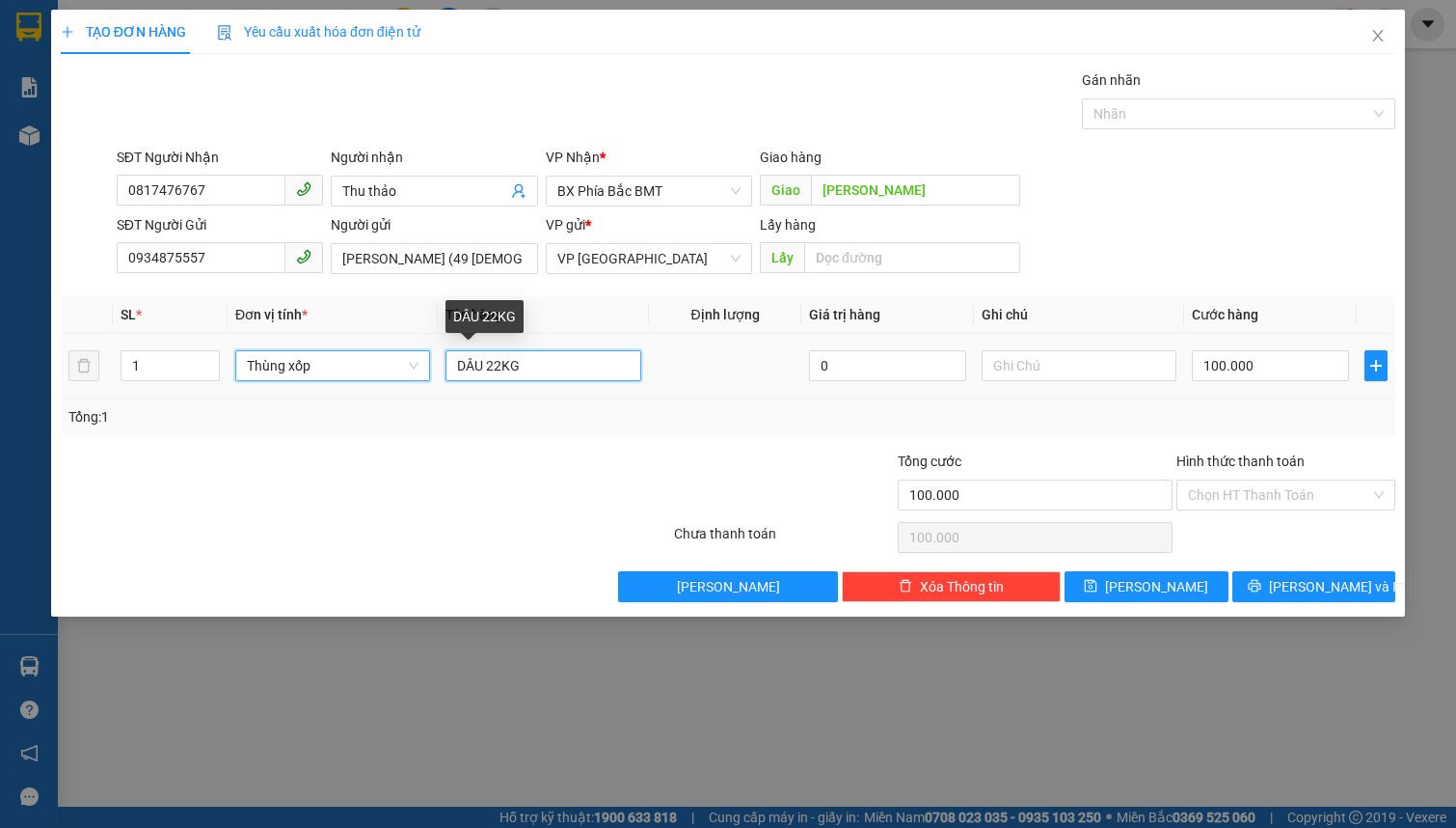
click at [503, 357] on input "DÂU 22KG" at bounding box center [543, 365] width 195 height 30
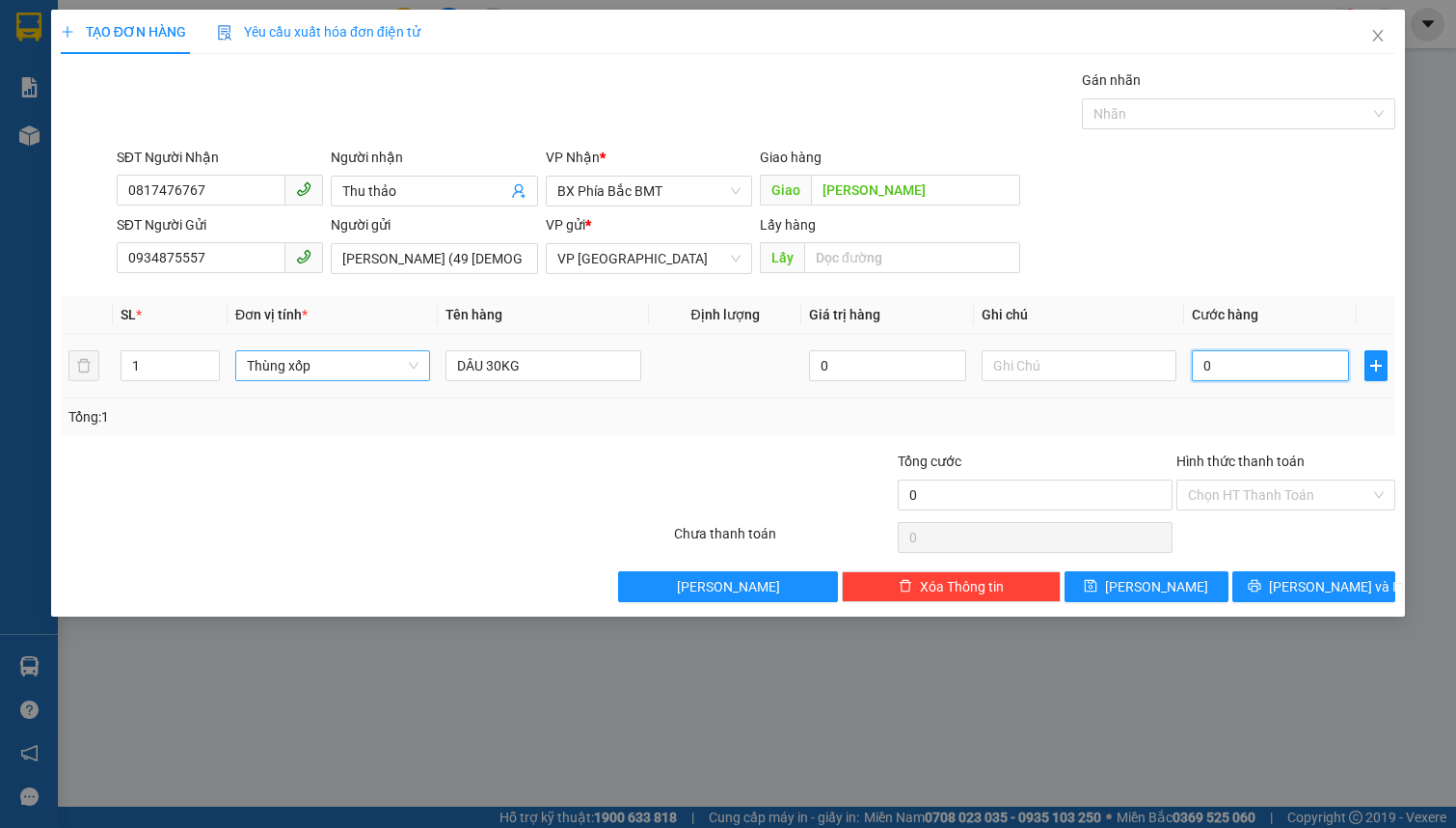
click at [1222, 374] on input "0" at bounding box center [1270, 365] width 157 height 30
click at [1260, 584] on icon "printer" at bounding box center [1253, 586] width 13 height 13
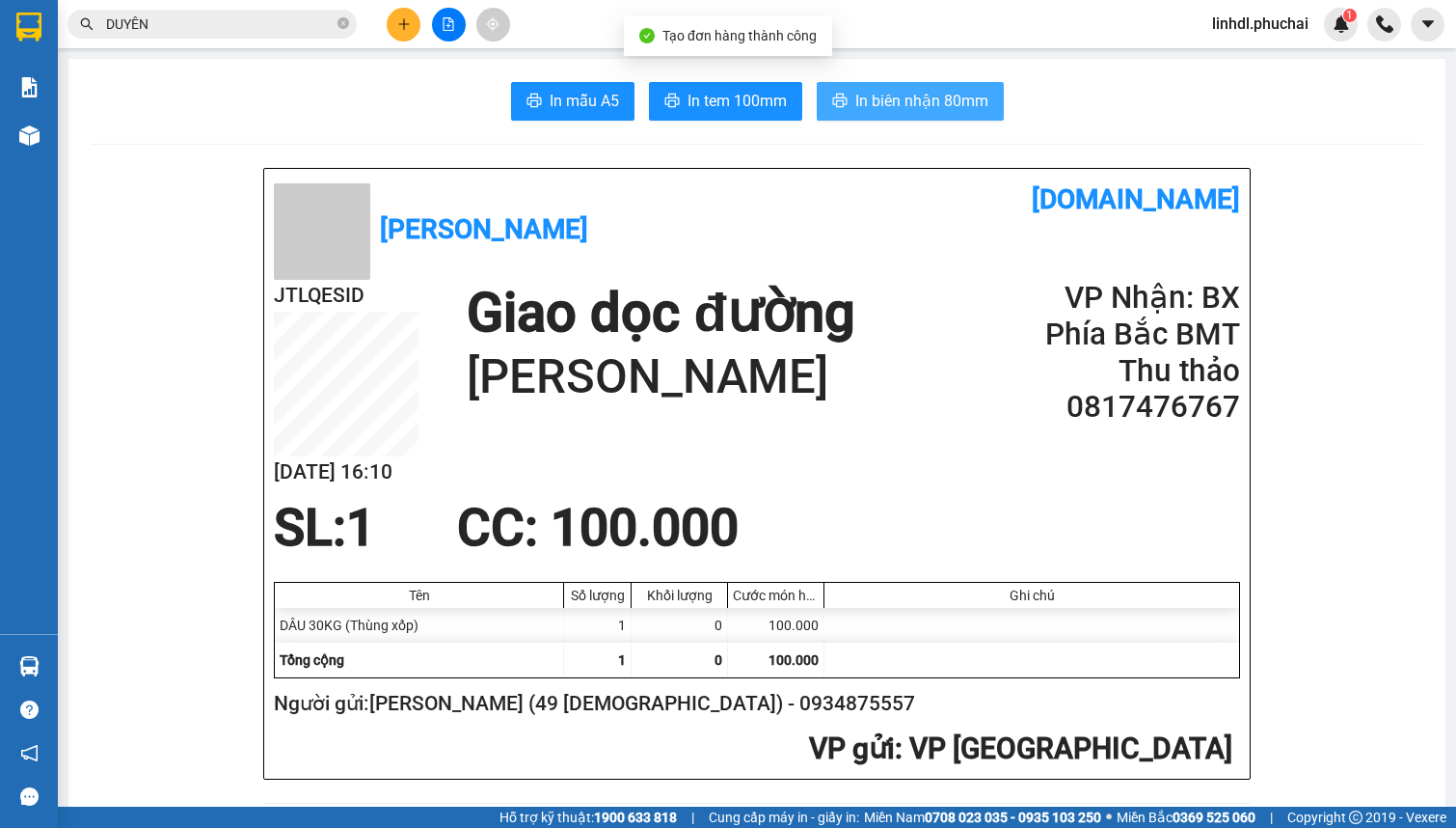
click at [956, 113] on span "In biên nhận 80mm" at bounding box center [921, 100] width 133 height 25
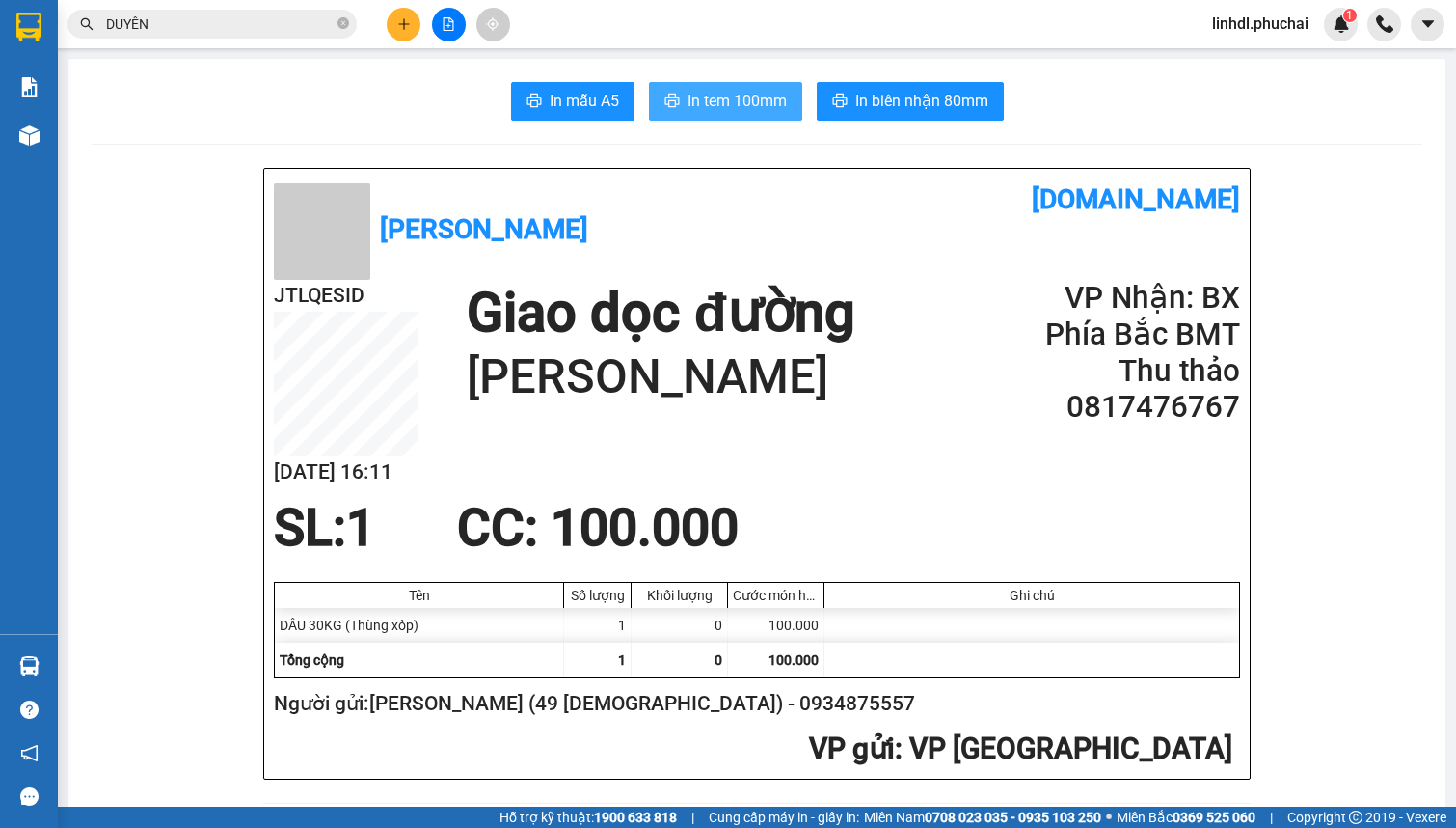
click at [670, 99] on icon "printer" at bounding box center [672, 100] width 16 height 16
click at [399, 28] on icon "plus" at bounding box center [404, 25] width 14 height 14
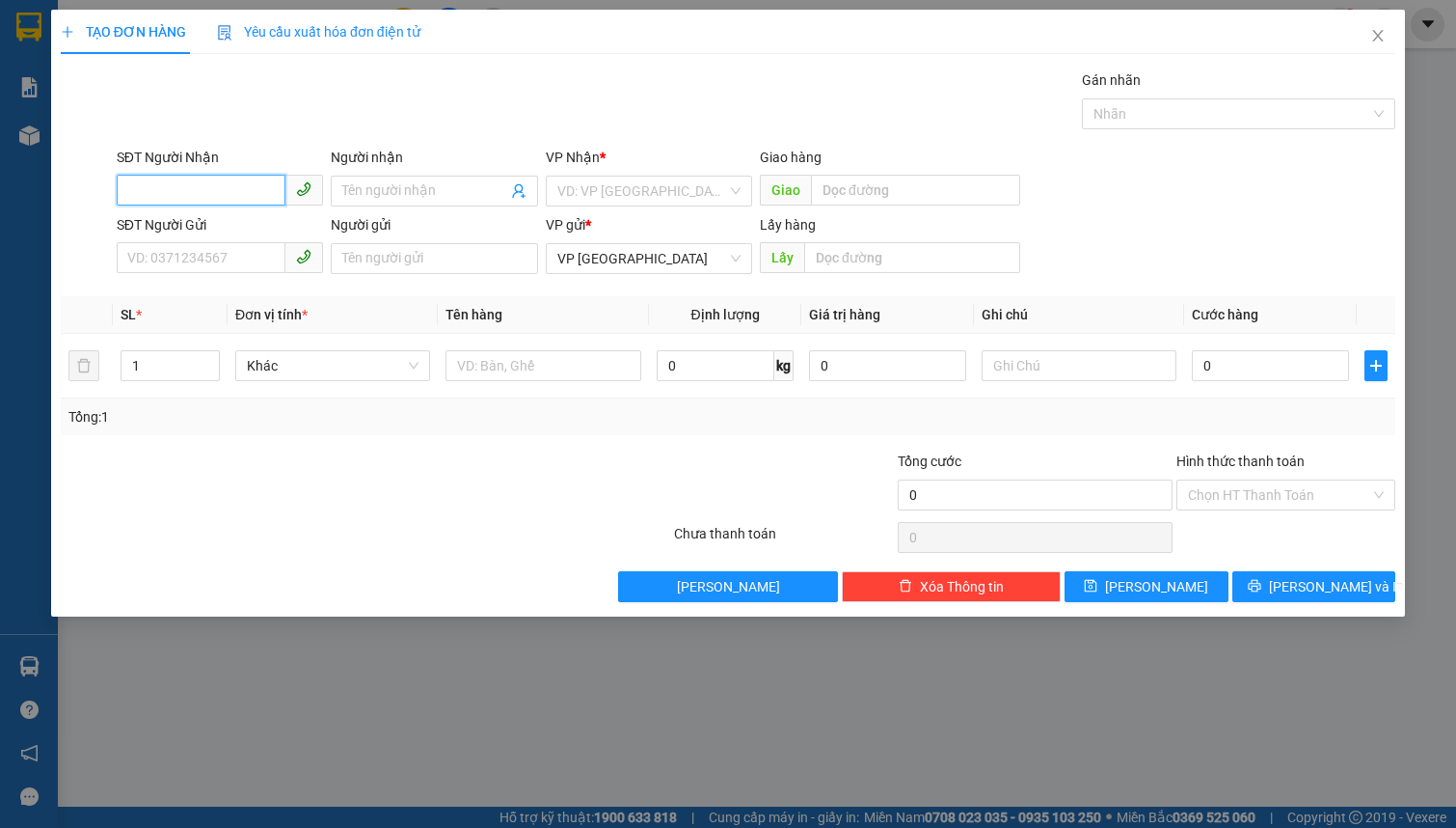
click at [220, 196] on input "SĐT Người Nhận" at bounding box center [202, 190] width 169 height 30
click at [1370, 31] on icon "close" at bounding box center [1378, 35] width 16 height 16
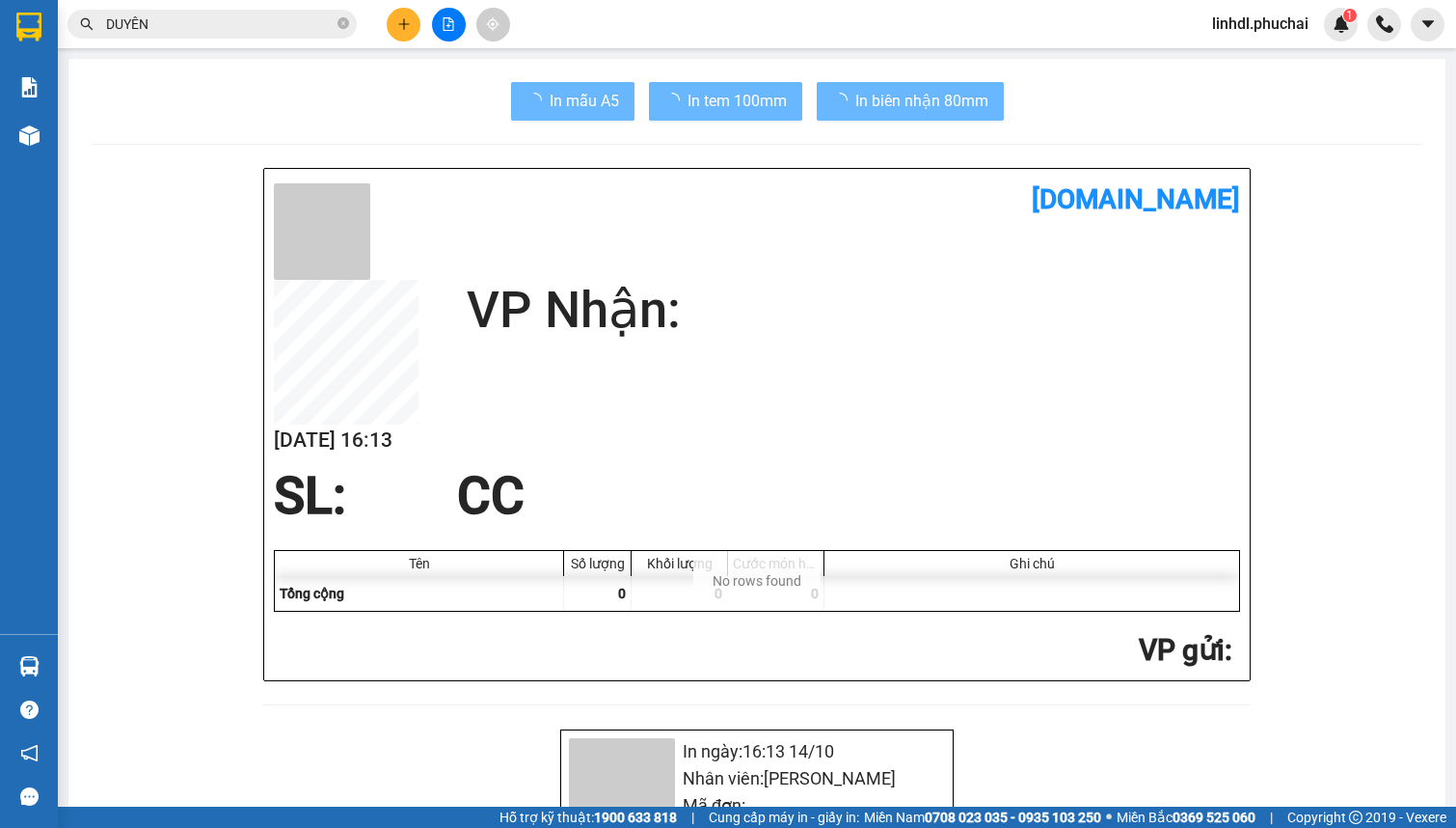
click at [279, 23] on input "DUYÊN" at bounding box center [219, 25] width 227 height 22
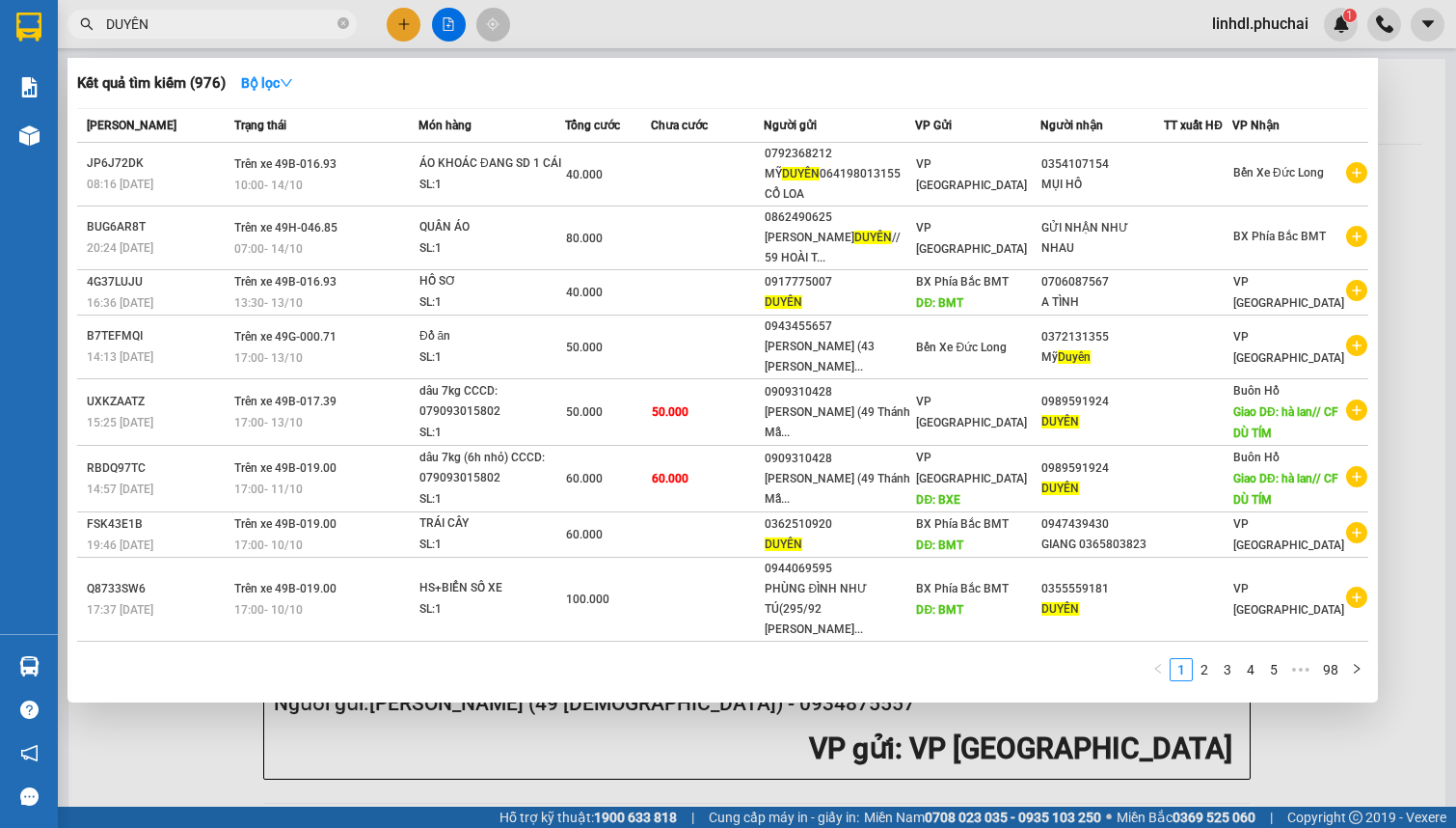
click at [279, 23] on input "DUYÊN" at bounding box center [219, 25] width 227 height 22
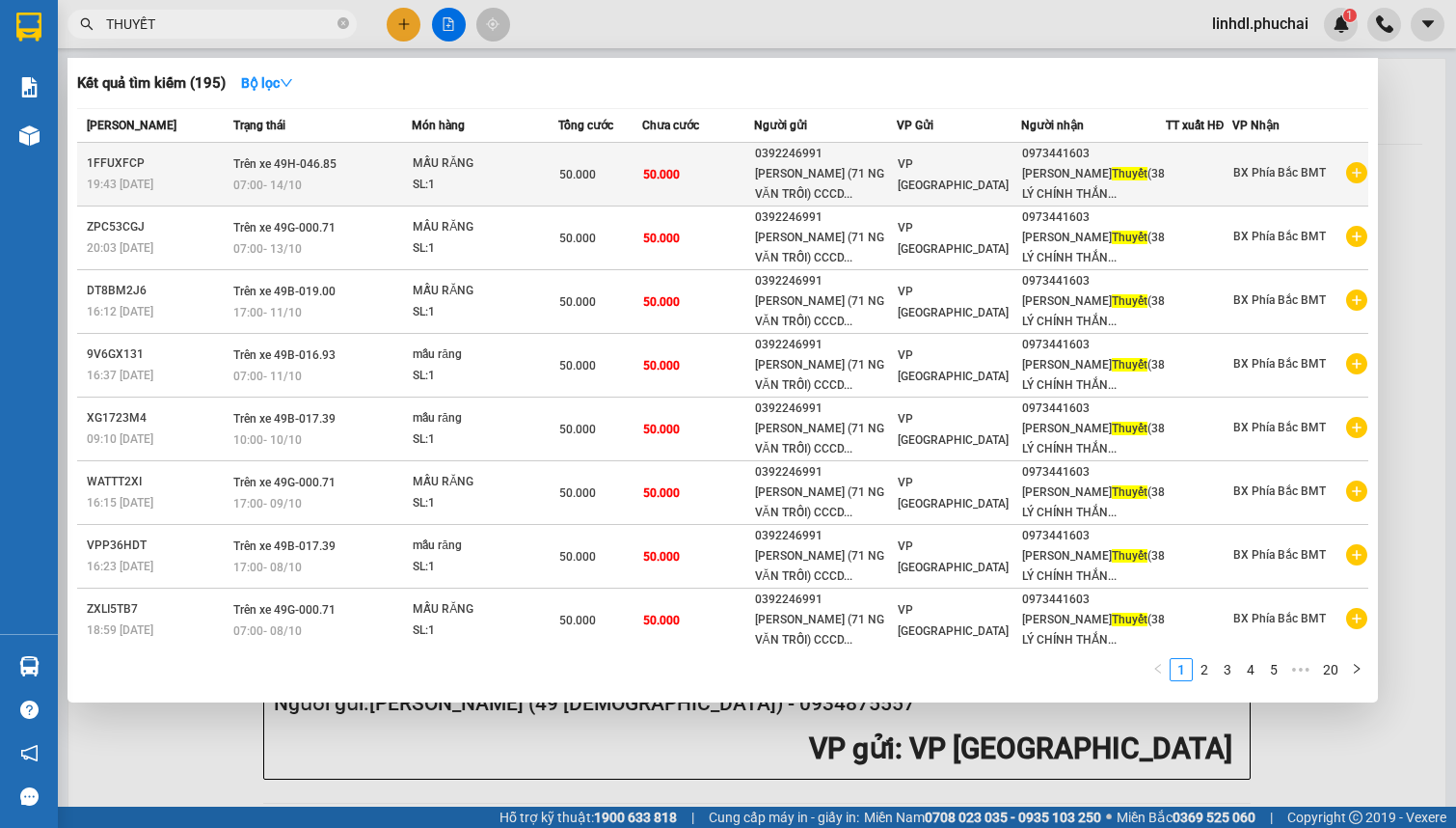
click at [850, 177] on div "[PERSON_NAME] (71 NG VĂN TRỖI) CCCD..." at bounding box center [825, 184] width 141 height 40
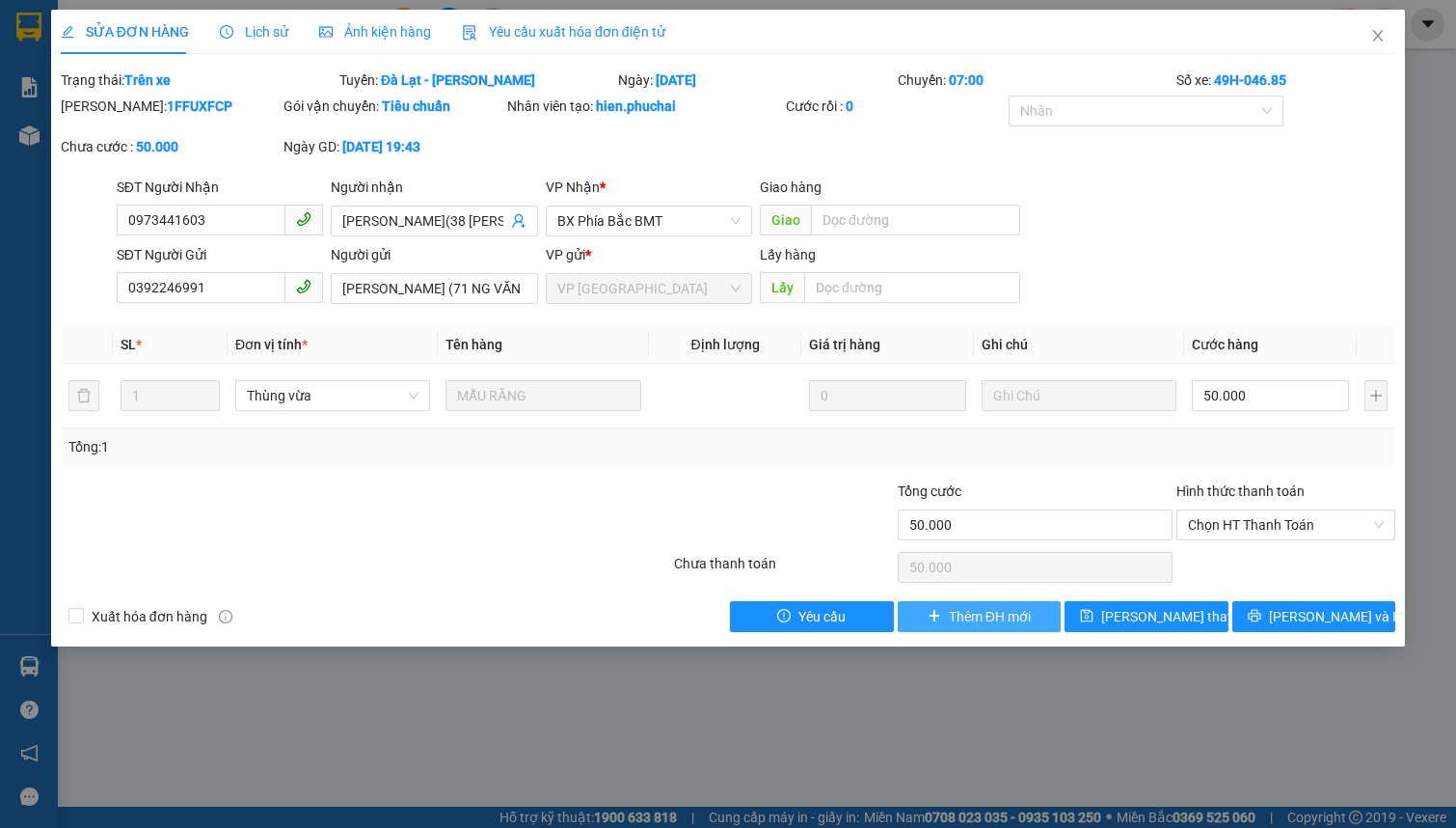
click at [1021, 618] on span "Thêm ĐH mới" at bounding box center [989, 617] width 82 height 22
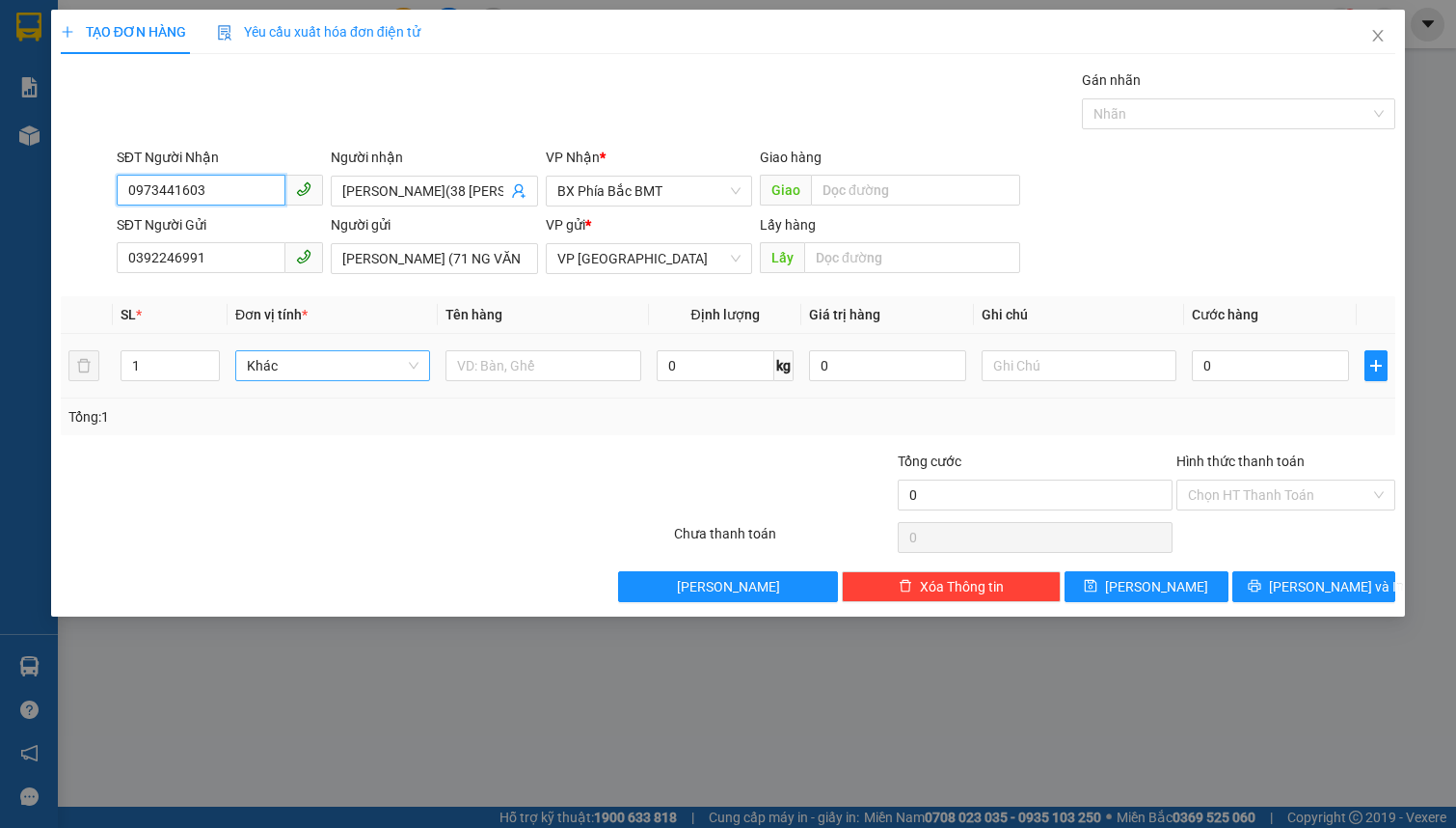
click at [273, 367] on span "Khác" at bounding box center [332, 365] width 172 height 29
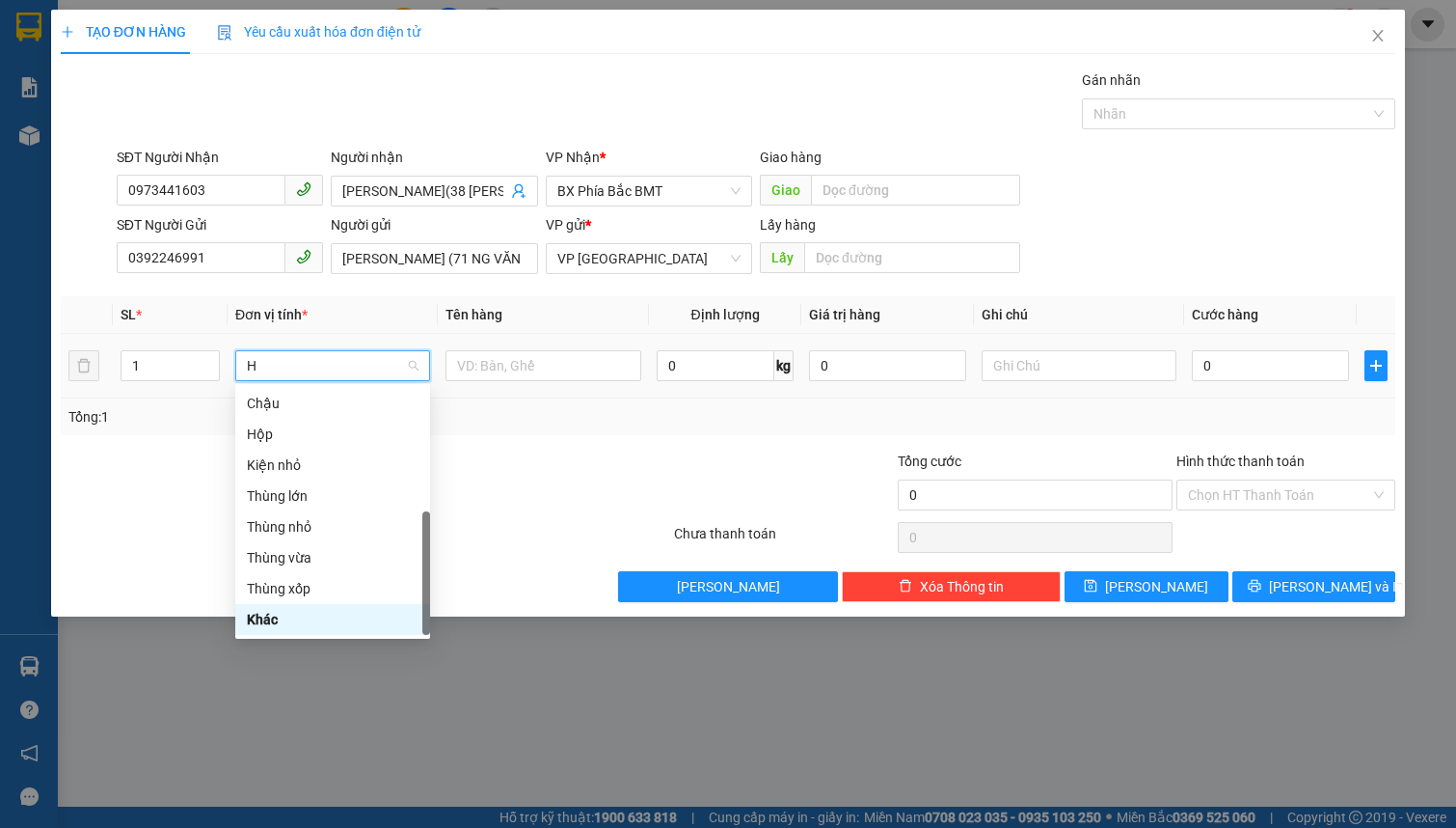
scroll to position [30, 0]
click at [277, 436] on div "Hộp" at bounding box center [332, 436] width 172 height 22
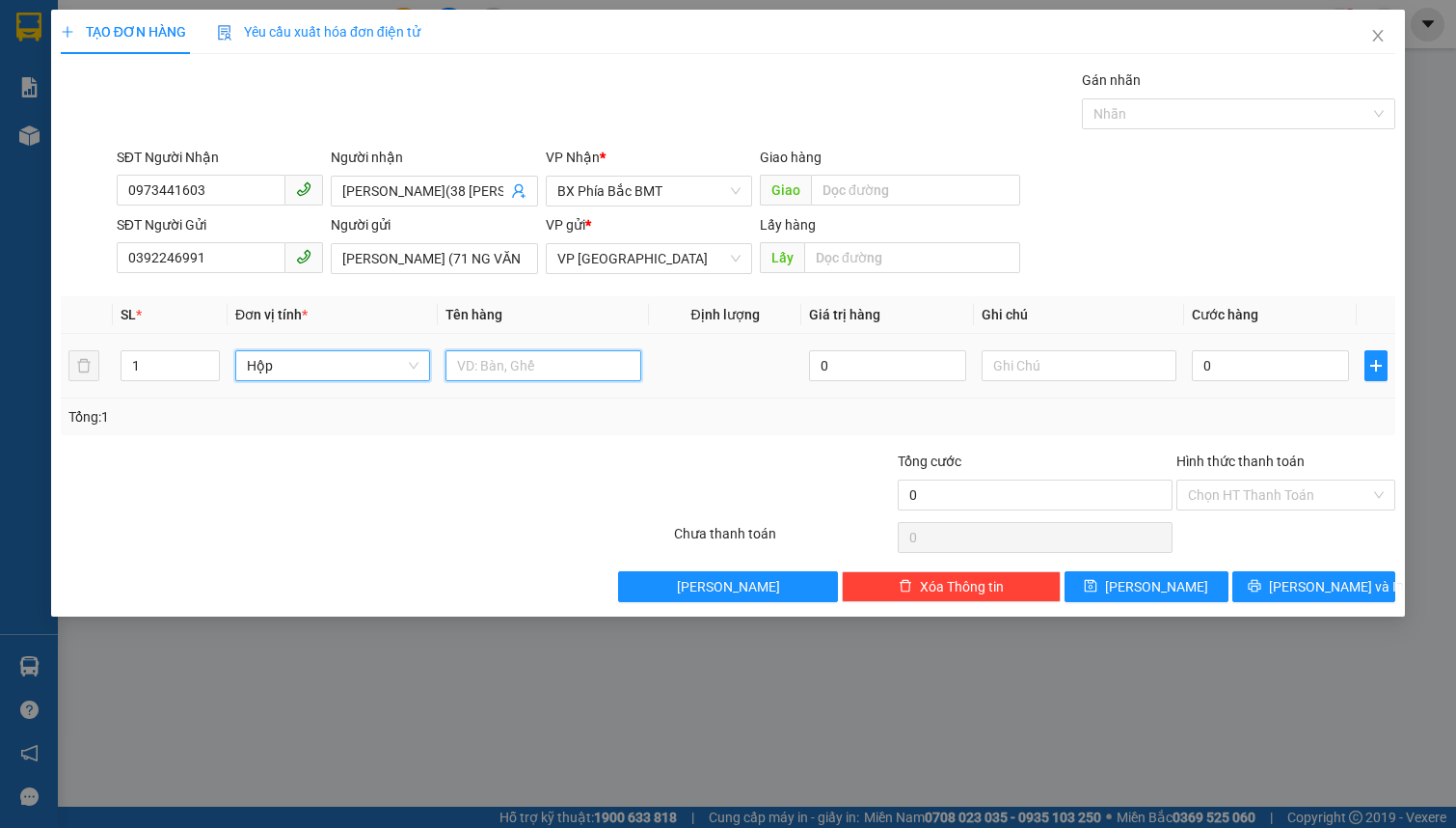
click at [518, 363] on input "text" at bounding box center [543, 365] width 195 height 30
click at [1269, 368] on input "0" at bounding box center [1270, 365] width 157 height 30
click at [1055, 374] on input "text" at bounding box center [1079, 365] width 195 height 30
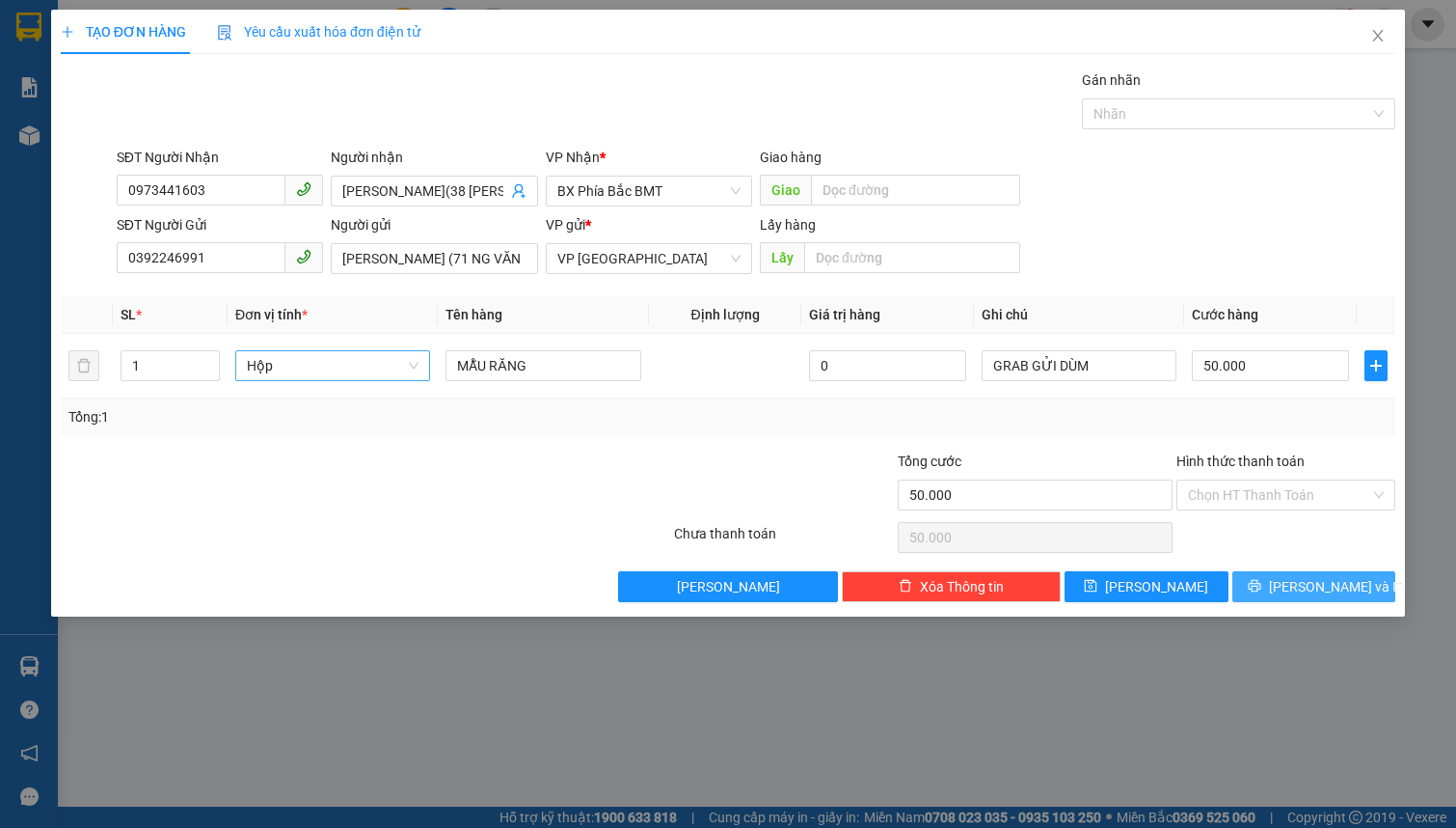
click at [1298, 595] on span "[PERSON_NAME] và In" at bounding box center [1336, 587] width 135 height 22
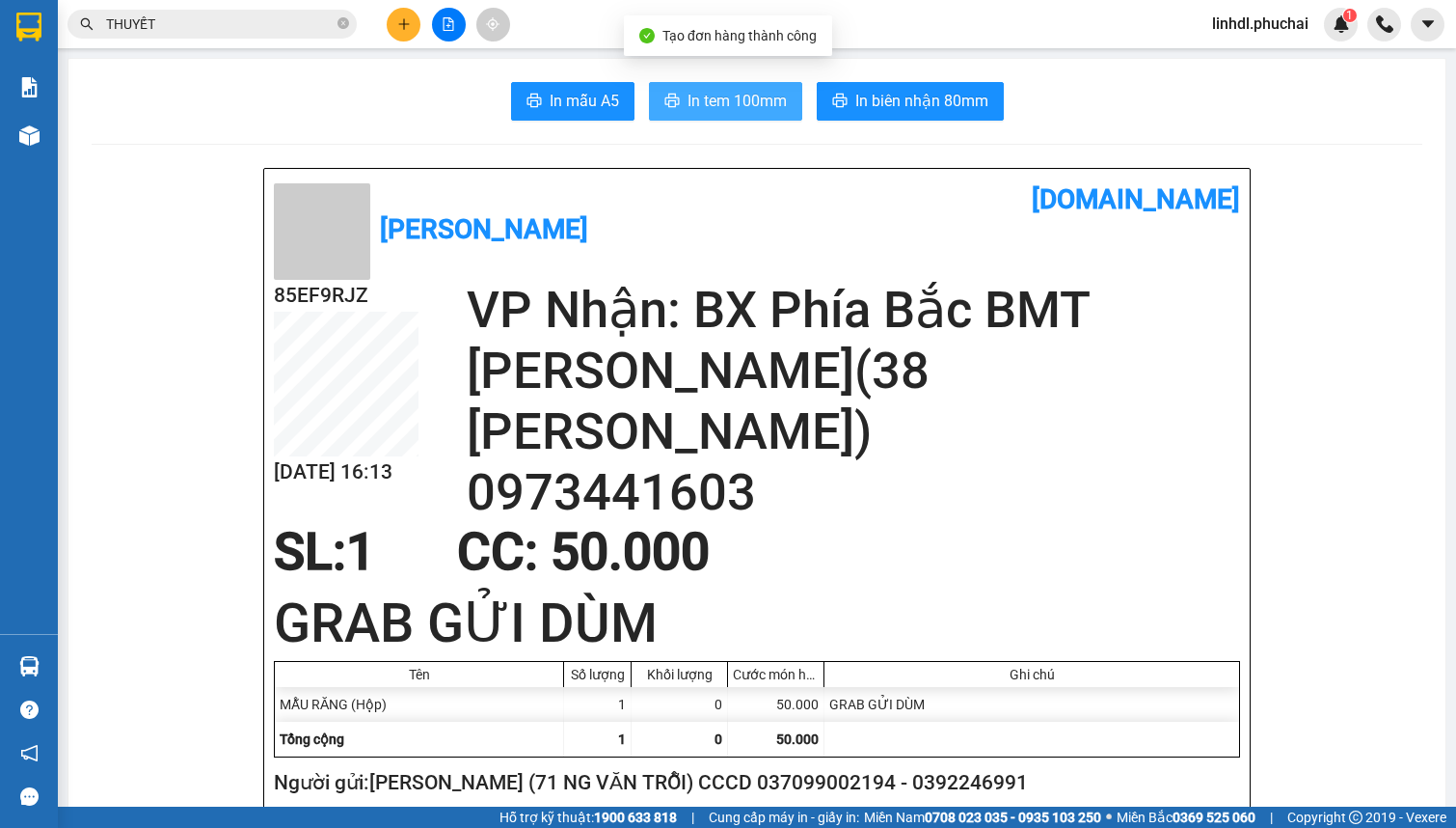
click at [724, 99] on span "In tem 100mm" at bounding box center [736, 100] width 99 height 25
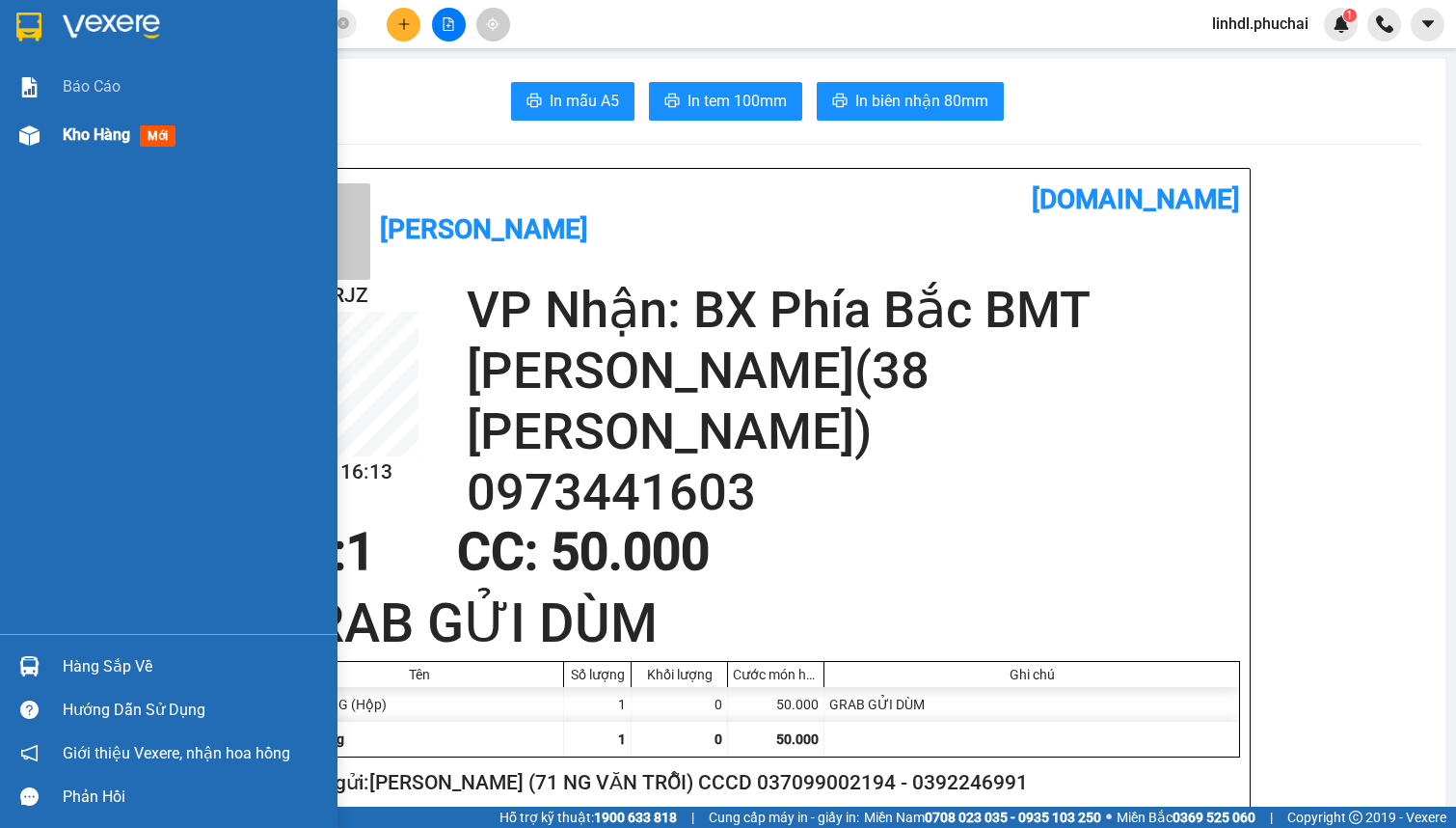
click at [53, 140] on div "Kho hàng mới" at bounding box center [168, 135] width 337 height 48
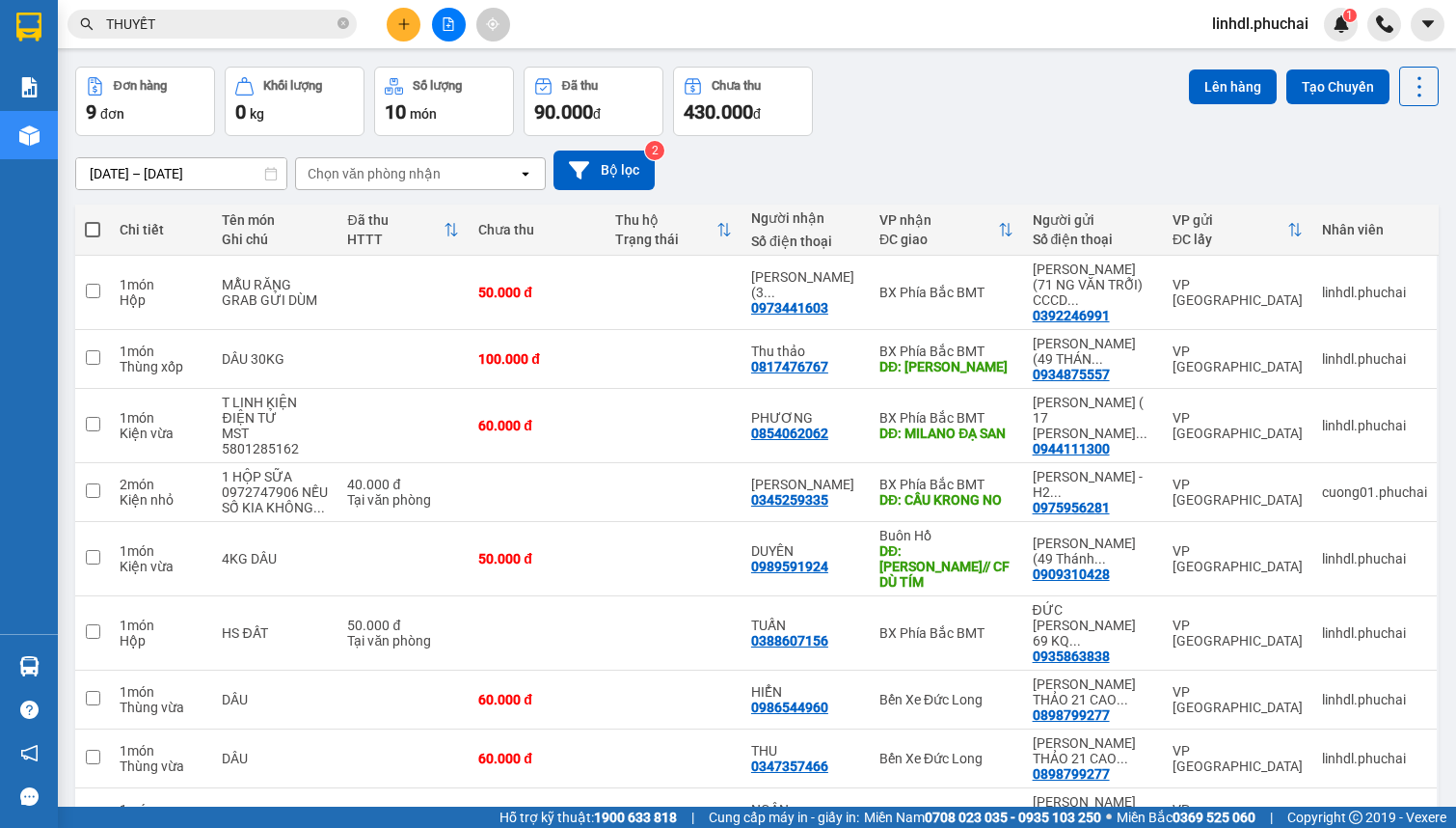
scroll to position [154, 0]
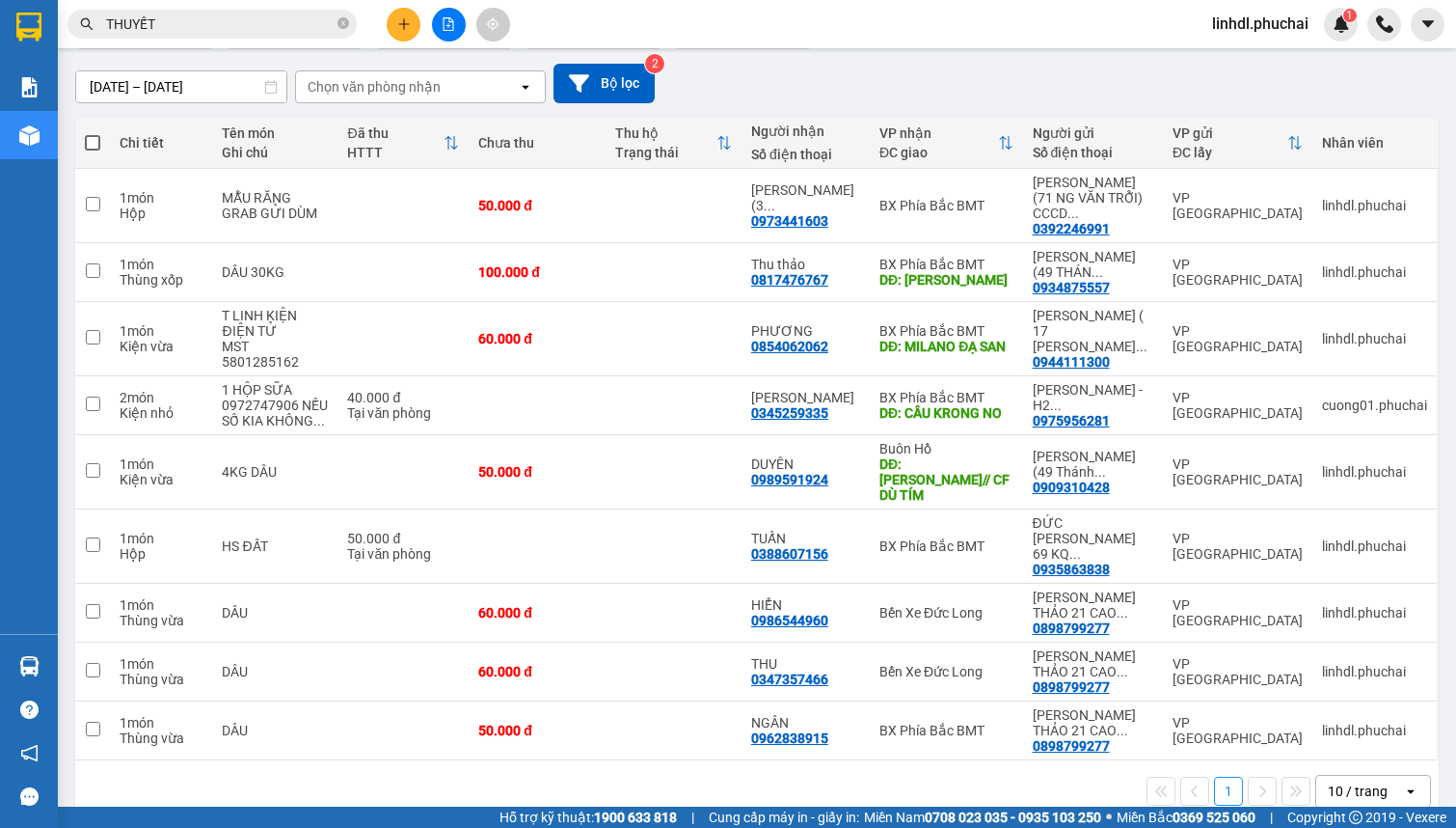
click at [405, 30] on button at bounding box center [403, 25] width 33 height 33
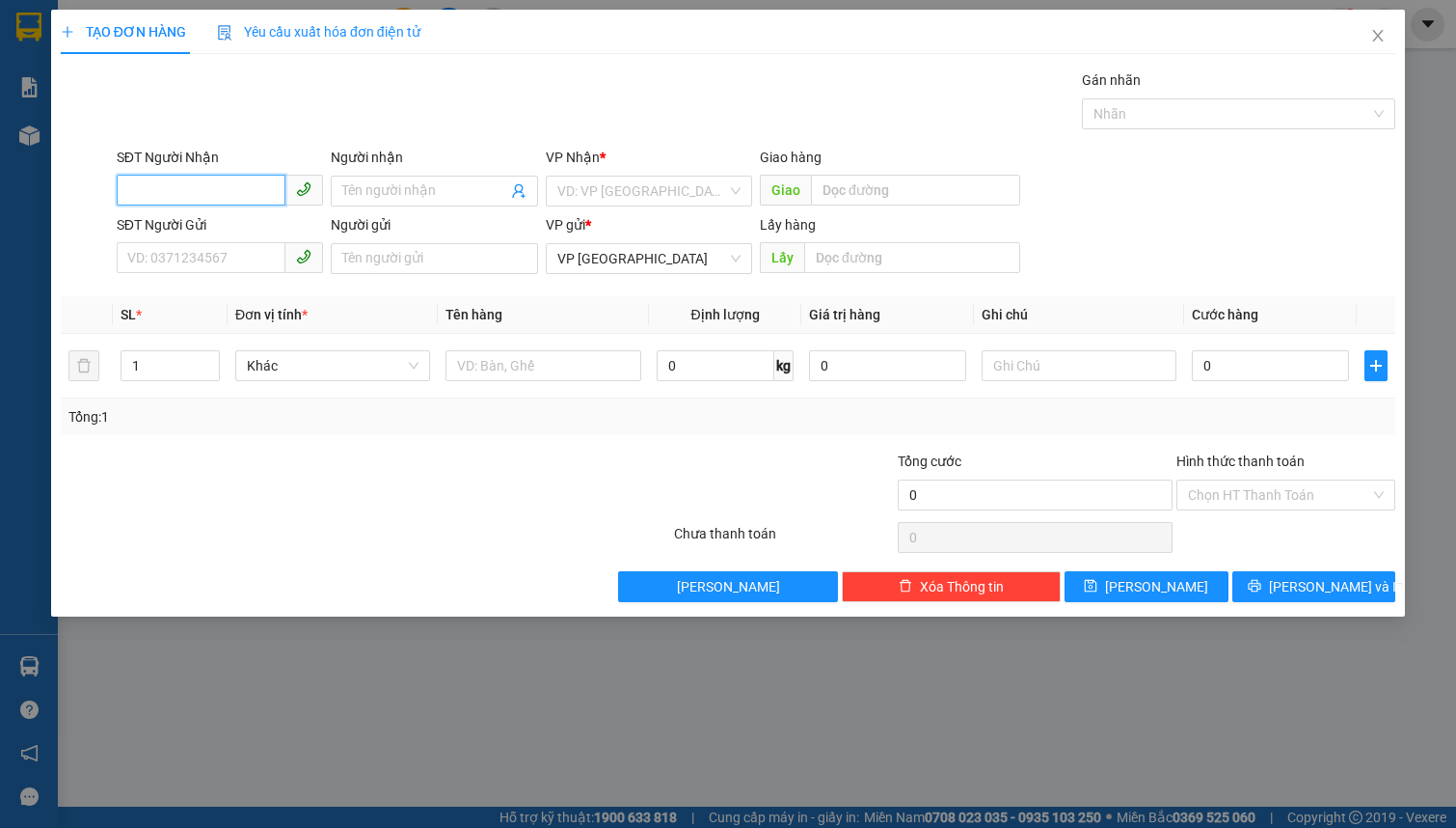
click at [251, 200] on input "SĐT Người Nhận" at bounding box center [202, 190] width 169 height 30
click at [254, 226] on div "0896408259 - XUÂN" at bounding box center [219, 230] width 183 height 22
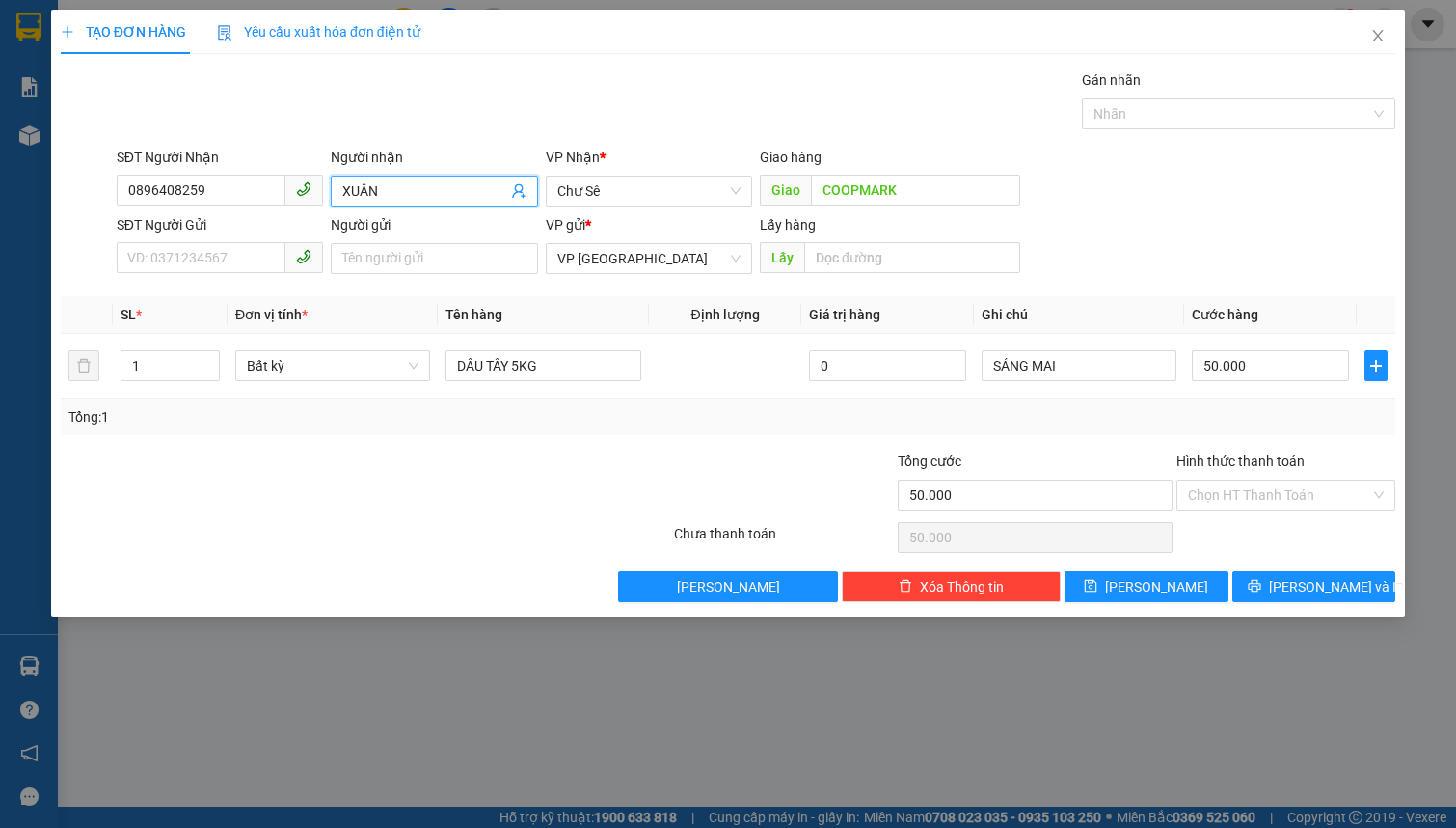
click at [419, 193] on input "XUÂN" at bounding box center [424, 191] width 164 height 22
click at [935, 183] on input "COOPMARK" at bounding box center [915, 190] width 209 height 30
click at [214, 264] on input "SĐT Người Gửi" at bounding box center [202, 257] width 169 height 30
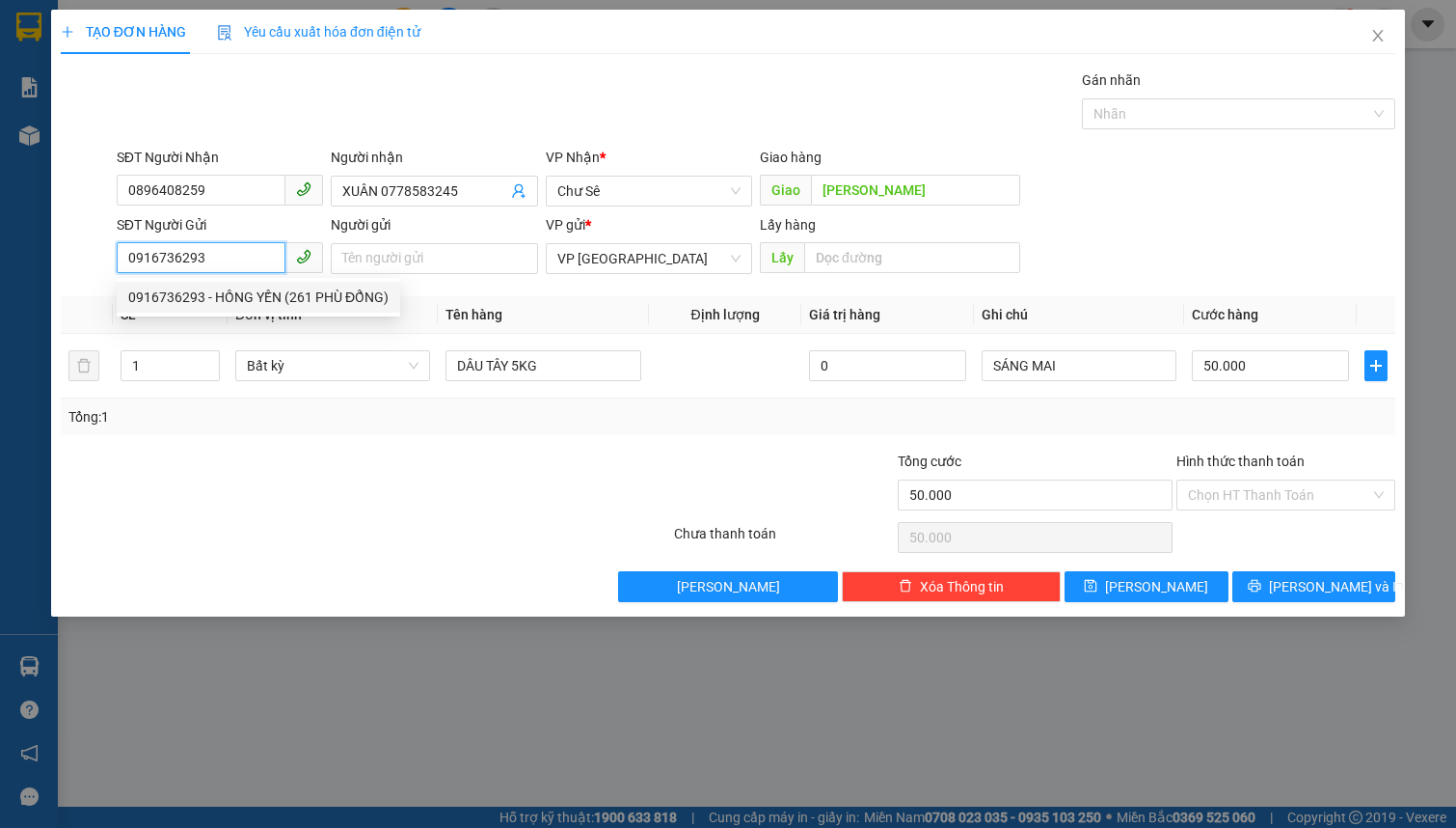
click at [249, 290] on div "0916736293 - HỒNG YẾN (261 PHÙ ĐỔNG)" at bounding box center [258, 297] width 261 height 22
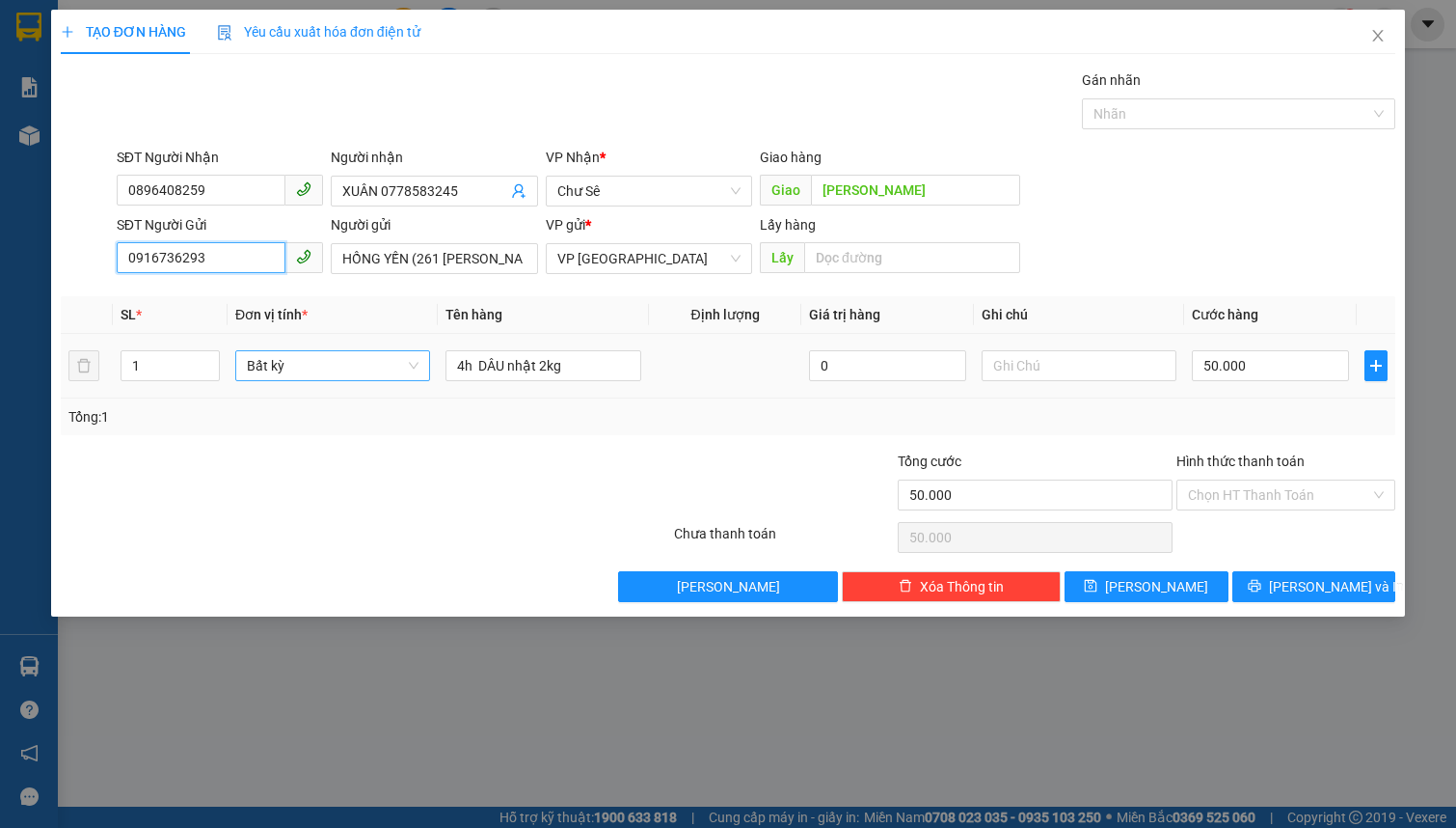
click at [309, 369] on span "Bất kỳ" at bounding box center [332, 365] width 172 height 29
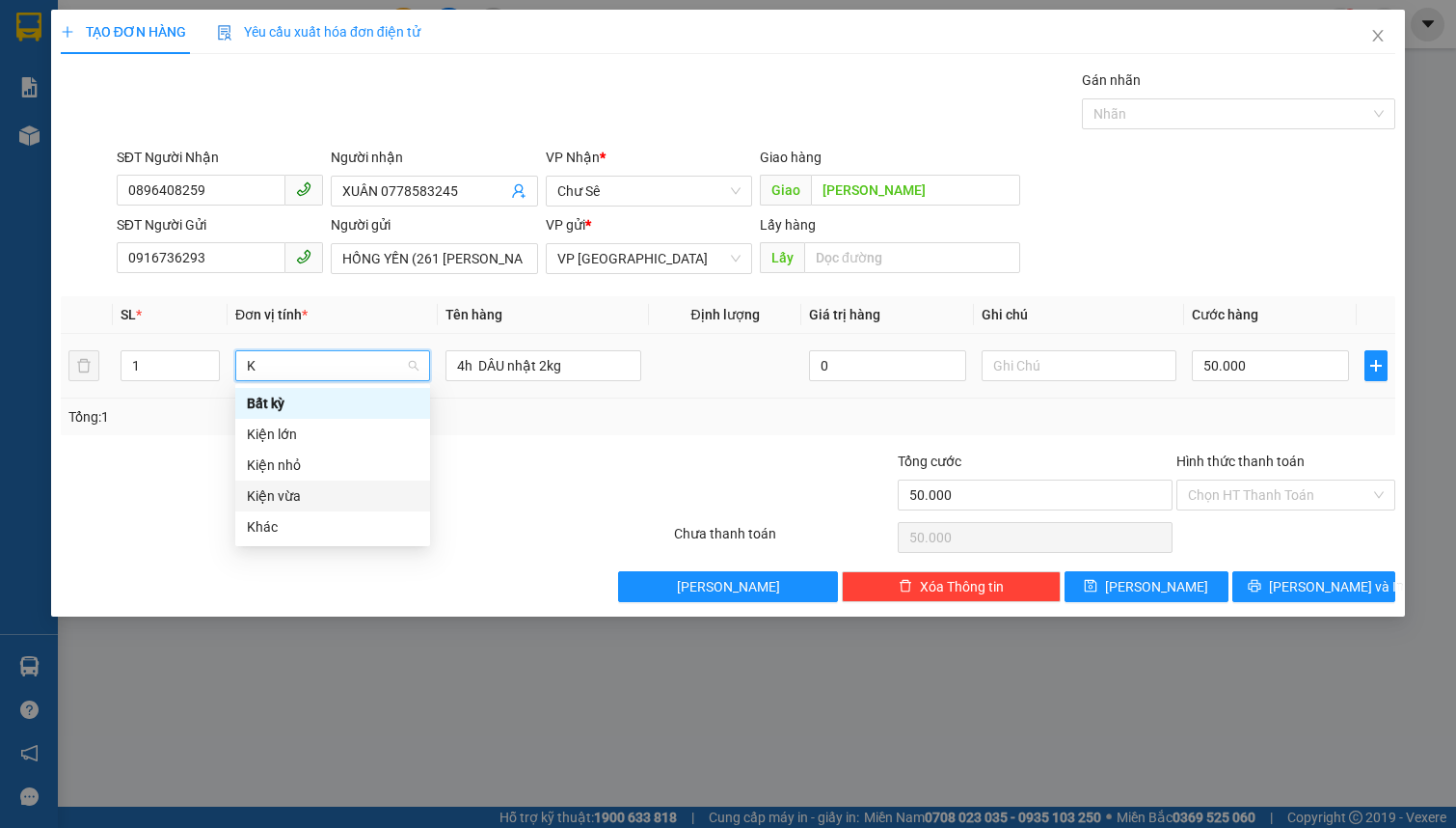
click at [333, 498] on div "Kiện vừa" at bounding box center [332, 496] width 172 height 22
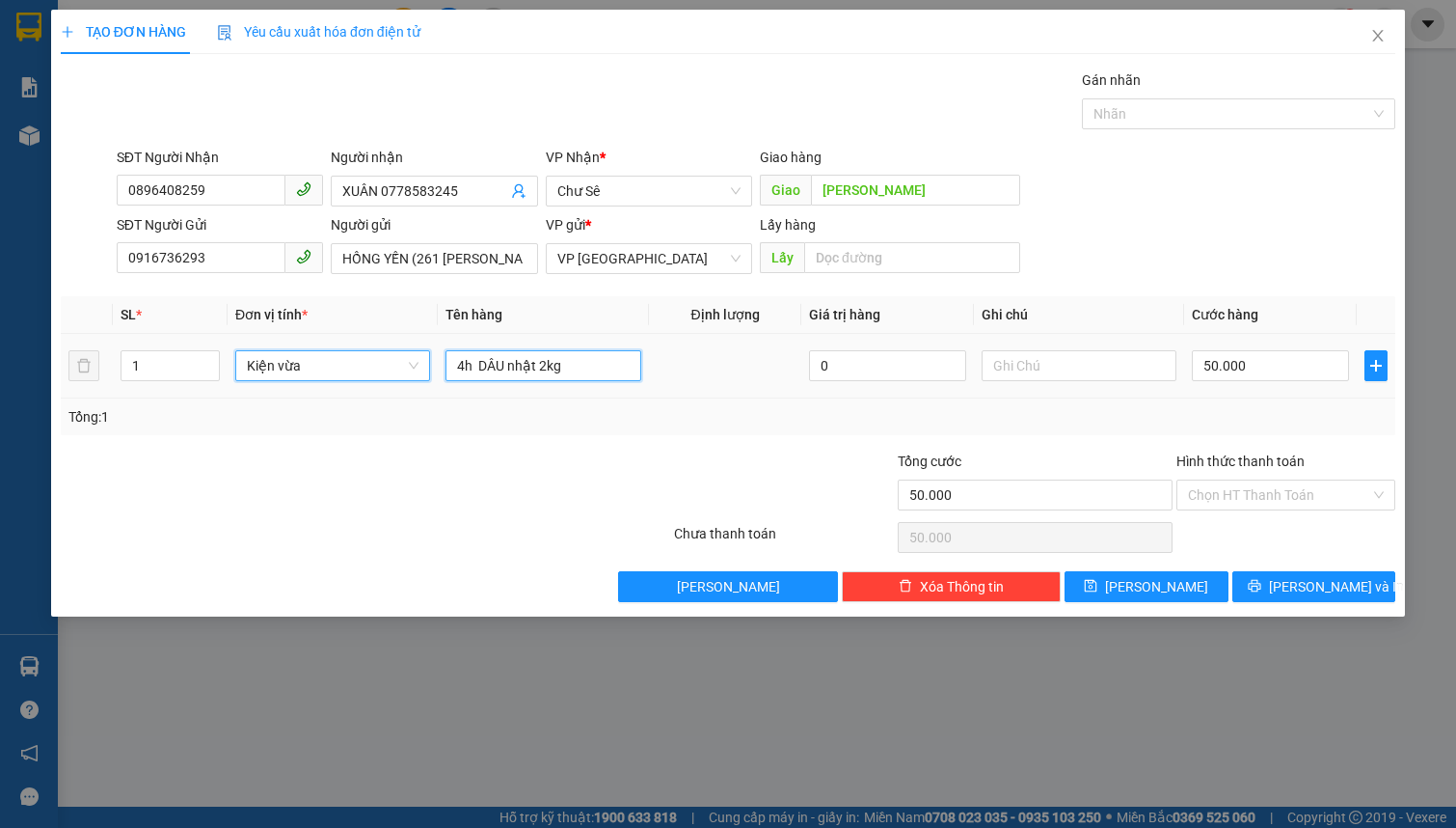
click at [544, 362] on input "4h DÂU nhật 2kg" at bounding box center [543, 365] width 195 height 30
click at [1239, 370] on input "0" at bounding box center [1270, 365] width 157 height 30
click at [1261, 590] on icon "printer" at bounding box center [1254, 586] width 14 height 14
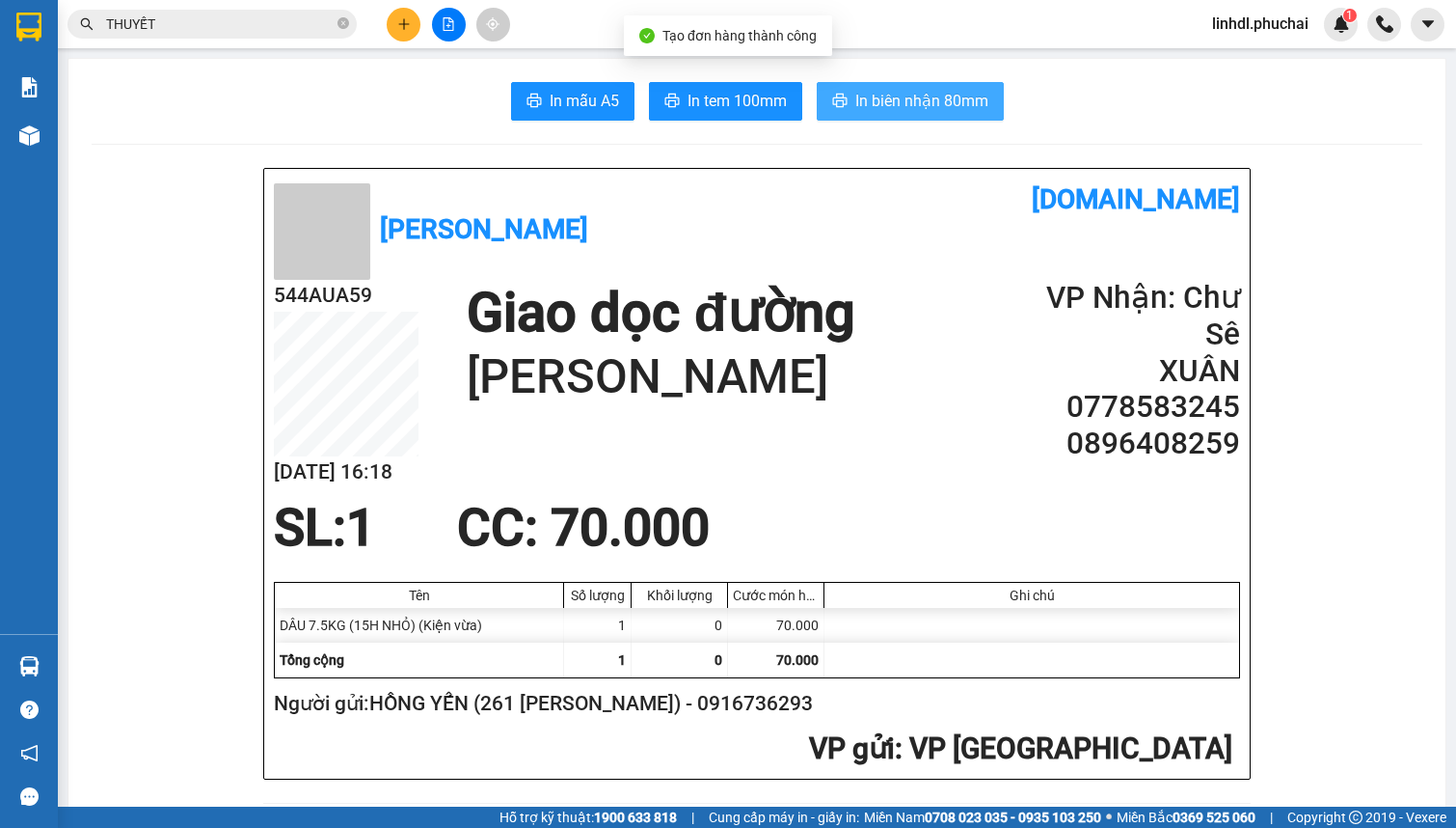
click at [898, 100] on span "In biên nhận 80mm" at bounding box center [921, 100] width 133 height 25
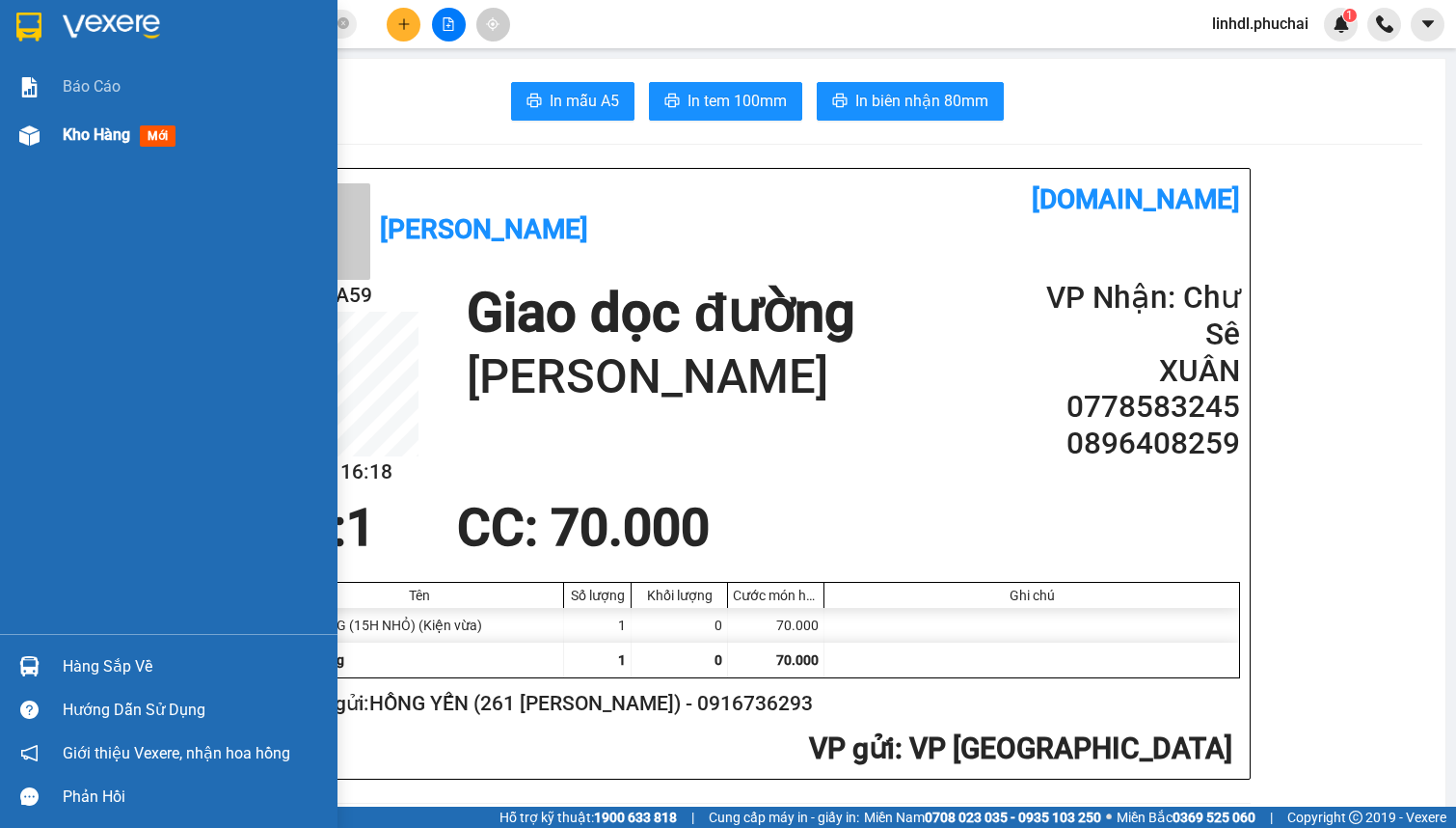
click at [87, 142] on span "Kho hàng" at bounding box center [96, 135] width 68 height 19
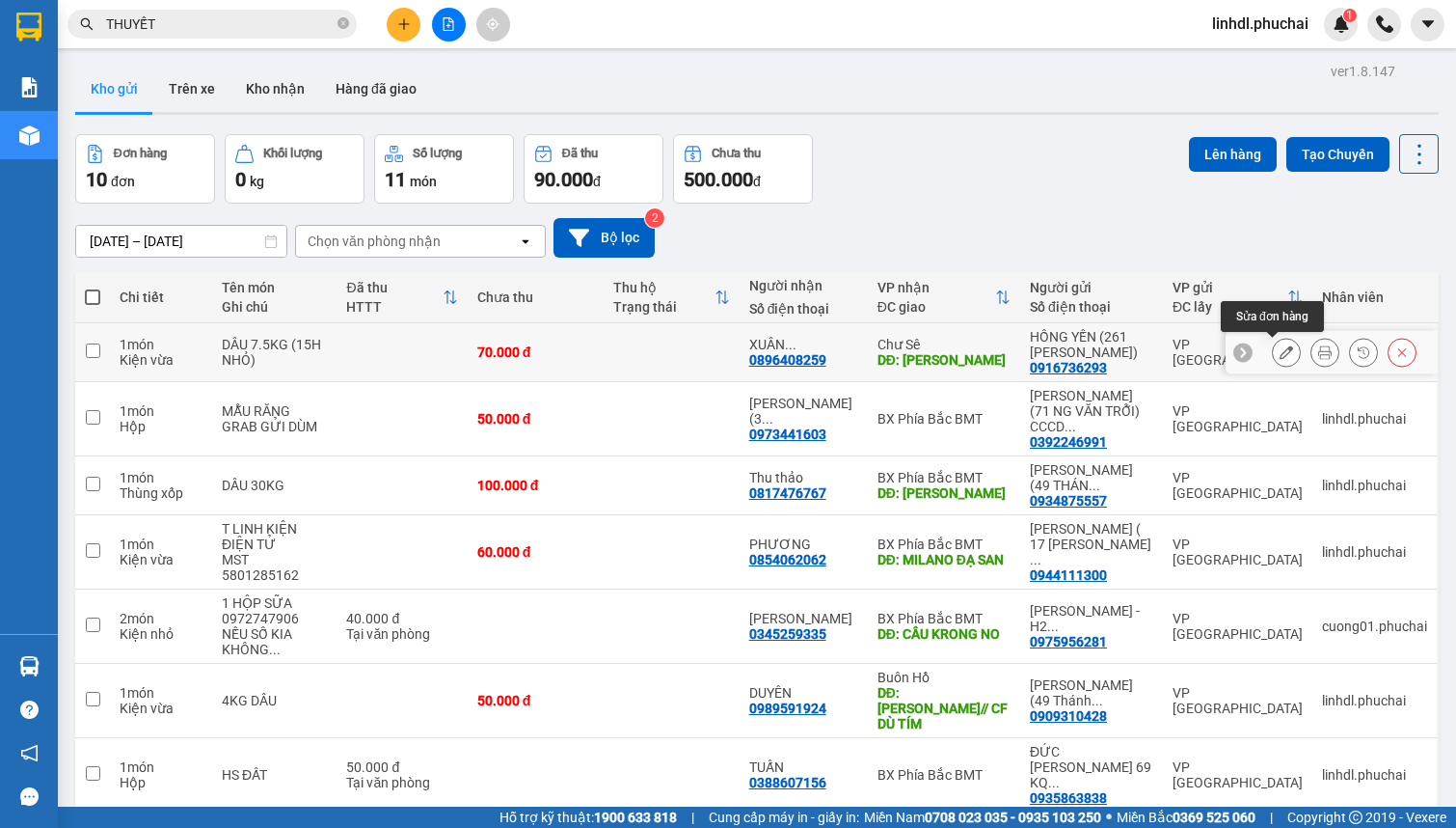
click at [1280, 354] on icon at bounding box center [1287, 352] width 14 height 14
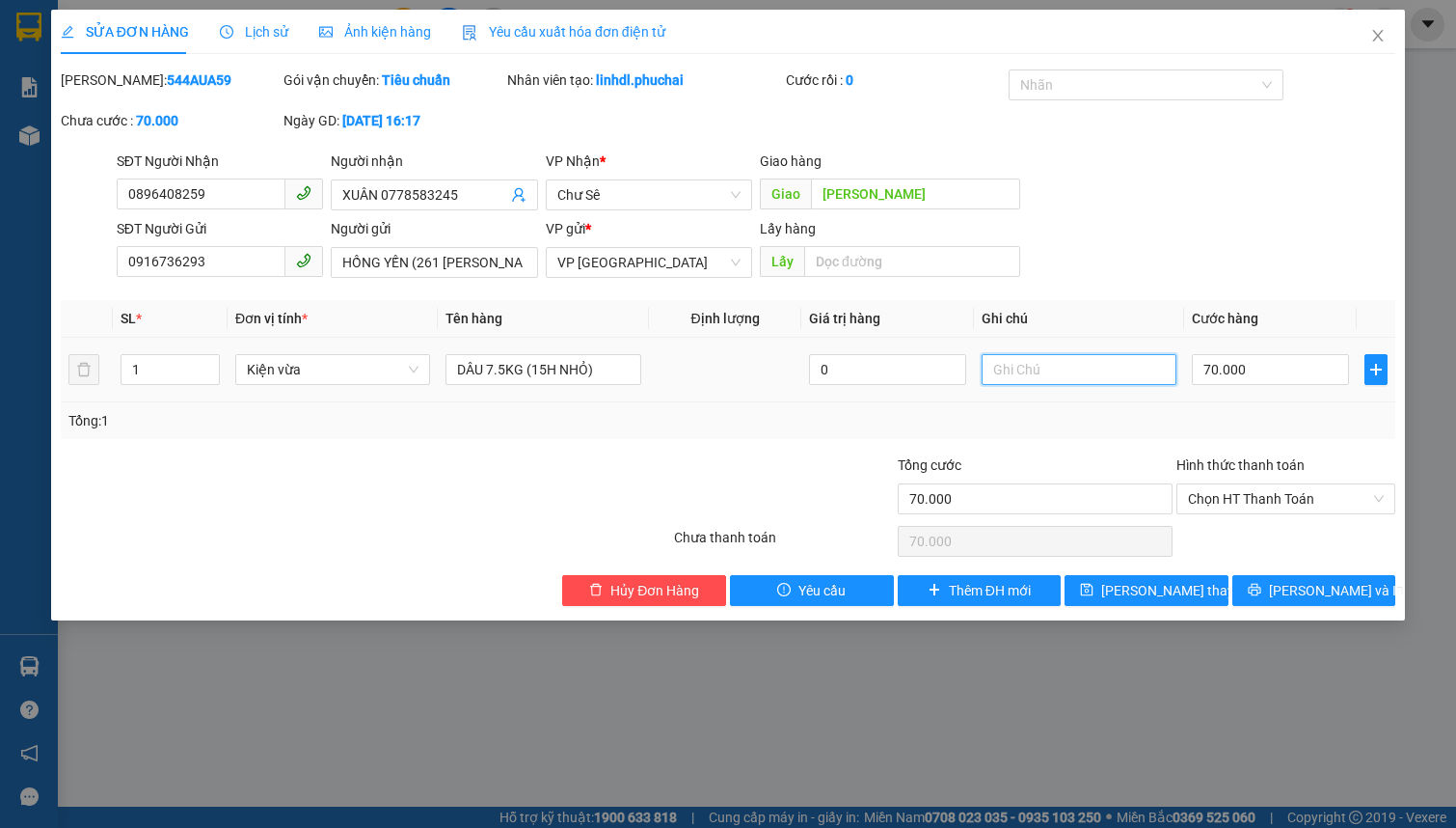
click at [1044, 365] on input "text" at bounding box center [1079, 369] width 195 height 30
click at [1135, 588] on span "[PERSON_NAME] thay đổi" at bounding box center [1178, 591] width 154 height 22
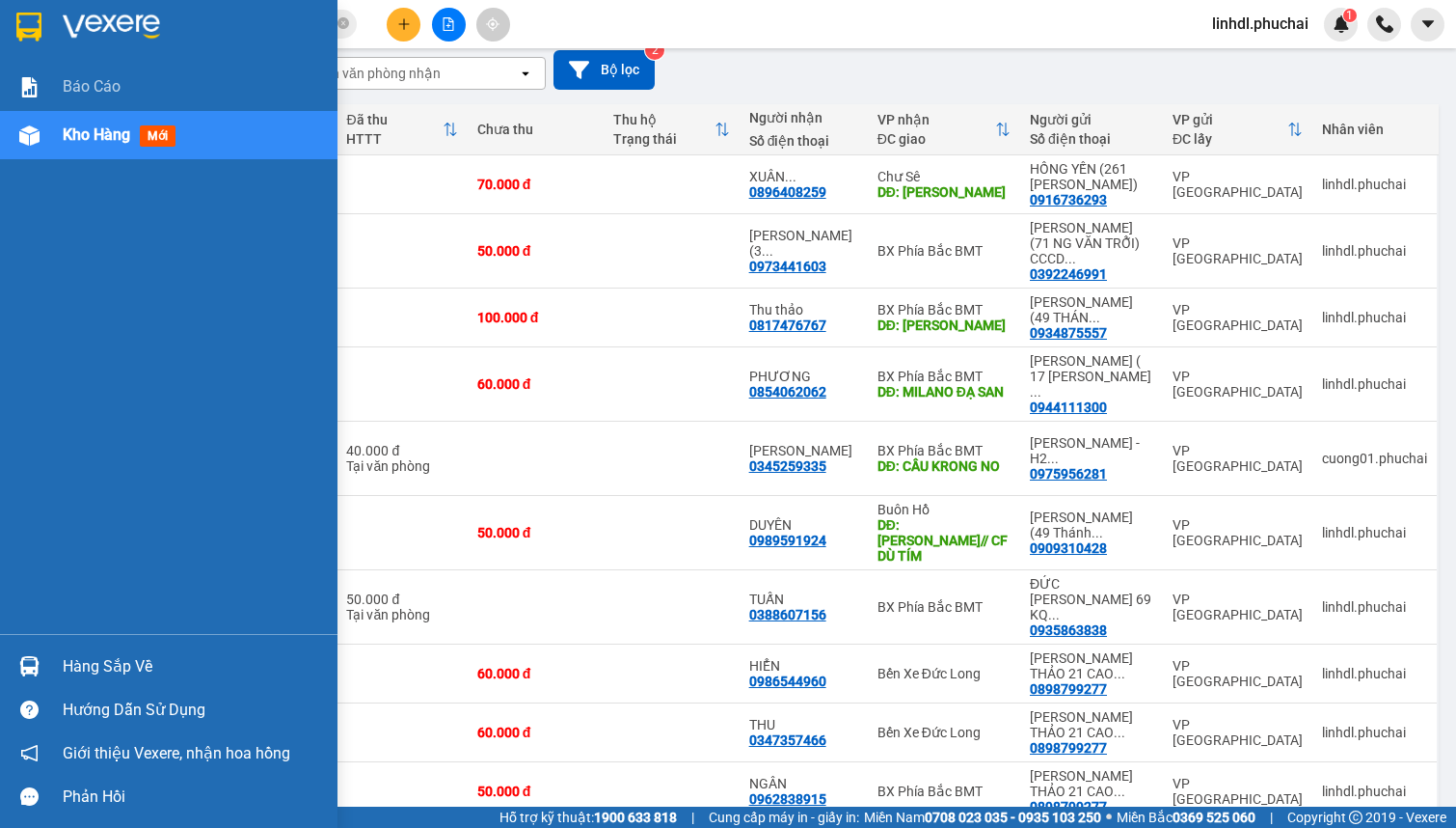
scroll to position [126, 0]
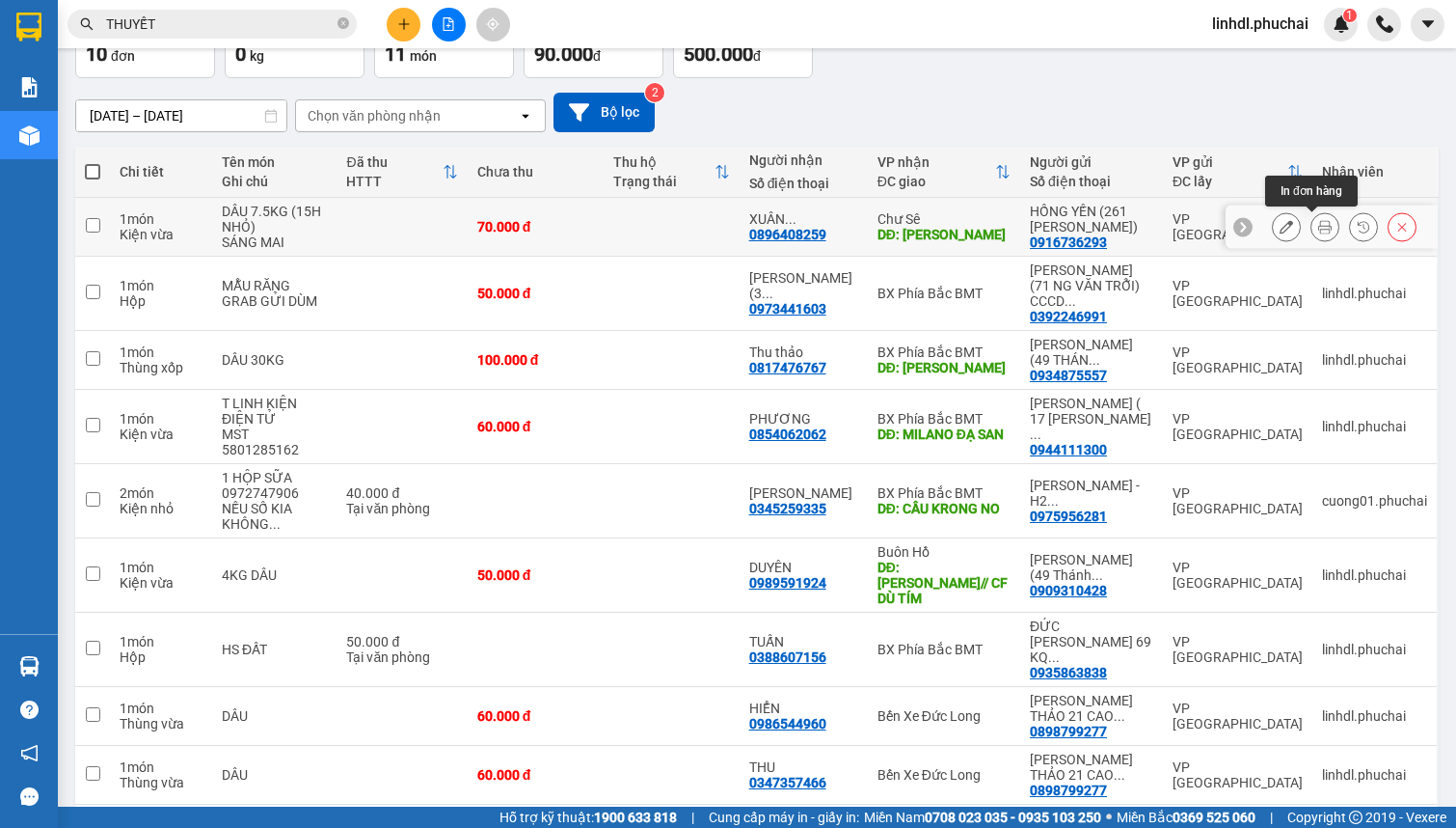
click at [1318, 227] on icon at bounding box center [1325, 227] width 14 height 14
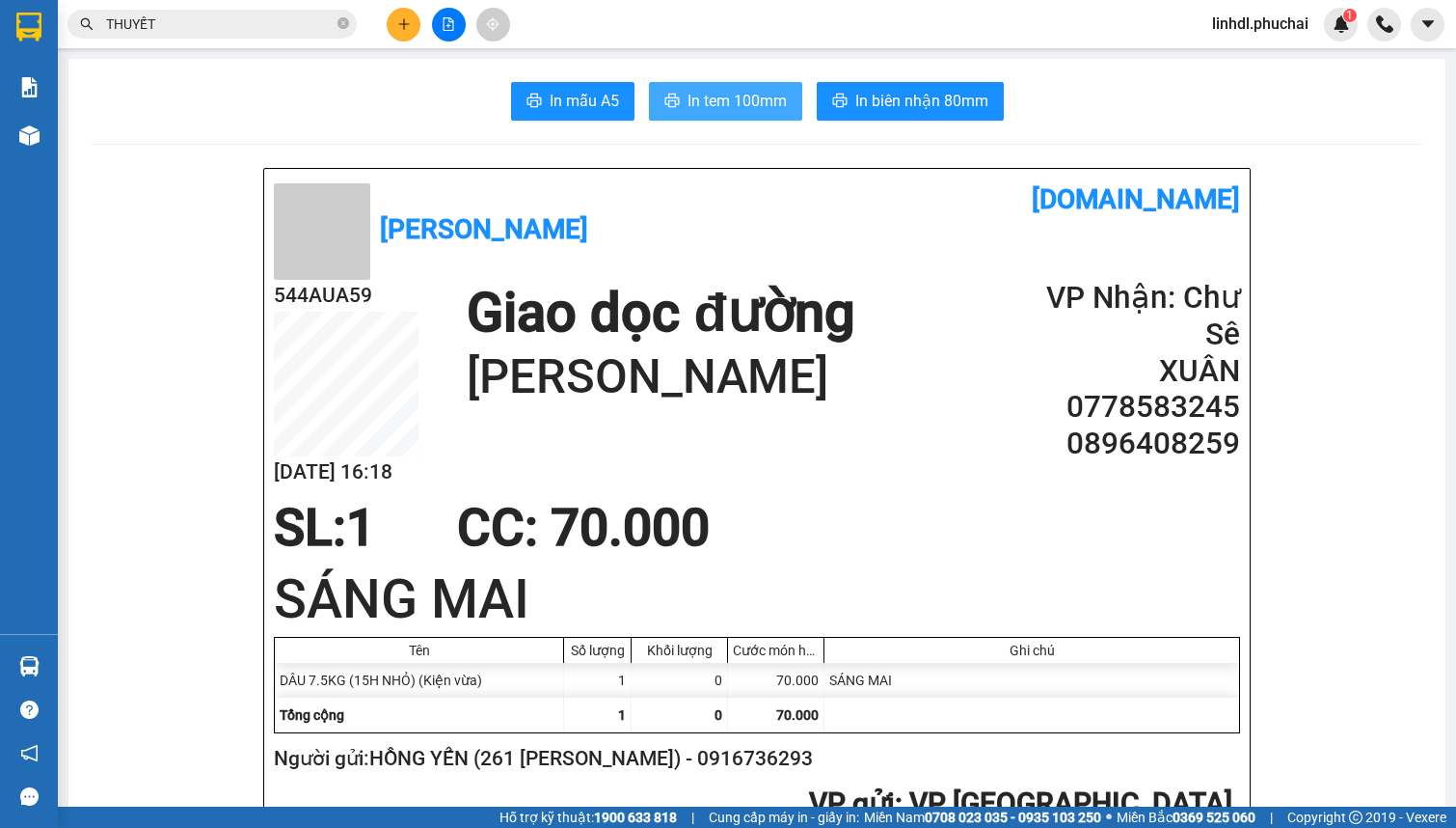
click at [745, 102] on span "In tem 100mm" at bounding box center [736, 100] width 99 height 25
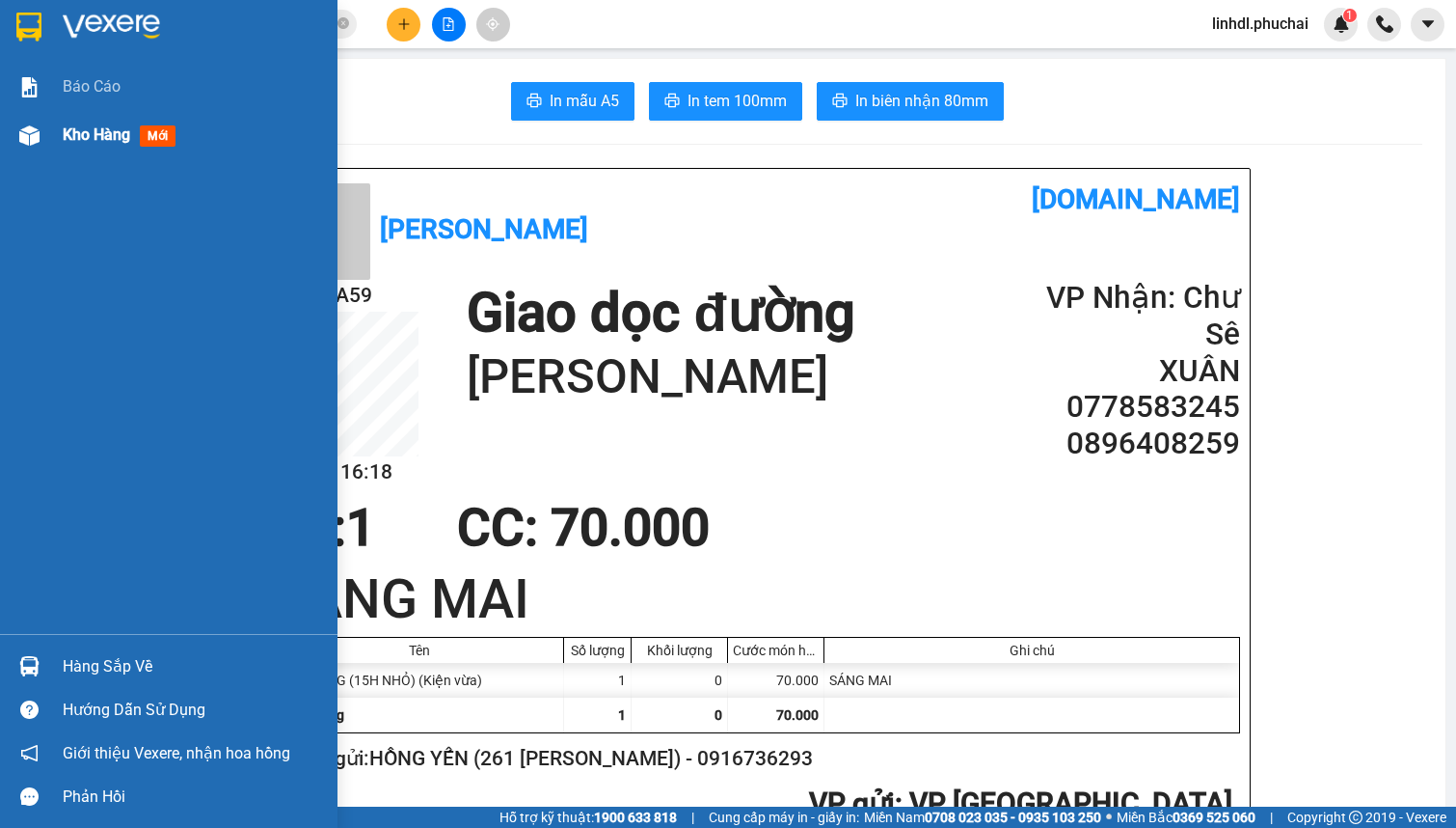
click at [42, 131] on div at bounding box center [29, 136] width 33 height 33
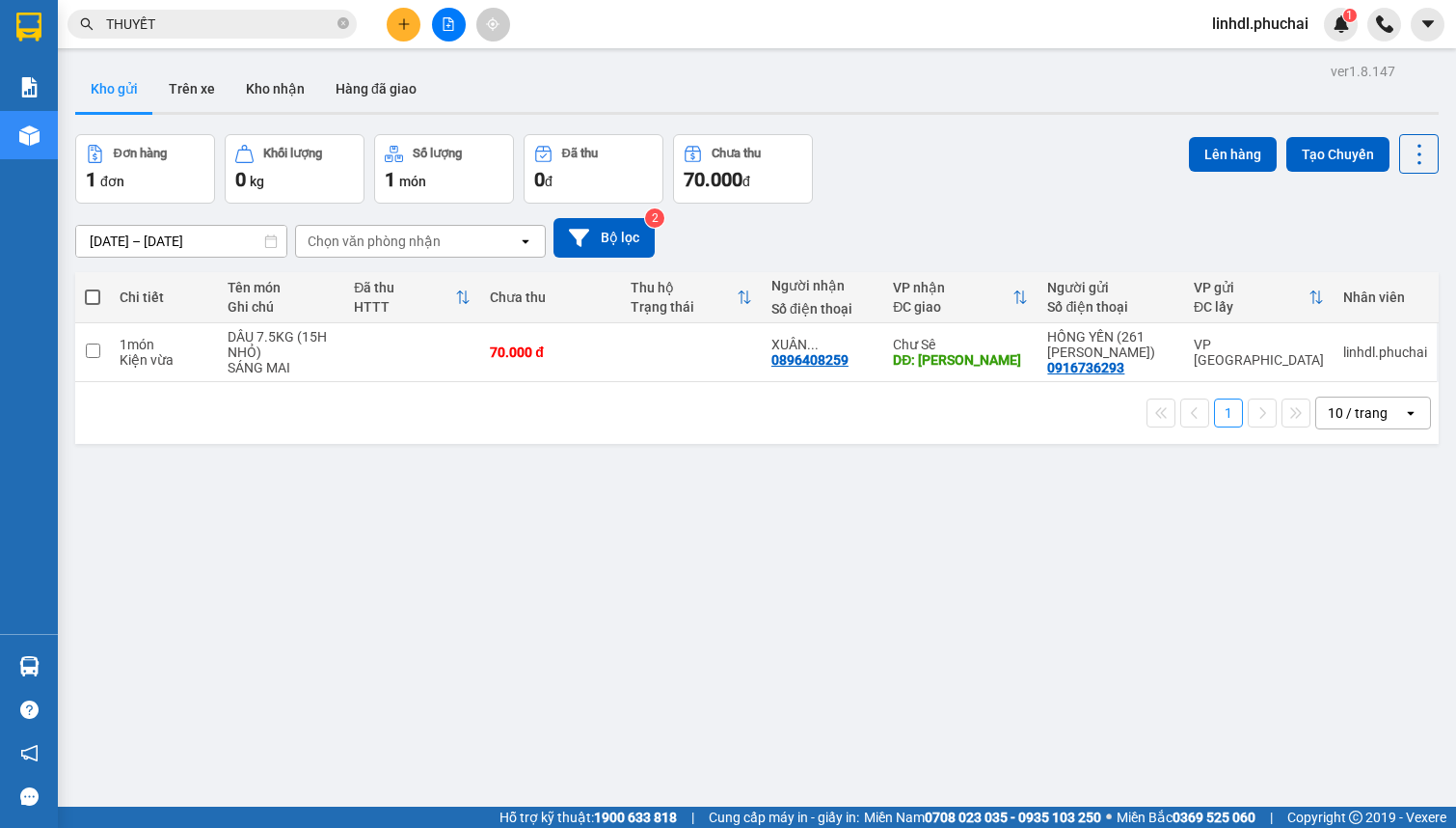
click at [645, 607] on div "ver 1.8.147 Kho gửi Trên xe Kho nhận Hàng đã giao Đơn hàng 1 đơn Khối lượng 0 k…" at bounding box center [757, 472] width 1379 height 828
click at [446, 30] on icon "file-add" at bounding box center [448, 25] width 11 height 14
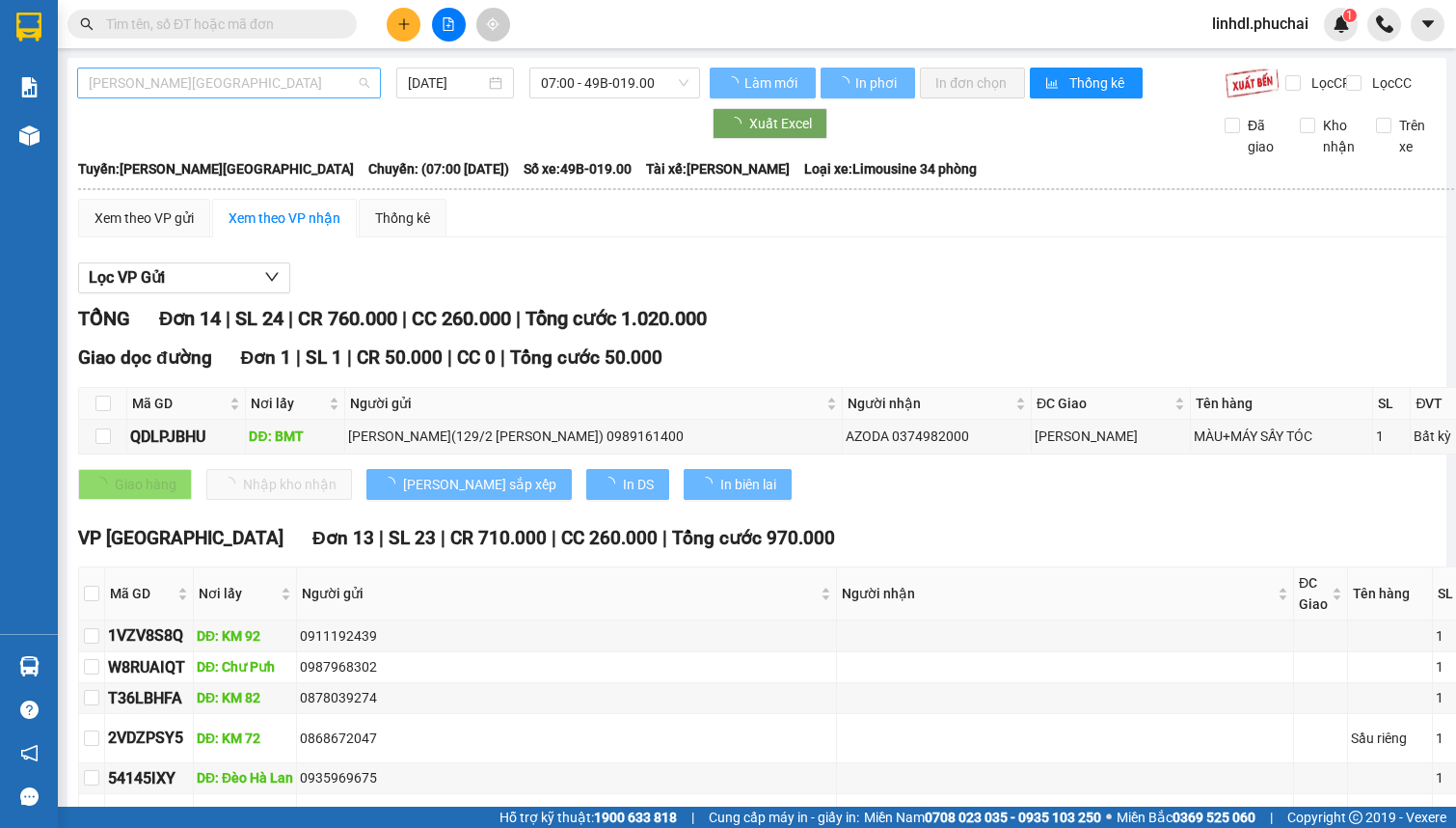
click at [260, 87] on span "[PERSON_NAME][GEOGRAPHIC_DATA]" at bounding box center [228, 83] width 280 height 29
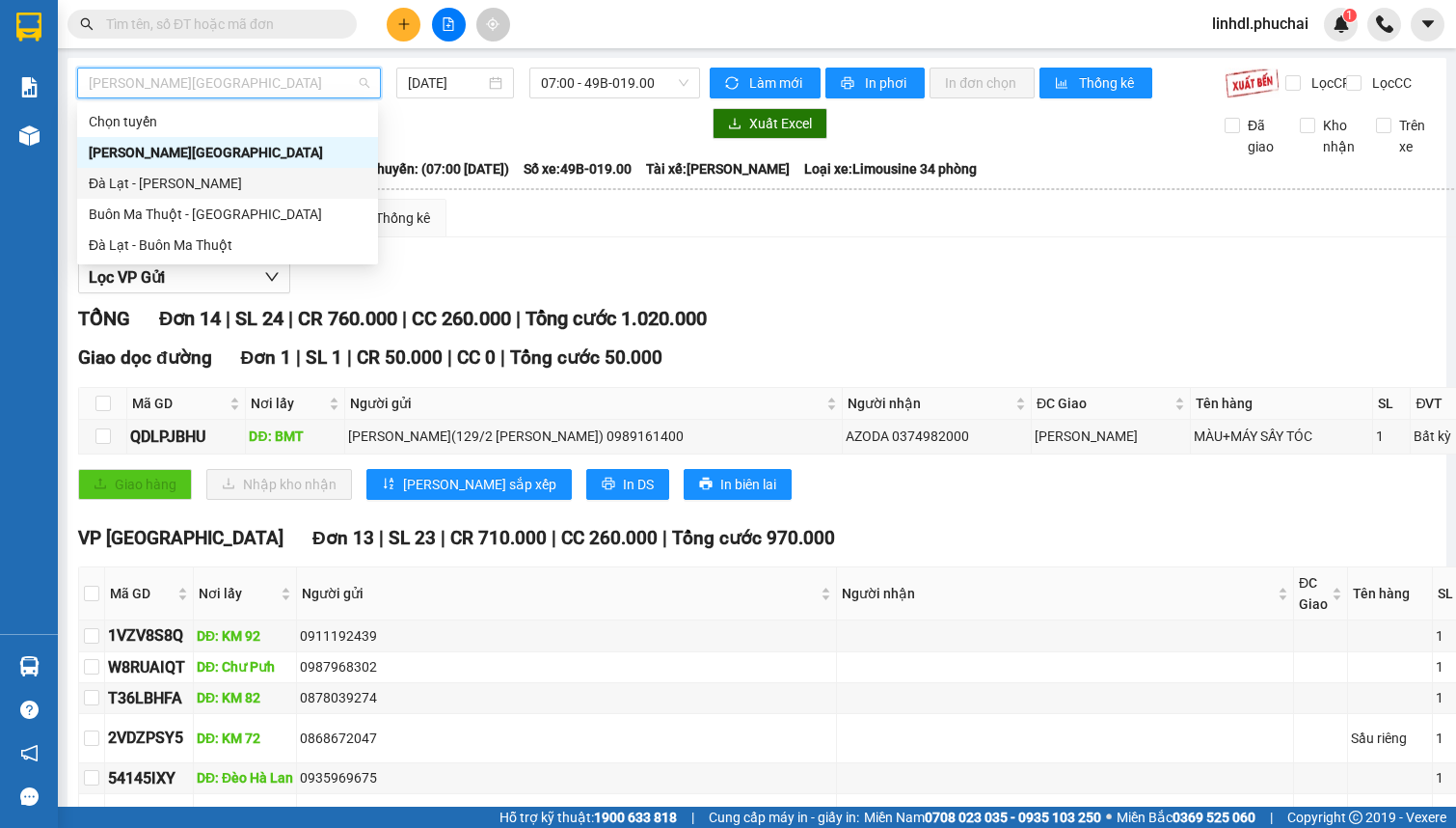
click at [169, 184] on div "Đà Lạt - [PERSON_NAME]" at bounding box center [227, 184] width 278 height 22
type input "[DATE]"
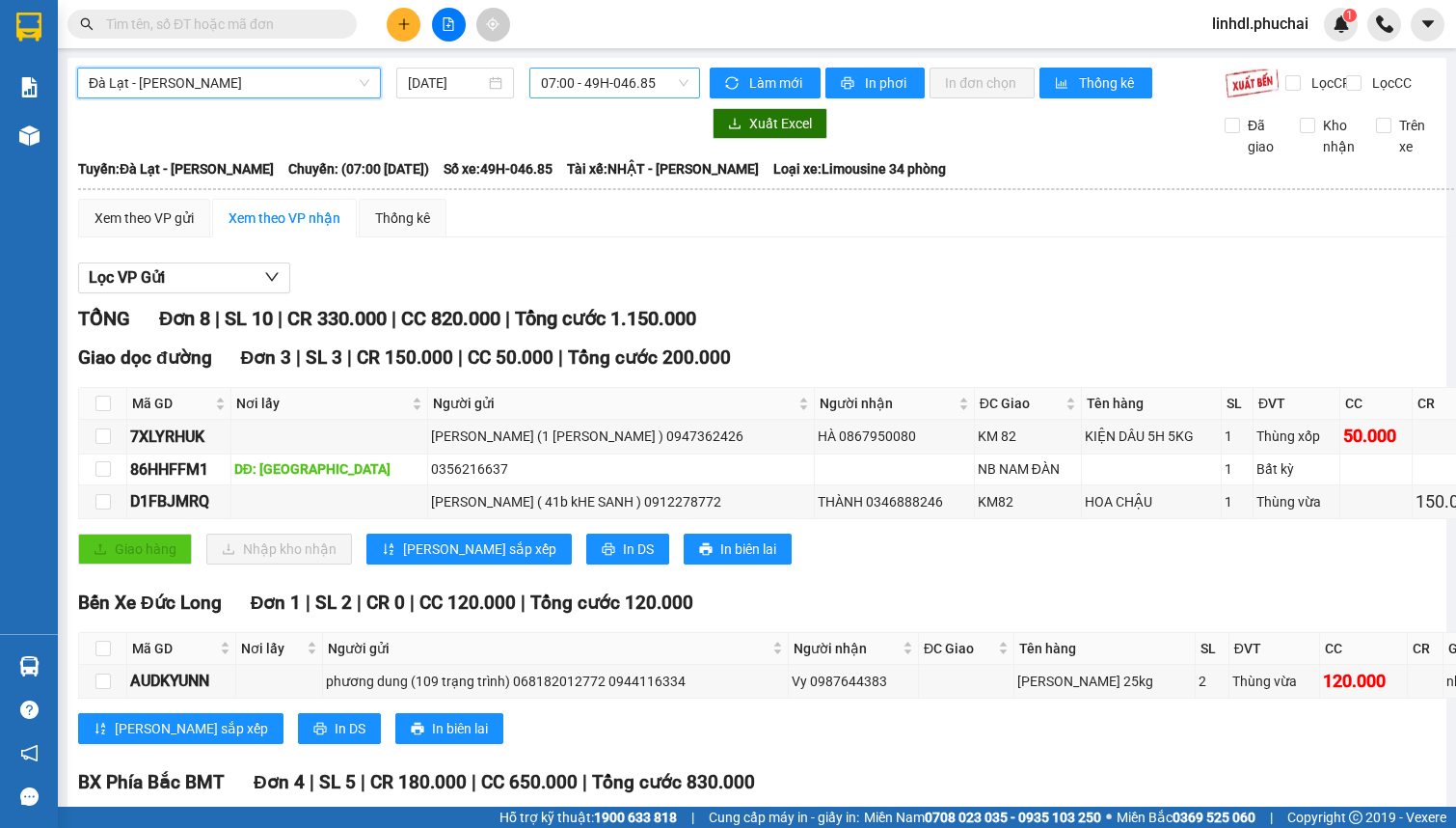
click at [627, 93] on span "07:00 - 49H-046.85" at bounding box center [614, 83] width 147 height 29
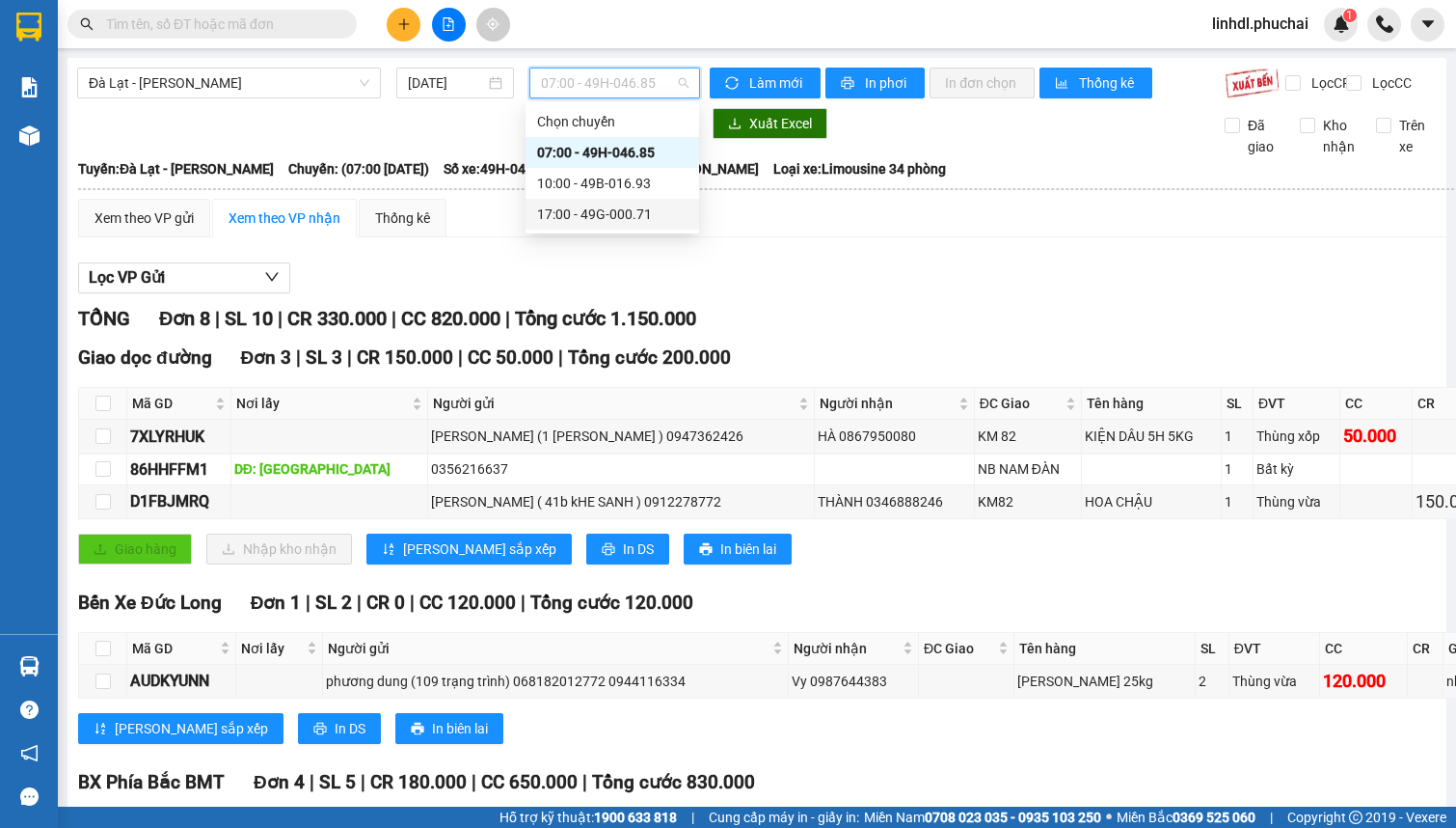
click at [582, 210] on div "17:00 - 49G-000.71" at bounding box center [612, 214] width 150 height 22
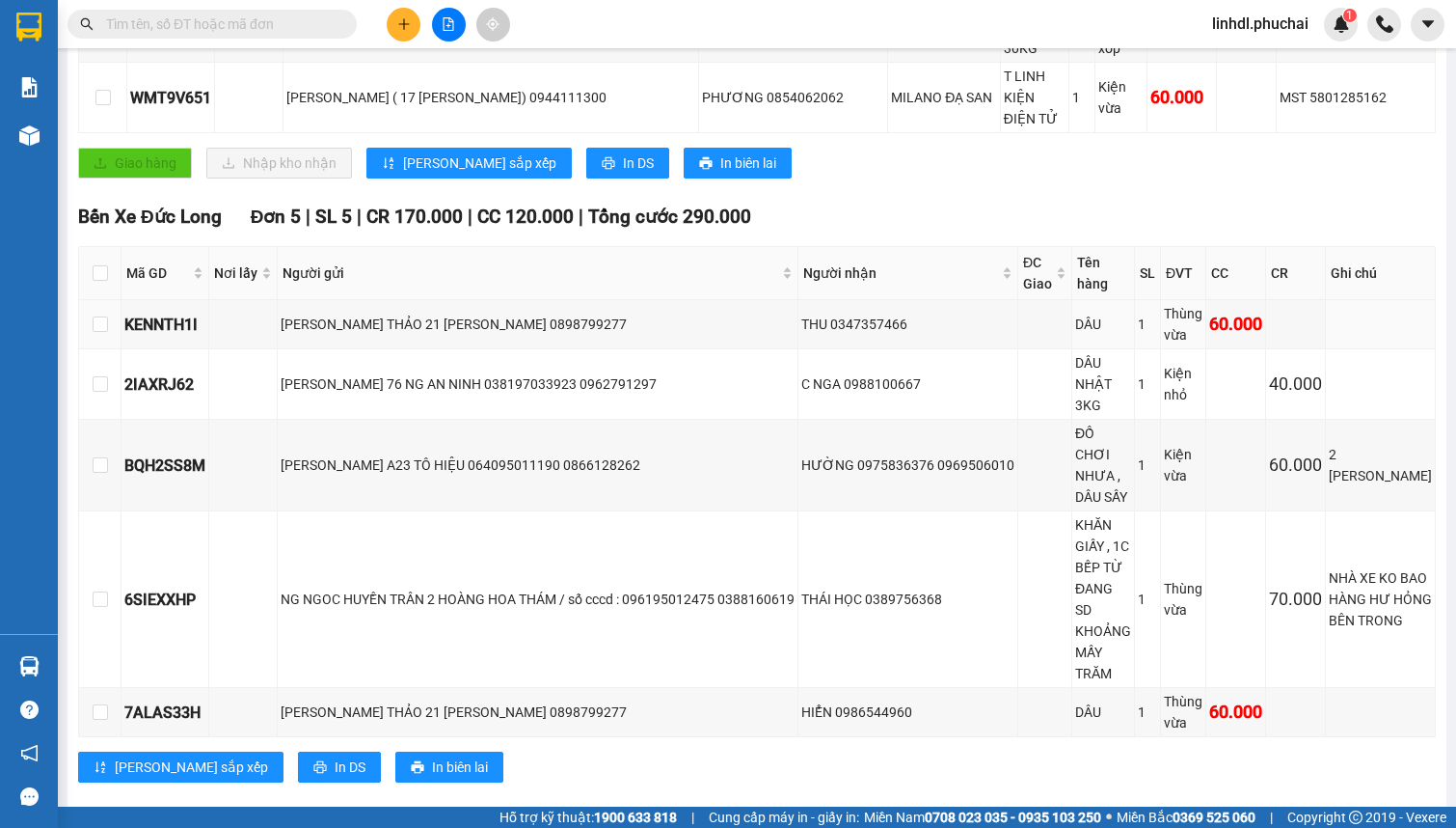
scroll to position [903, 0]
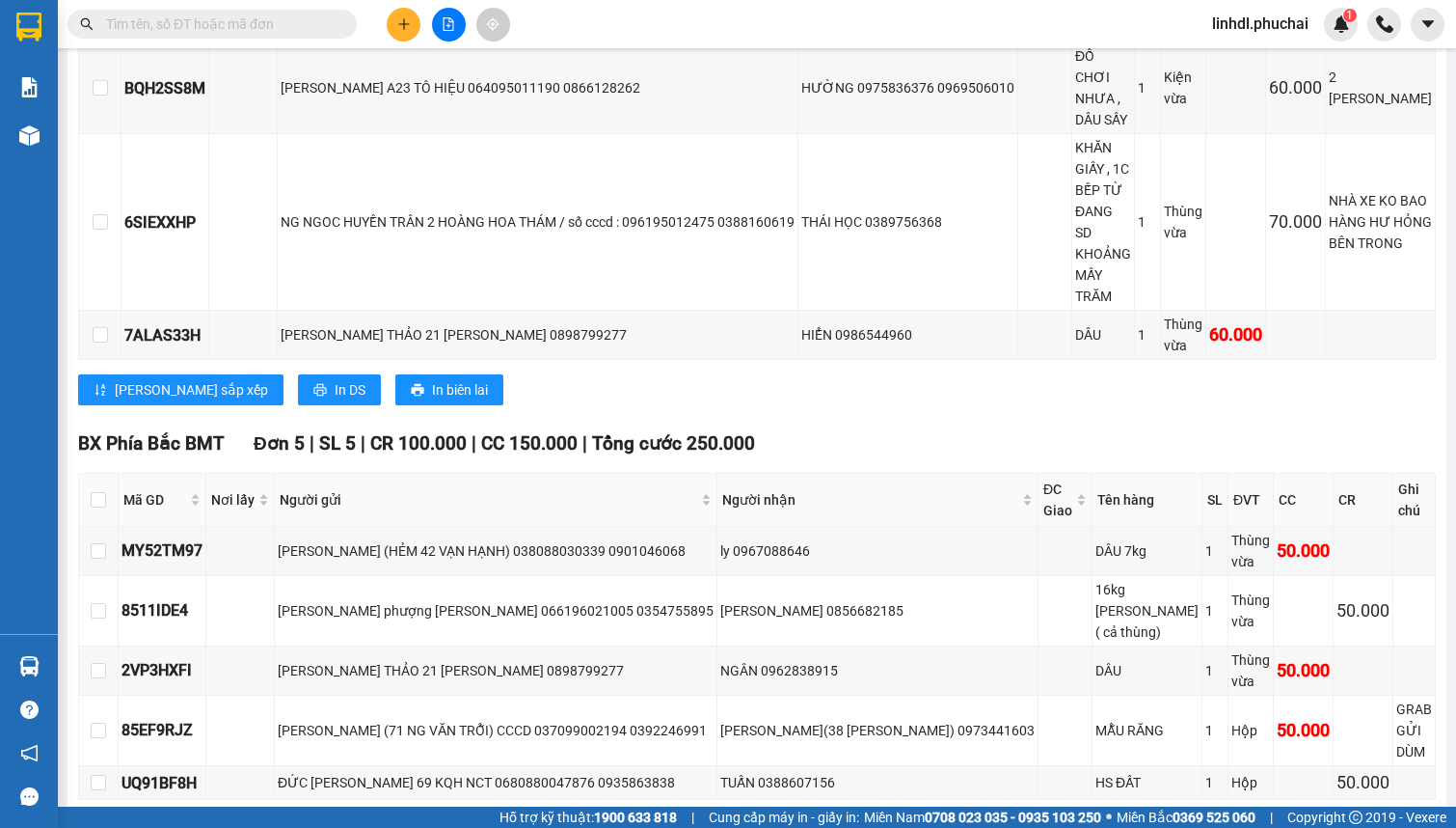
click at [197, 25] on input "text" at bounding box center [219, 25] width 227 height 22
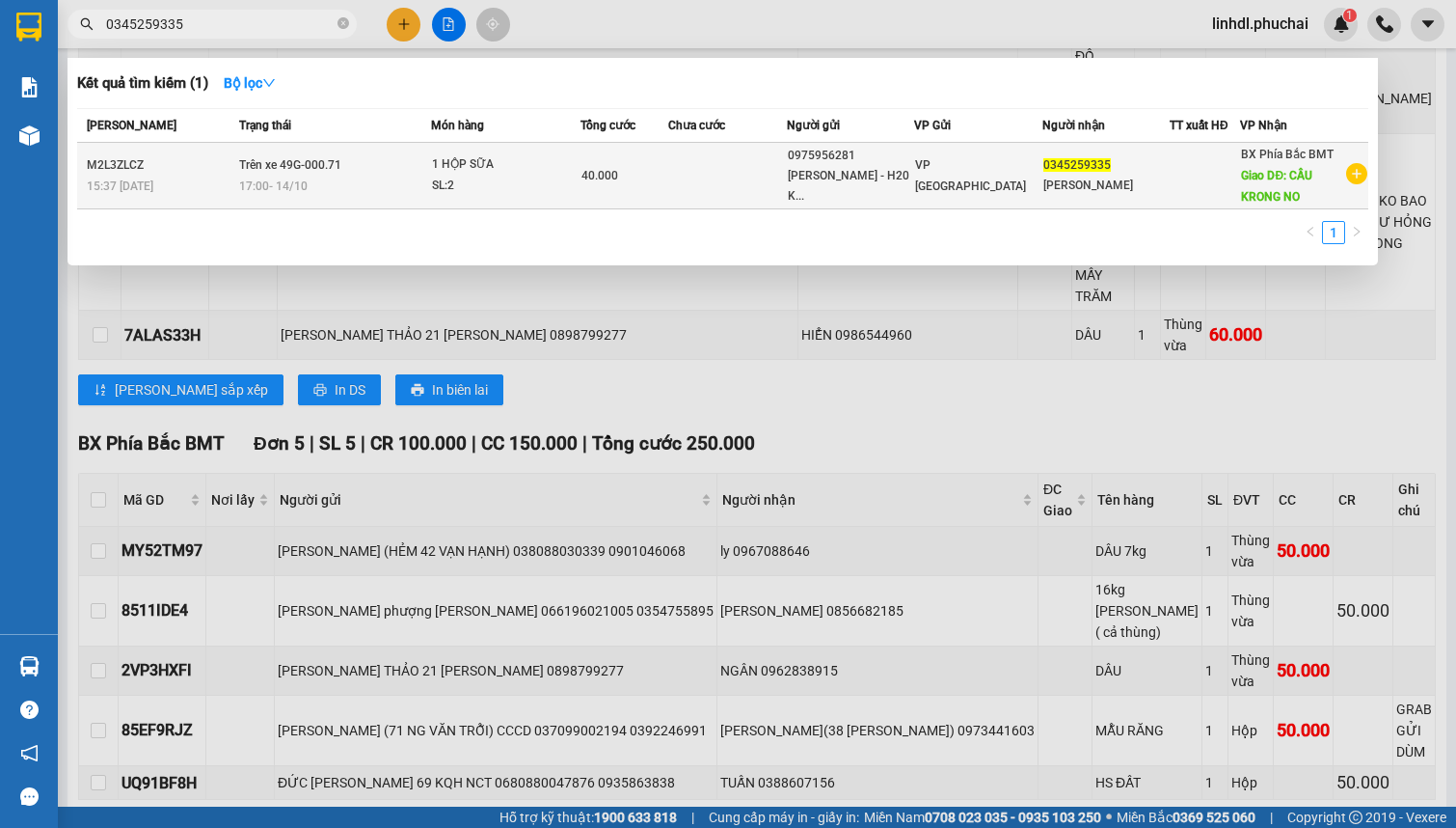
type input "0345259335"
click at [358, 176] on div "17:00 - 14/10" at bounding box center [334, 187] width 191 height 22
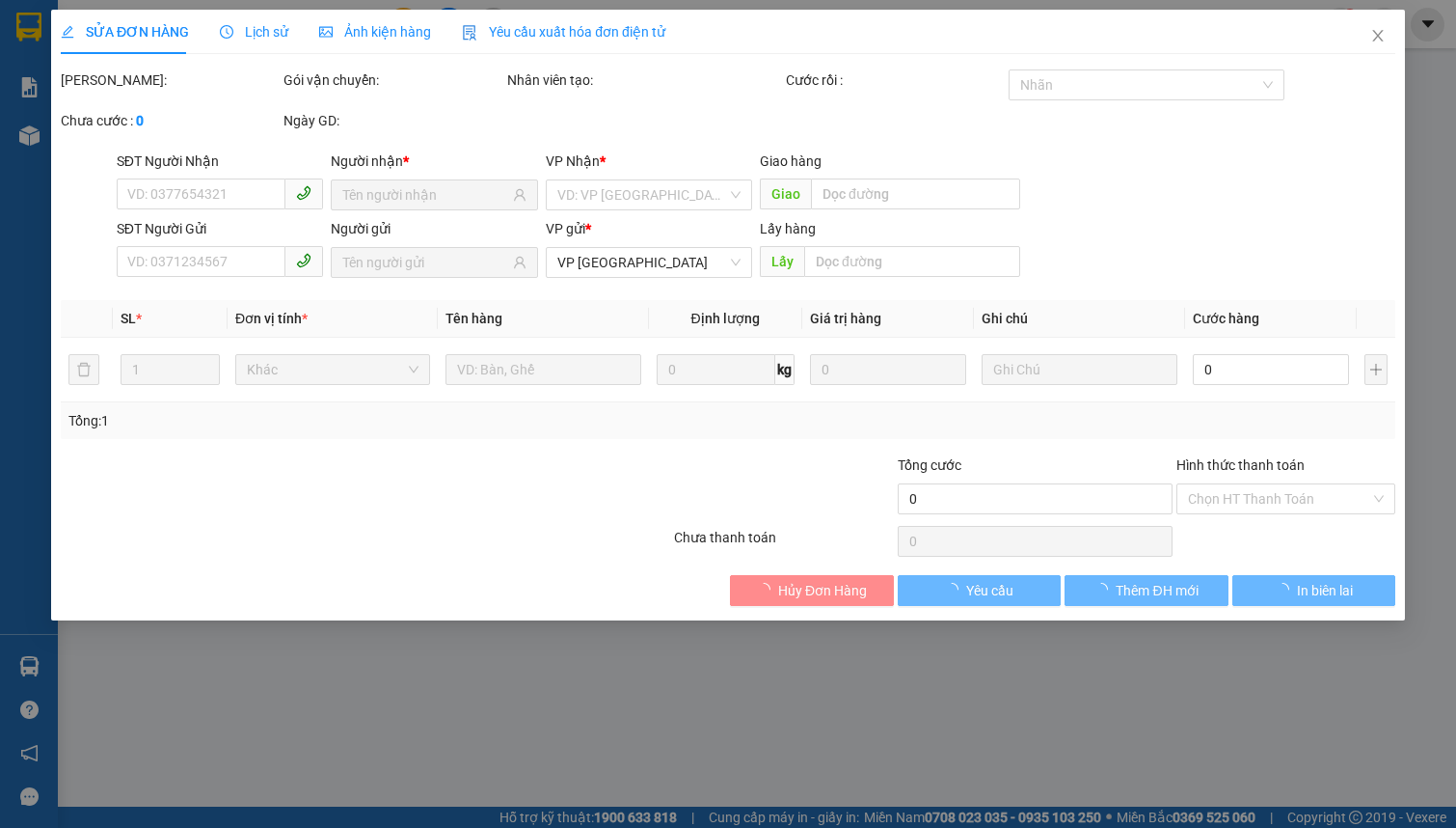
type input "0345259335"
type input "CẦU KRONG NO"
type input "0975956281"
type input "40.000"
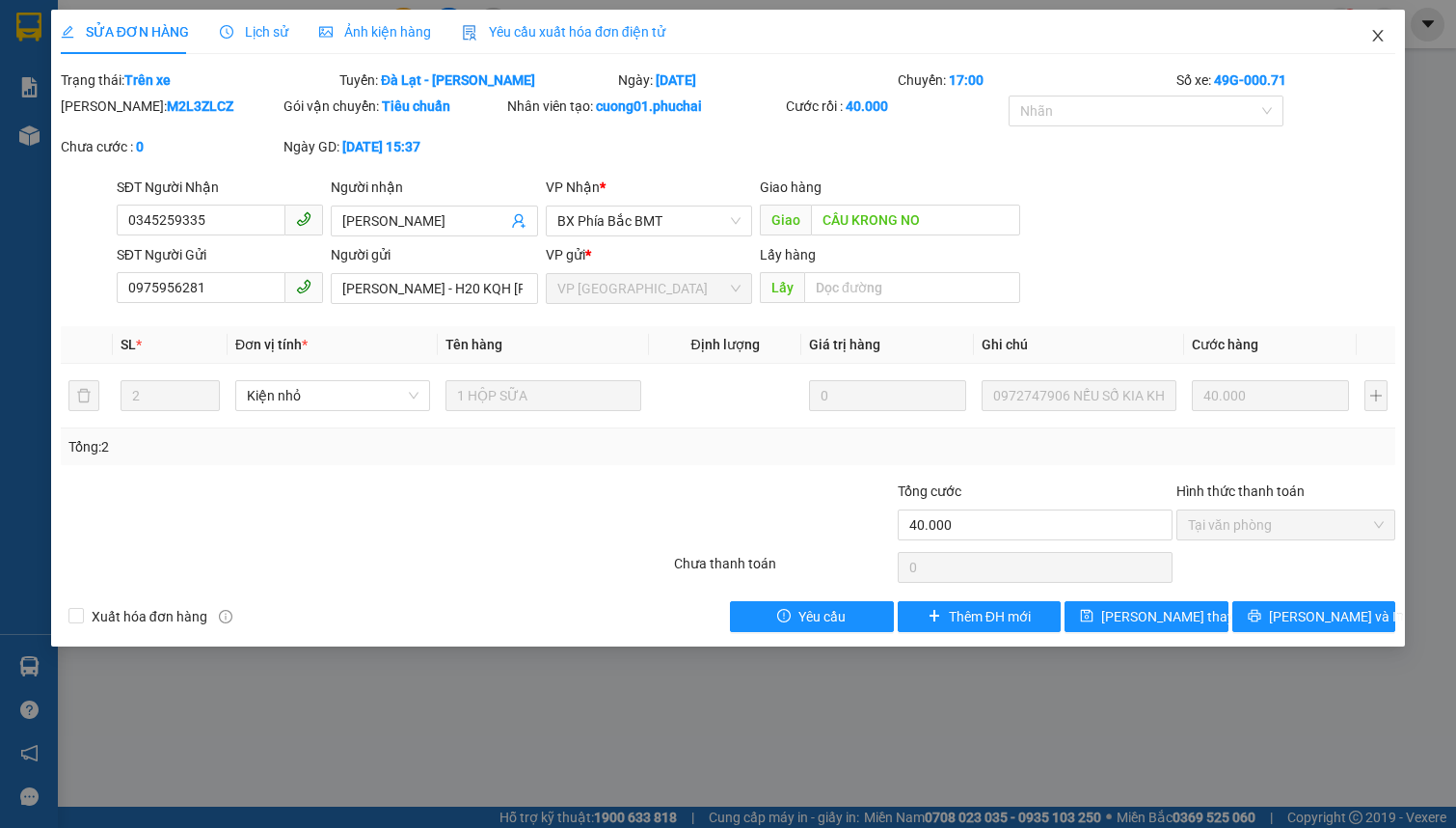
click at [1367, 32] on span "Close" at bounding box center [1377, 36] width 54 height 54
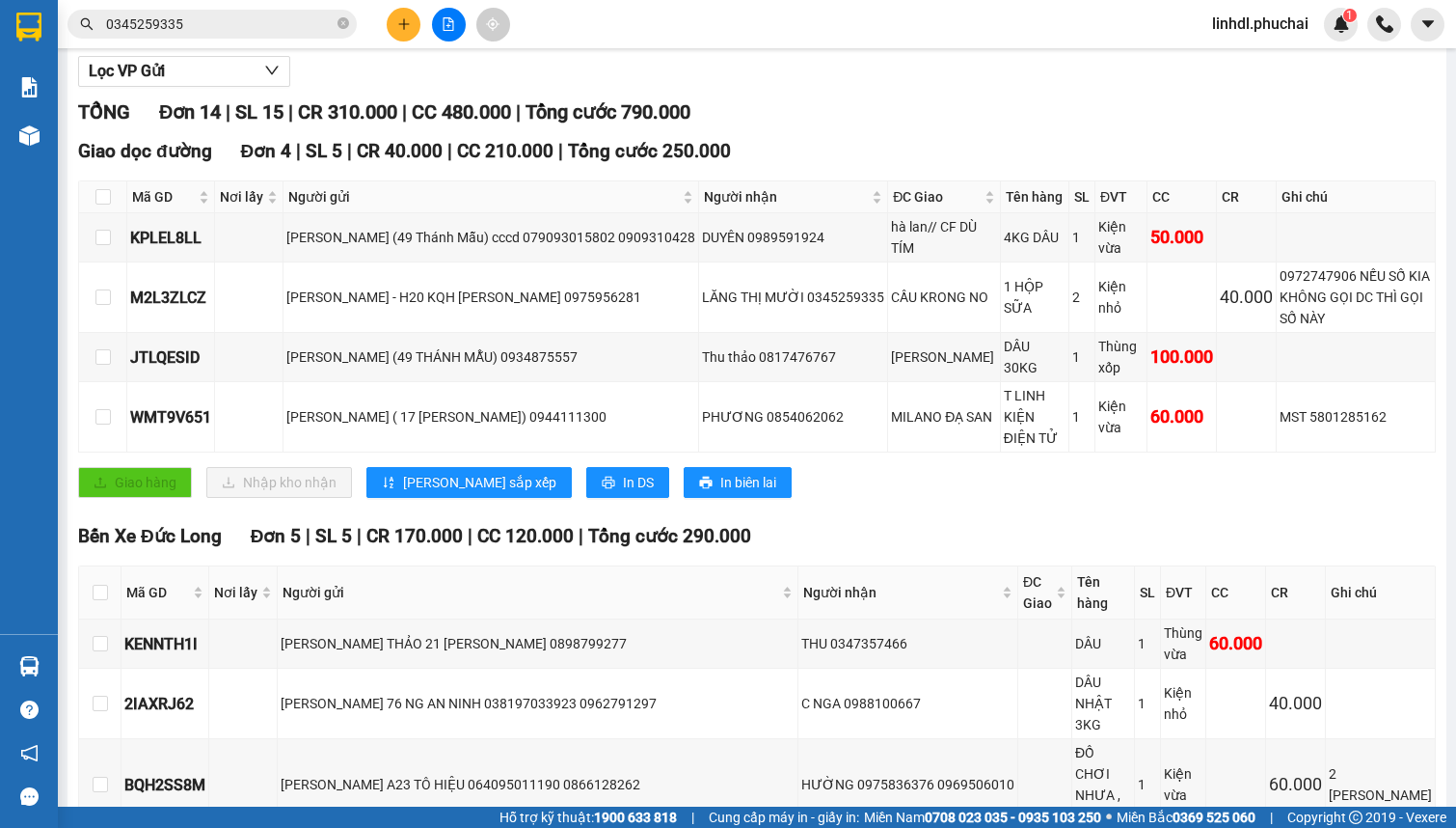
scroll to position [26, 0]
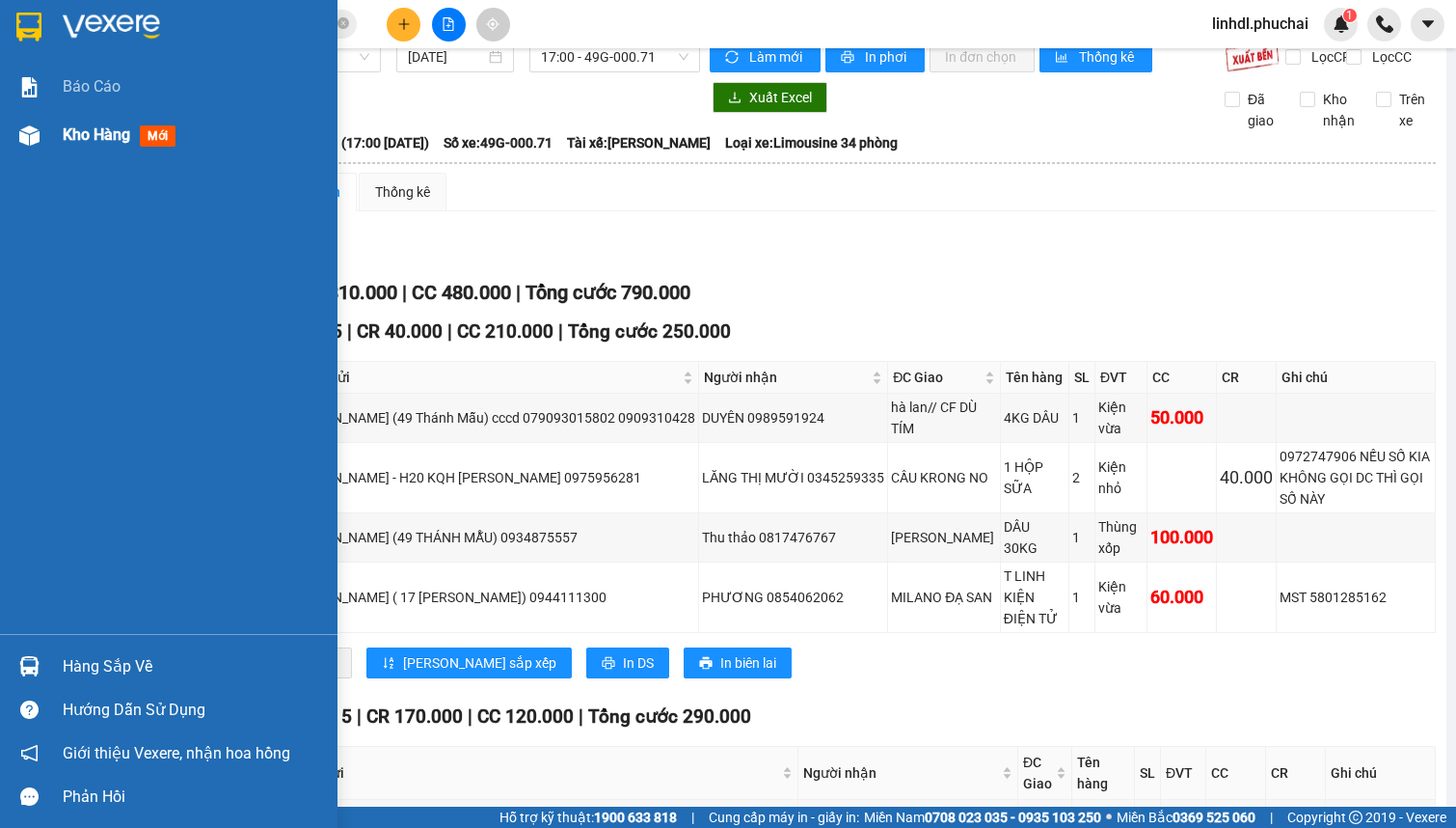
click at [42, 137] on div at bounding box center [29, 136] width 33 height 33
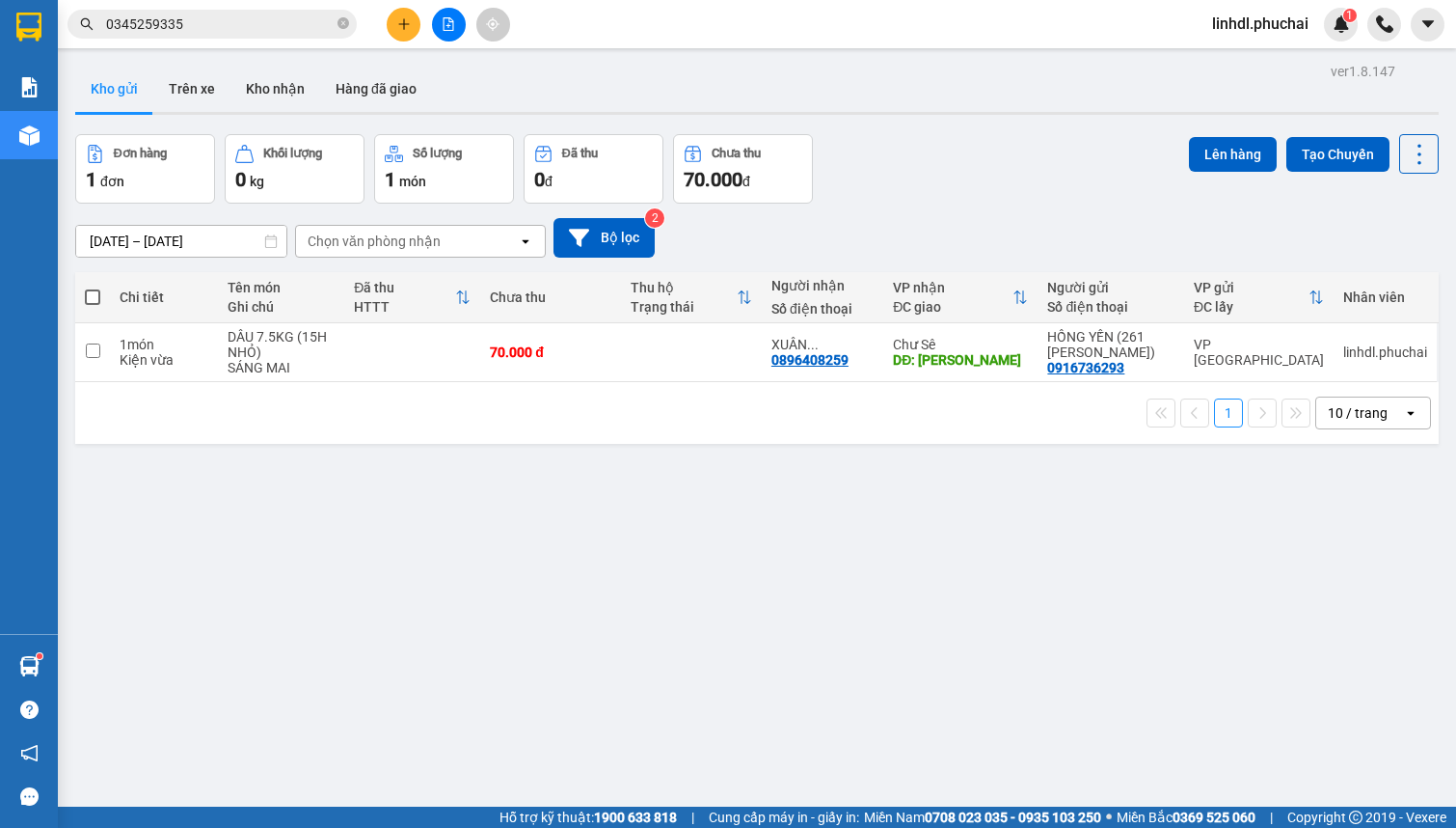
click at [443, 24] on icon "file-add" at bounding box center [448, 25] width 14 height 14
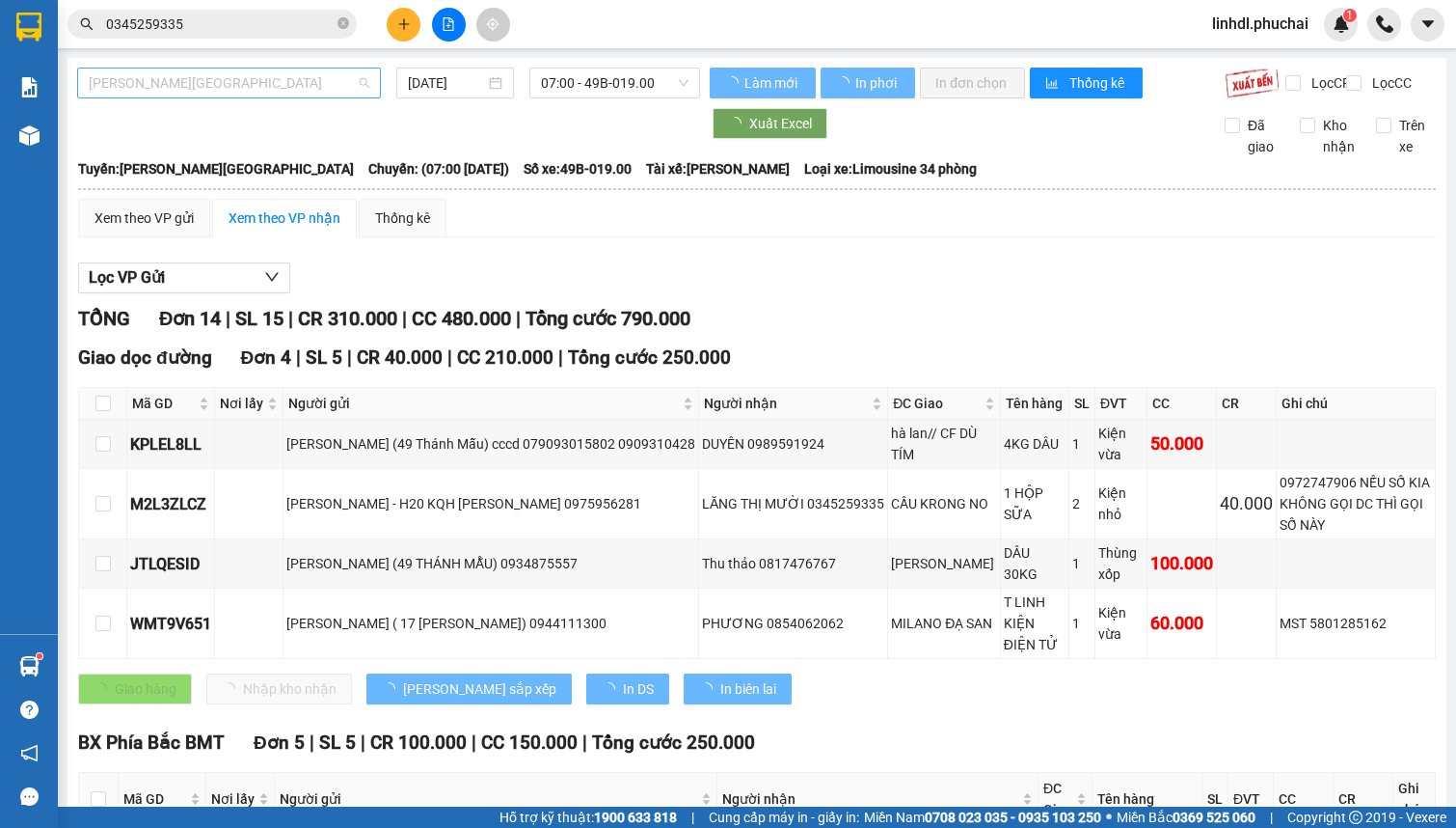
click at [174, 89] on span "[PERSON_NAME][GEOGRAPHIC_DATA]" at bounding box center [228, 83] width 280 height 29
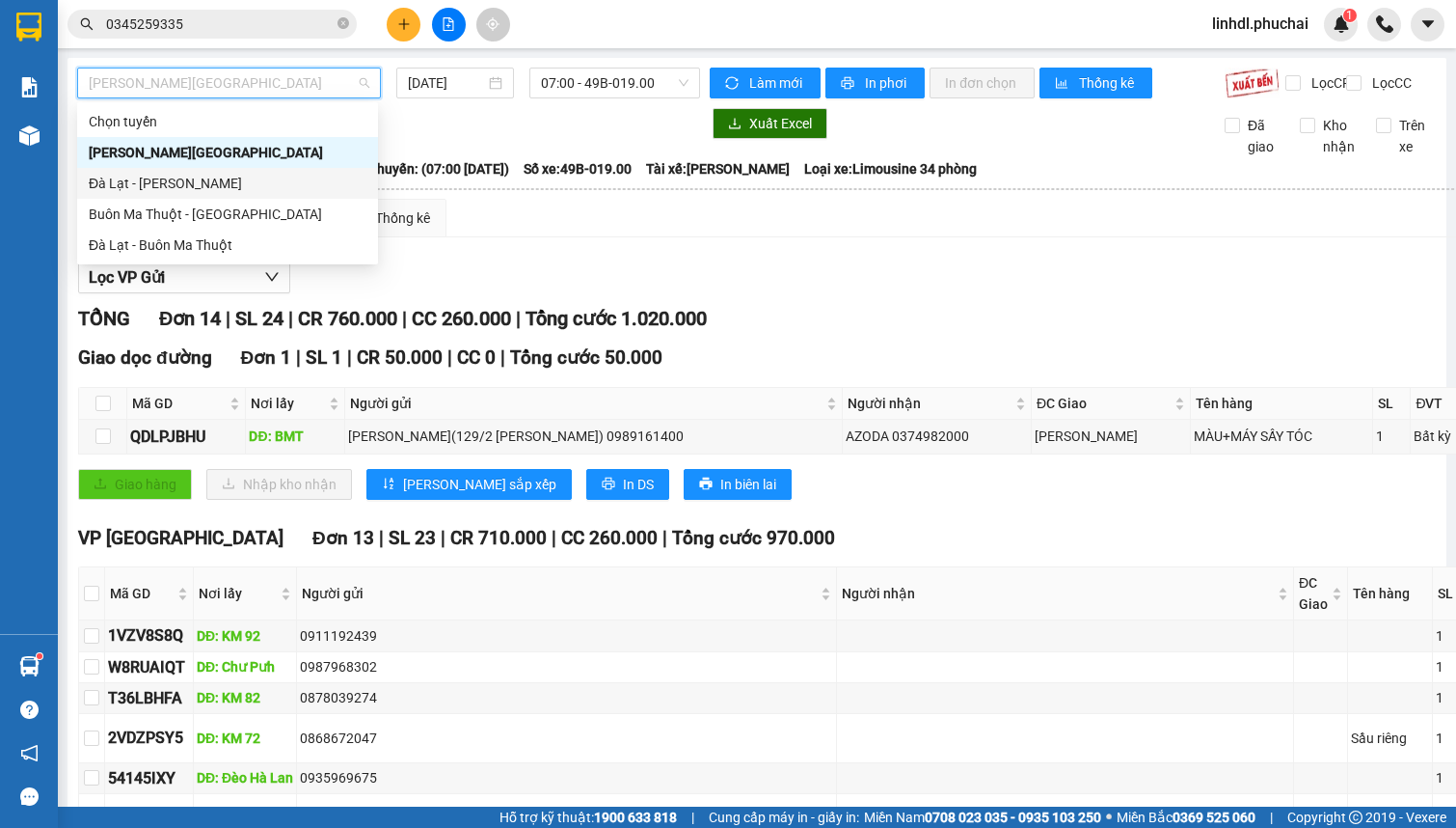
click at [183, 187] on div "Đà Lạt - [PERSON_NAME]" at bounding box center [227, 184] width 278 height 22
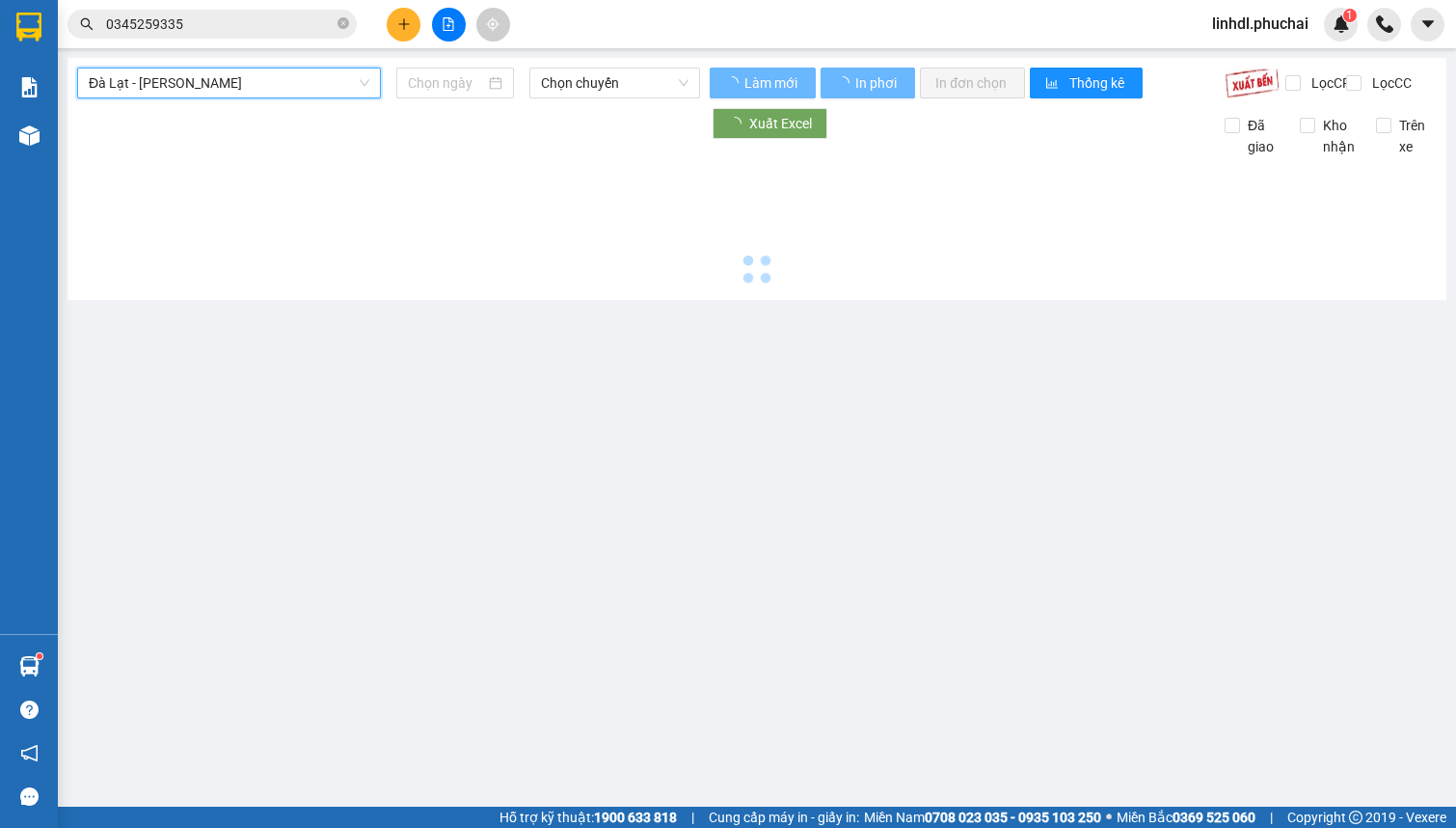
type input "[DATE]"
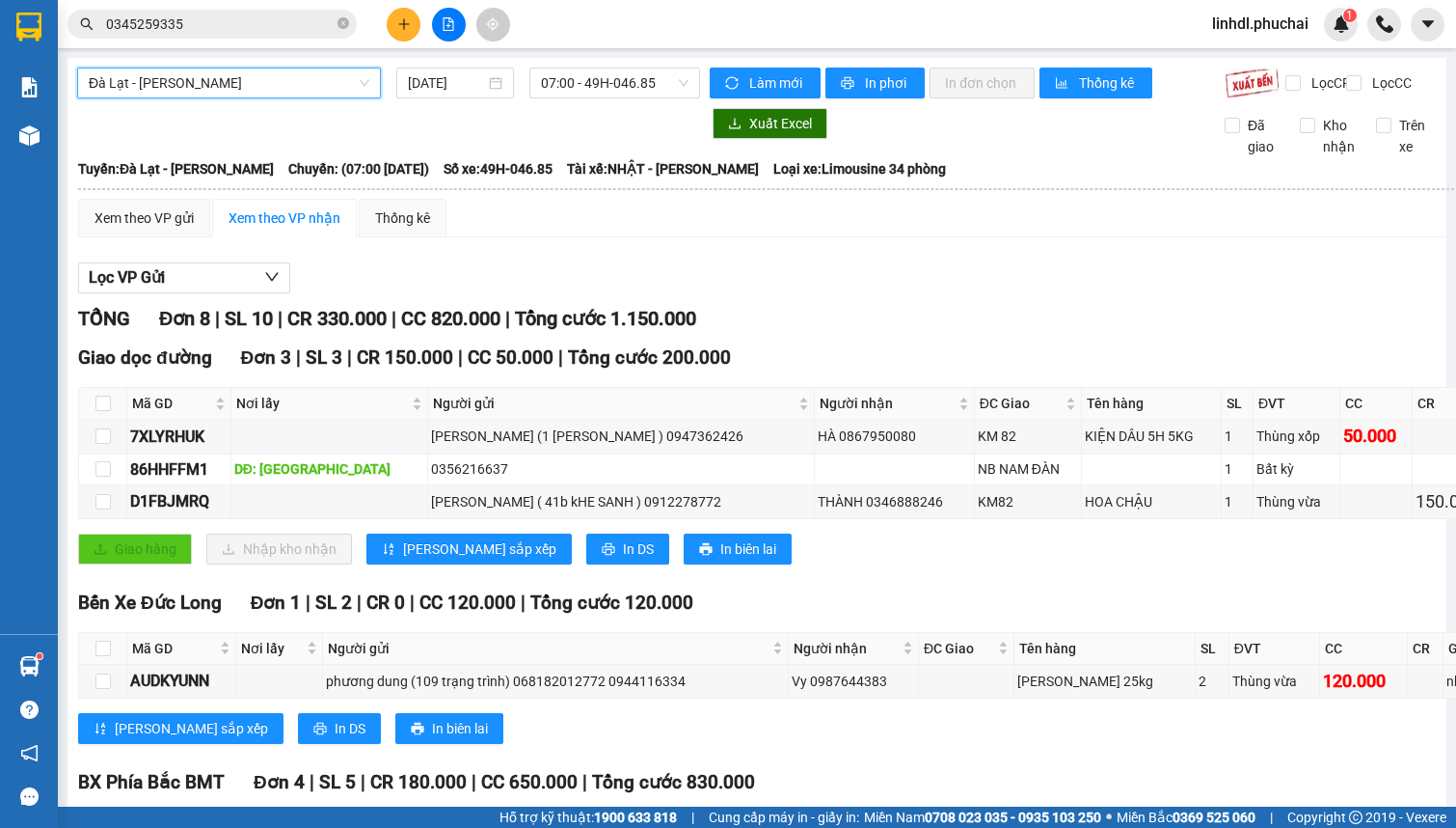
drag, startPoint x: 563, startPoint y: 91, endPoint x: 591, endPoint y: 98, distance: 28.9
click at [566, 90] on span "07:00 - 49H-046.85" at bounding box center [614, 83] width 147 height 29
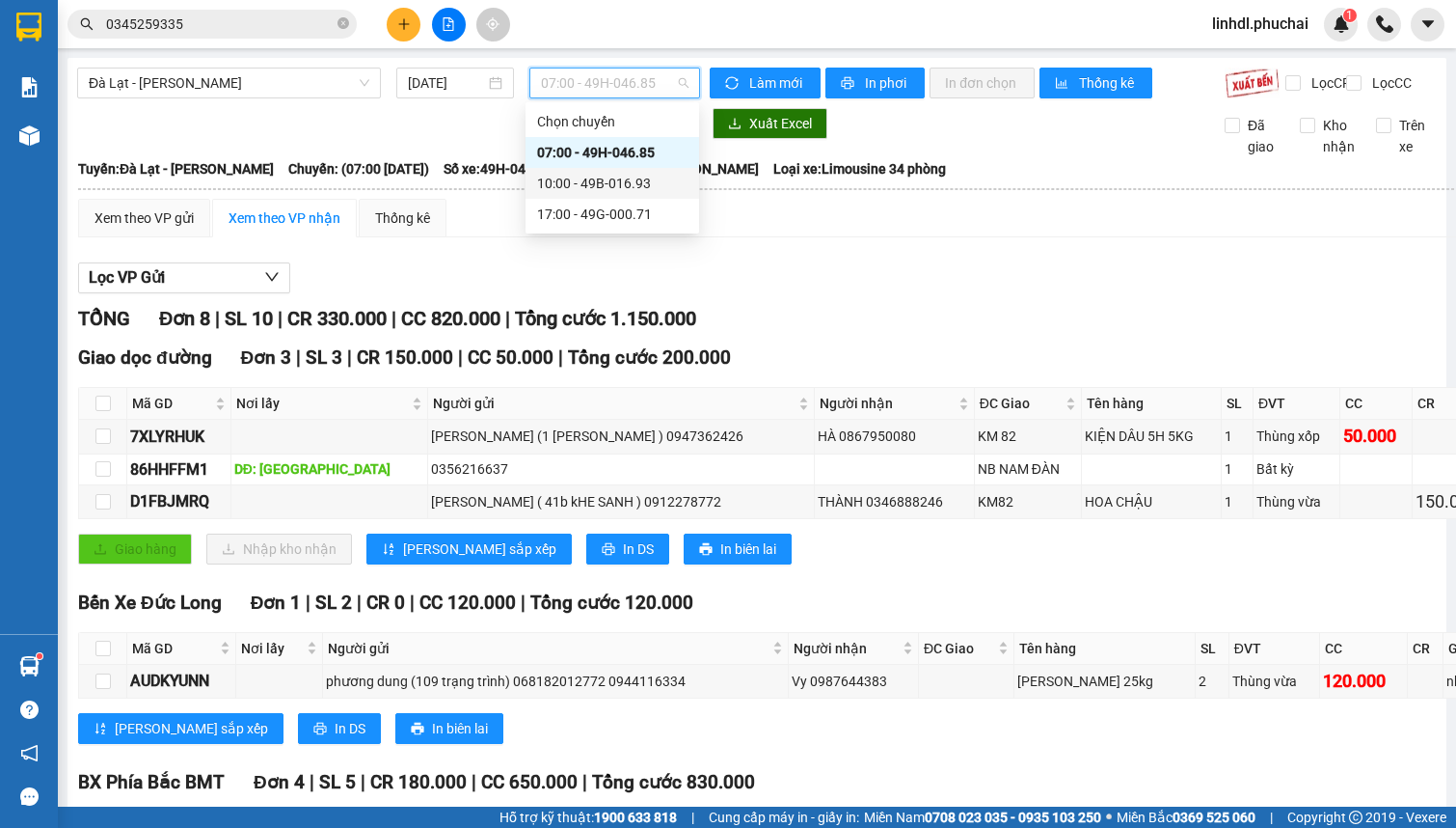
click at [605, 179] on div "10:00 - 49B-016.93" at bounding box center [612, 184] width 150 height 22
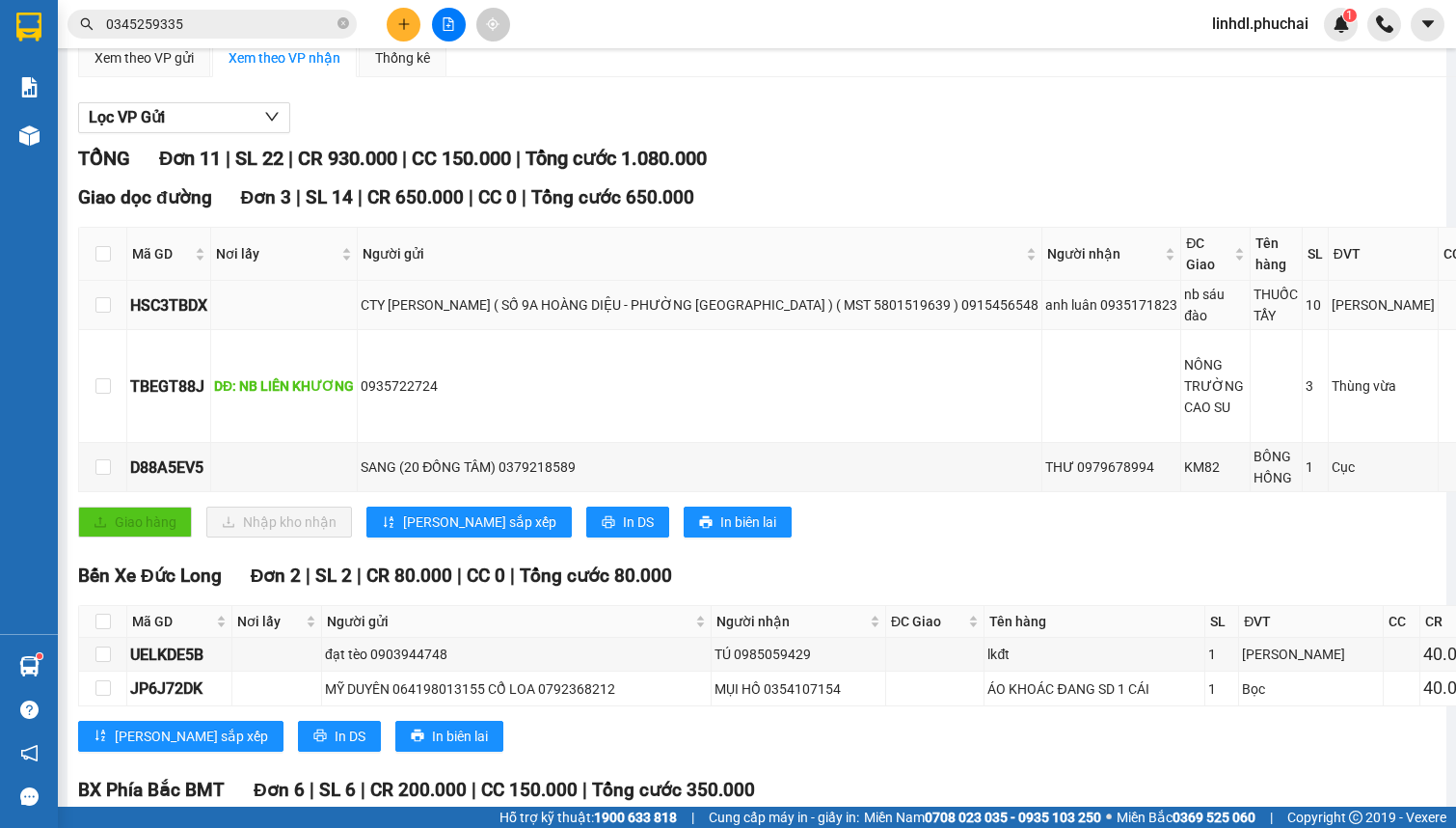
scroll to position [175, 0]
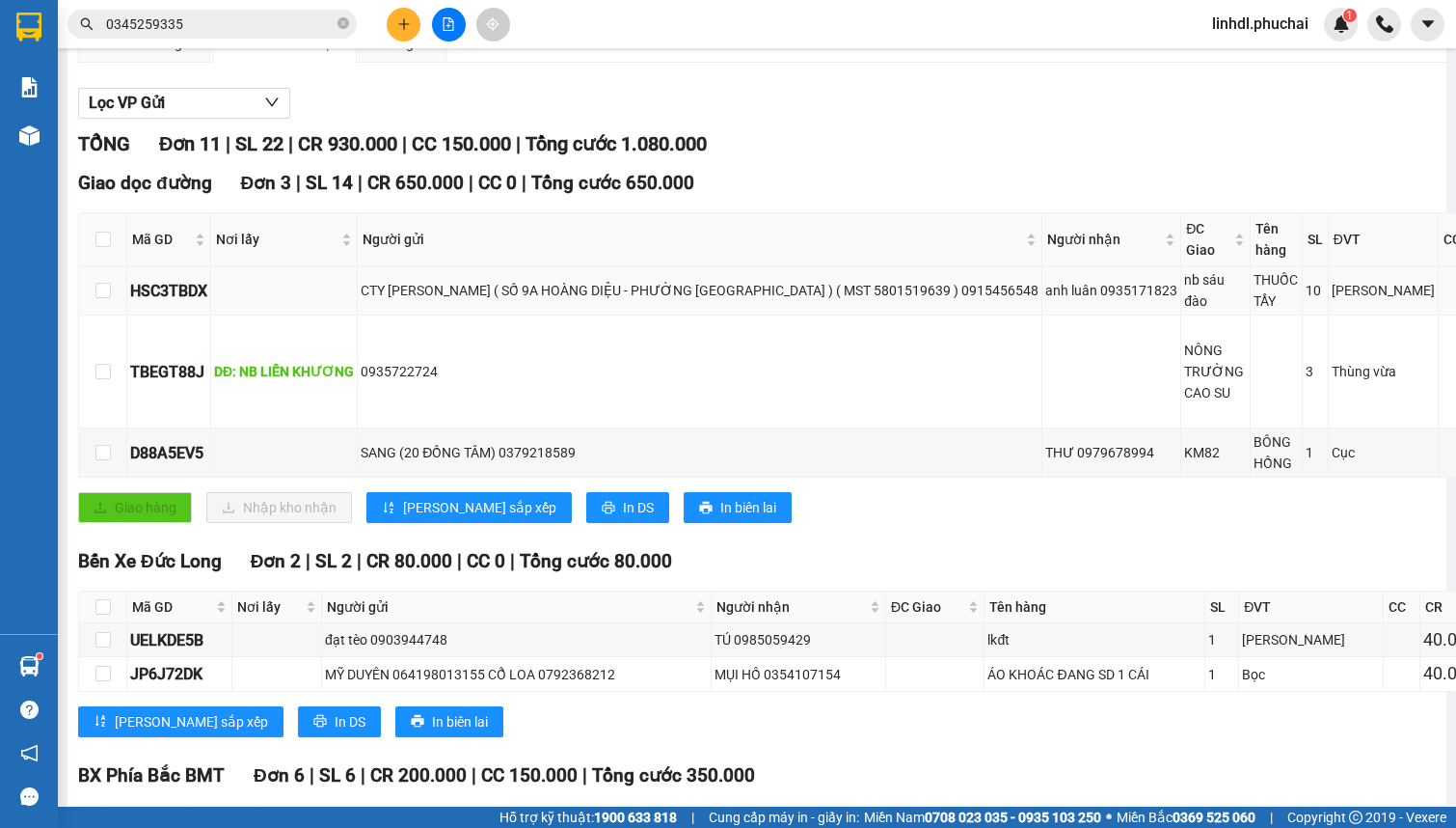
click at [654, 301] on div "CTY KIM KHOA ĐĂNG ( SỐ 9A HOÀNG DIỆU - PHƯỜNG CAMLY- ĐÀ LẠT ) ( MST 5801519639 …" at bounding box center [700, 290] width 678 height 22
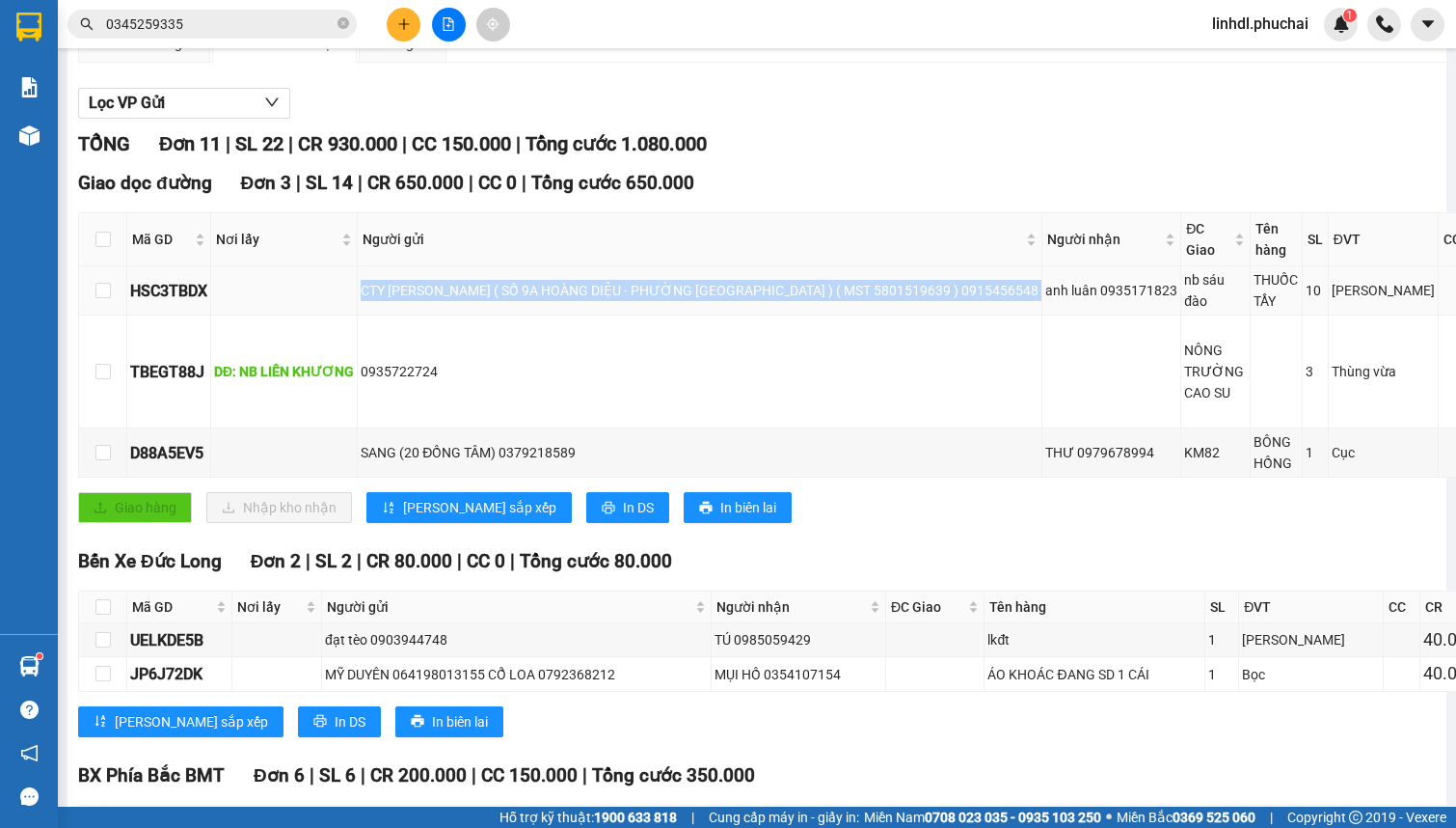
click at [654, 301] on div "CTY KIM KHOA ĐĂNG ( SỐ 9A HOÀNG DIỆU - PHƯỜNG CAMLY- ĐÀ LẠT ) ( MST 5801519639 …" at bounding box center [700, 290] width 678 height 22
copy div "CTY KIM KHOA ĐĂNG ( SỐ 9A HOÀNG DIỆU - PHƯỜNG CAMLY- ĐÀ LẠT ) ( MST 5801519639 …"
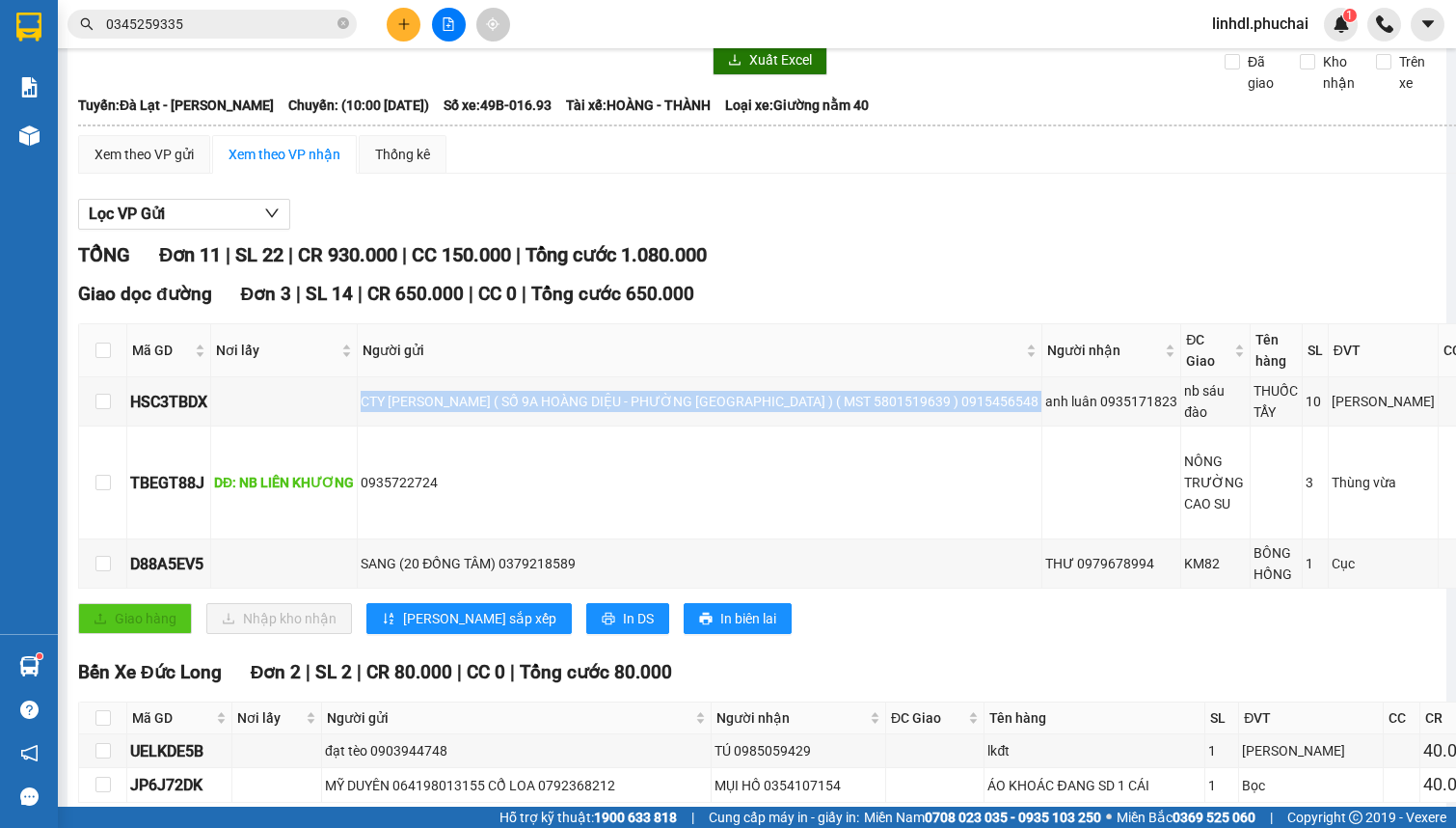
scroll to position [0, 0]
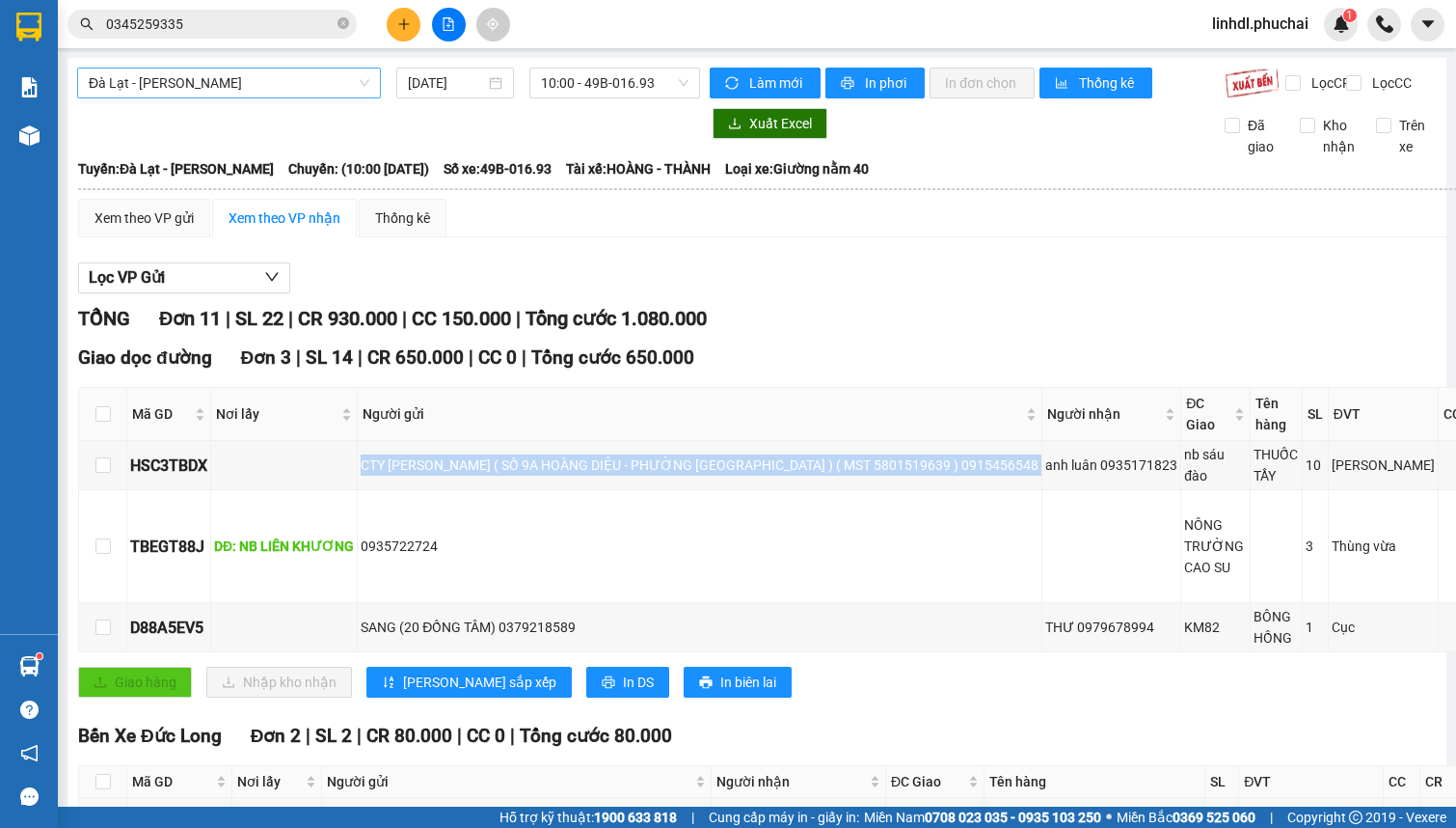
click at [232, 88] on span "Đà Lạt - [PERSON_NAME]" at bounding box center [228, 83] width 280 height 29
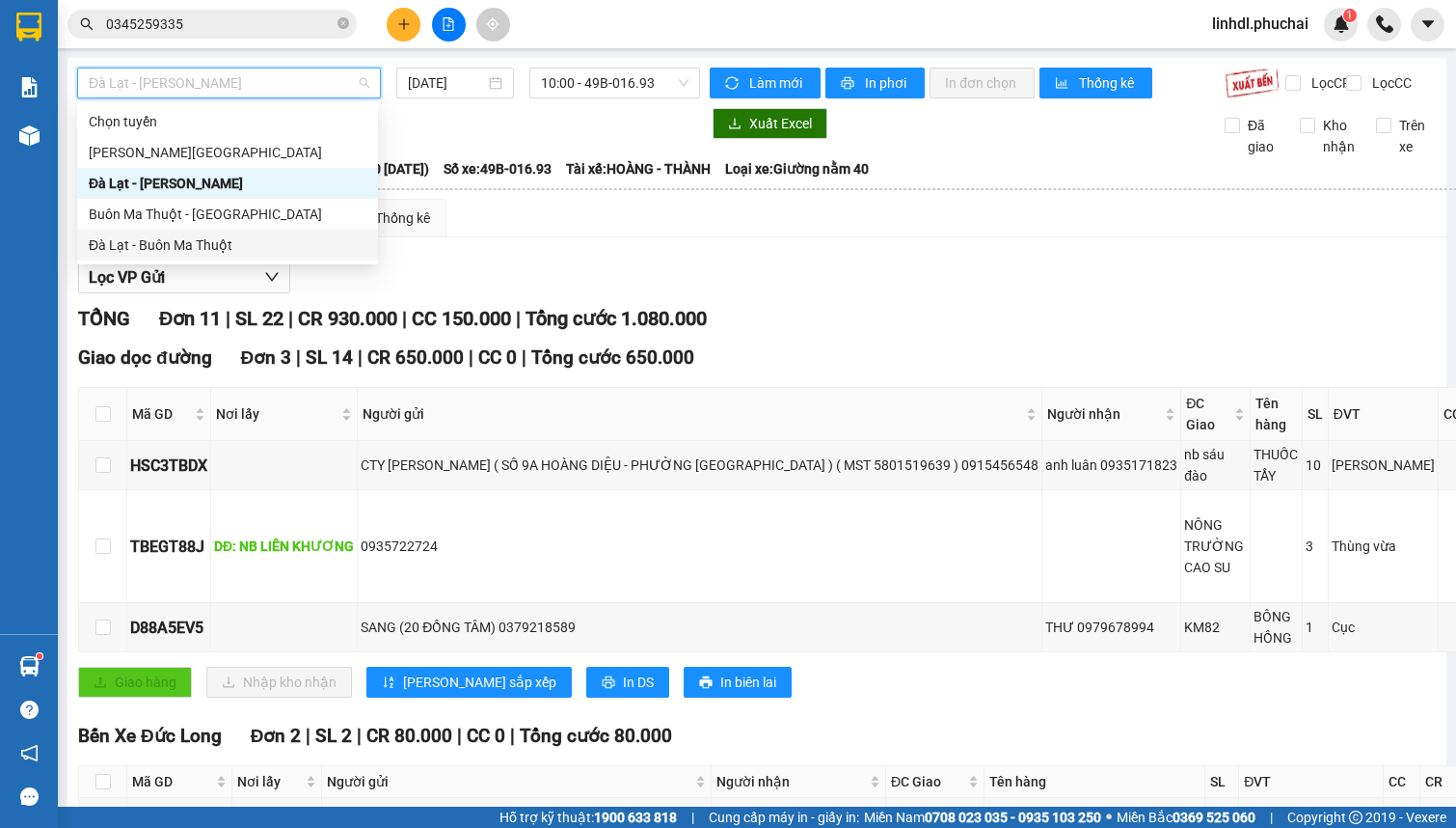
click at [174, 242] on div "Đà Lạt - Buôn Ma Thuột" at bounding box center [227, 245] width 278 height 22
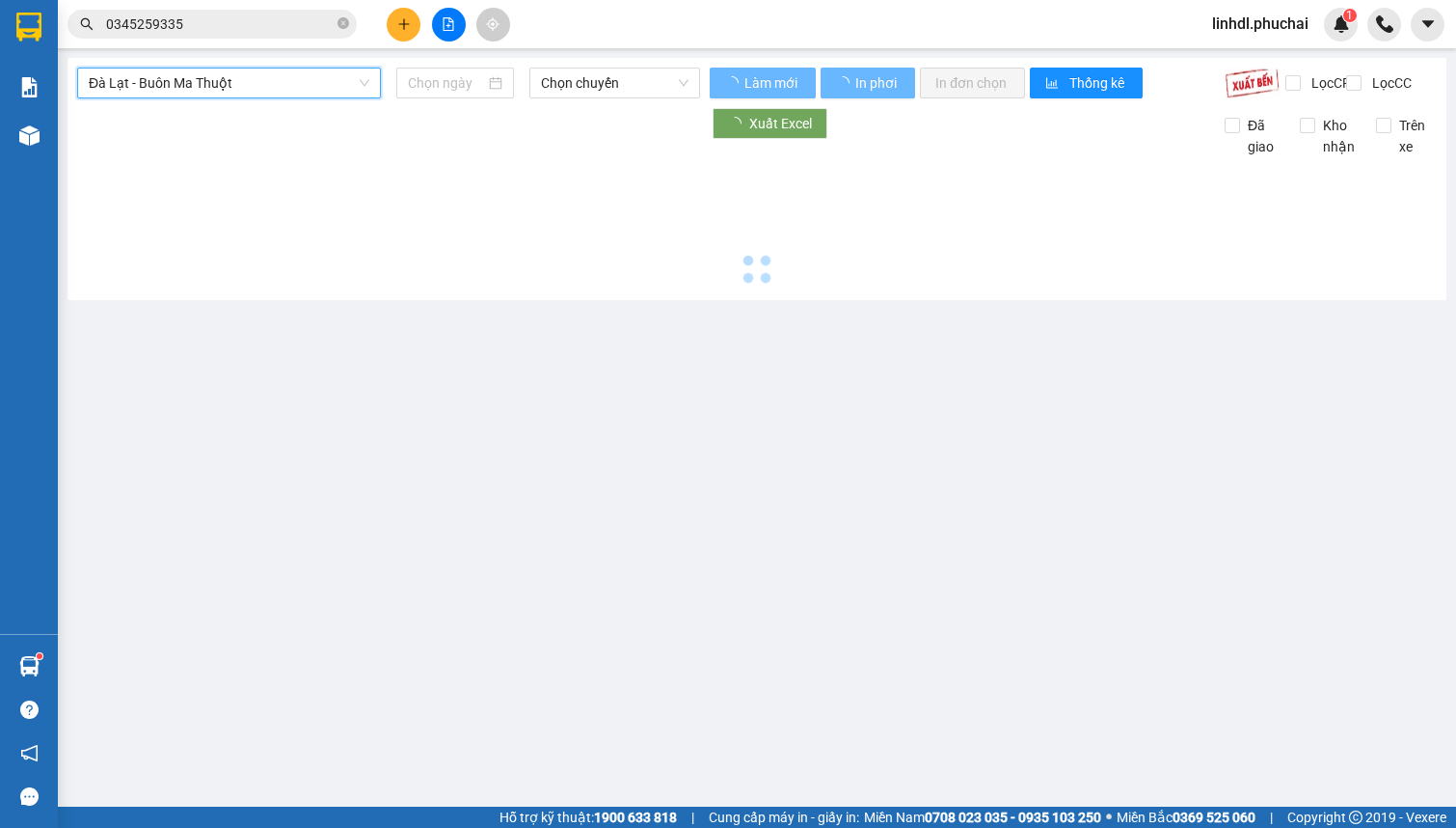
type input "[DATE]"
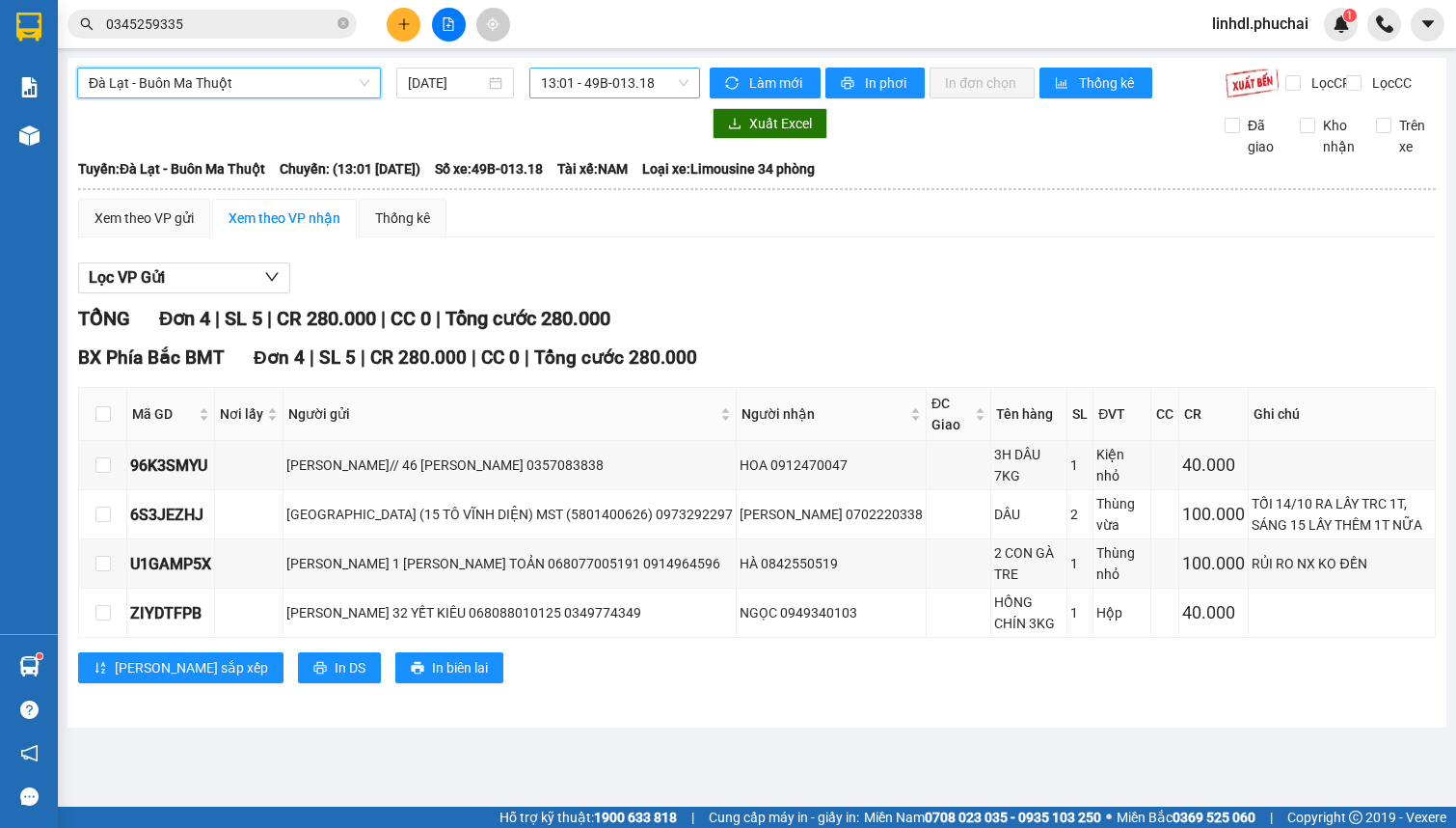
click at [563, 87] on span "13:01 - 49B-013.18" at bounding box center [614, 83] width 147 height 29
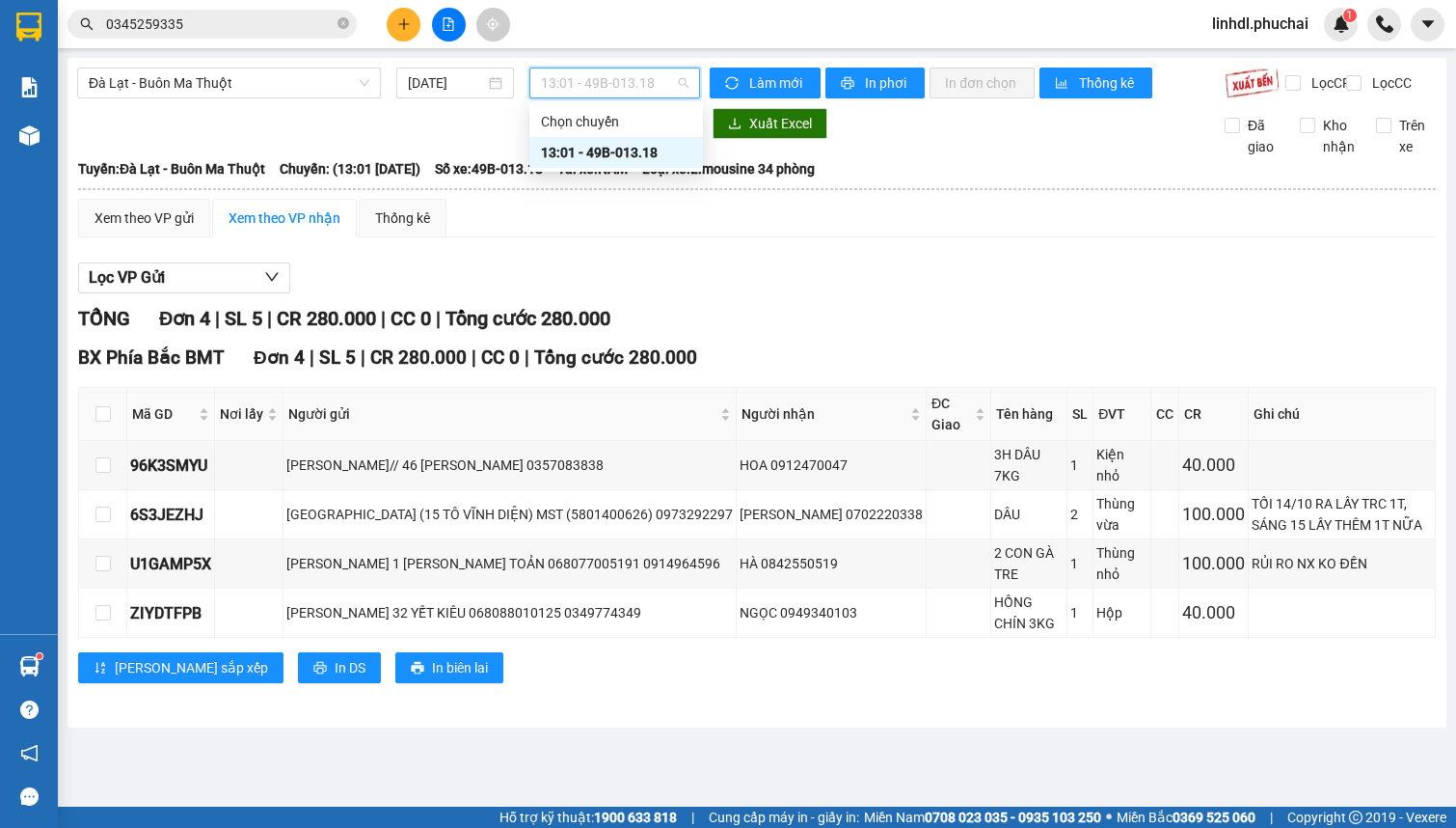
click at [598, 154] on div "13:01 - 49B-013.18" at bounding box center [615, 152] width 150 height 22
click at [471, 511] on div "THÁI ANH (15 TÔ VĨNH DIỆN) MST (5801400626) 0973292297" at bounding box center [509, 514] width 446 height 22
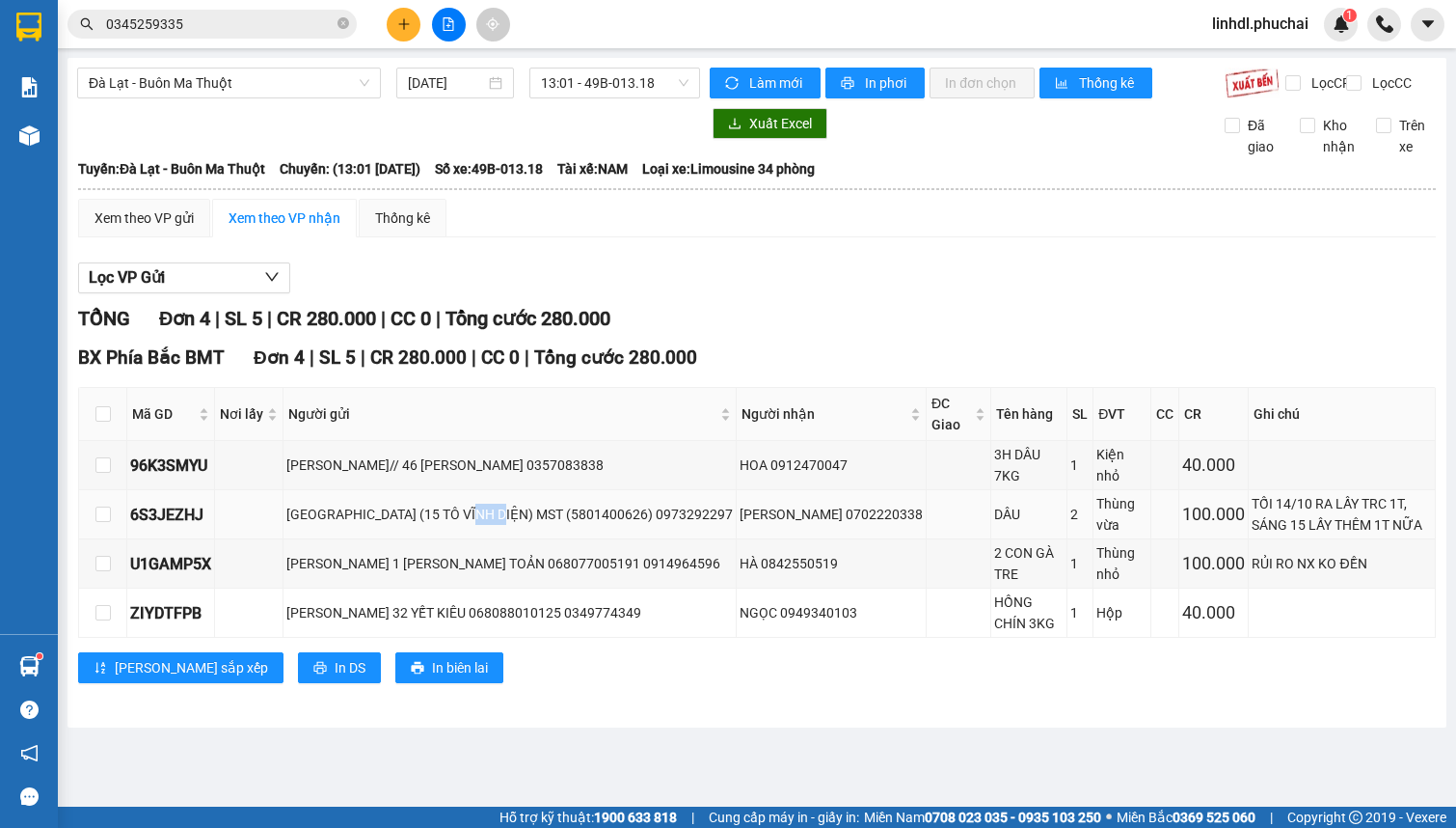
click at [471, 511] on div "THÁI ANH (15 TÔ VĨNH DIỆN) MST (5801400626) 0973292297" at bounding box center [509, 514] width 446 height 22
copy div "THÁI ANH (15 TÔ VĨNH DIỆN) MST (5801400626) 0973292297"
click at [401, 27] on icon "plus" at bounding box center [404, 25] width 14 height 14
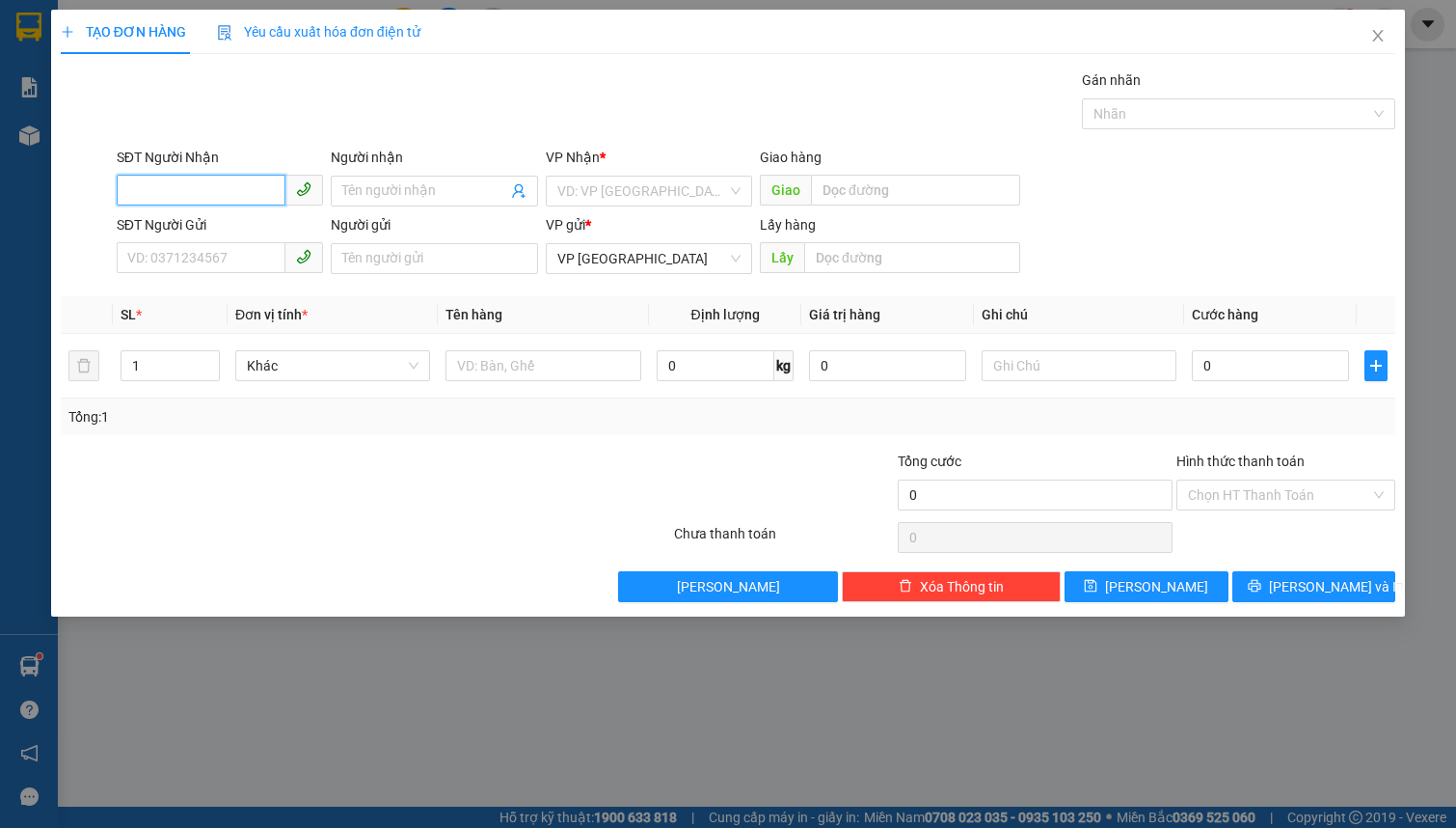
click at [162, 193] on input "SĐT Người Nhận" at bounding box center [202, 190] width 169 height 30
click at [212, 228] on div "0935891909 - HIỀN" at bounding box center [219, 230] width 183 height 22
type input "0935891909"
type input "HIỀN"
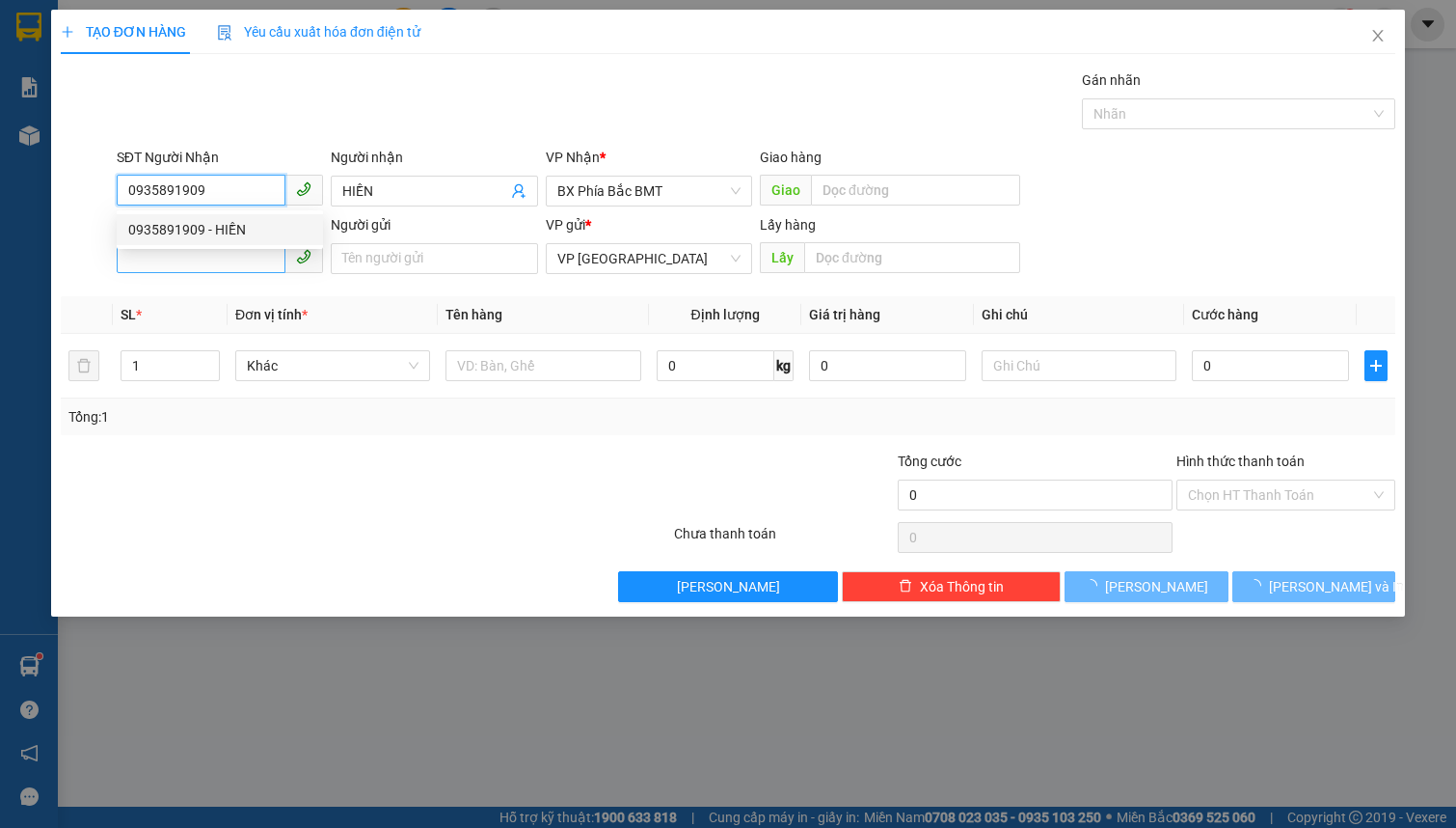
type input "50.000"
type input "0935891909"
click at [208, 266] on input "SĐT Người Gửi" at bounding box center [202, 257] width 169 height 30
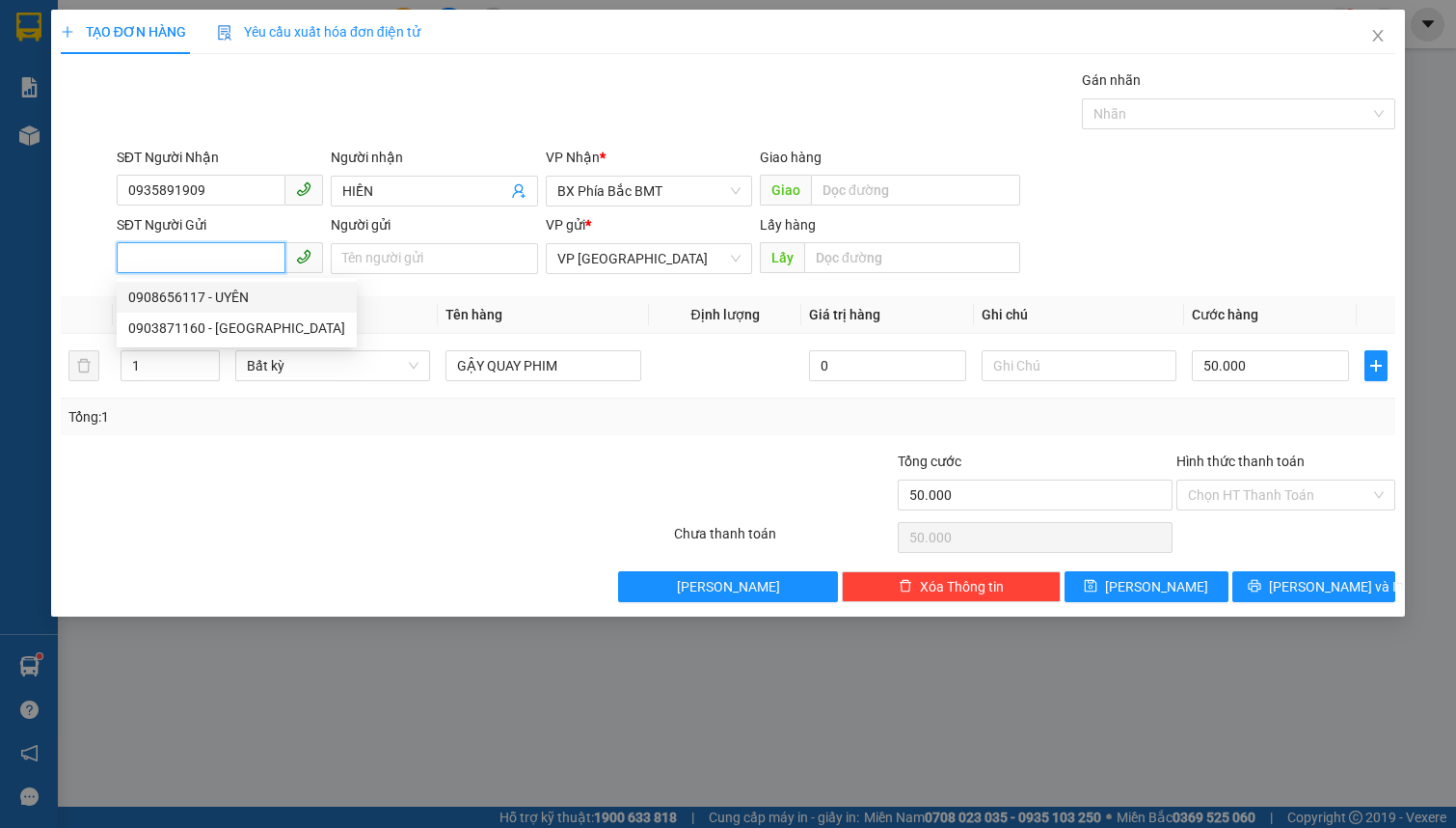
click at [275, 300] on div "0908656117 - UYÊN" at bounding box center [236, 297] width 217 height 22
type input "0908656117"
type input "UYÊN"
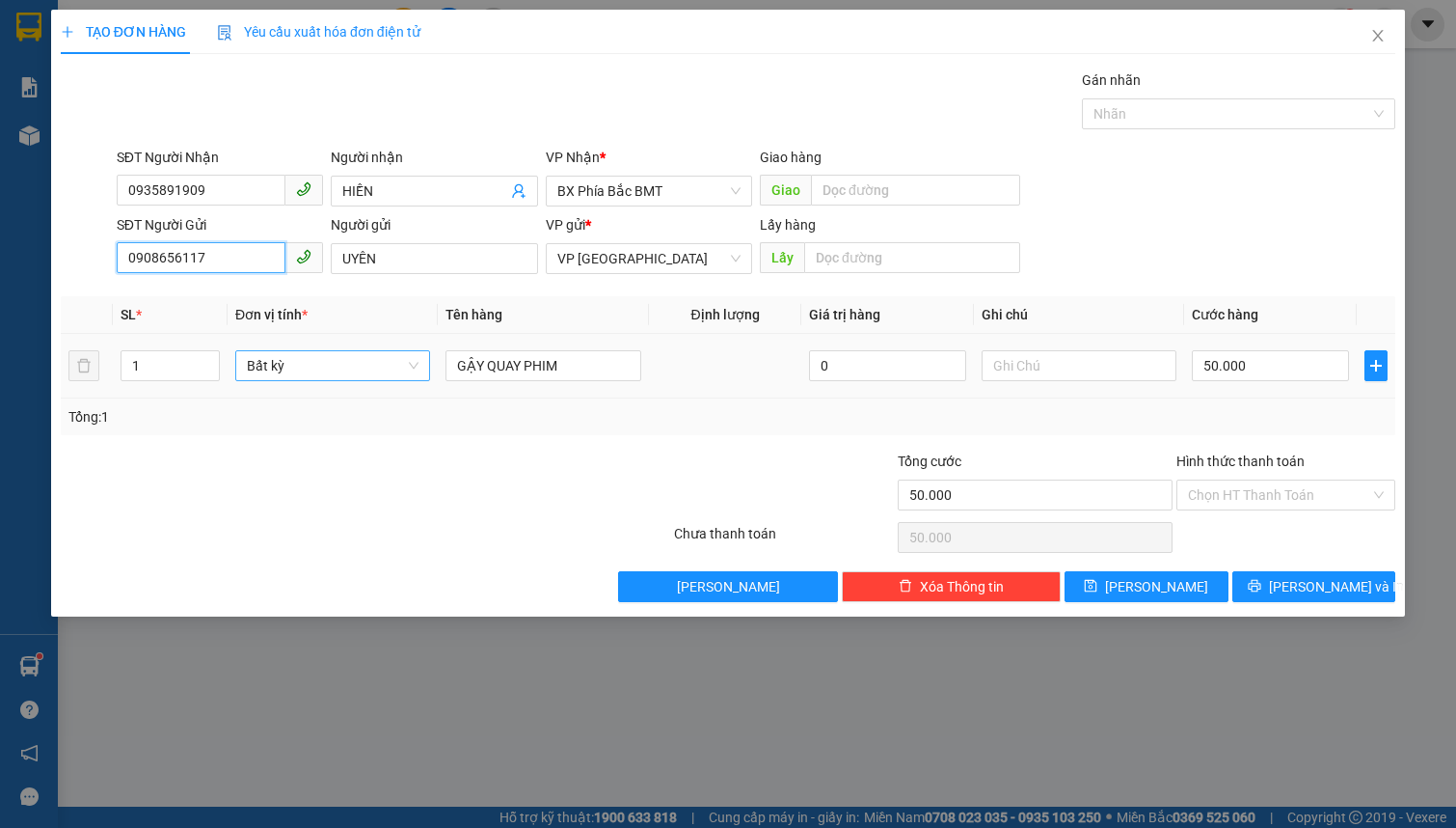
click at [305, 363] on span "Bất kỳ" at bounding box center [332, 365] width 172 height 29
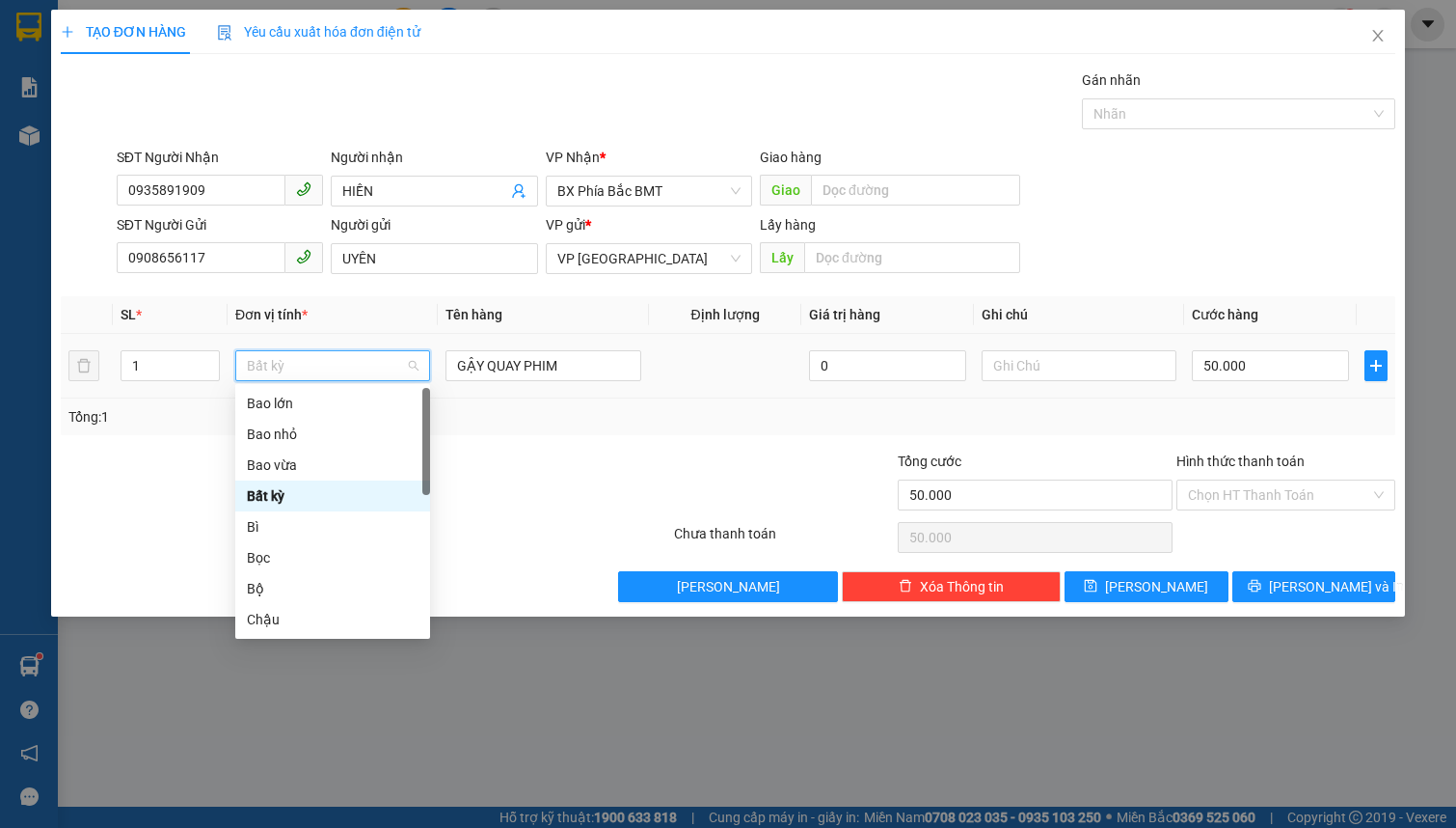
type input "t"
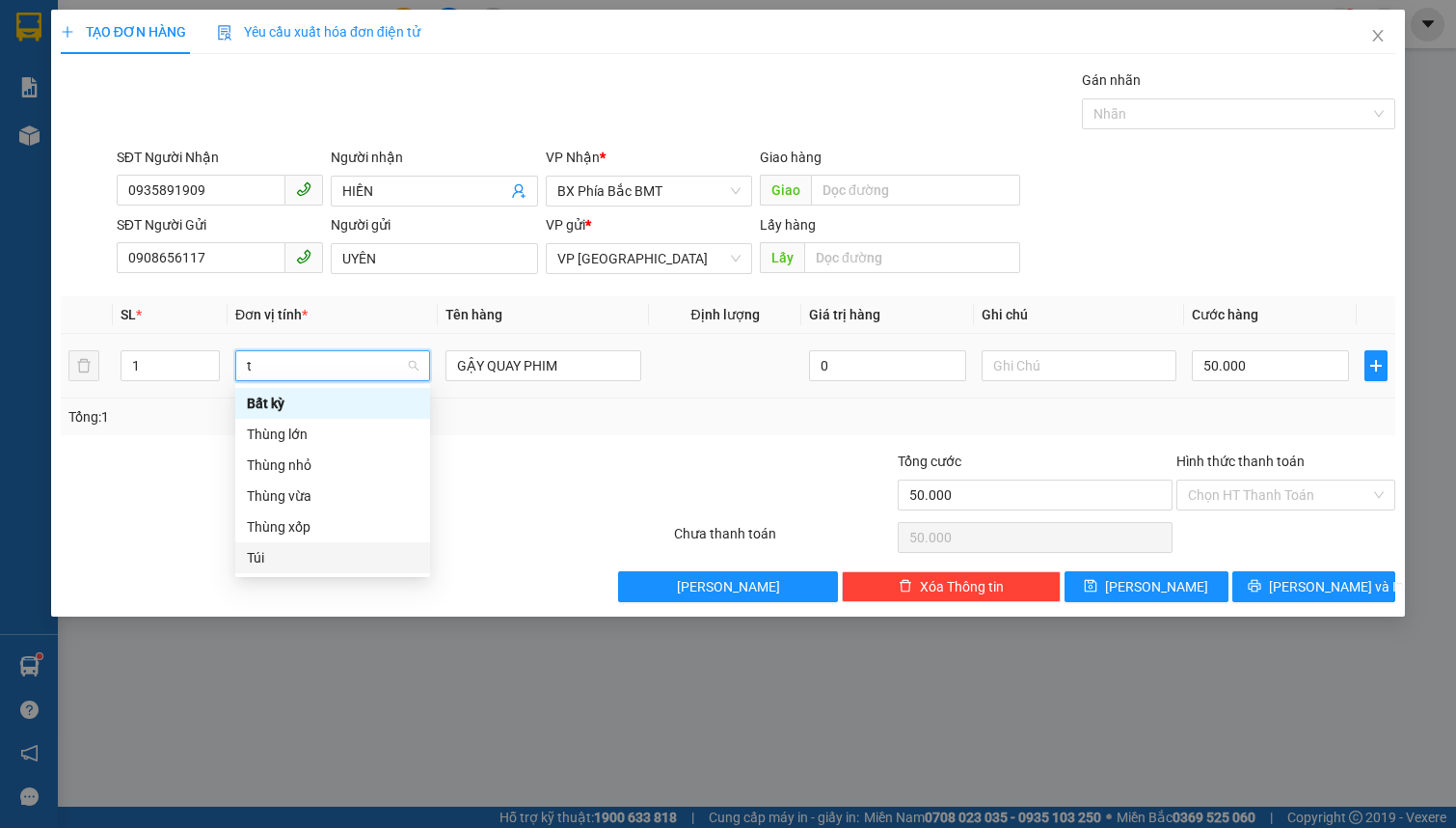
click at [278, 554] on div "Túi" at bounding box center [332, 558] width 172 height 22
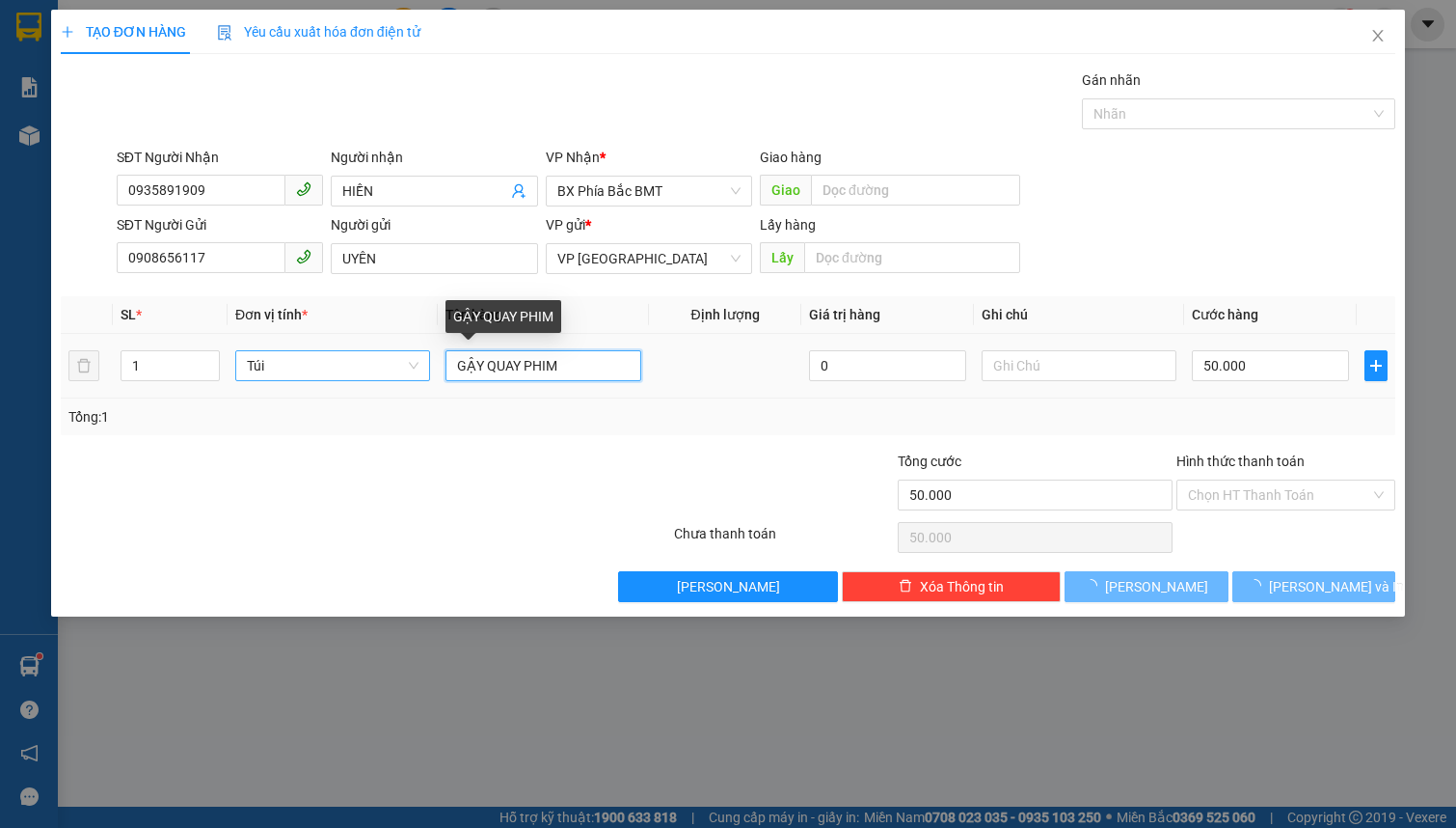
click at [566, 364] on input "GẬY QUAY PHIM" at bounding box center [543, 365] width 195 height 30
type input "0"
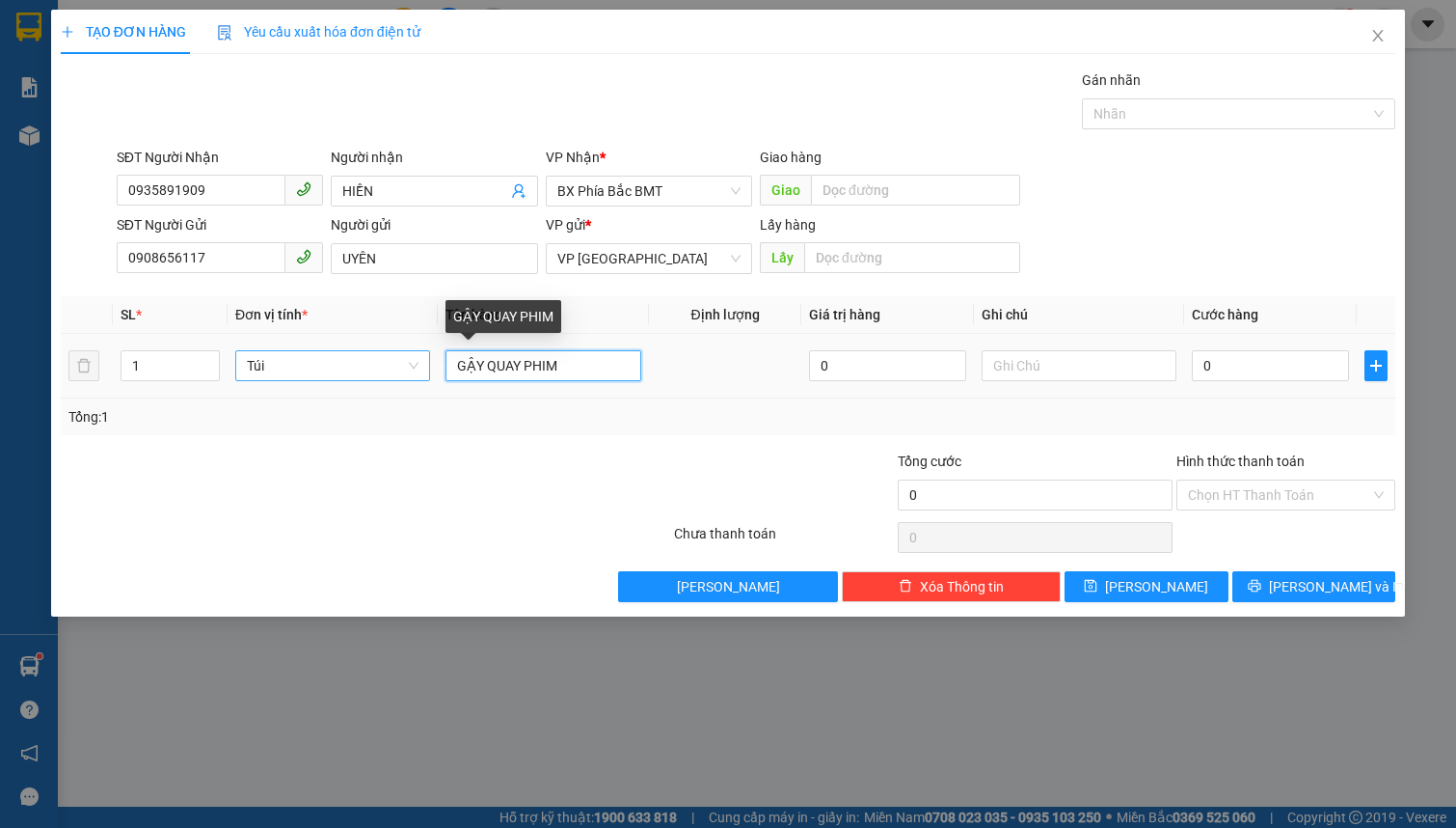
click at [566, 364] on input "GẬY QUAY PHIM" at bounding box center [543, 365] width 195 height 30
type input "5kg hồng + sấp giấy"
click at [1274, 384] on td "0" at bounding box center [1271, 366] width 173 height 65
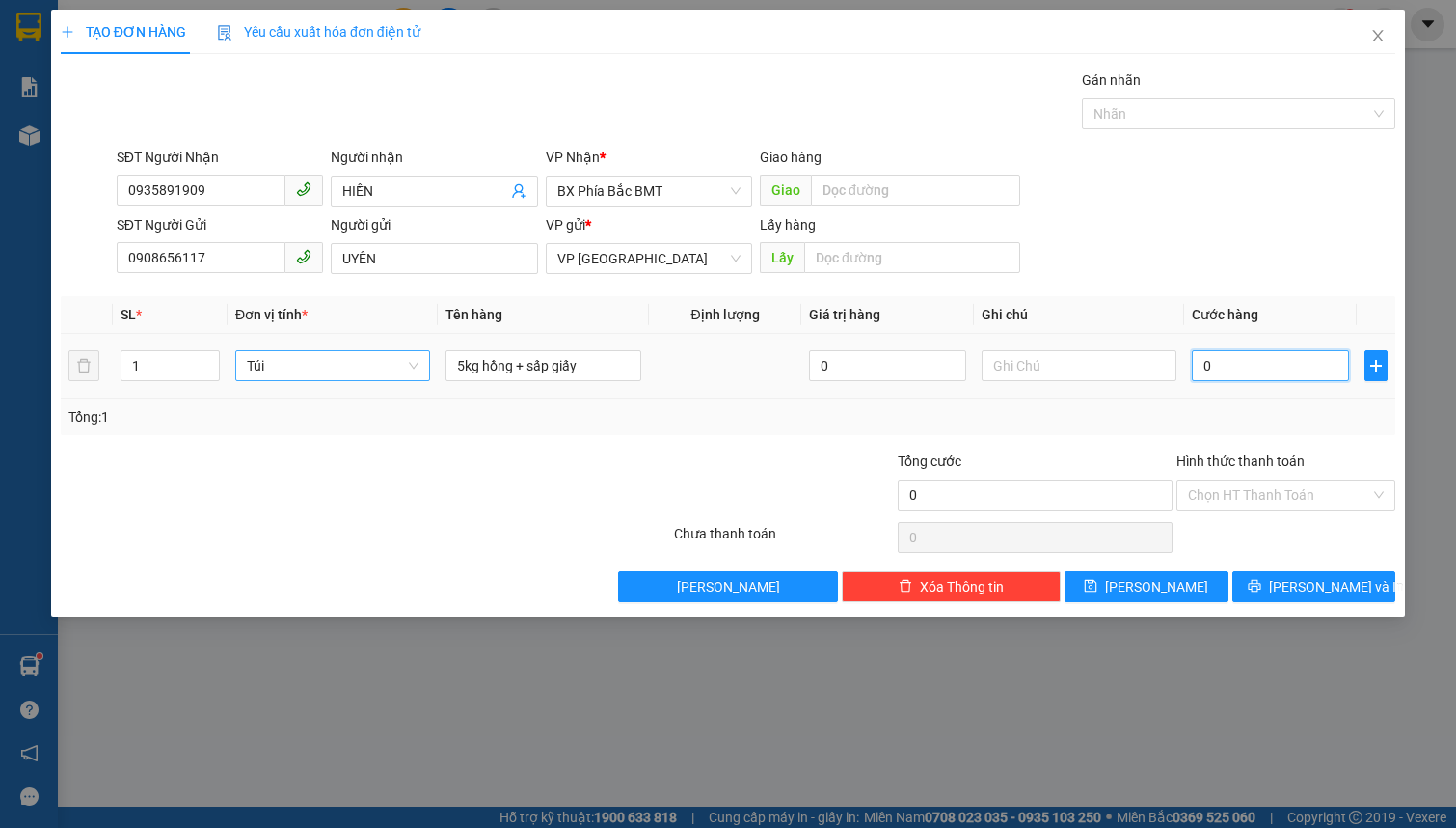
click at [1272, 363] on input "0" at bounding box center [1270, 365] width 157 height 30
type input "4"
type input "40"
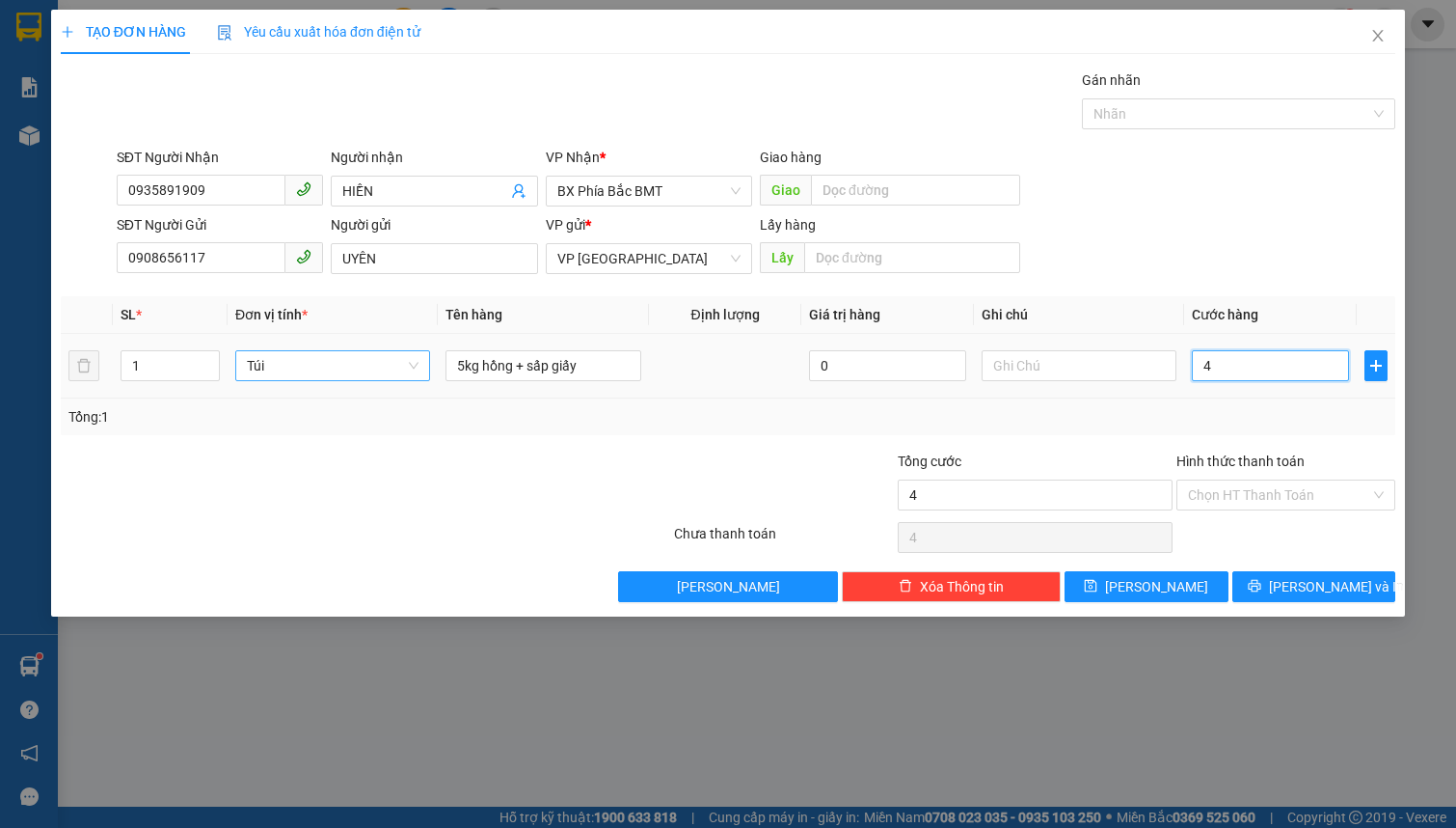
type input "40"
type input "400"
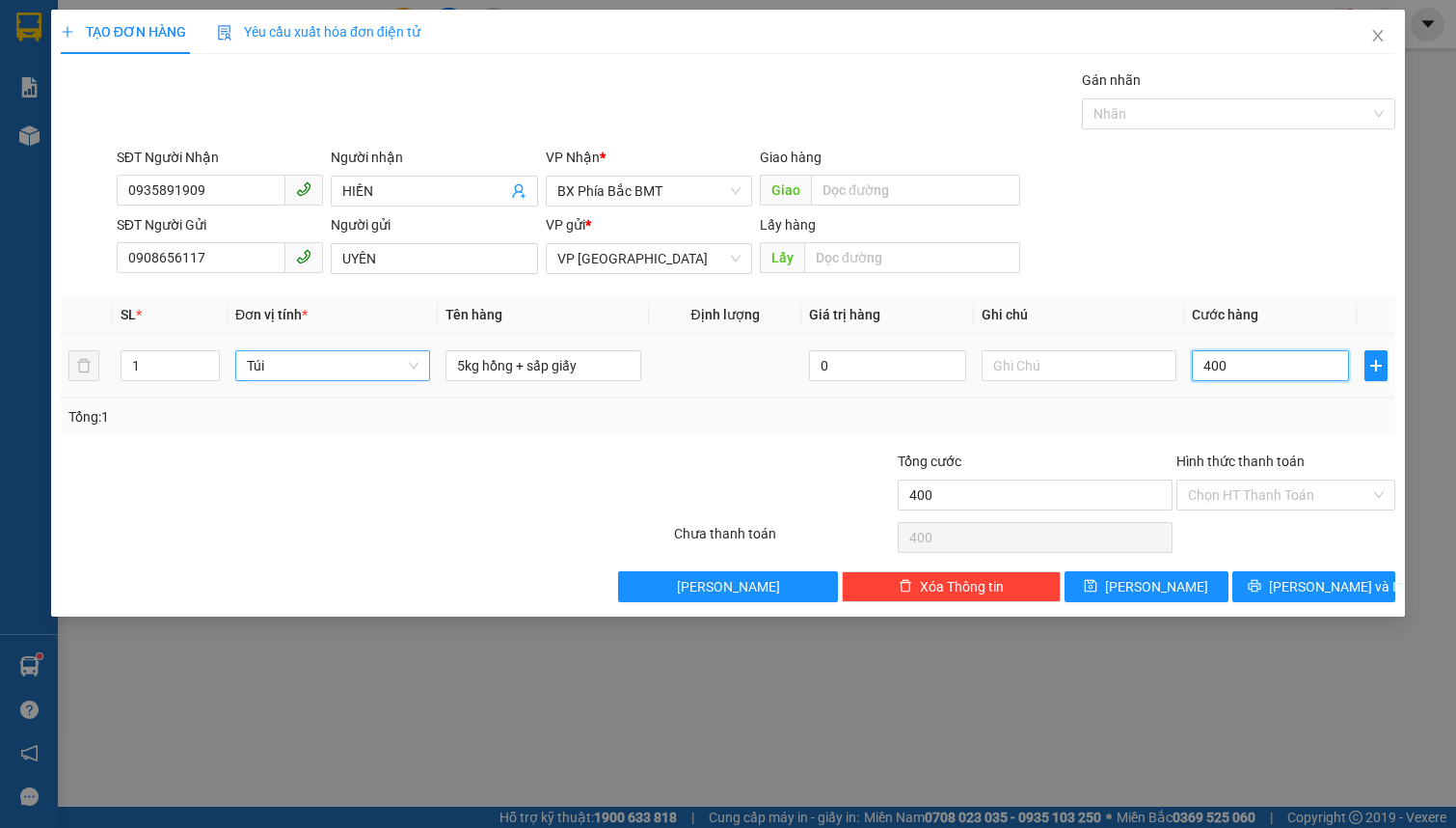
type input "4.000"
type input "40.000"
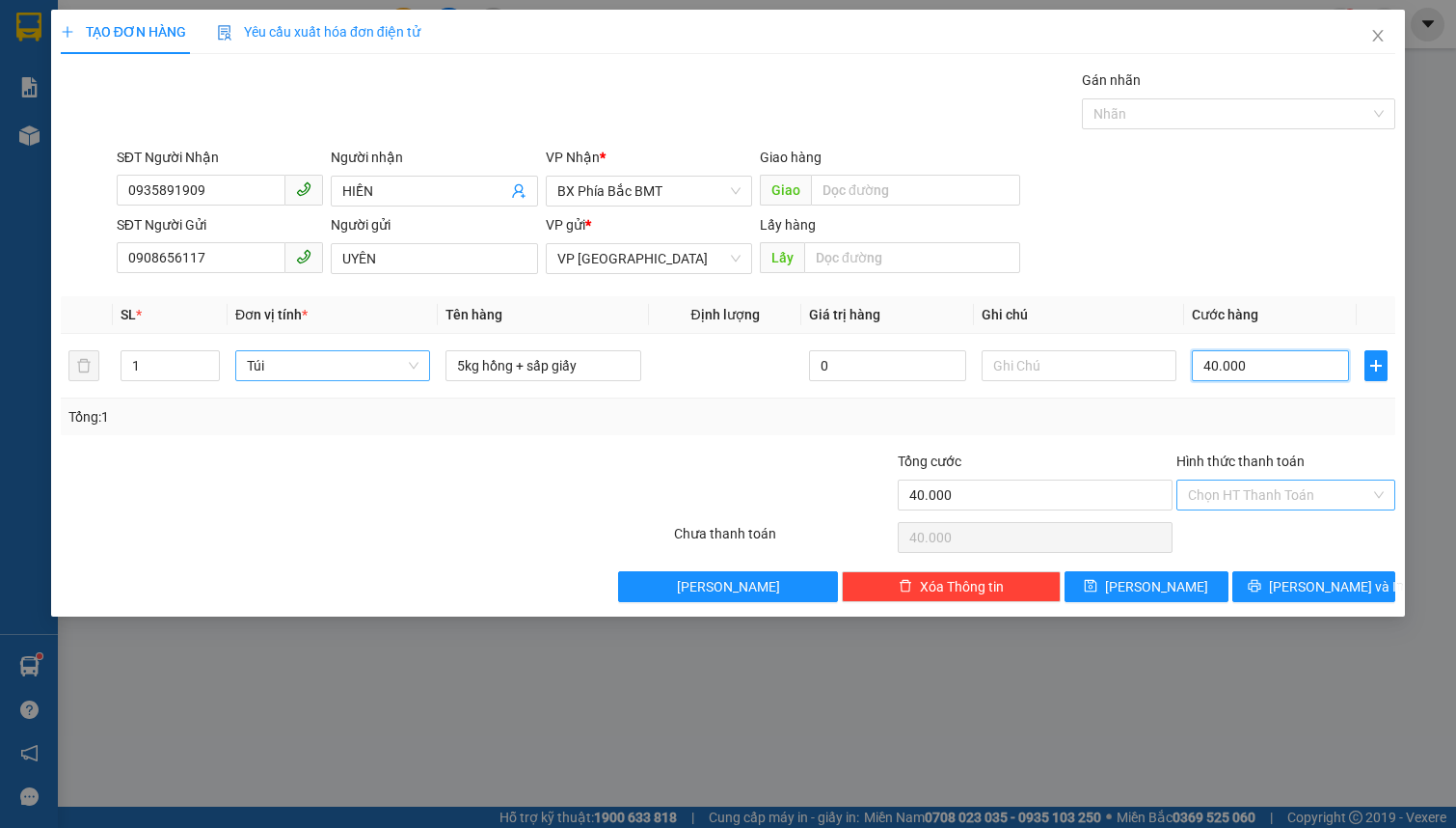
type input "40.000"
click at [1294, 498] on input "Hình thức thanh toán" at bounding box center [1278, 494] width 182 height 29
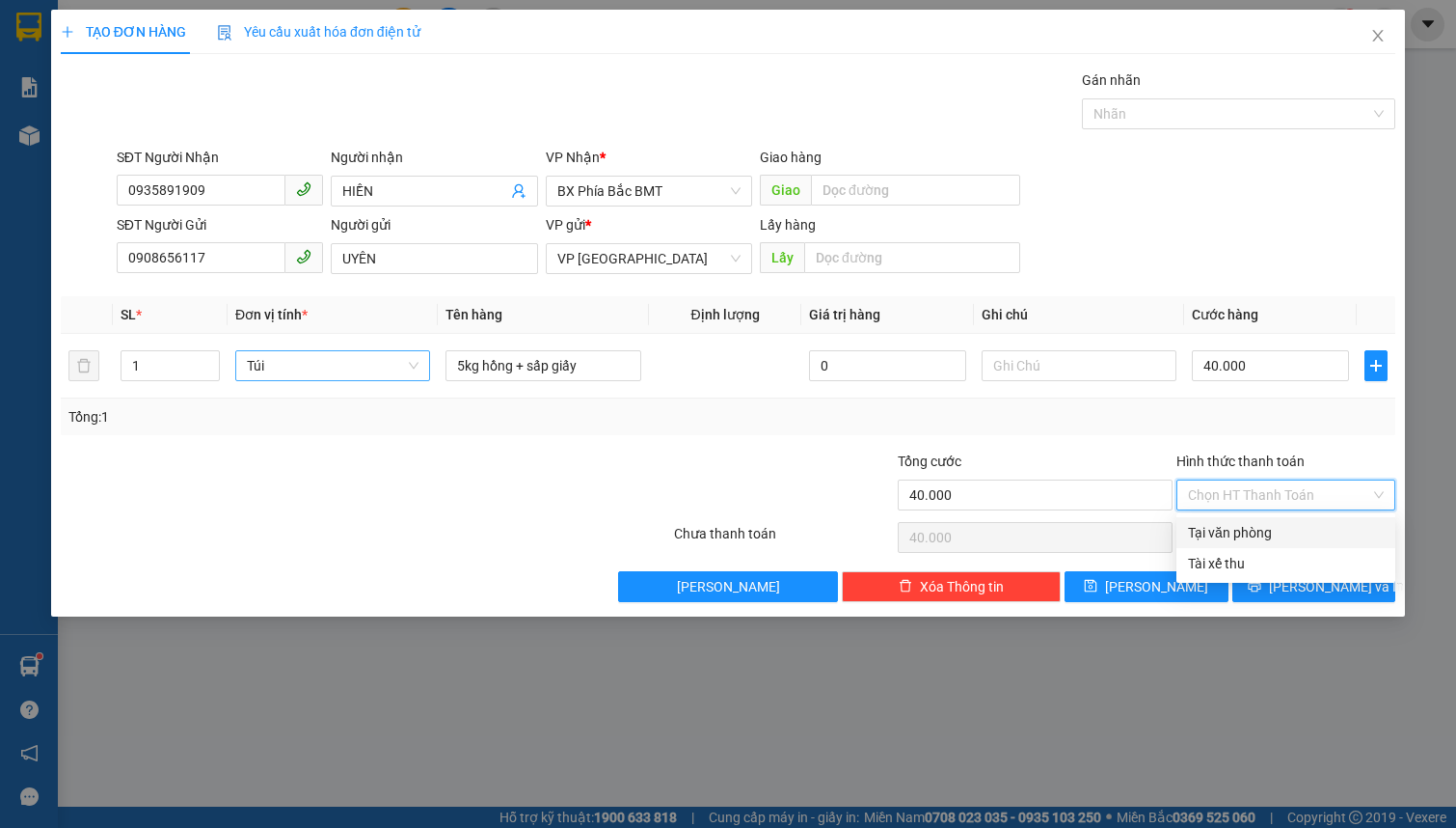
click at [1259, 526] on div "Tại văn phòng" at bounding box center [1285, 533] width 196 height 22
type input "0"
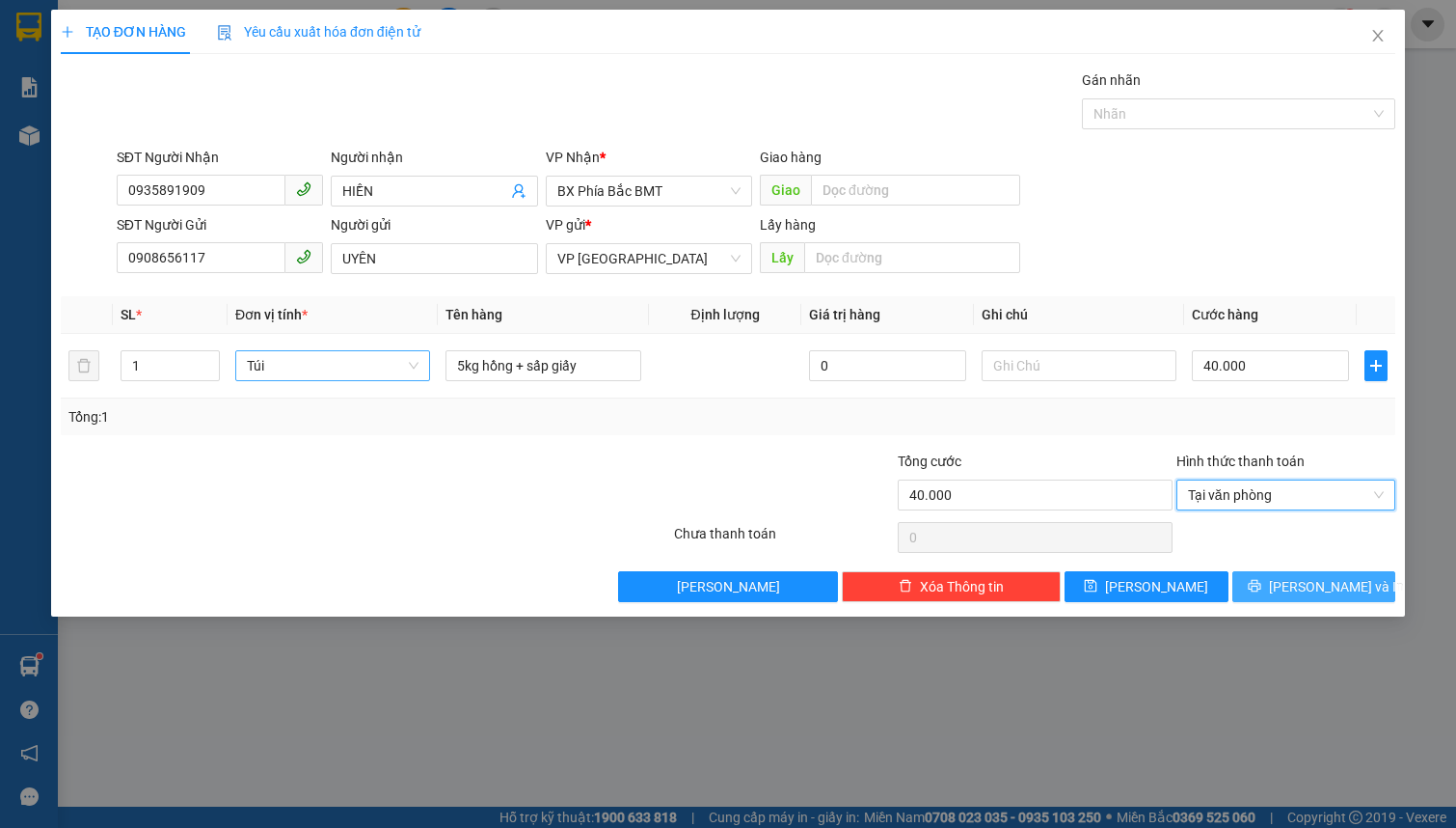
click at [1267, 598] on button "[PERSON_NAME] và In" at bounding box center [1314, 586] width 164 height 30
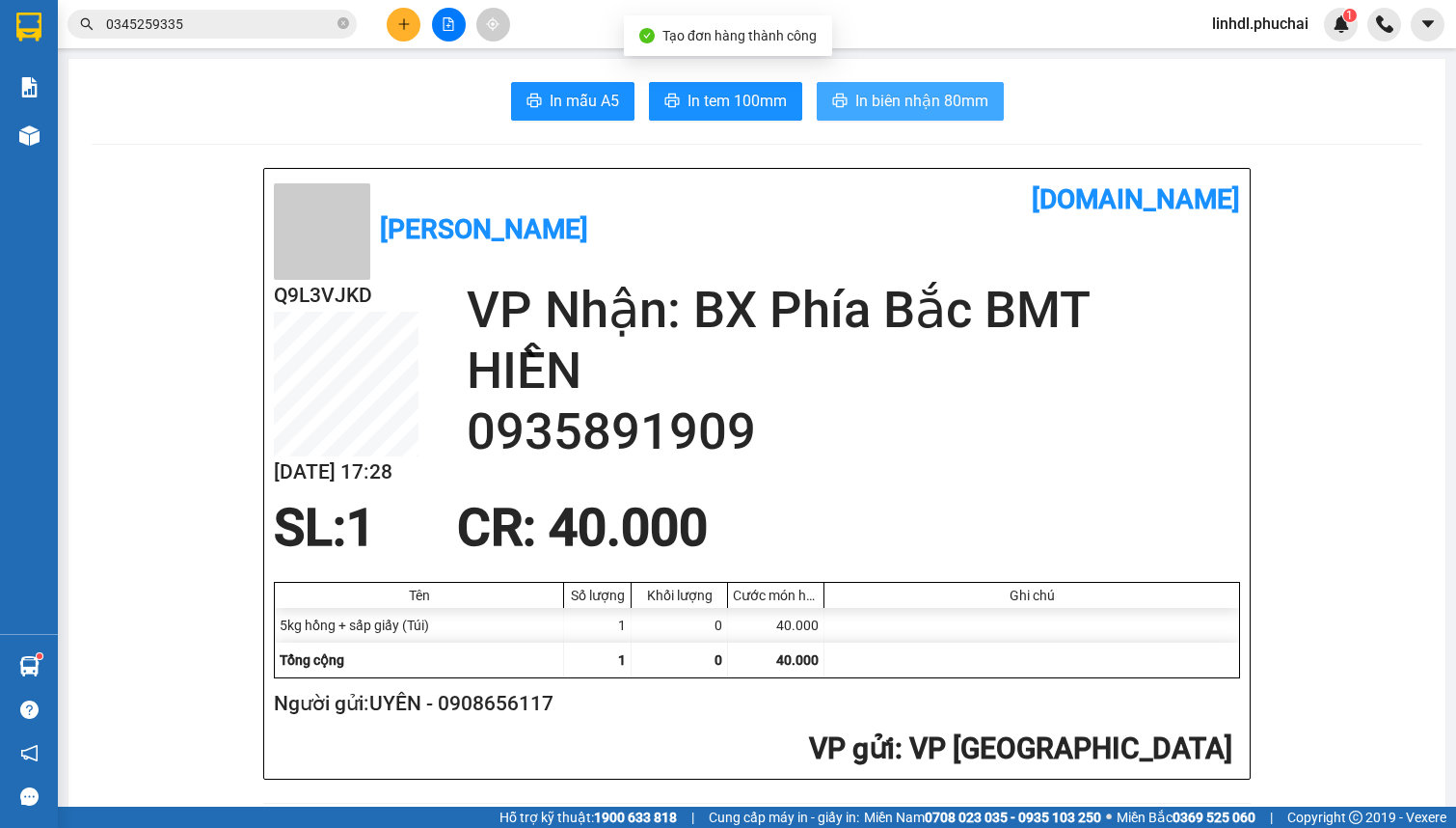
click at [941, 100] on span "In biên nhận 80mm" at bounding box center [921, 100] width 133 height 25
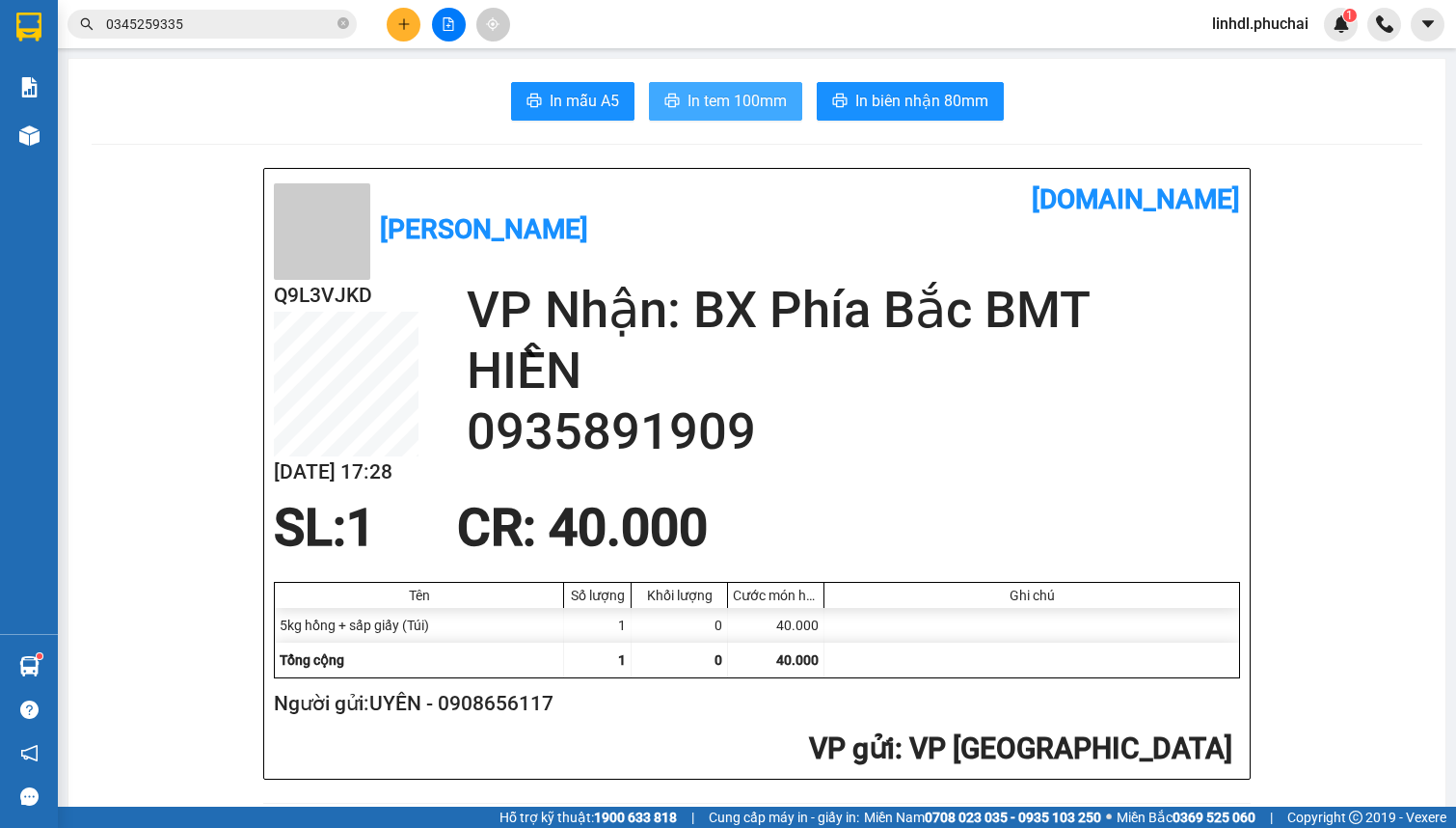
click at [759, 111] on span "In tem 100mm" at bounding box center [736, 100] width 99 height 25
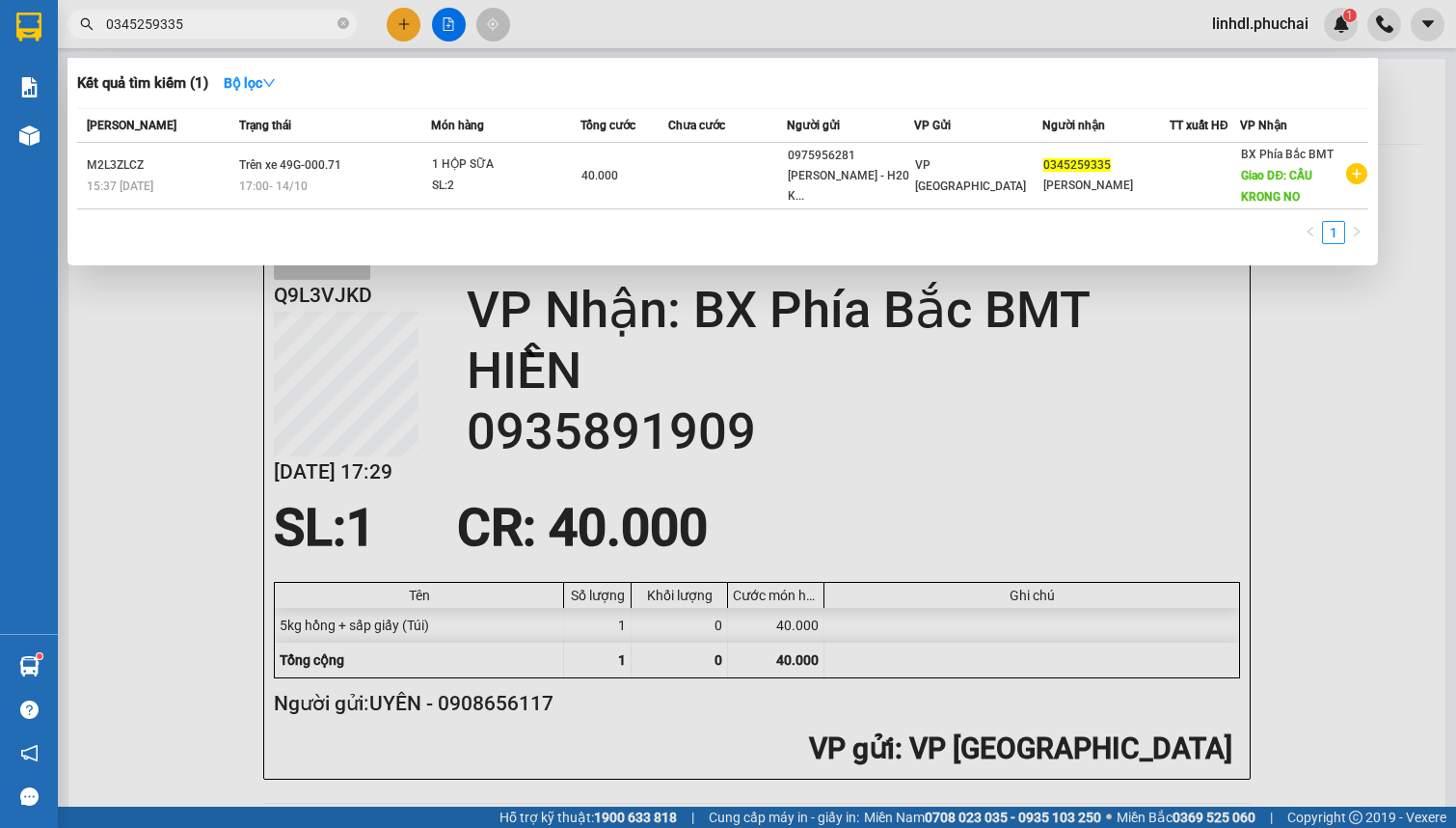
click at [245, 25] on input "0345259335" at bounding box center [219, 25] width 227 height 22
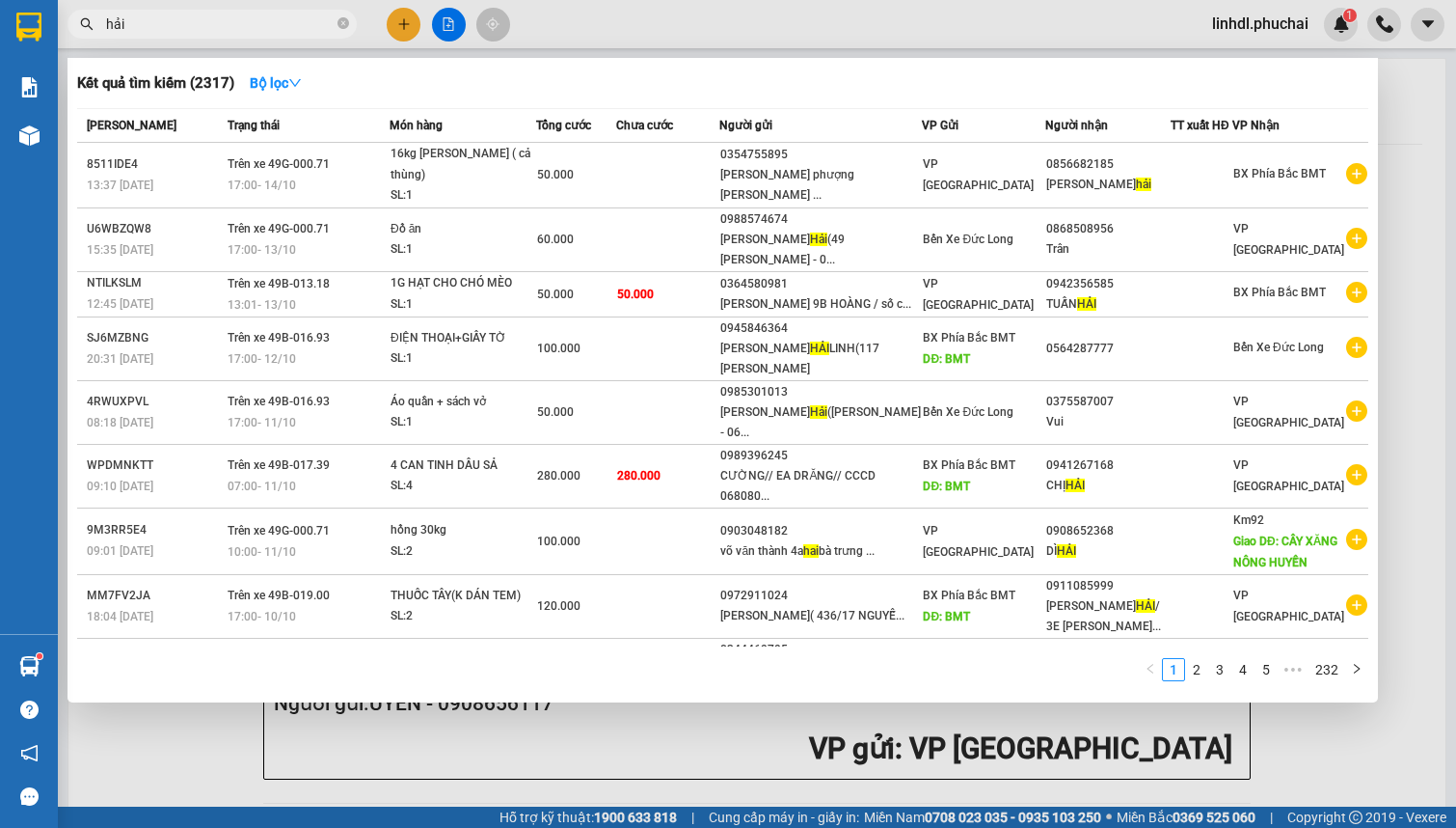
click at [214, 24] on input "hải" at bounding box center [219, 25] width 227 height 22
click at [213, 24] on input "hải" at bounding box center [219, 25] width 227 height 22
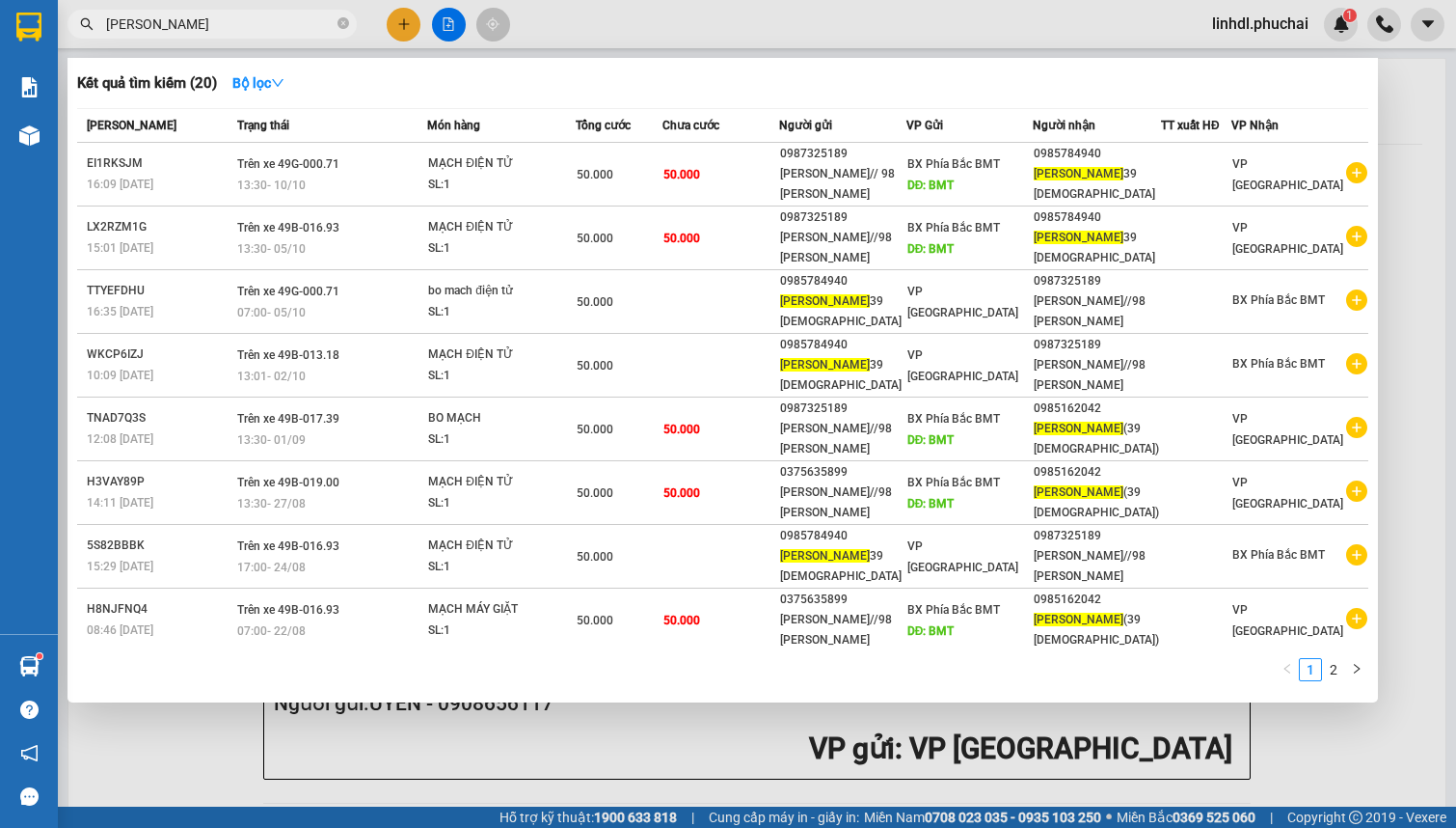
type input "lê đình hải"
